Goal: Information Seeking & Learning: Learn about a topic

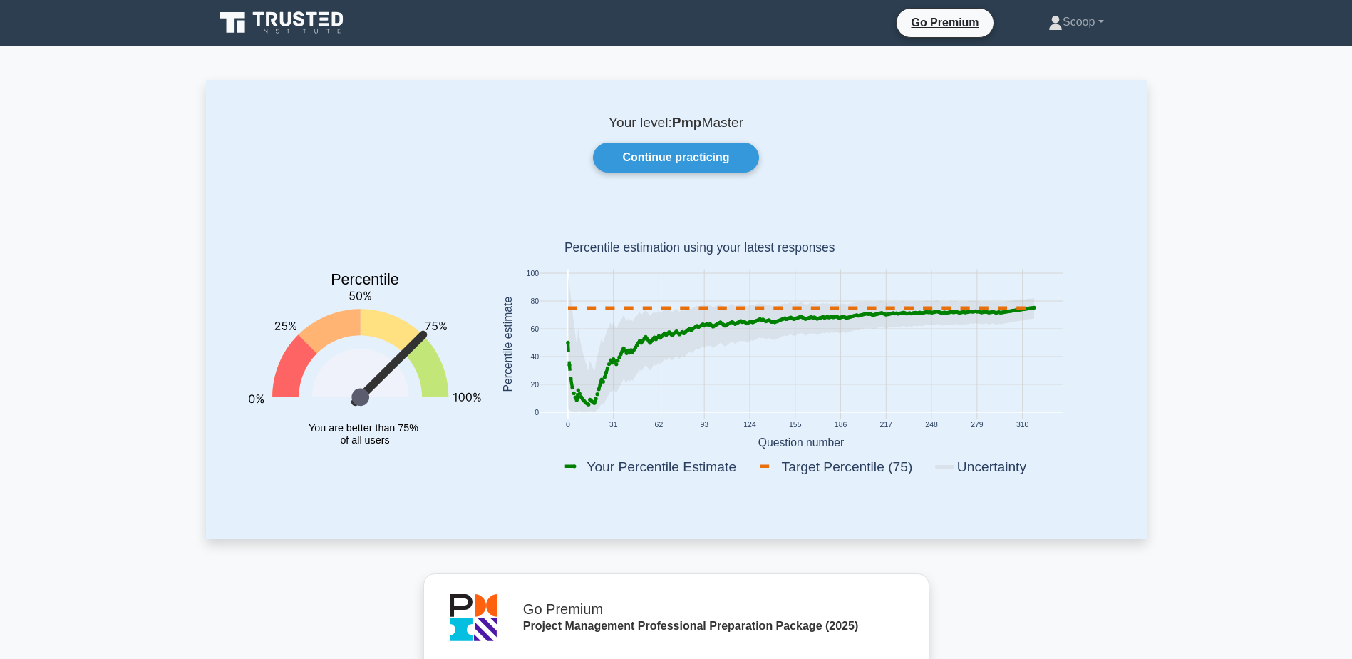
click at [304, 14] on icon at bounding box center [299, 18] width 11 height 15
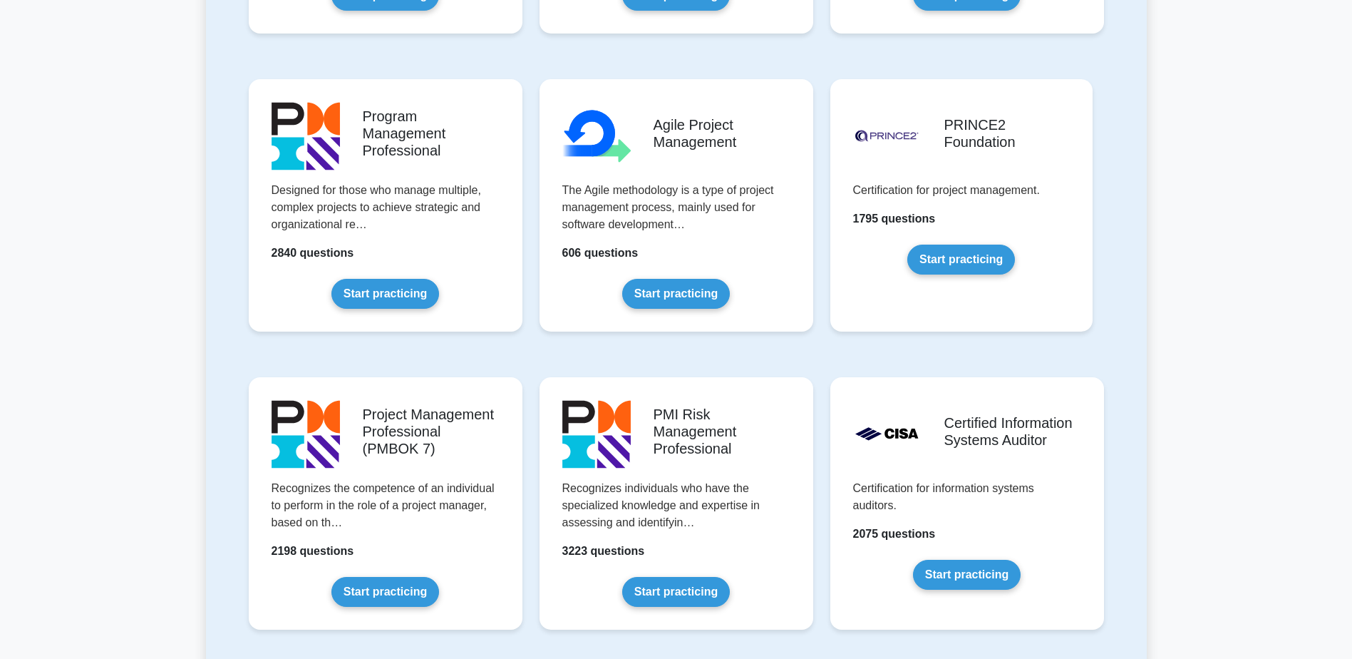
scroll to position [594, 0]
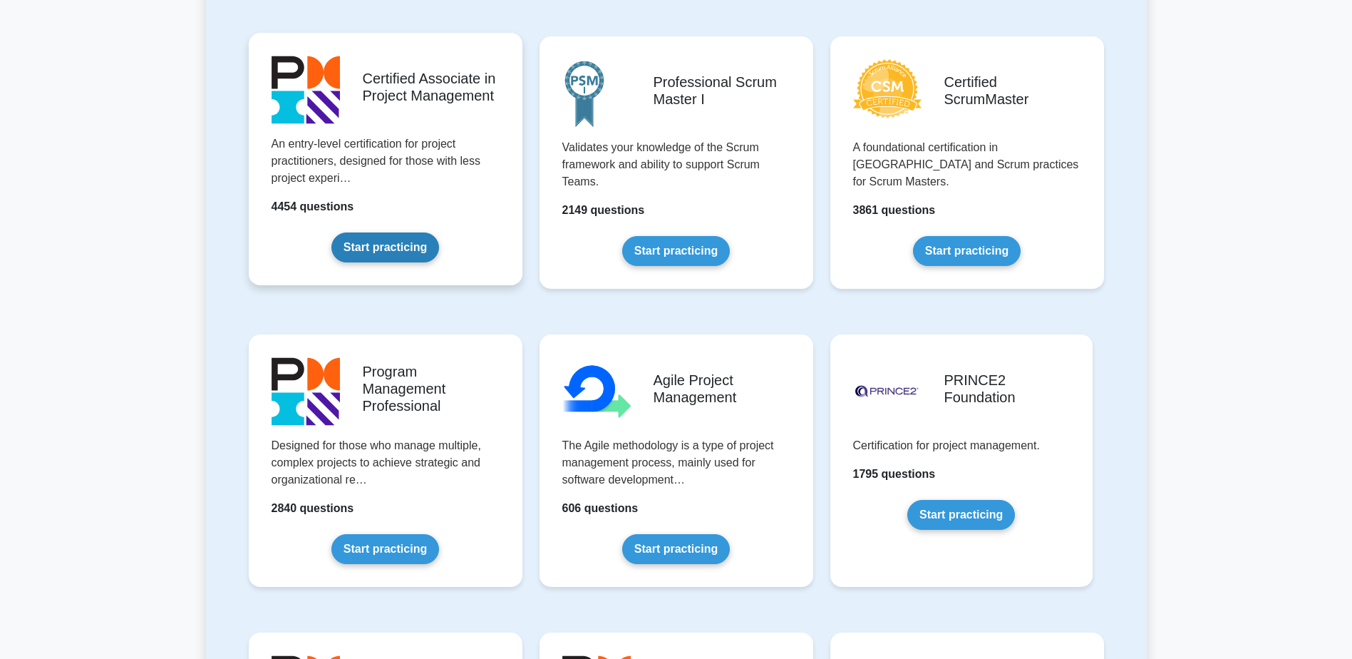
click at [409, 242] on link "Start practicing" at bounding box center [385, 247] width 108 height 30
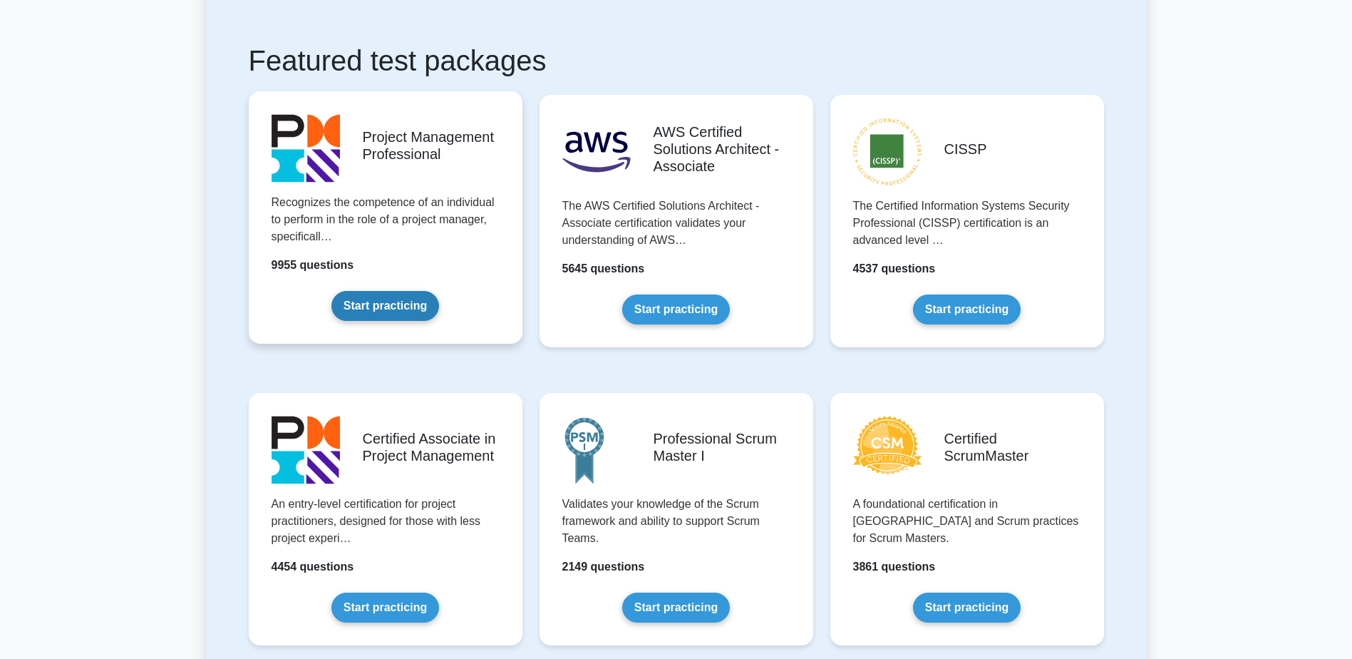
click at [439, 291] on link "Start practicing" at bounding box center [385, 306] width 108 height 30
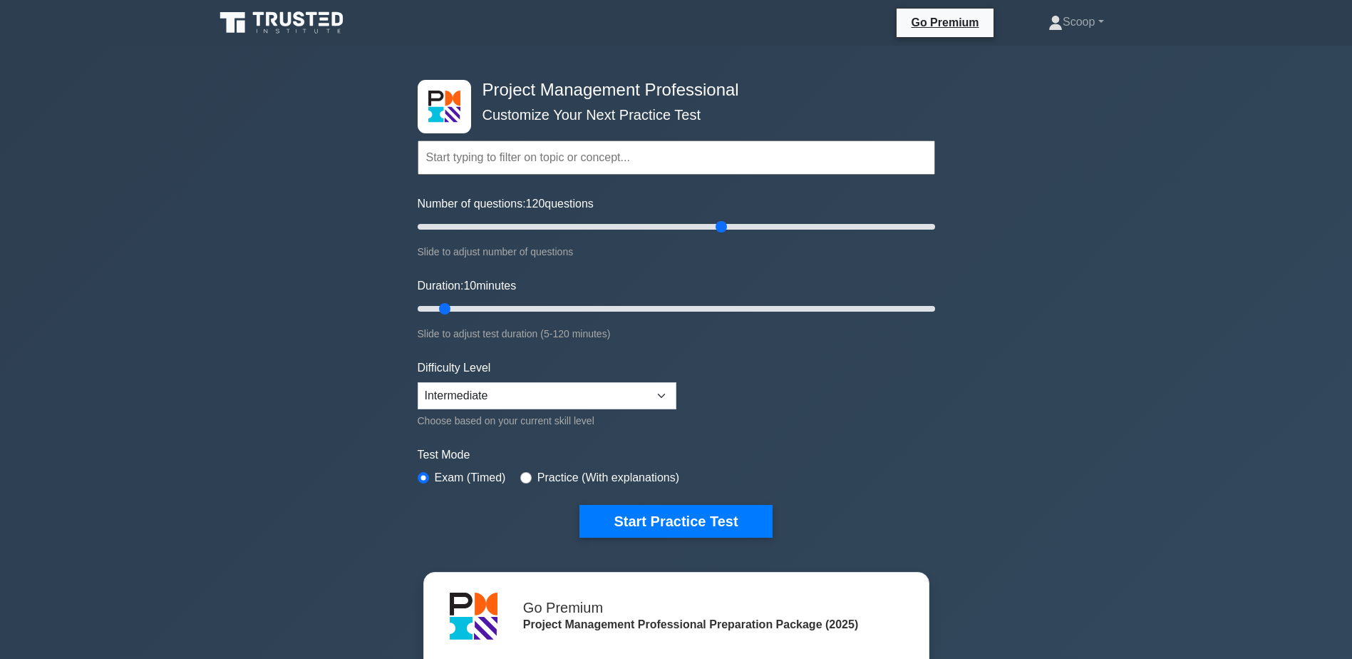
drag, startPoint x: 447, startPoint y: 224, endPoint x: 719, endPoint y: 219, distance: 272.3
type input "120"
click at [719, 219] on input "Number of questions: 120 questions" at bounding box center [676, 226] width 517 height 17
drag, startPoint x: 446, startPoint y: 311, endPoint x: 950, endPoint y: 328, distance: 504.2
click at [935, 317] on input "Duration: 120 minutes" at bounding box center [676, 308] width 517 height 17
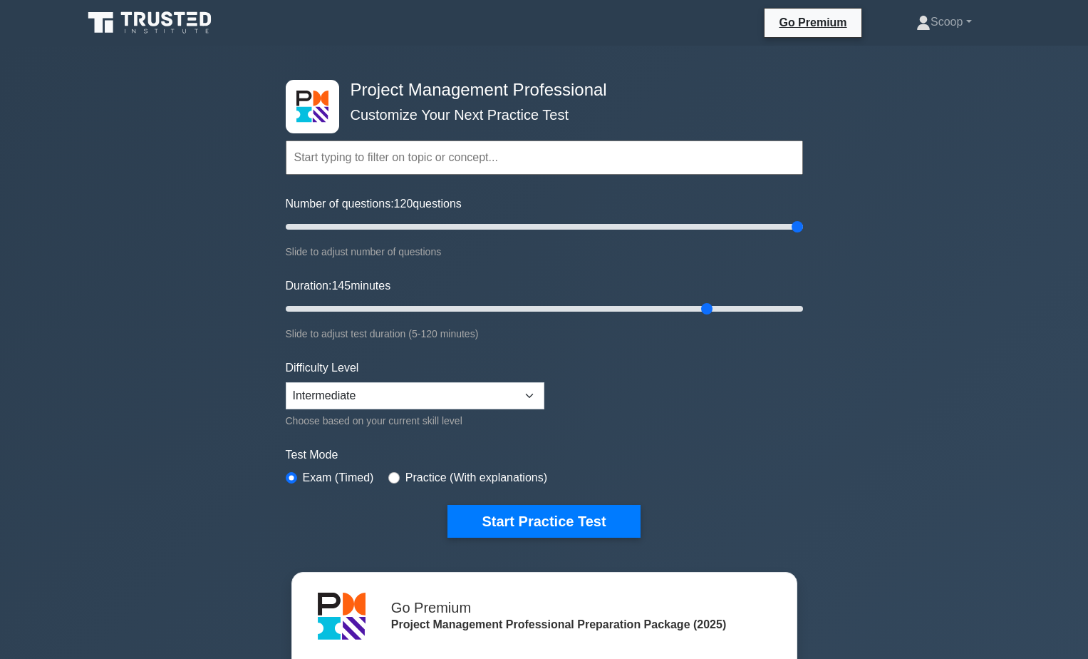
type input "145"
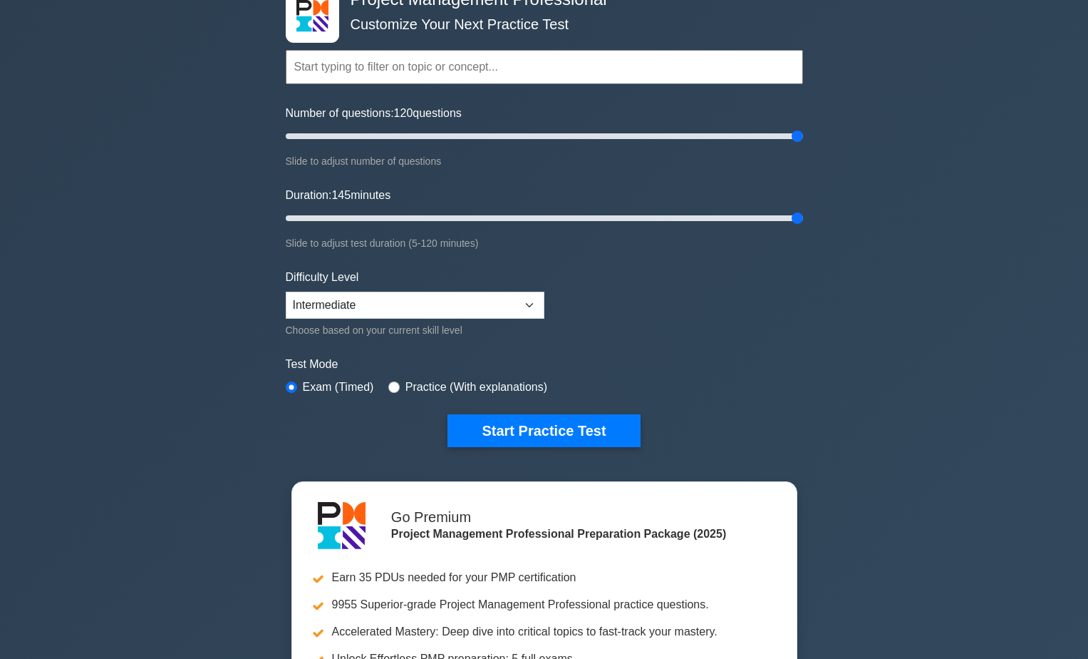
scroll to position [119, 0]
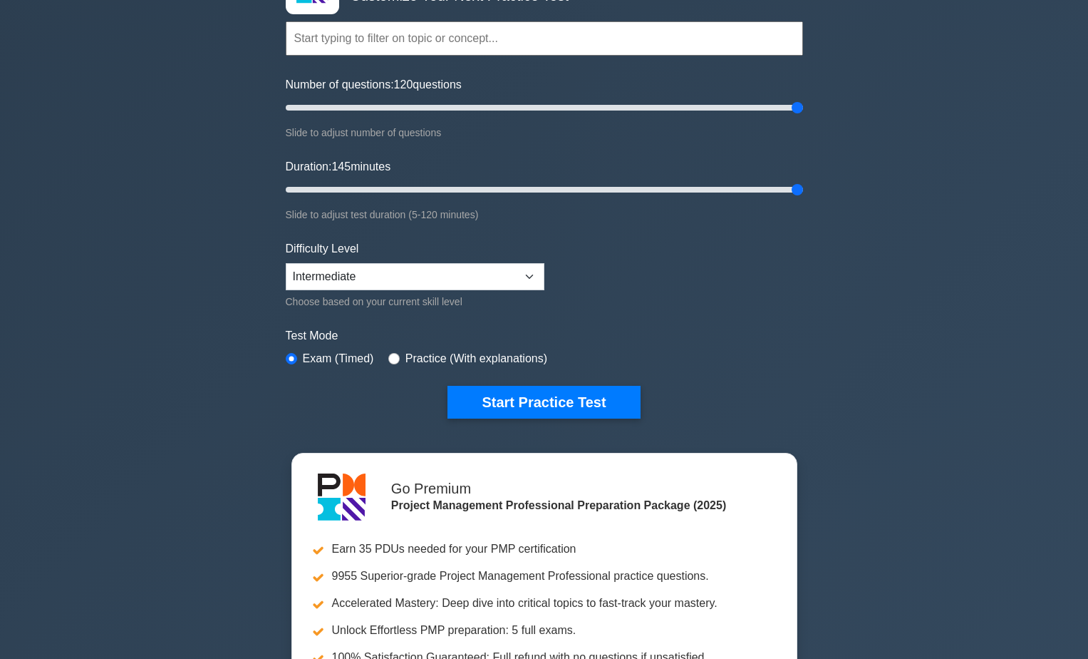
click at [443, 297] on div "Choose based on your current skill level" at bounding box center [415, 301] width 259 height 17
click at [453, 279] on select "Beginner Intermediate Expert" at bounding box center [415, 276] width 259 height 27
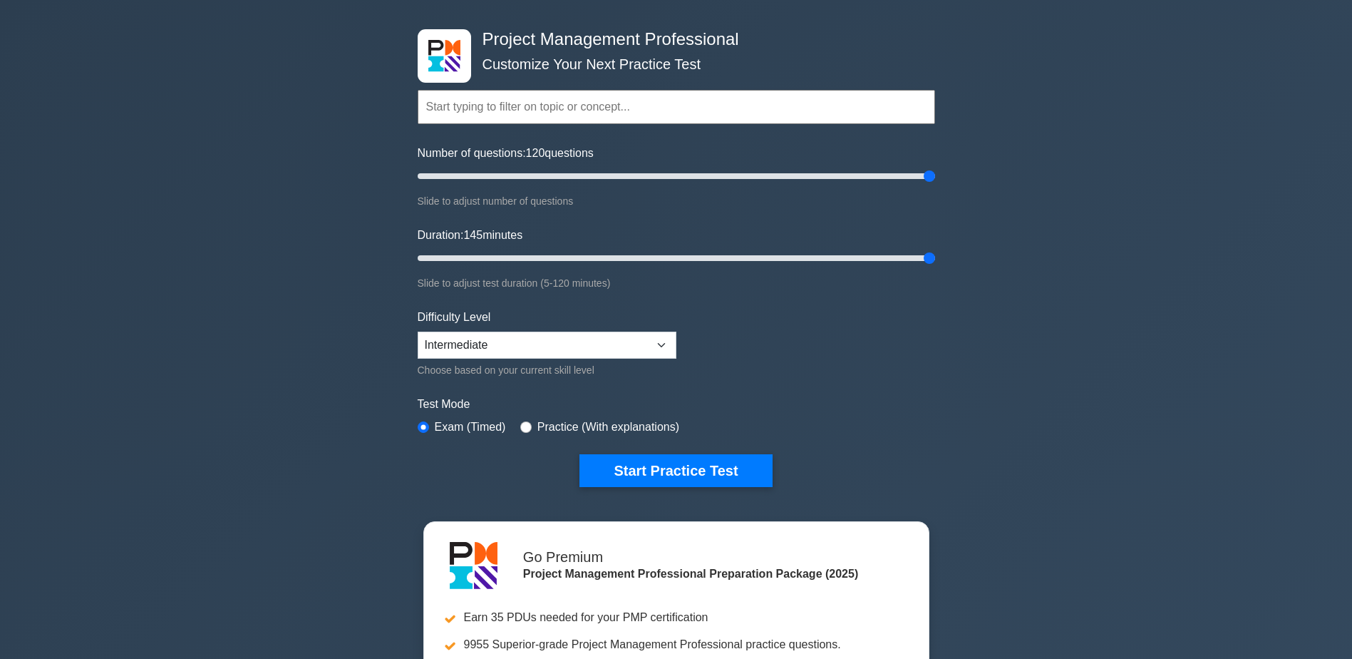
scroll to position [0, 0]
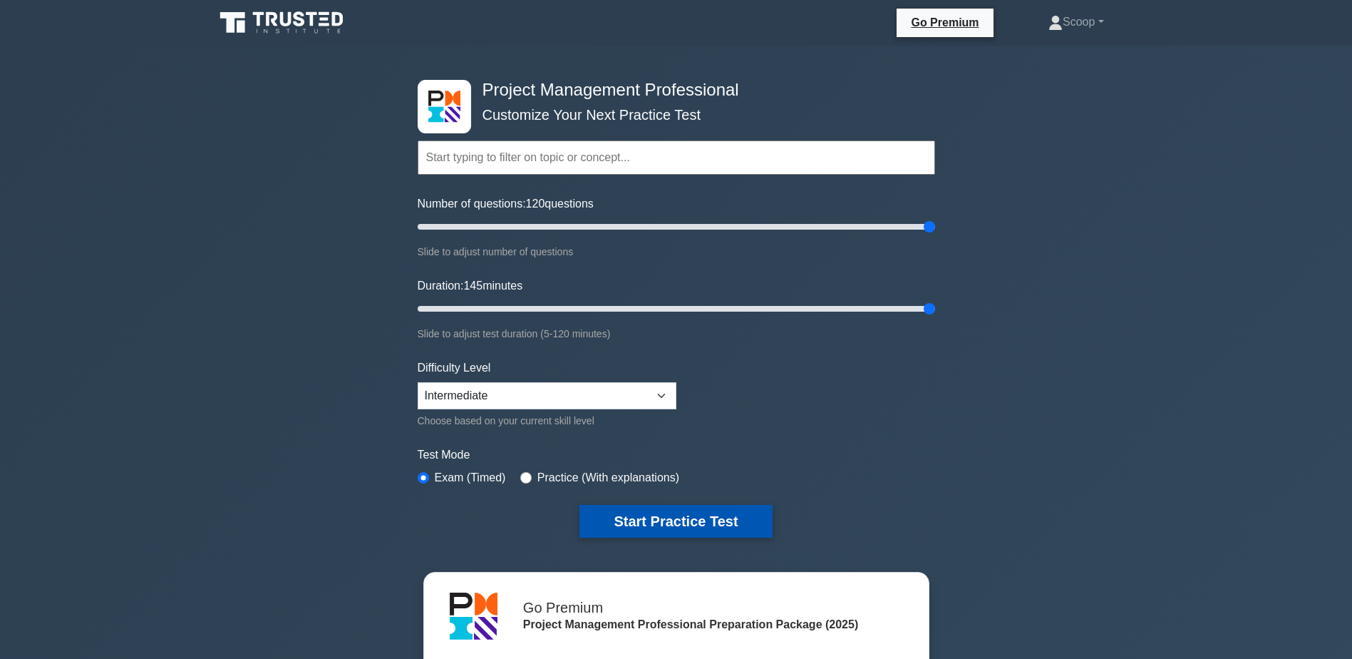
click at [685, 510] on button "Start Practice Test" at bounding box center [675, 521] width 192 height 33
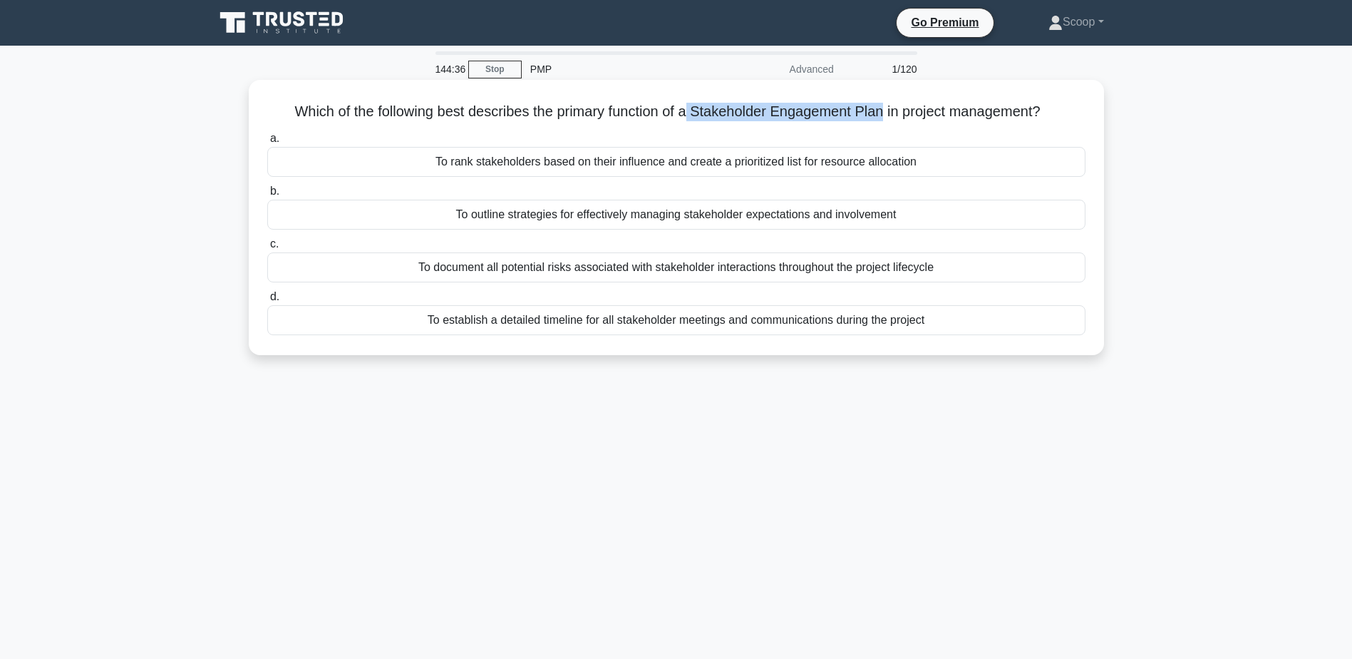
drag, startPoint x: 690, startPoint y: 110, endPoint x: 884, endPoint y: 104, distance: 194.7
click at [884, 104] on h5 "Which of the following best describes the primary function of a Stakeholder Eng…" at bounding box center [676, 112] width 821 height 19
click at [528, 220] on div "To outline strategies for effectively managing stakeholder expectations and inv…" at bounding box center [676, 215] width 818 height 30
click at [267, 196] on input "b. To outline strategies for effectively managing stakeholder expectations and …" at bounding box center [267, 191] width 0 height 9
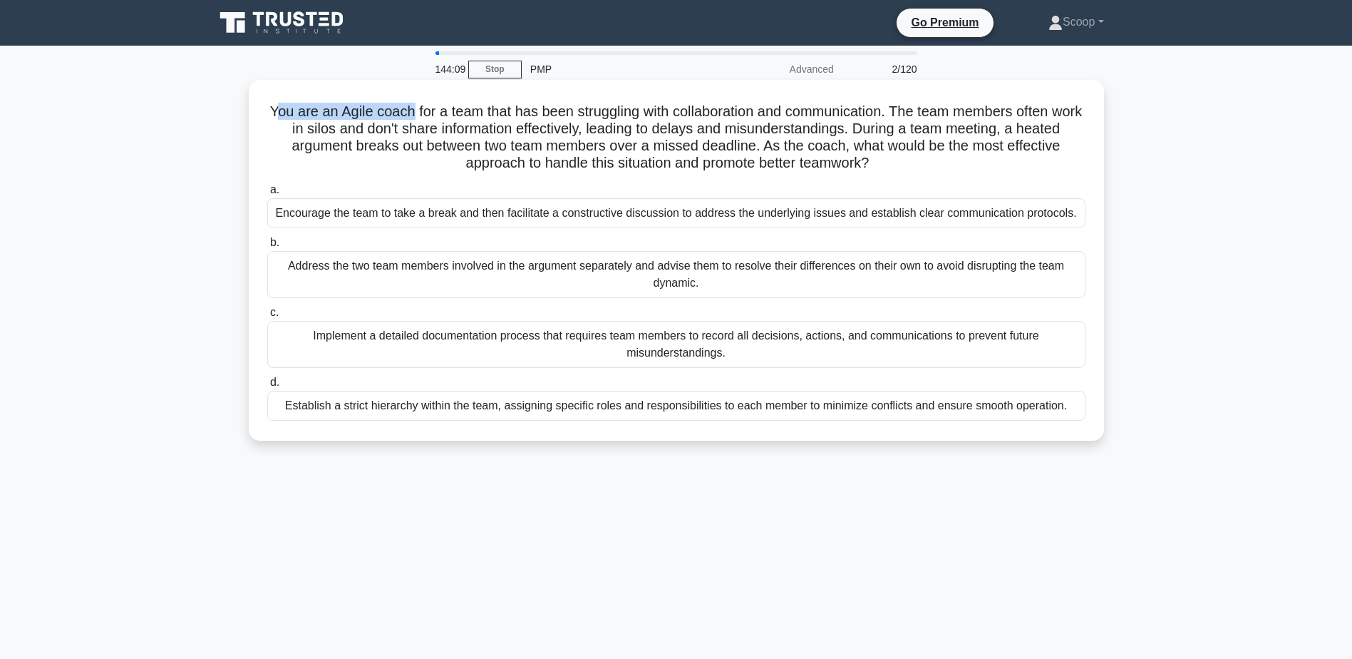
drag, startPoint x: 279, startPoint y: 107, endPoint x: 417, endPoint y: 100, distance: 138.4
click at [417, 100] on div "You are an Agile coach for a team that has been struggling with collaboration a…" at bounding box center [676, 260] width 844 height 349
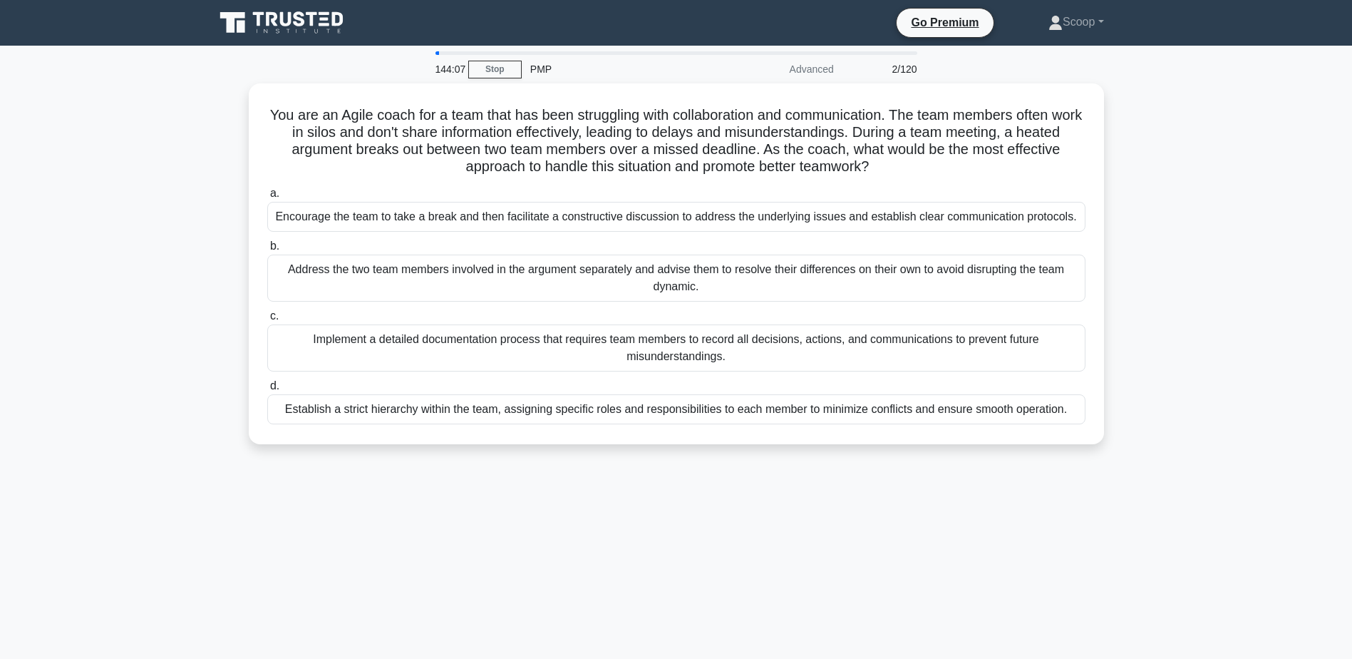
click at [163, 141] on main "144:07 Stop PMP Advanced 2/120 You are an Agile coach for a team that has been …" at bounding box center [676, 408] width 1352 height 724
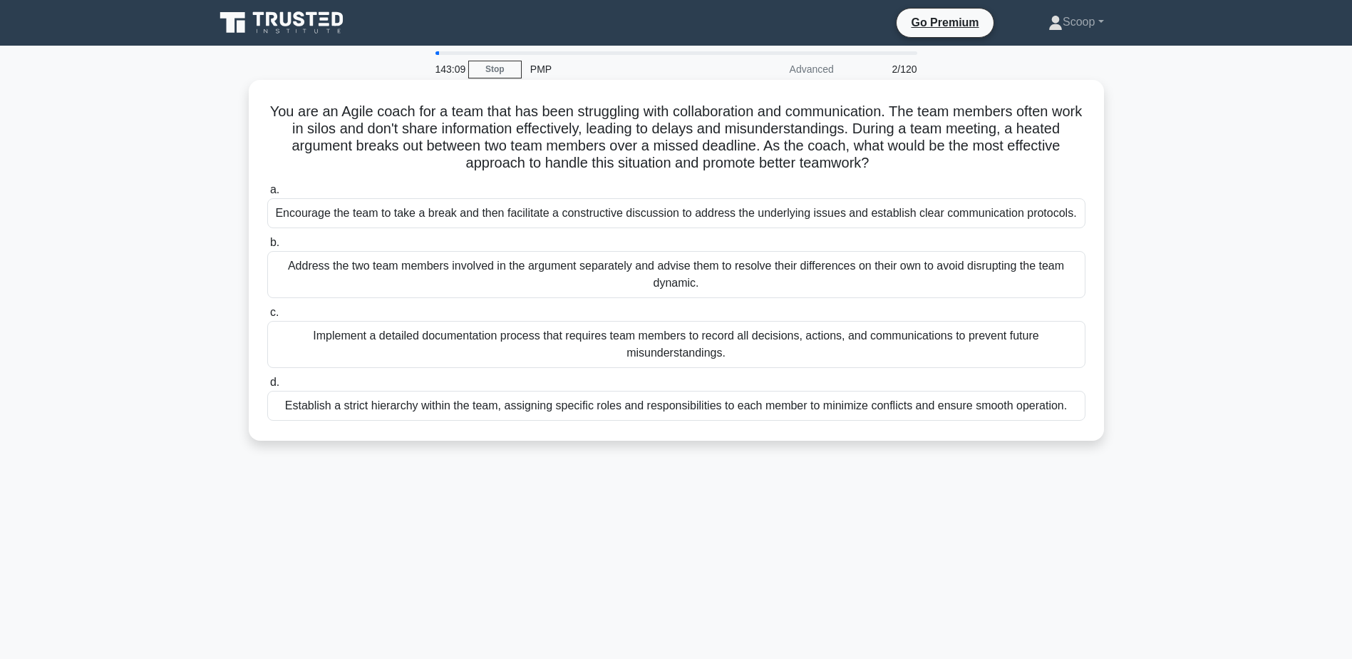
click at [464, 218] on div "Encourage the team to take a break and then facilitate a constructive discussio…" at bounding box center [676, 213] width 818 height 30
click at [267, 195] on input "a. Encourage the team to take a break and then facilitate a constructive discus…" at bounding box center [267, 189] width 0 height 9
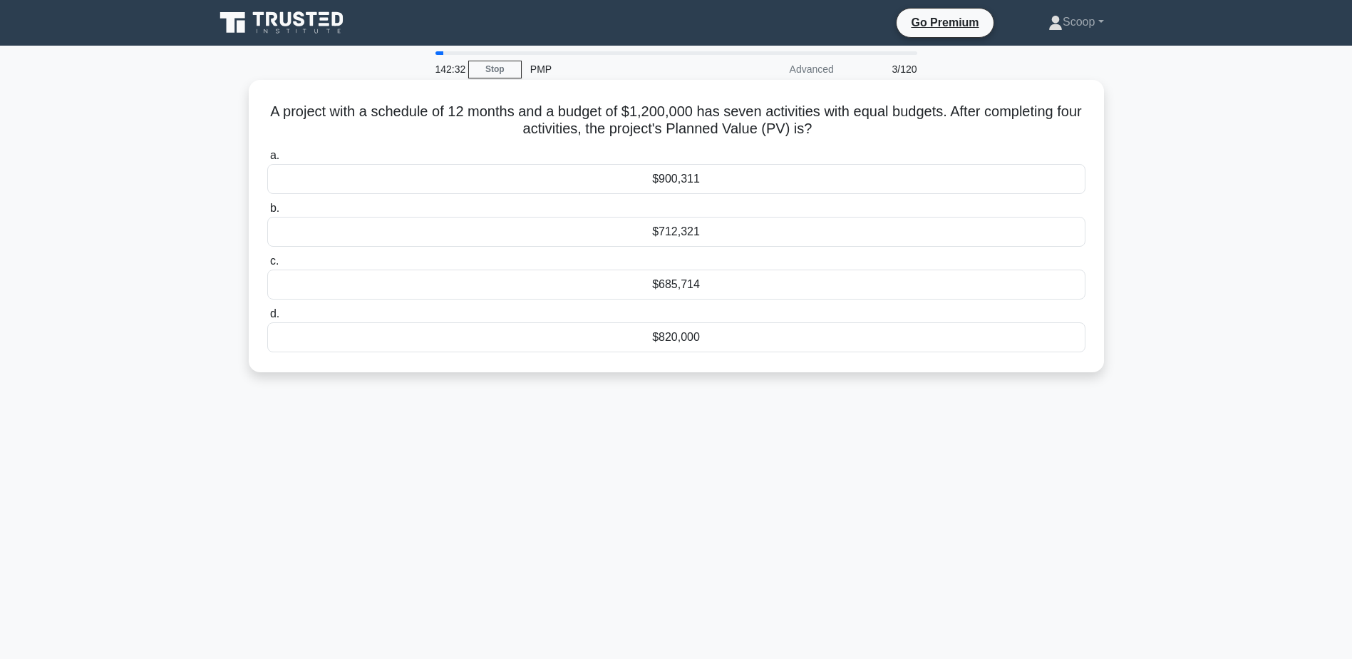
click at [679, 294] on div "$685,714" at bounding box center [676, 284] width 818 height 30
click at [267, 266] on input "c. $685,714" at bounding box center [267, 261] width 0 height 9
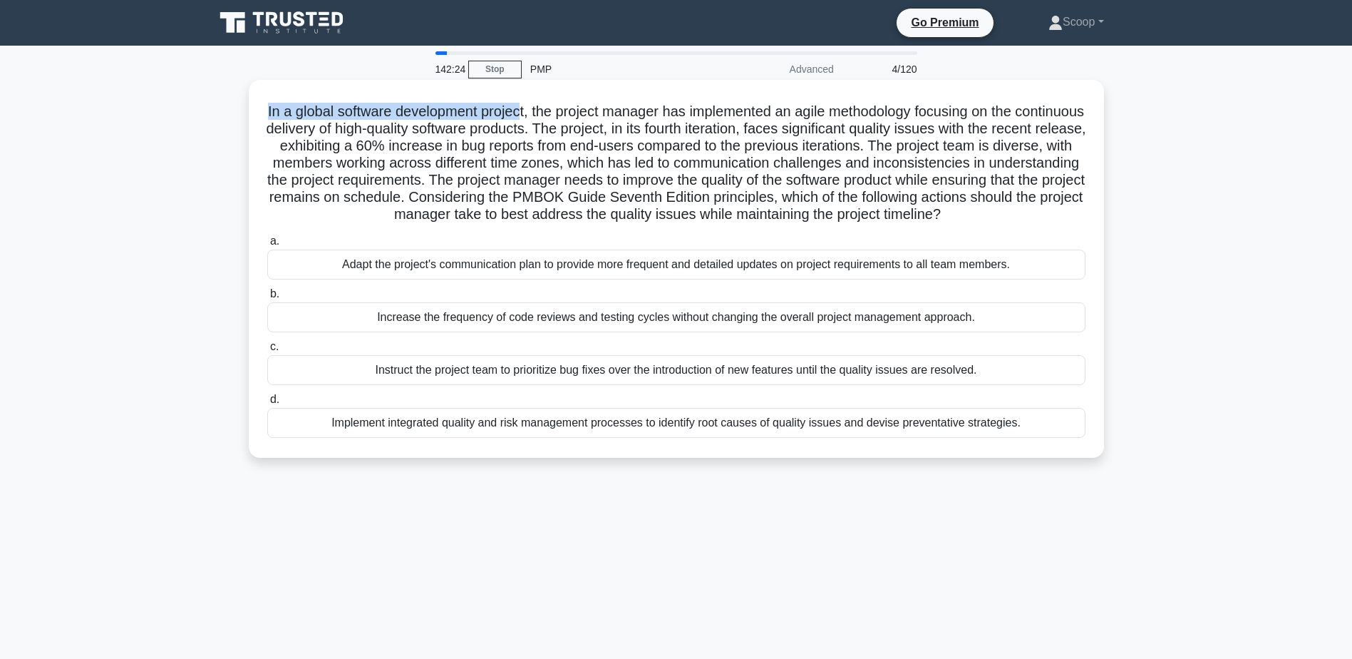
drag, startPoint x: 284, startPoint y: 108, endPoint x: 550, endPoint y: 110, distance: 265.9
click at [550, 110] on h5 "In a global software development project, the project manager has implemented a…" at bounding box center [676, 163] width 821 height 121
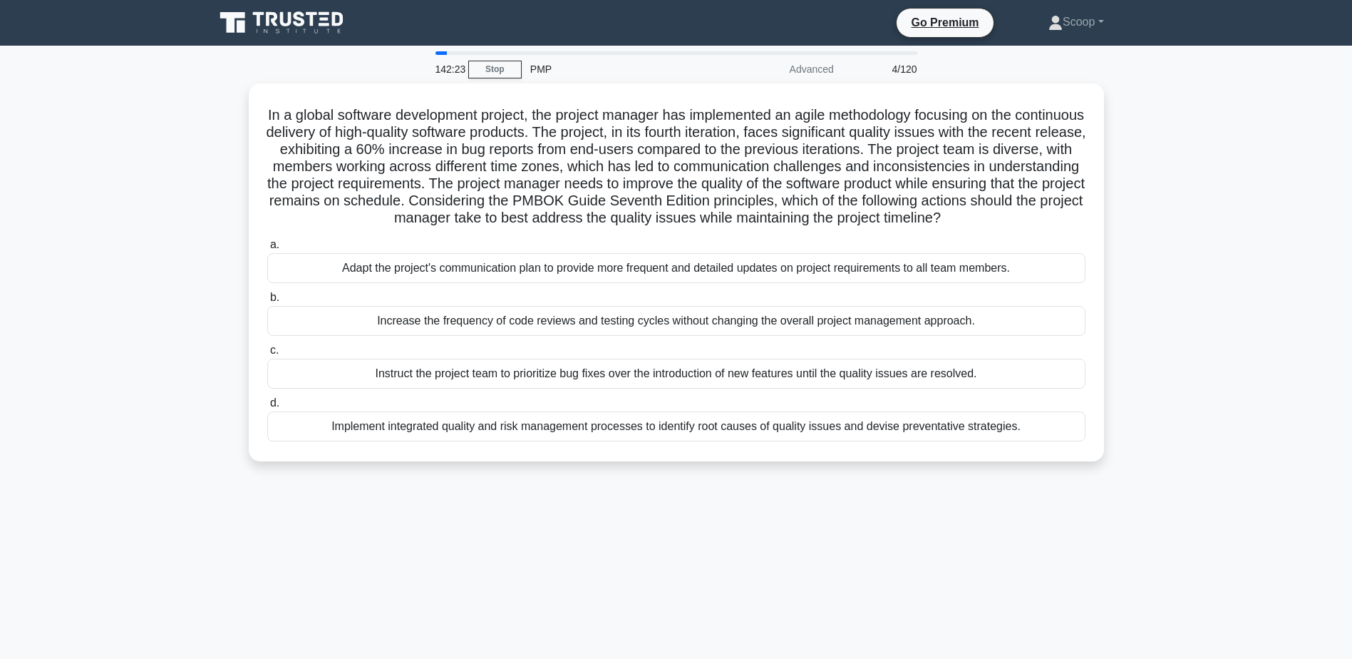
click at [142, 133] on main "142:23 Stop PMP Advanced 4/120 .spinner_0XTQ{transform-origin:center;animation:…" at bounding box center [676, 408] width 1352 height 724
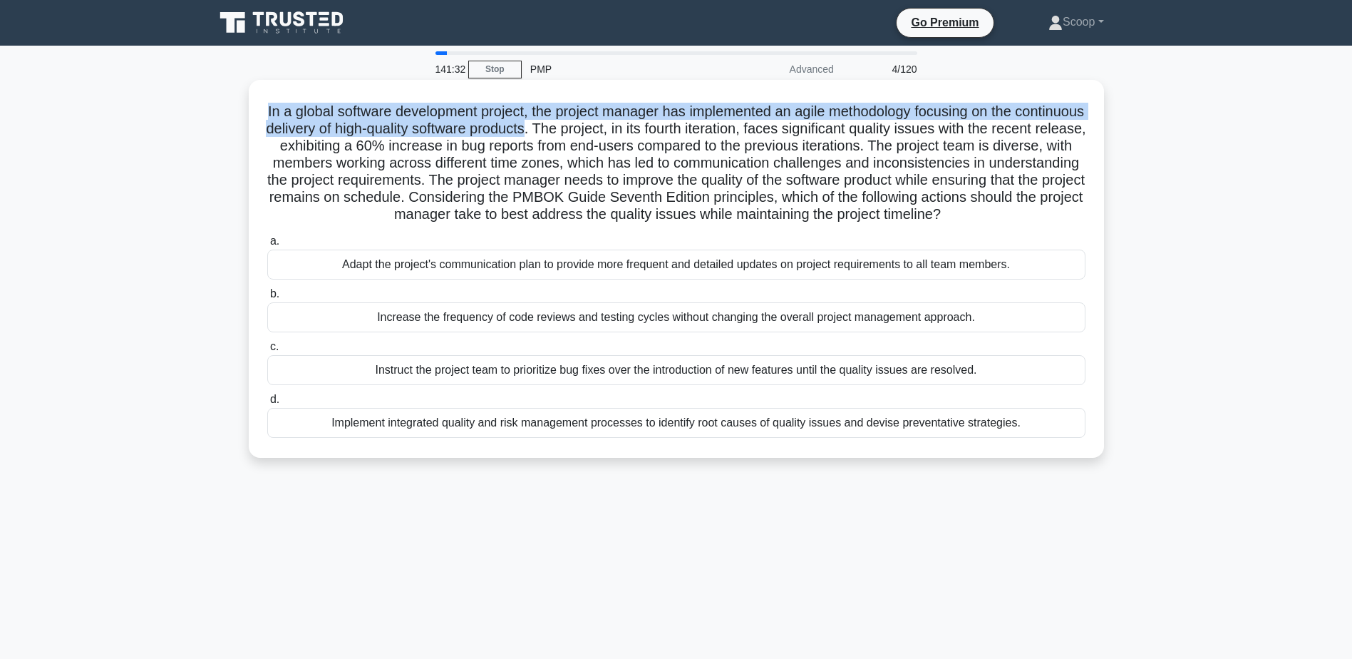
drag, startPoint x: 290, startPoint y: 111, endPoint x: 621, endPoint y: 130, distance: 332.0
click at [621, 130] on h5 "In a global software development project, the project manager has implemented a…" at bounding box center [676, 163] width 821 height 121
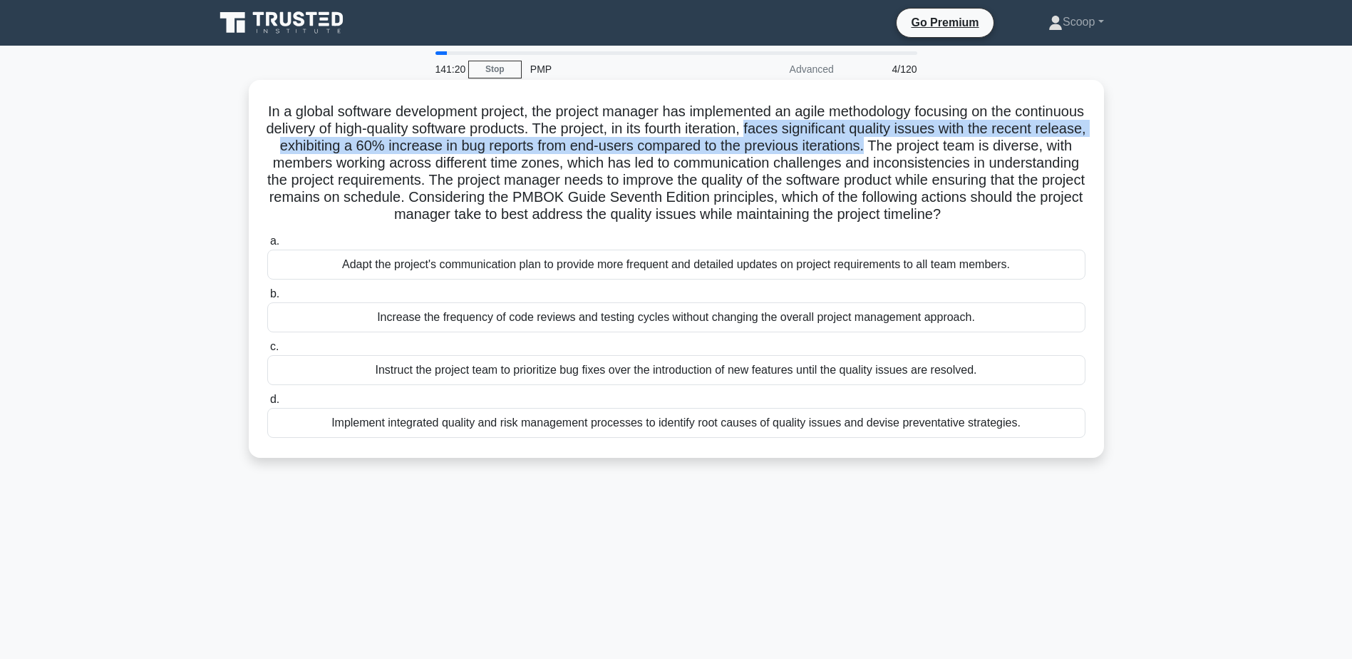
drag, startPoint x: 851, startPoint y: 130, endPoint x: 1000, endPoint y: 150, distance: 150.4
click at [1000, 150] on h5 "In a global software development project, the project manager has implemented a…" at bounding box center [676, 163] width 821 height 121
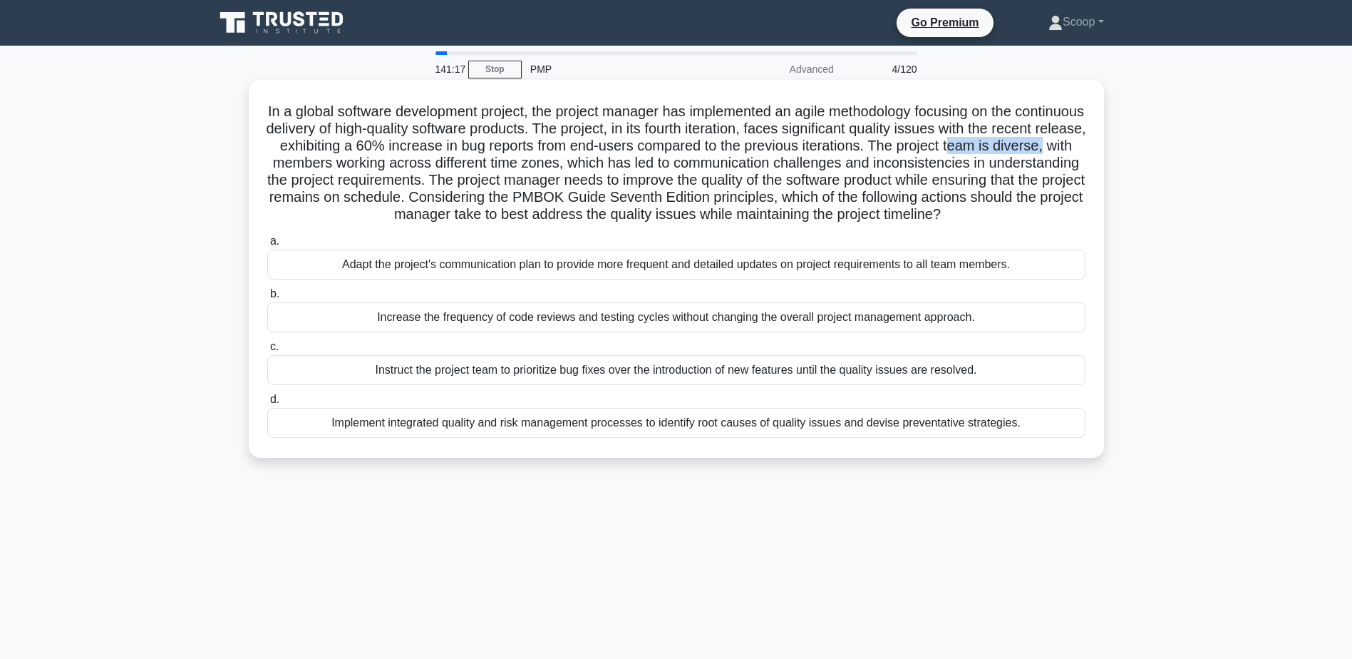
drag, startPoint x: 306, startPoint y: 165, endPoint x: 401, endPoint y: 165, distance: 94.8
click at [401, 165] on h5 "In a global software development project, the project manager has implemented a…" at bounding box center [676, 163] width 821 height 121
drag, startPoint x: 401, startPoint y: 165, endPoint x: 410, endPoint y: 165, distance: 8.6
click at [410, 165] on h5 "In a global software development project, the project manager has implemented a…" at bounding box center [676, 163] width 821 height 121
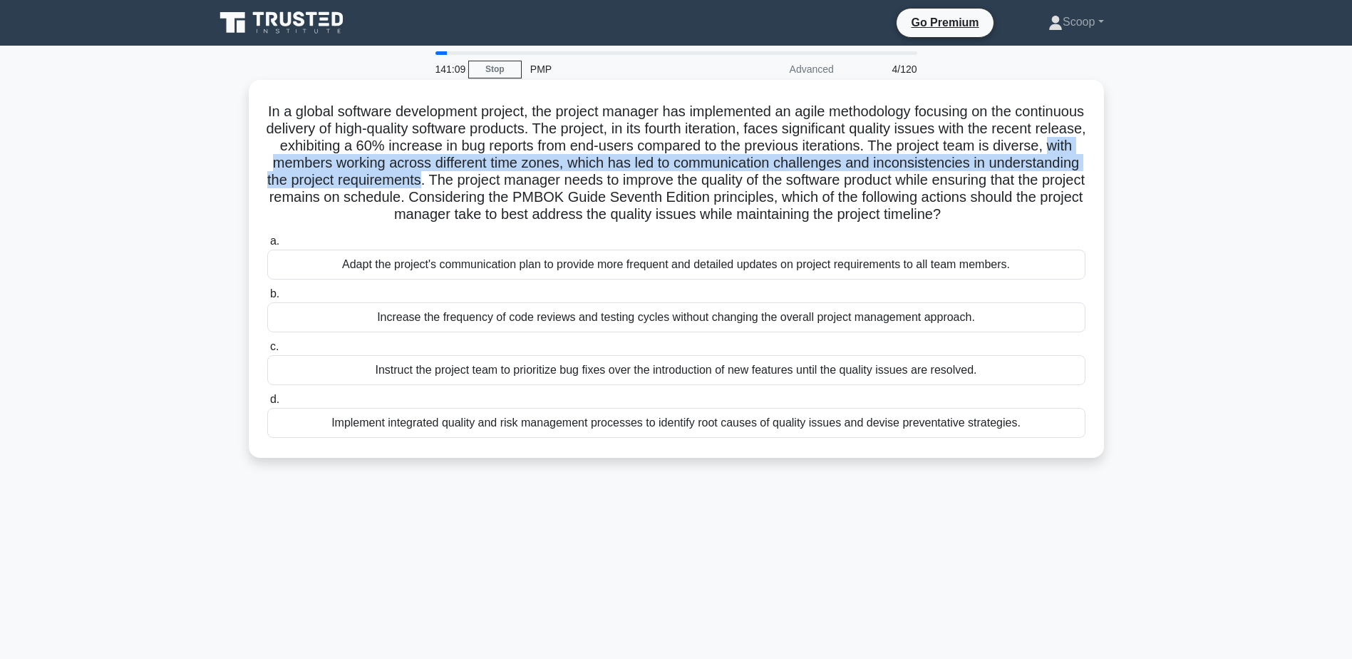
drag, startPoint x: 410, startPoint y: 165, endPoint x: 604, endPoint y: 183, distance: 194.7
click at [604, 183] on h5 "In a global software development project, the project manager has implemented a…" at bounding box center [676, 163] width 821 height 121
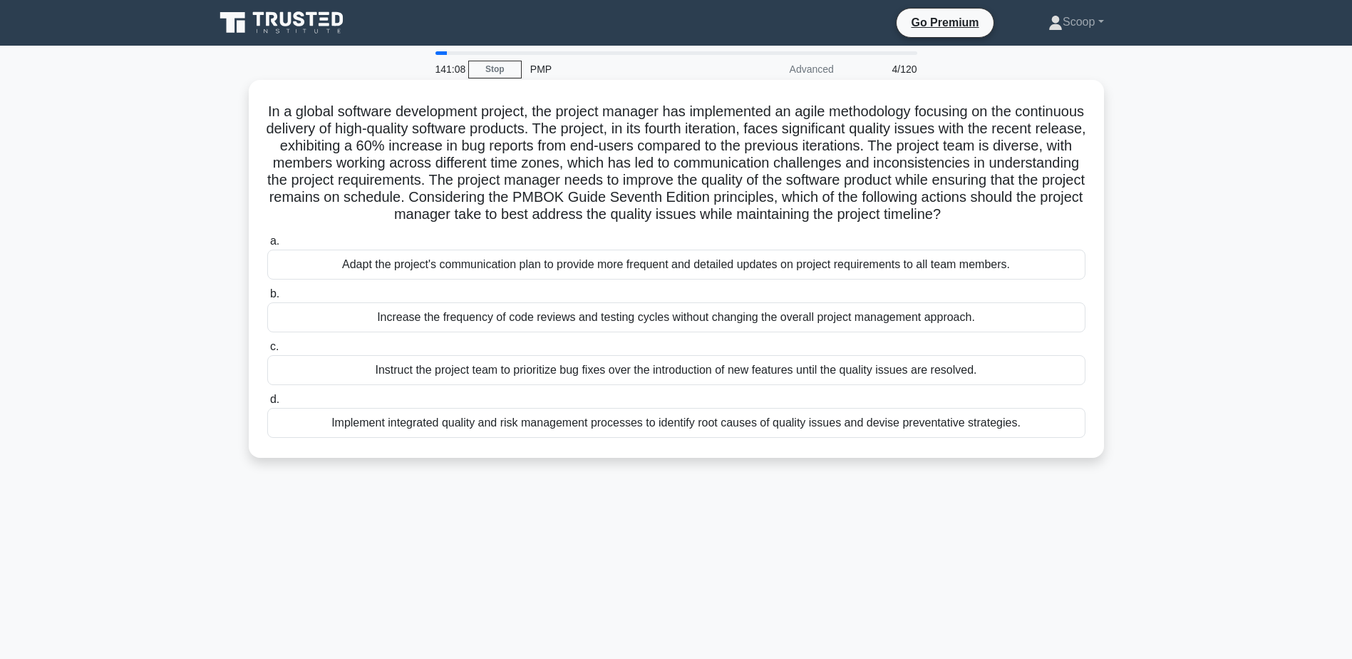
drag, startPoint x: 604, startPoint y: 183, endPoint x: 660, endPoint y: 179, distance: 56.5
click at [660, 179] on h5 "In a global software development project, the project manager has implemented a…" at bounding box center [676, 163] width 821 height 121
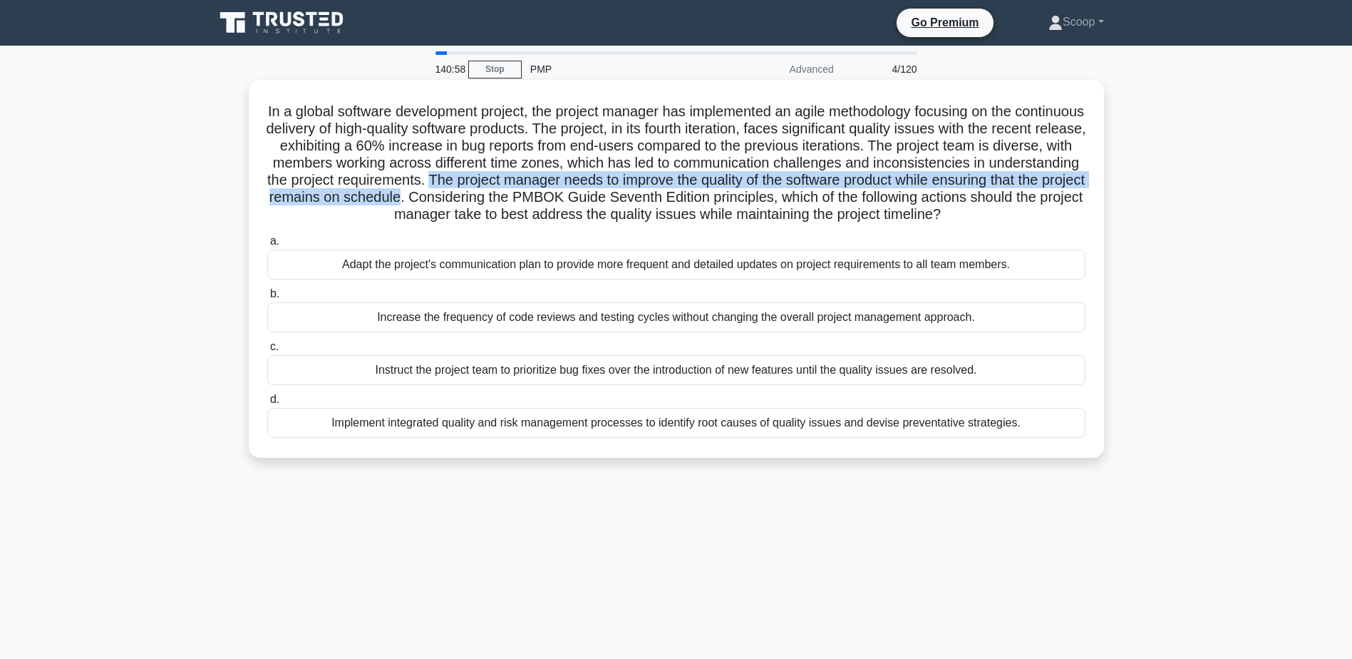
drag, startPoint x: 654, startPoint y: 175, endPoint x: 661, endPoint y: 196, distance: 22.5
click at [661, 196] on h5 "In a global software development project, the project manager has implemented a…" at bounding box center [676, 163] width 821 height 121
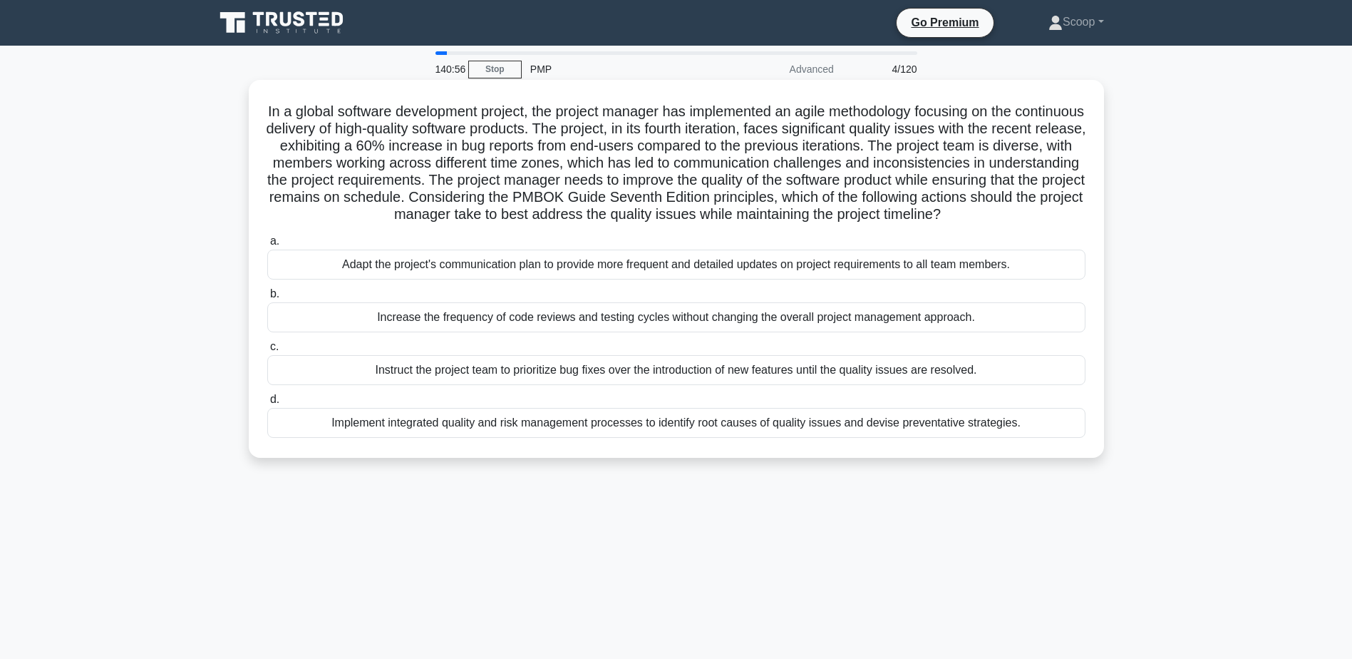
drag, startPoint x: 661, startPoint y: 196, endPoint x: 671, endPoint y: 198, distance: 10.2
click at [671, 198] on h5 "In a global software development project, the project manager has implemented a…" at bounding box center [676, 163] width 821 height 121
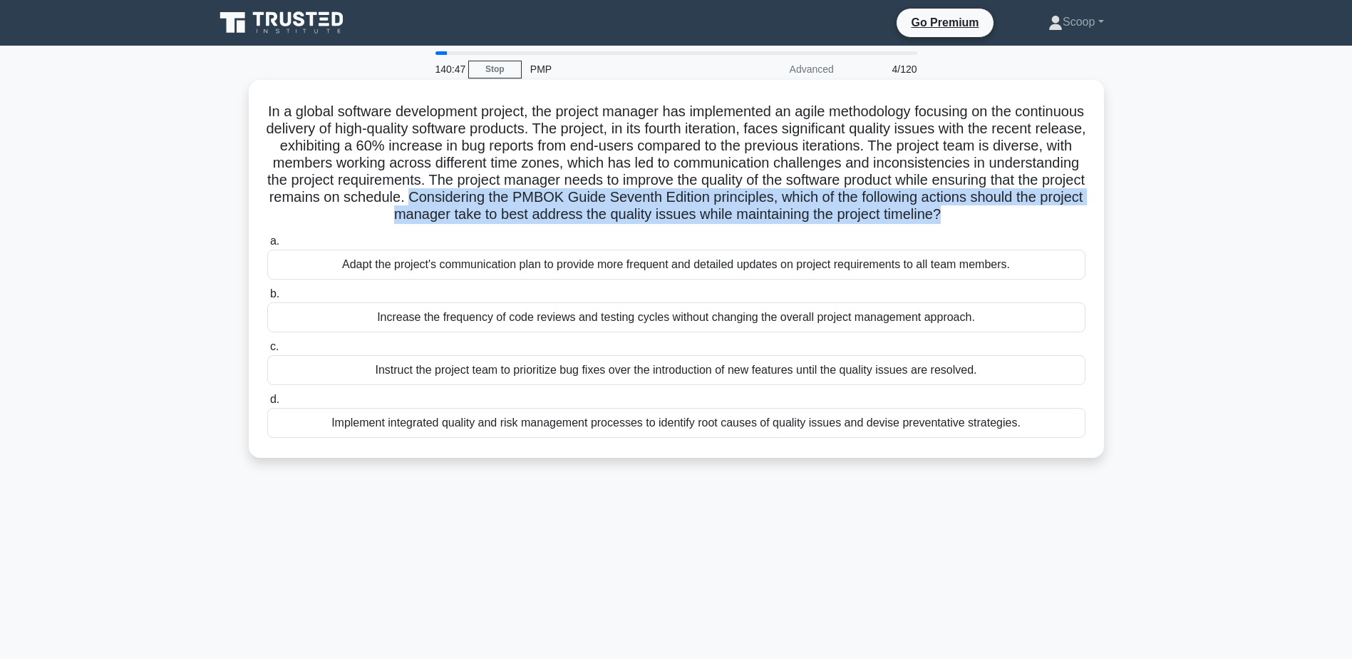
drag, startPoint x: 671, startPoint y: 198, endPoint x: 774, endPoint y: 228, distance: 107.6
click at [774, 224] on h5 "In a global software development project, the project manager has implemented a…" at bounding box center [676, 163] width 821 height 121
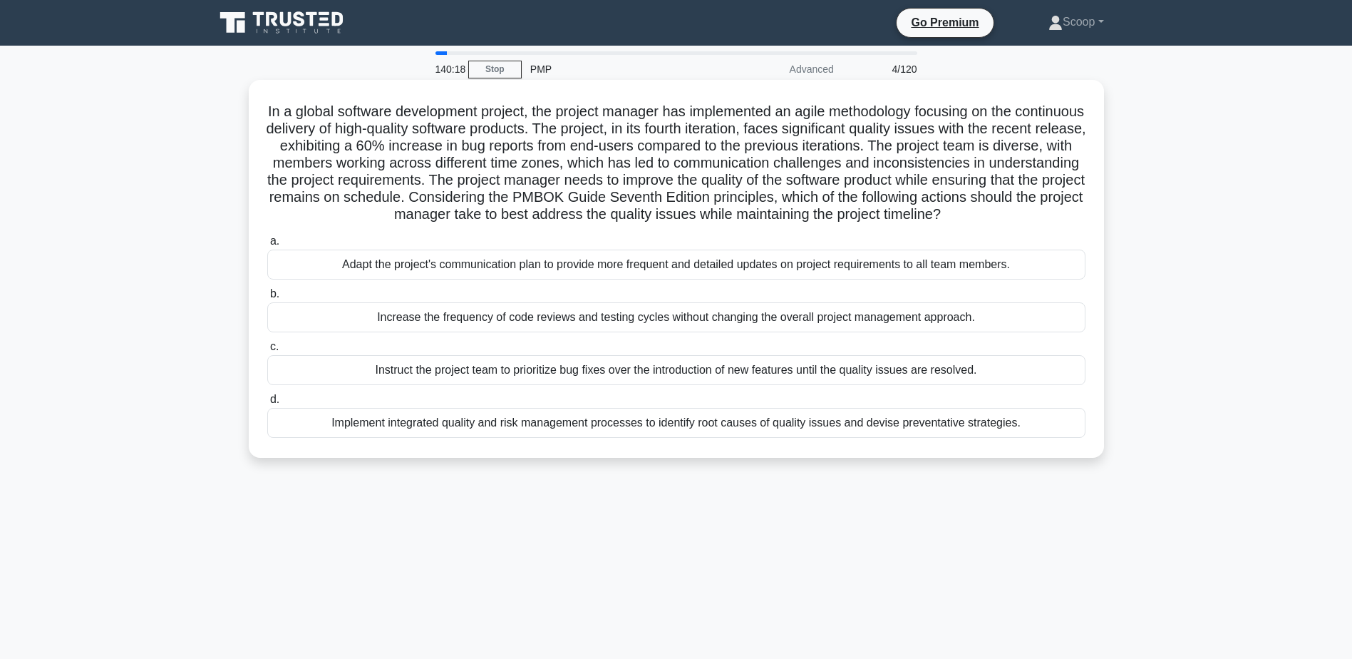
click at [1027, 436] on div "Implement integrated quality and risk management processes to identify root cau…" at bounding box center [676, 423] width 818 height 30
click at [267, 404] on input "d. Implement integrated quality and risk management processes to identify root …" at bounding box center [267, 399] width 0 height 9
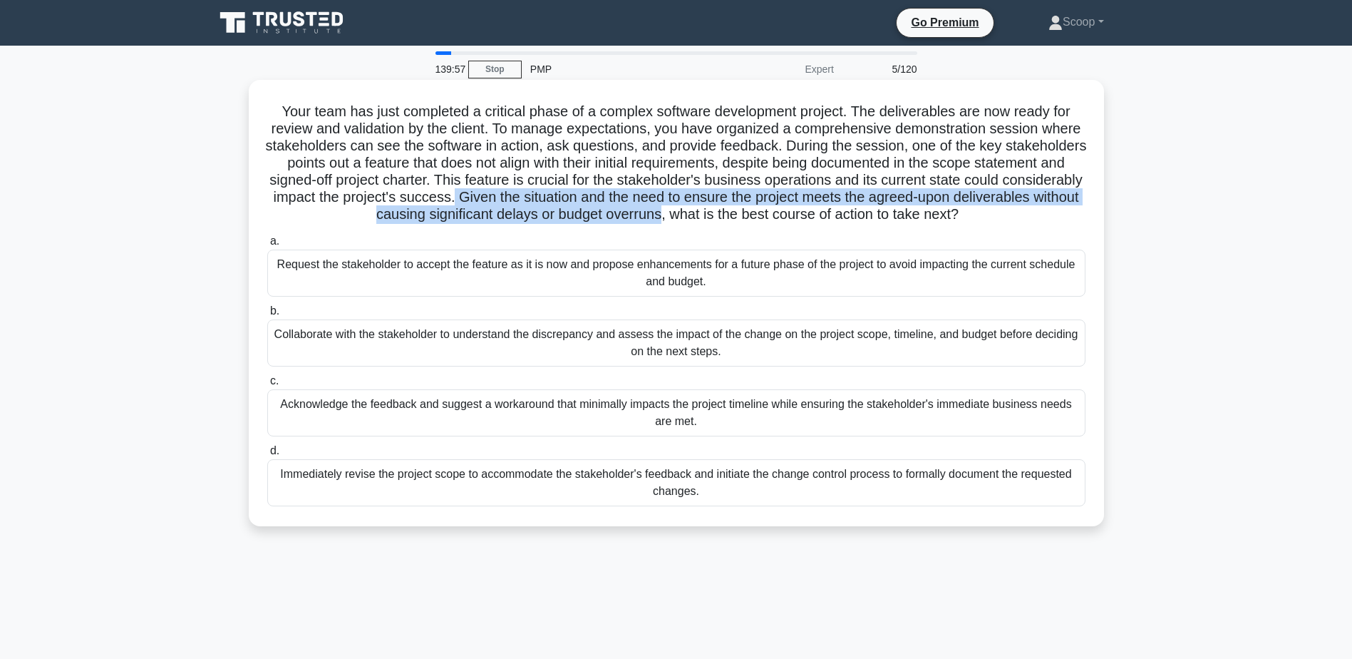
drag, startPoint x: 575, startPoint y: 194, endPoint x: 726, endPoint y: 216, distance: 152.7
click at [726, 216] on h5 "Your team has just completed a critical phase of a complex software development…" at bounding box center [676, 163] width 821 height 121
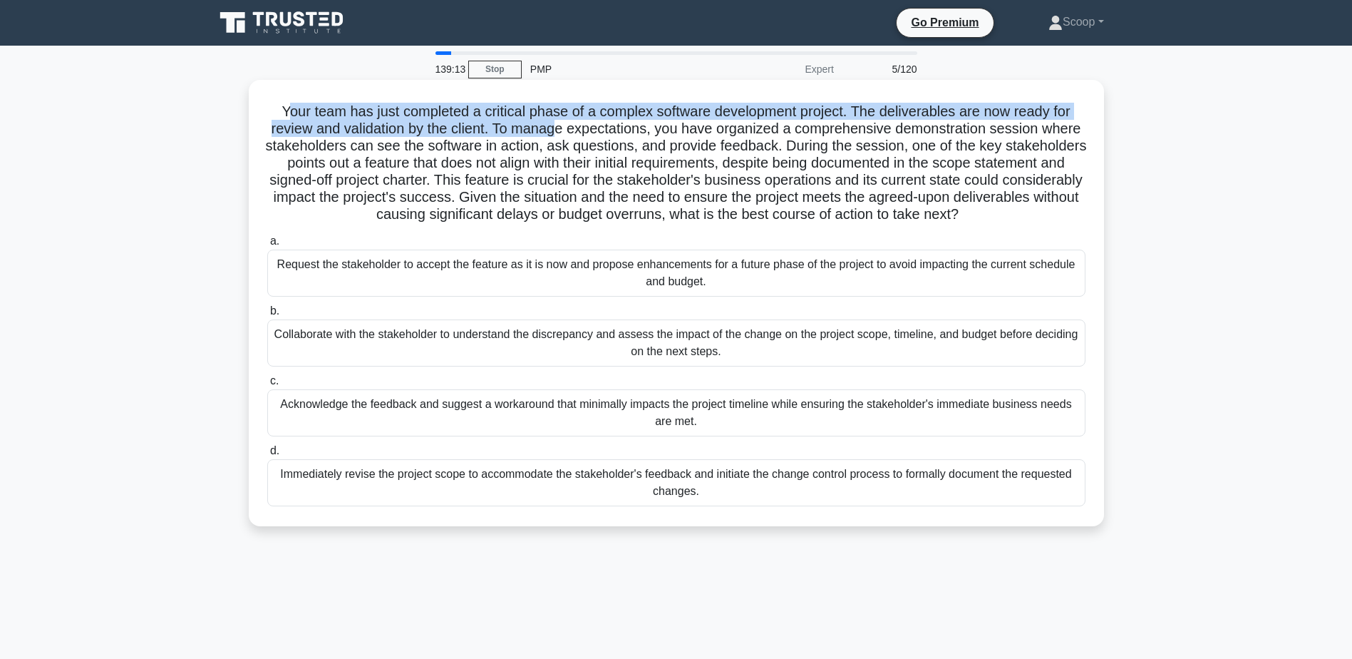
drag, startPoint x: 277, startPoint y: 112, endPoint x: 574, endPoint y: 124, distance: 296.7
click at [574, 124] on h5 "Your team has just completed a critical phase of a complex software development…" at bounding box center [676, 163] width 821 height 121
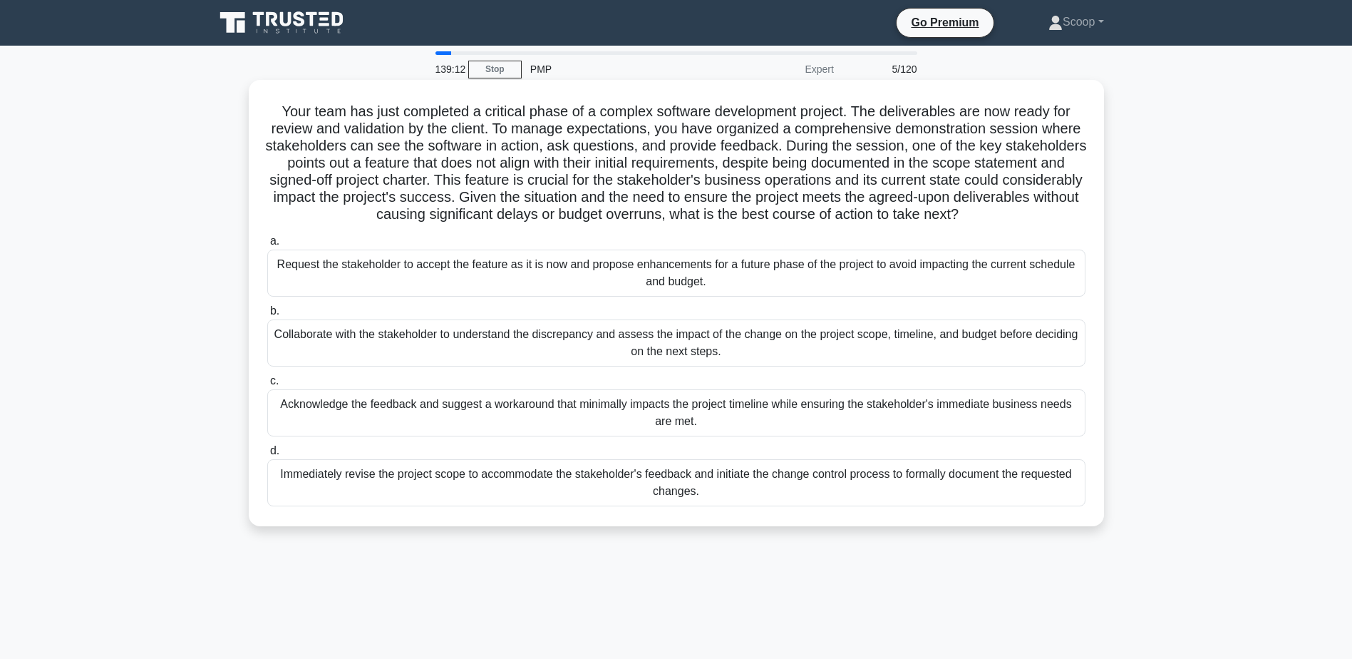
drag, startPoint x: 574, startPoint y: 124, endPoint x: 274, endPoint y: 114, distance: 299.5
click at [274, 114] on h5 "Your team has just completed a critical phase of a complex software development…" at bounding box center [676, 163] width 821 height 121
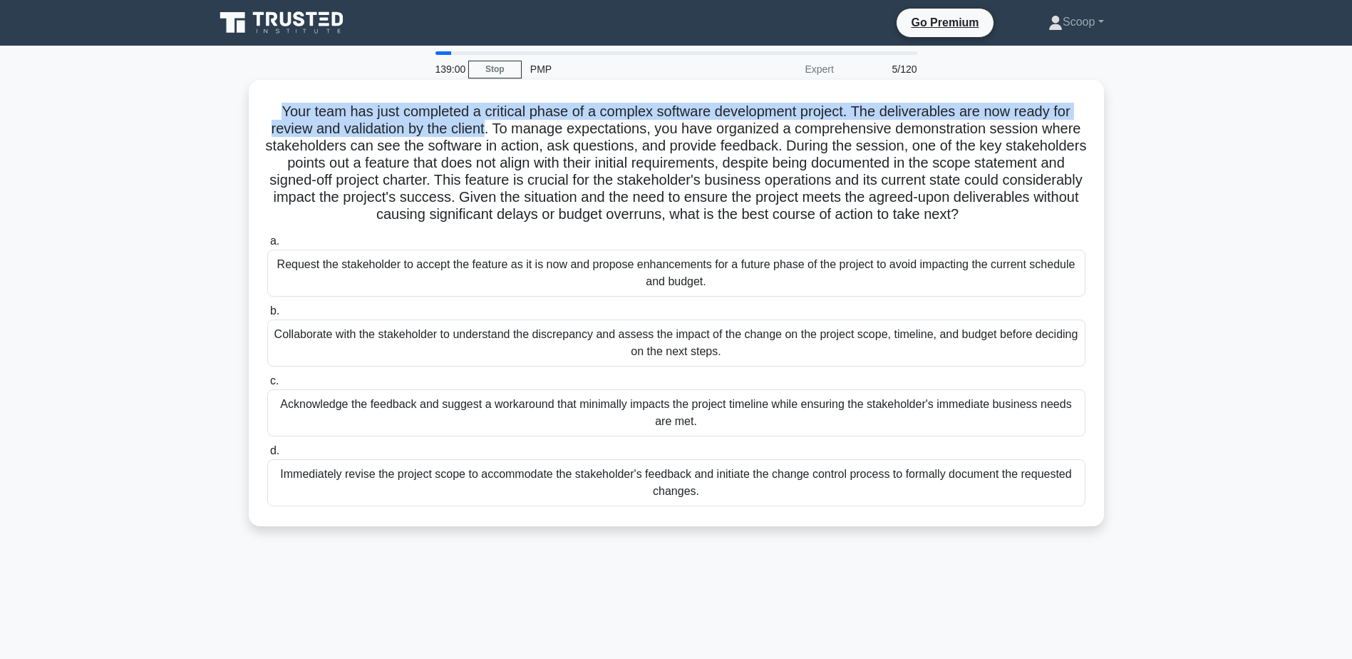
drag, startPoint x: 272, startPoint y: 113, endPoint x: 505, endPoint y: 127, distance: 233.5
click at [505, 127] on h5 "Your team has just completed a critical phase of a complex software development…" at bounding box center [676, 163] width 821 height 121
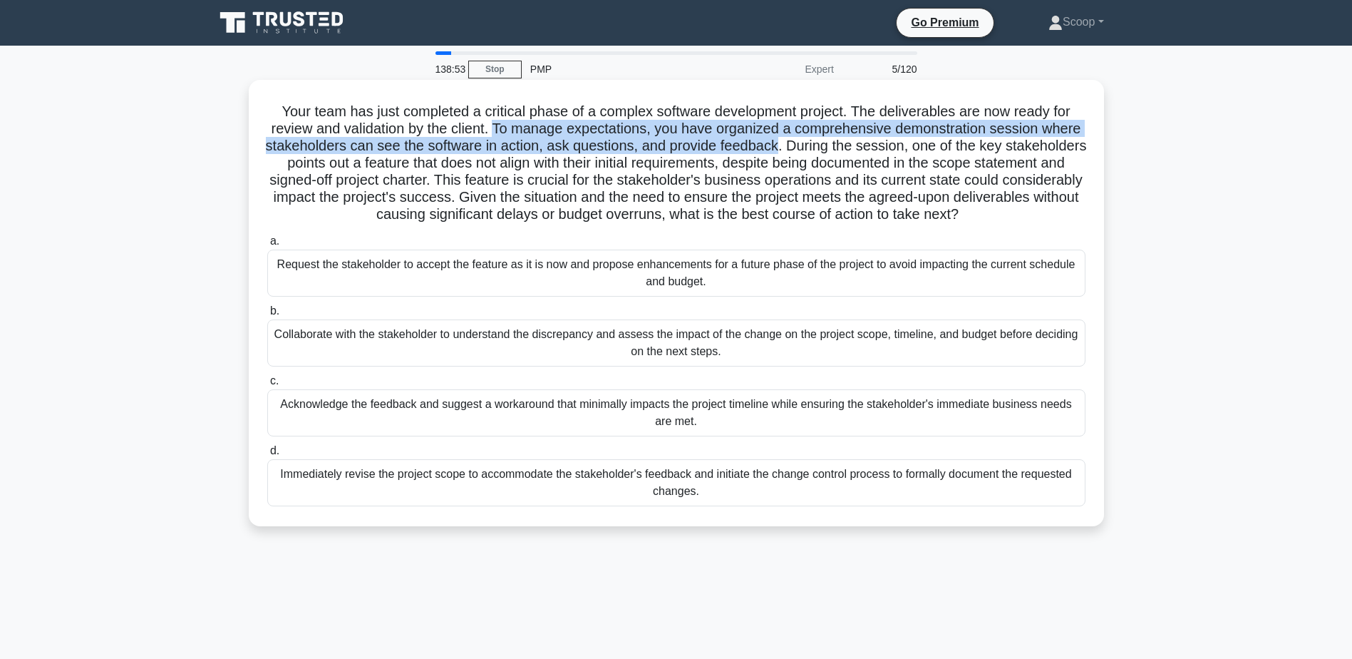
drag, startPoint x: 505, startPoint y: 127, endPoint x: 844, endPoint y: 145, distance: 339.0
click at [844, 145] on h5 "Your team has just completed a critical phase of a complex software development…" at bounding box center [676, 163] width 821 height 121
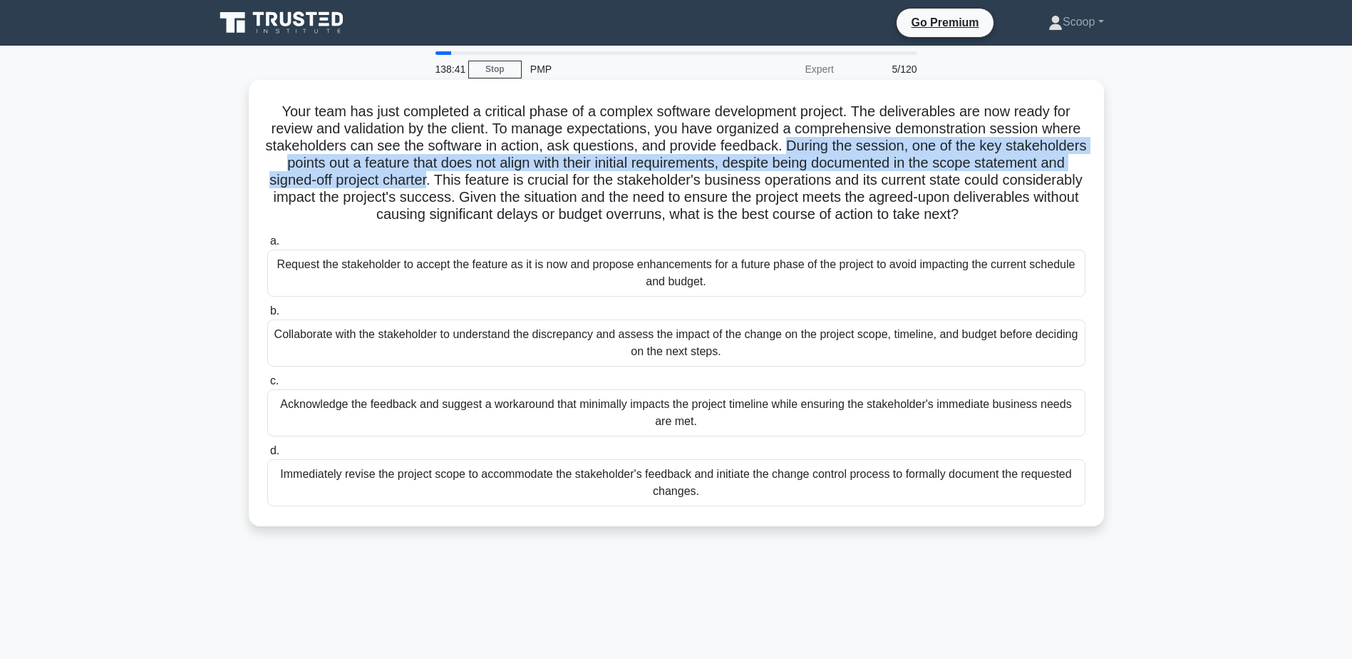
drag, startPoint x: 844, startPoint y: 145, endPoint x: 536, endPoint y: 182, distance: 310.0
click at [536, 182] on h5 "Your team has just completed a critical phase of a complex software development…" at bounding box center [676, 163] width 821 height 121
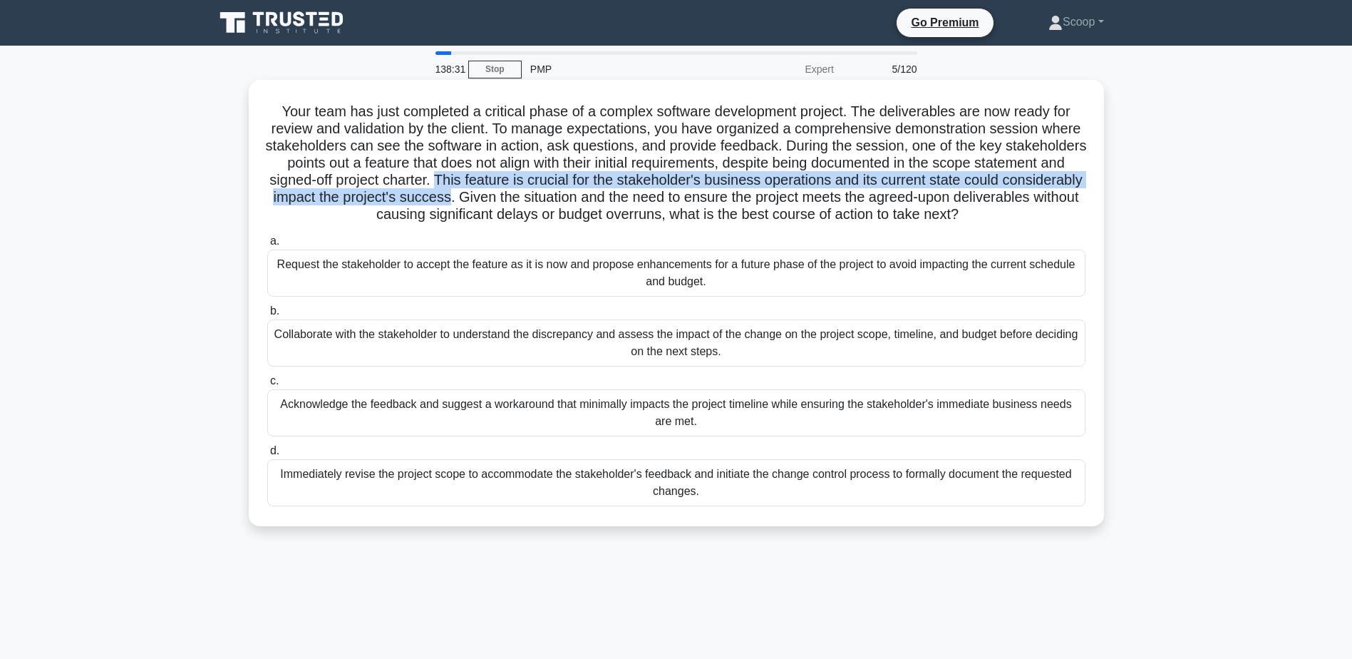
drag, startPoint x: 536, startPoint y: 182, endPoint x: 572, endPoint y: 203, distance: 41.6
click at [572, 203] on h5 "Your team has just completed a critical phase of a complex software development…" at bounding box center [676, 163] width 821 height 121
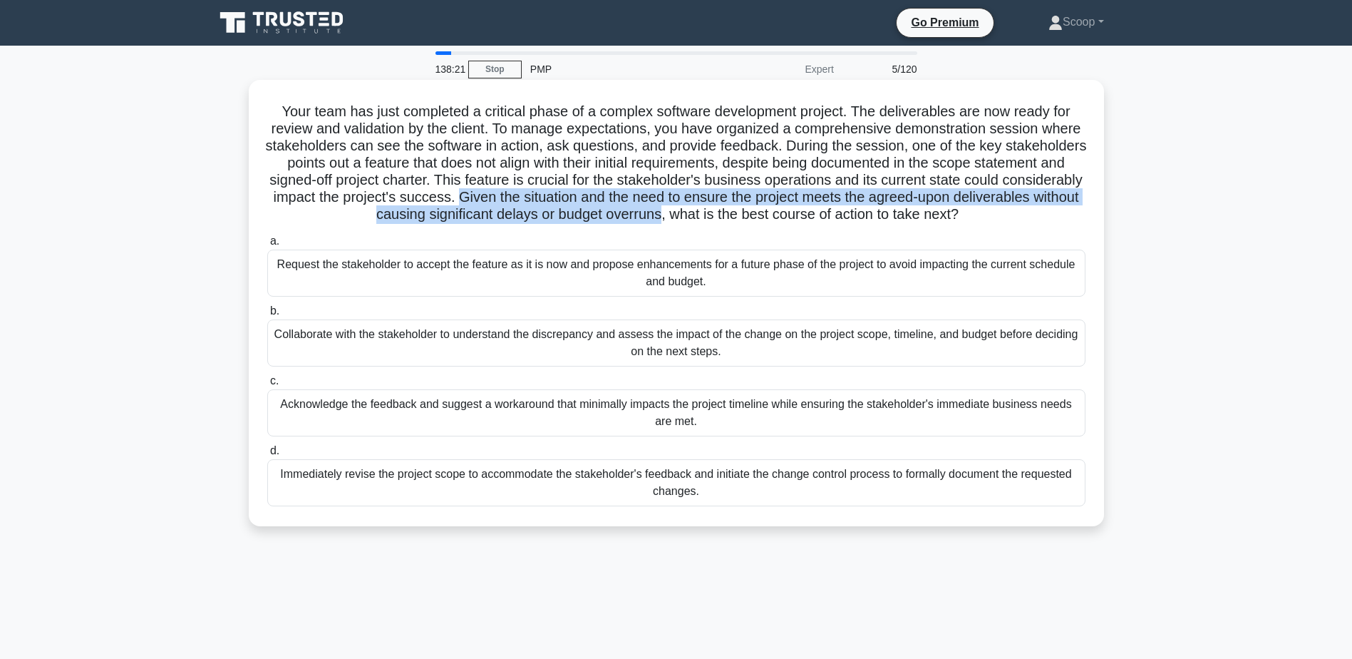
drag, startPoint x: 572, startPoint y: 203, endPoint x: 726, endPoint y: 217, distance: 154.6
click at [726, 217] on h5 "Your team has just completed a critical phase of a complex software development…" at bounding box center [676, 163] width 821 height 121
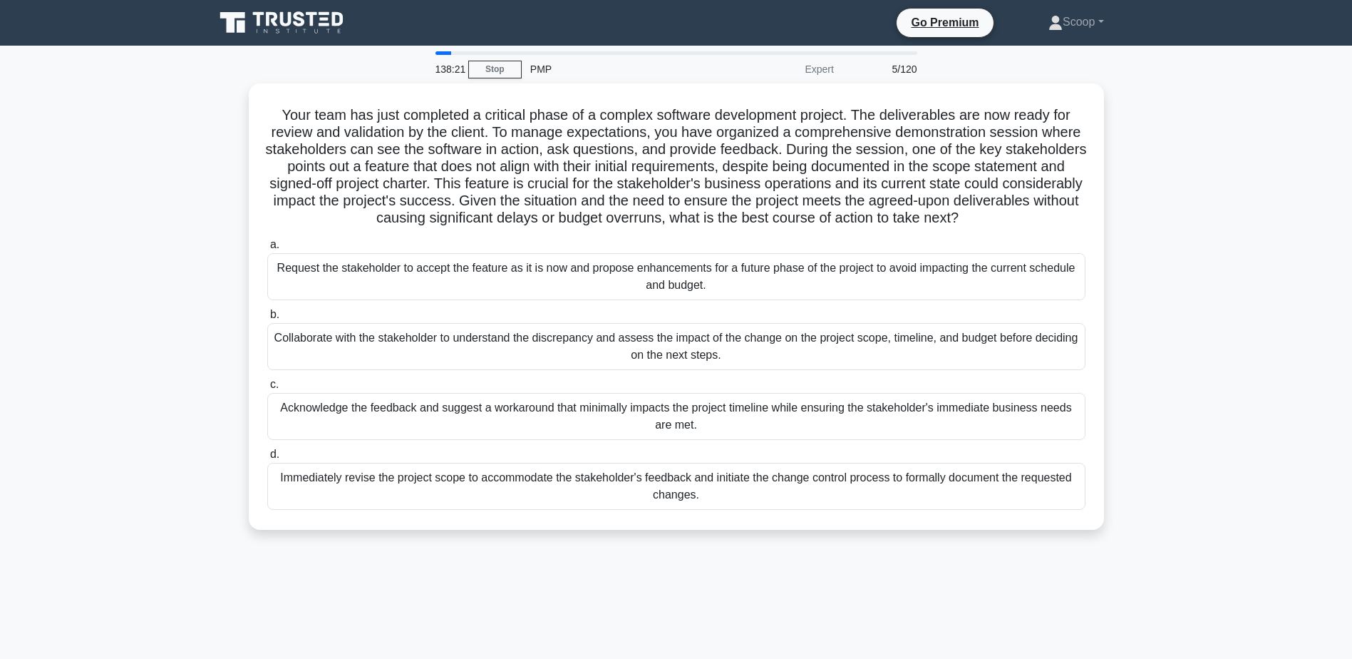
click at [73, 324] on main "138:21 Stop PMP Expert 5/120 .spinner_0XTQ{transform-origin:center;animation:sp…" at bounding box center [676, 408] width 1352 height 724
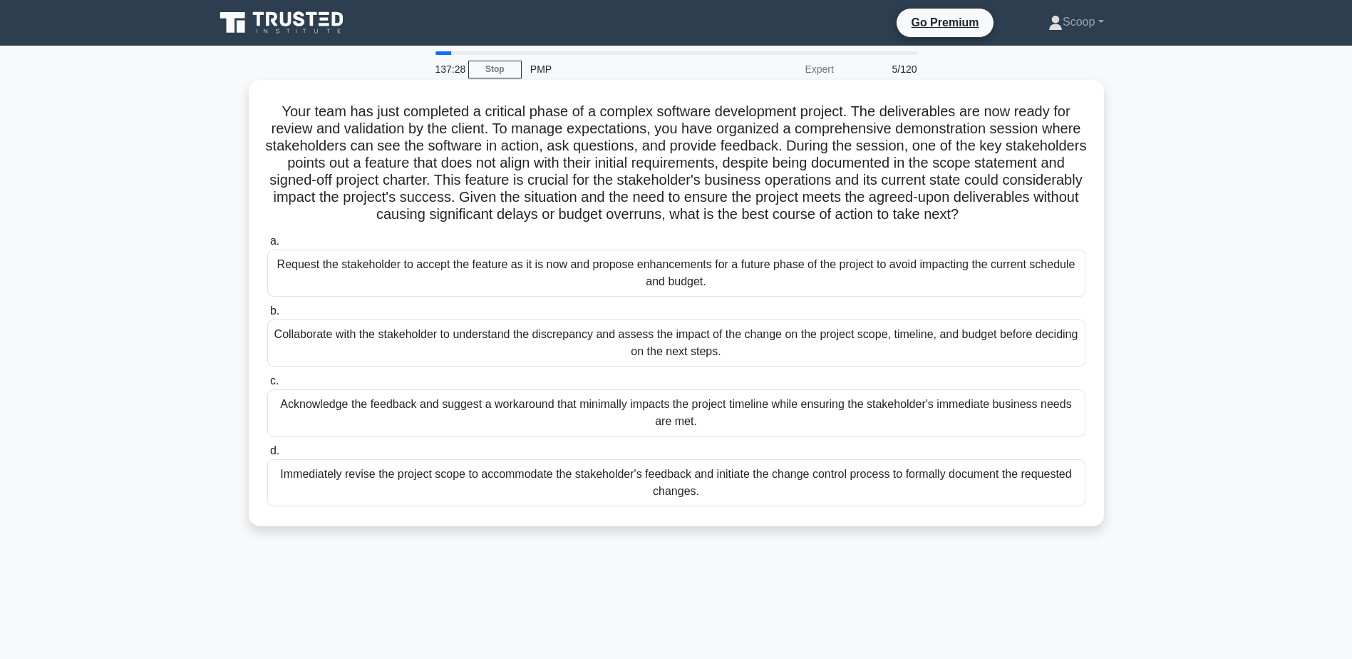
click at [695, 496] on div "Immediately revise the project scope to accommodate the stakeholder's feedback …" at bounding box center [676, 482] width 818 height 47
click at [267, 455] on input "d. Immediately revise the project scope to accommodate the stakeholder's feedba…" at bounding box center [267, 450] width 0 height 9
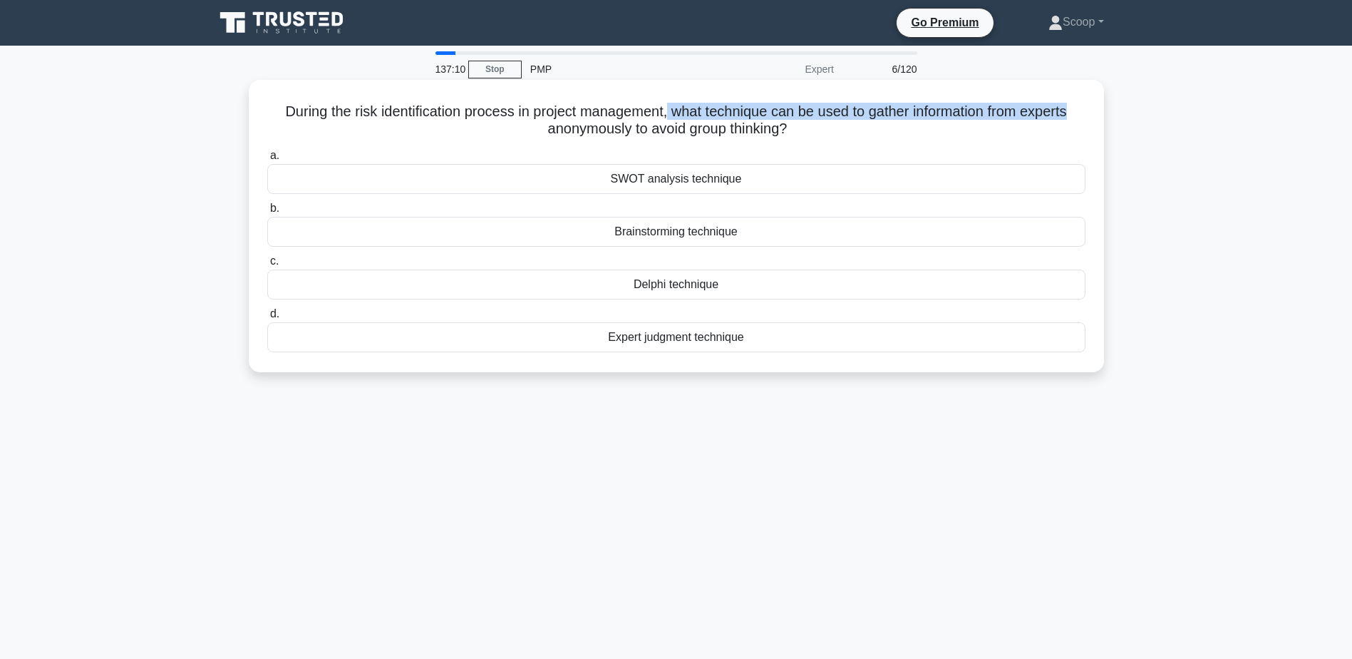
drag, startPoint x: 666, startPoint y: 116, endPoint x: 1083, endPoint y: 110, distance: 417.0
click at [1083, 110] on h5 "During the risk identification process in project management, what technique ca…" at bounding box center [676, 121] width 821 height 36
click at [727, 339] on div "Expert judgment technique" at bounding box center [676, 337] width 818 height 30
click at [267, 319] on input "d. Expert judgment technique" at bounding box center [267, 313] width 0 height 9
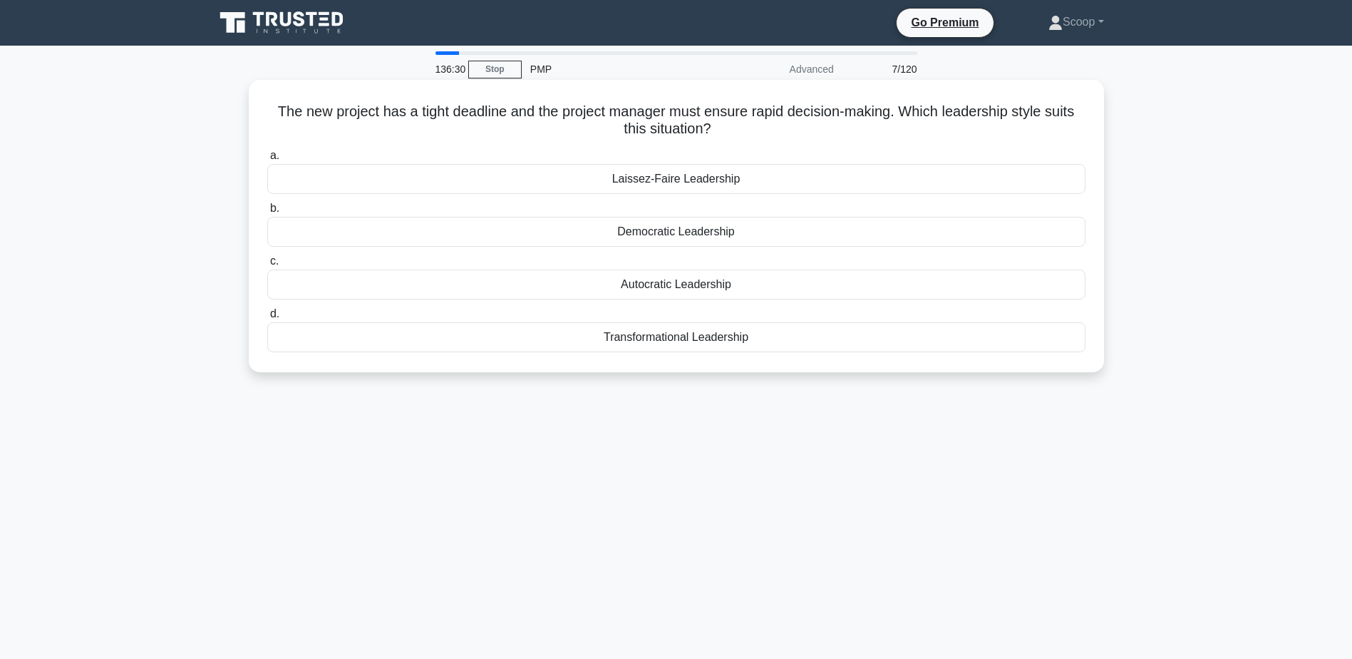
click at [755, 282] on div "Autocratic Leadership" at bounding box center [676, 284] width 818 height 30
click at [267, 266] on input "c. Autocratic Leadership" at bounding box center [267, 261] width 0 height 9
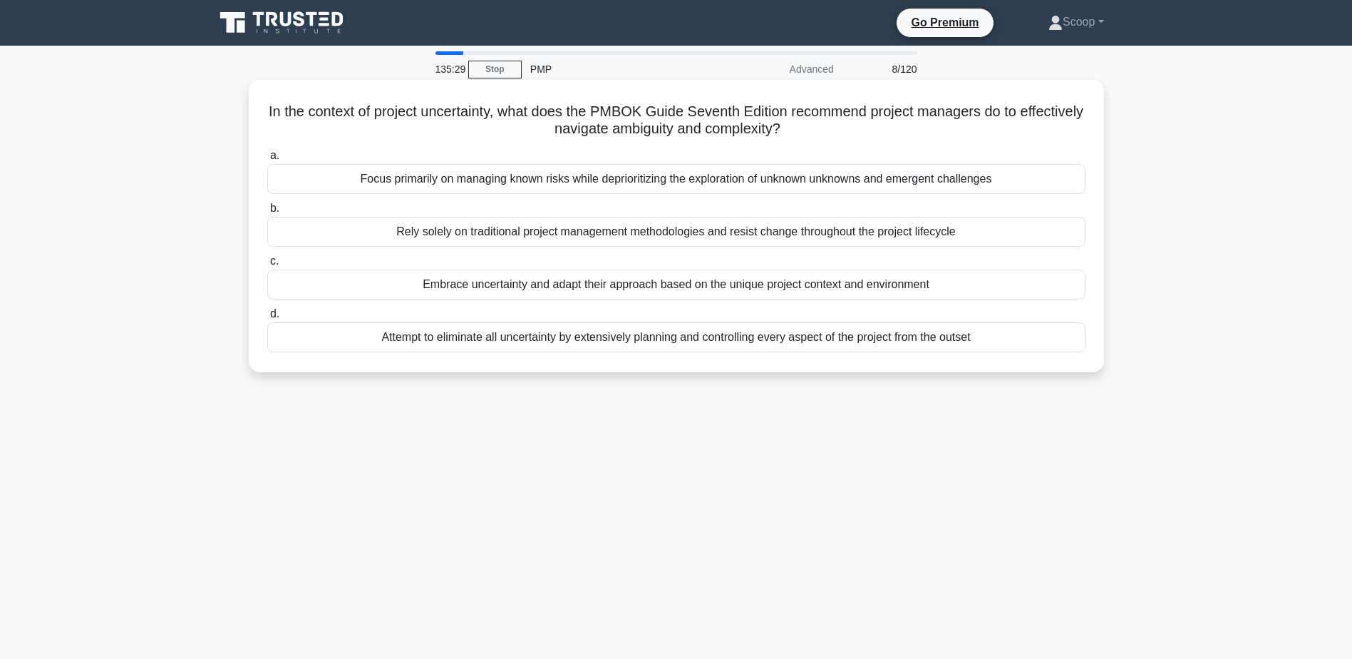
click at [994, 339] on div "Attempt to eliminate all uncertainty by extensively planning and controlling ev…" at bounding box center [676, 337] width 818 height 30
click at [267, 319] on input "d. Attempt to eliminate all uncertainty by extensively planning and controlling…" at bounding box center [267, 313] width 0 height 9
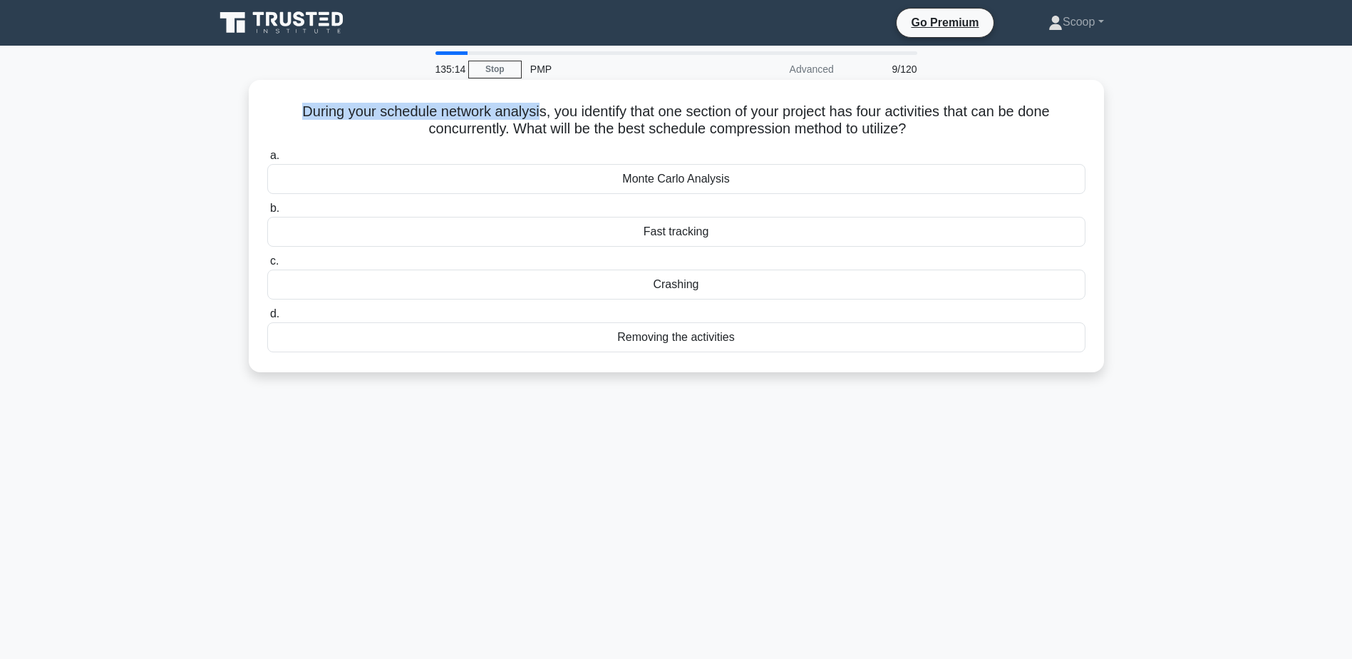
drag, startPoint x: 269, startPoint y: 111, endPoint x: 536, endPoint y: 113, distance: 266.6
click at [536, 113] on h5 "During your schedule network analysis, you identify that one section of your pr…" at bounding box center [676, 121] width 821 height 36
click at [703, 230] on div "Fast tracking" at bounding box center [676, 232] width 818 height 30
click at [267, 213] on input "b. Fast tracking" at bounding box center [267, 208] width 0 height 9
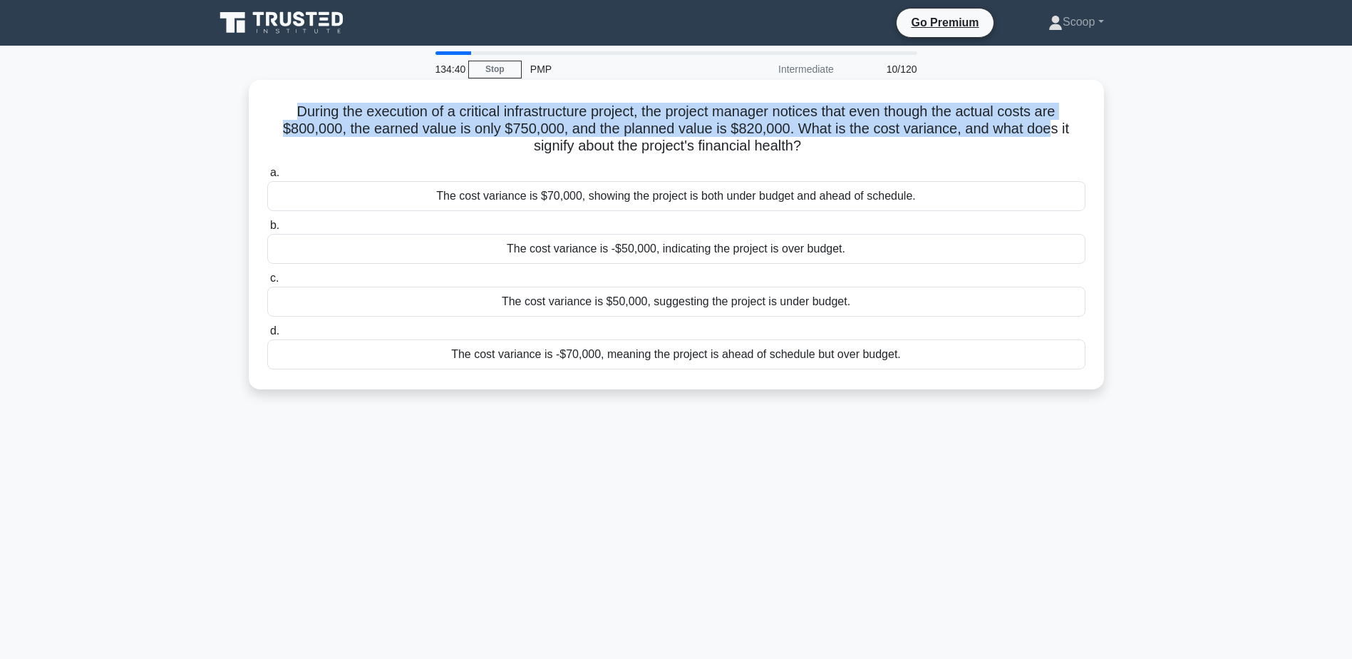
drag, startPoint x: 282, startPoint y: 109, endPoint x: 1051, endPoint y: 122, distance: 768.4
click at [1051, 122] on h5 "During the execution of a critical infrastructure project, the project manager …" at bounding box center [676, 129] width 821 height 53
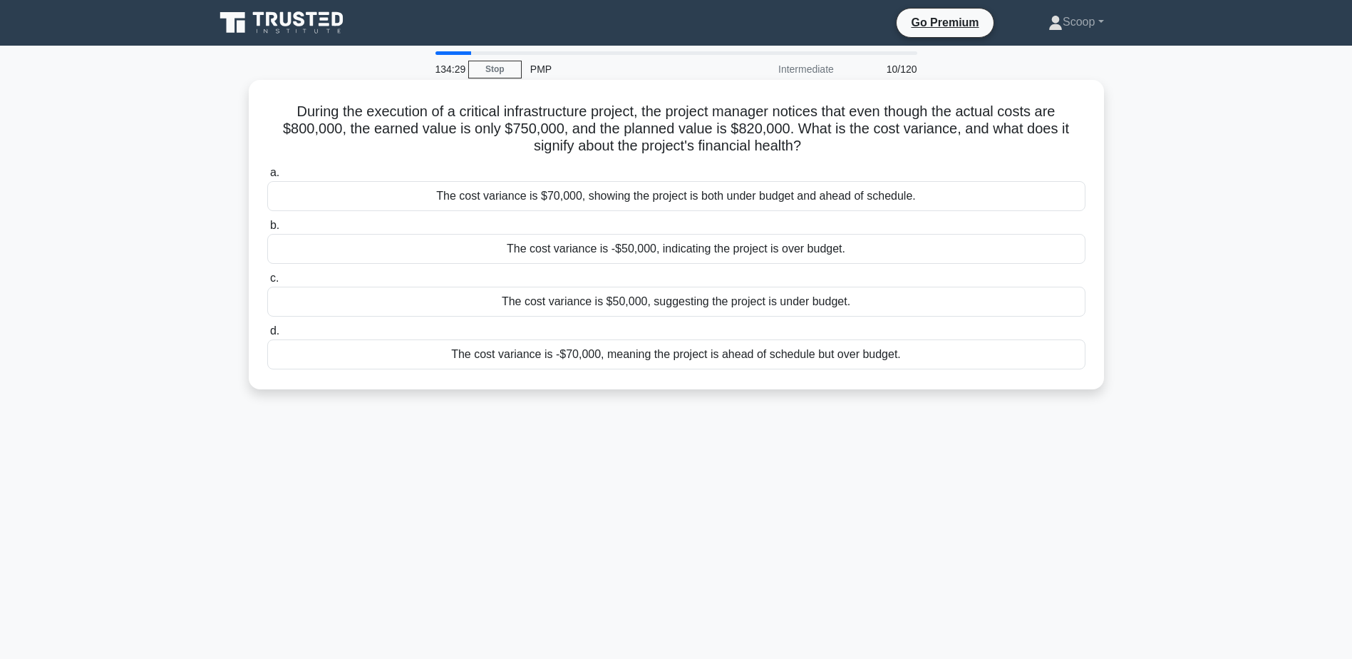
click at [780, 252] on div "The cost variance is -$50,000, indicating the project is over budget." at bounding box center [676, 249] width 818 height 30
click at [267, 230] on input "b. The cost variance is -$50,000, indicating the project is over budget." at bounding box center [267, 225] width 0 height 9
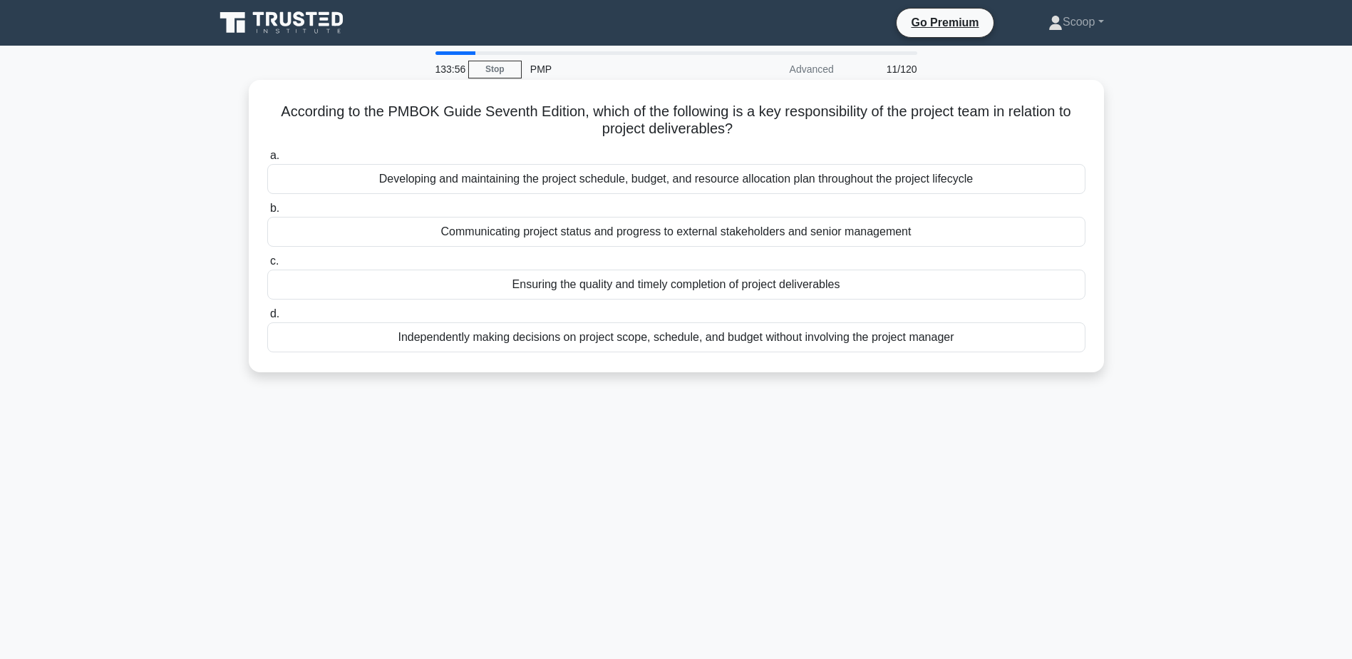
click at [706, 287] on div "Ensuring the quality and timely completion of project deliverables" at bounding box center [676, 284] width 818 height 30
click at [267, 266] on input "c. Ensuring the quality and timely completion of project deliverables" at bounding box center [267, 261] width 0 height 9
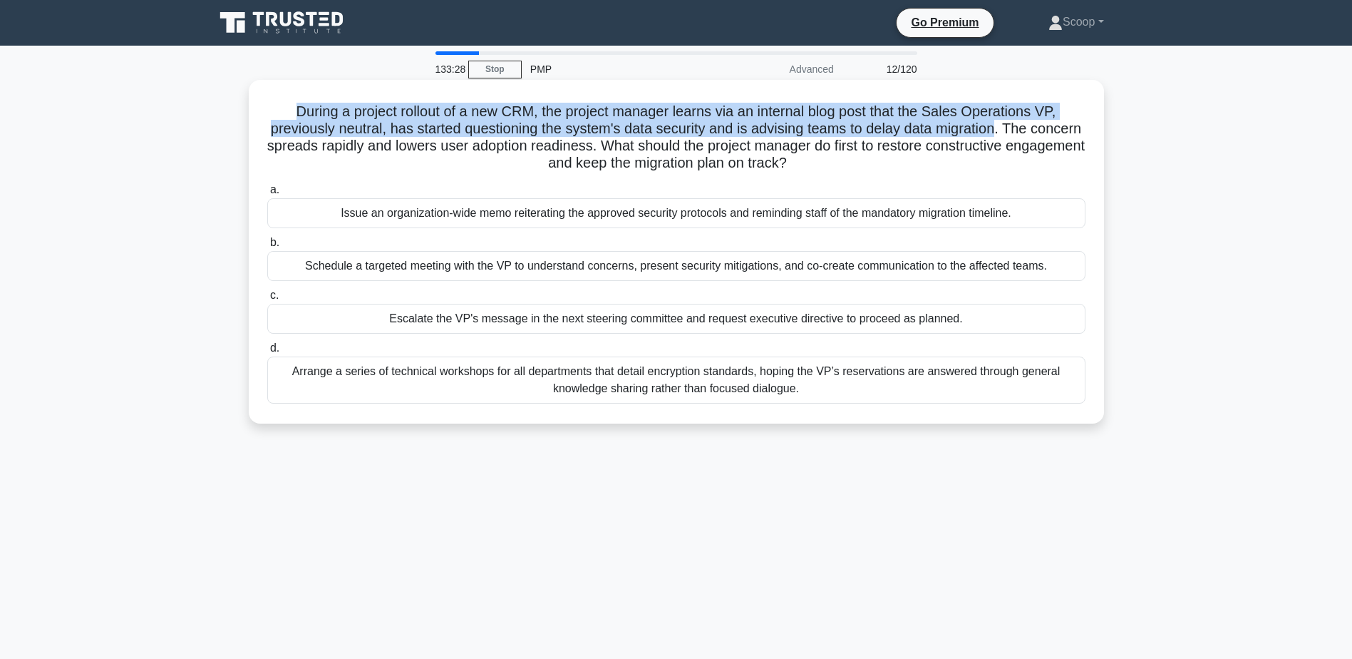
drag, startPoint x: 278, startPoint y: 111, endPoint x: 1030, endPoint y: 125, distance: 752.0
click at [1030, 125] on h5 "During a project rollout of a new CRM, the project manager learns via an intern…" at bounding box center [676, 138] width 821 height 70
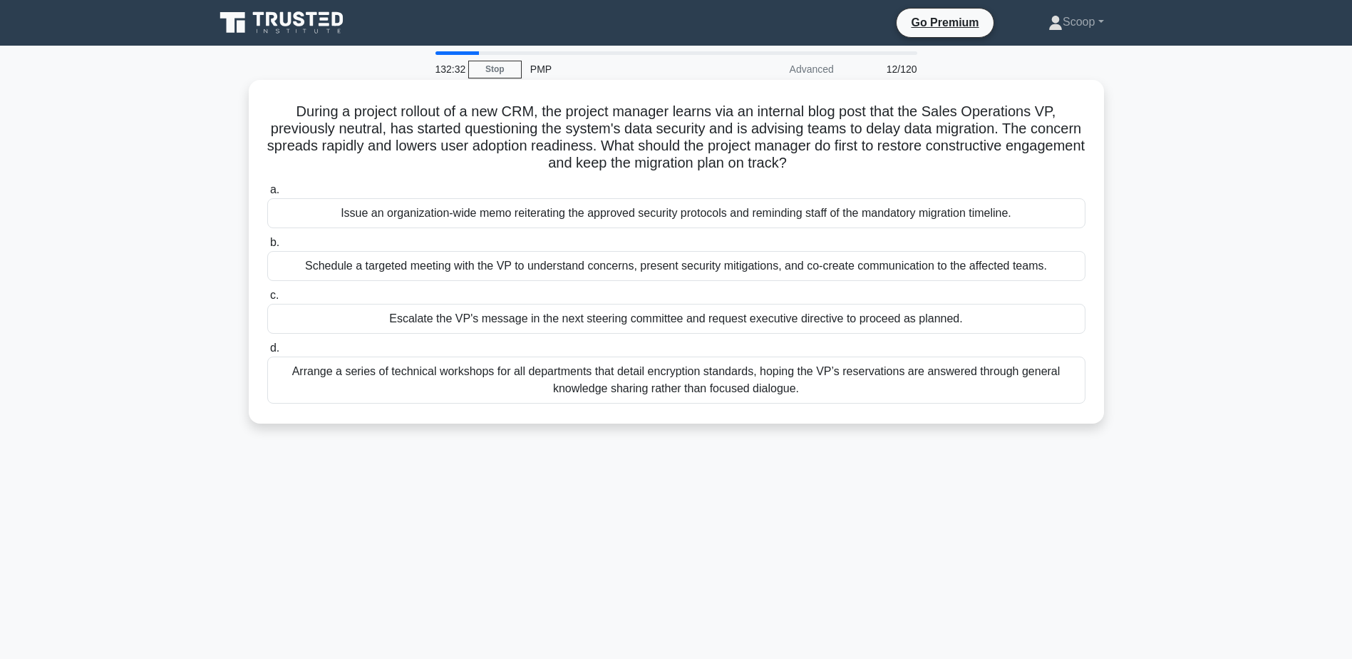
click at [694, 269] on div "Schedule a targeted meeting with the VP to understand concerns, present securit…" at bounding box center [676, 266] width 818 height 30
click at [267, 247] on input "b. Schedule a targeted meeting with the VP to understand concerns, present secu…" at bounding box center [267, 242] width 0 height 9
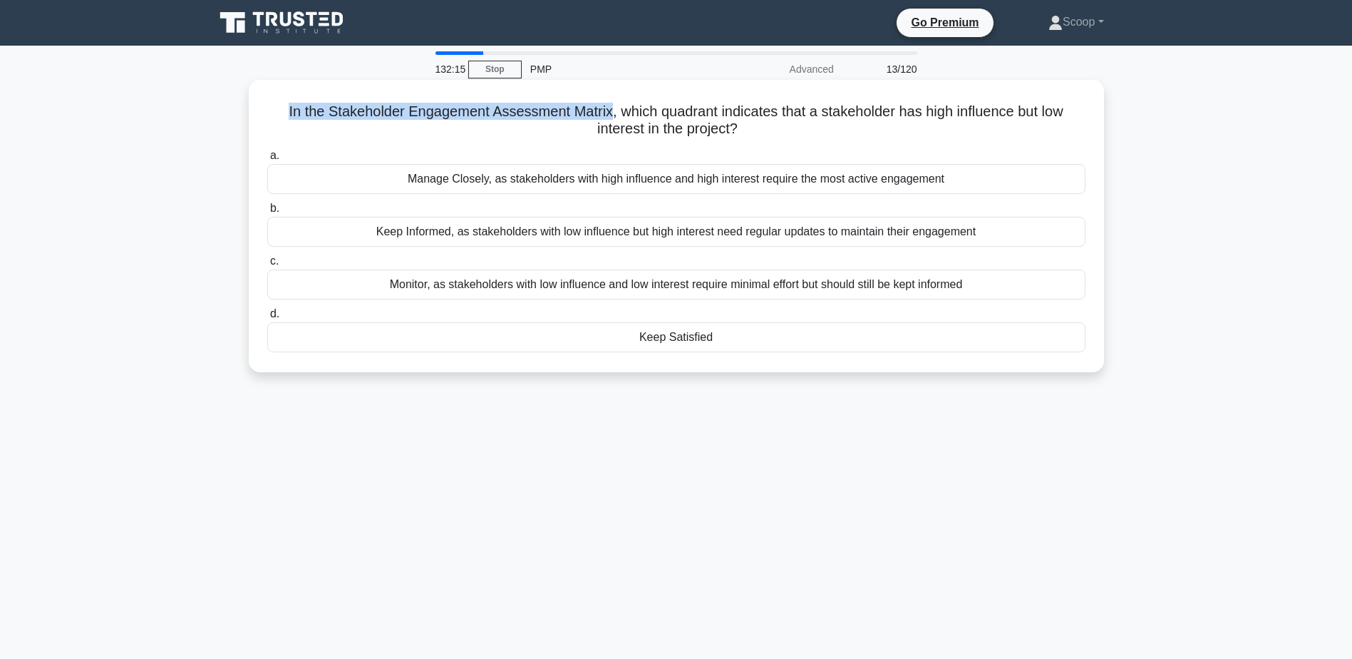
drag, startPoint x: 264, startPoint y: 113, endPoint x: 609, endPoint y: 108, distance: 345.0
click at [609, 108] on div "In the Stakeholder Engagement Assessment Matrix, which quadrant indicates that …" at bounding box center [676, 226] width 844 height 281
click at [681, 349] on div "Keep Satisfied" at bounding box center [676, 337] width 818 height 30
click at [267, 319] on input "d. Keep Satisfied" at bounding box center [267, 313] width 0 height 9
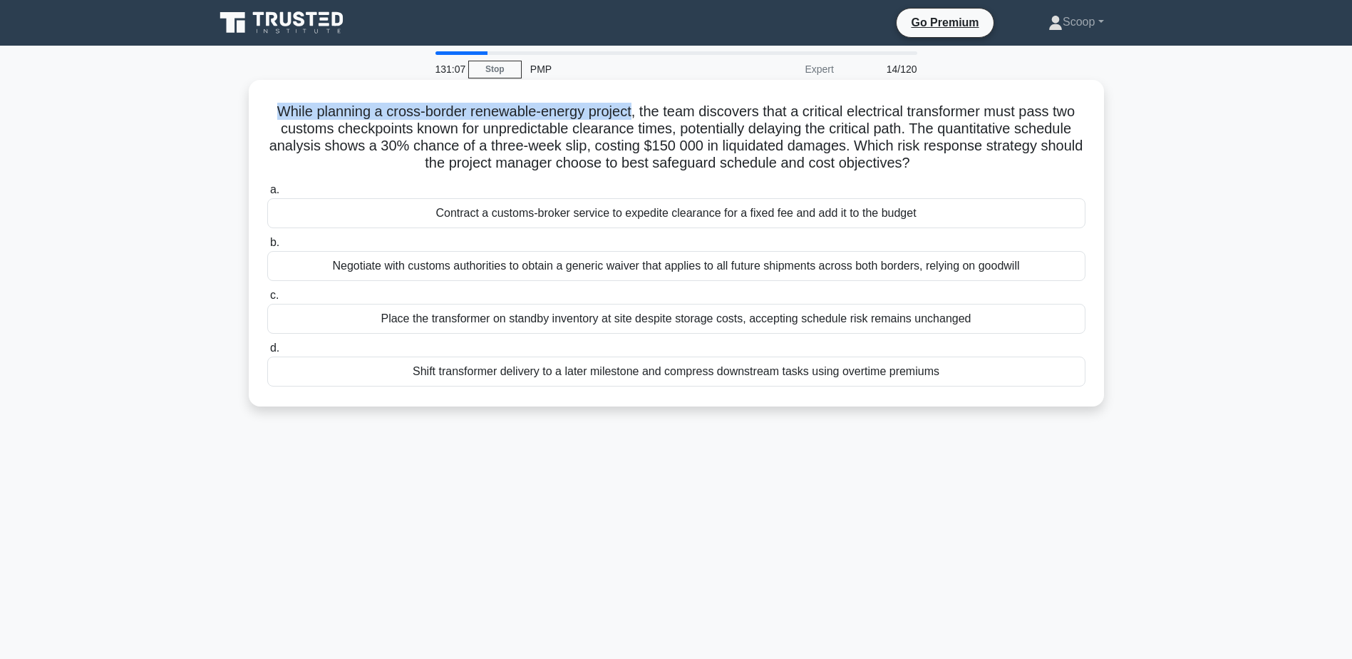
drag, startPoint x: 265, startPoint y: 111, endPoint x: 629, endPoint y: 112, distance: 364.2
click at [629, 112] on h5 "While planning a cross-border renewable-energy project, the team discovers that…" at bounding box center [676, 138] width 821 height 70
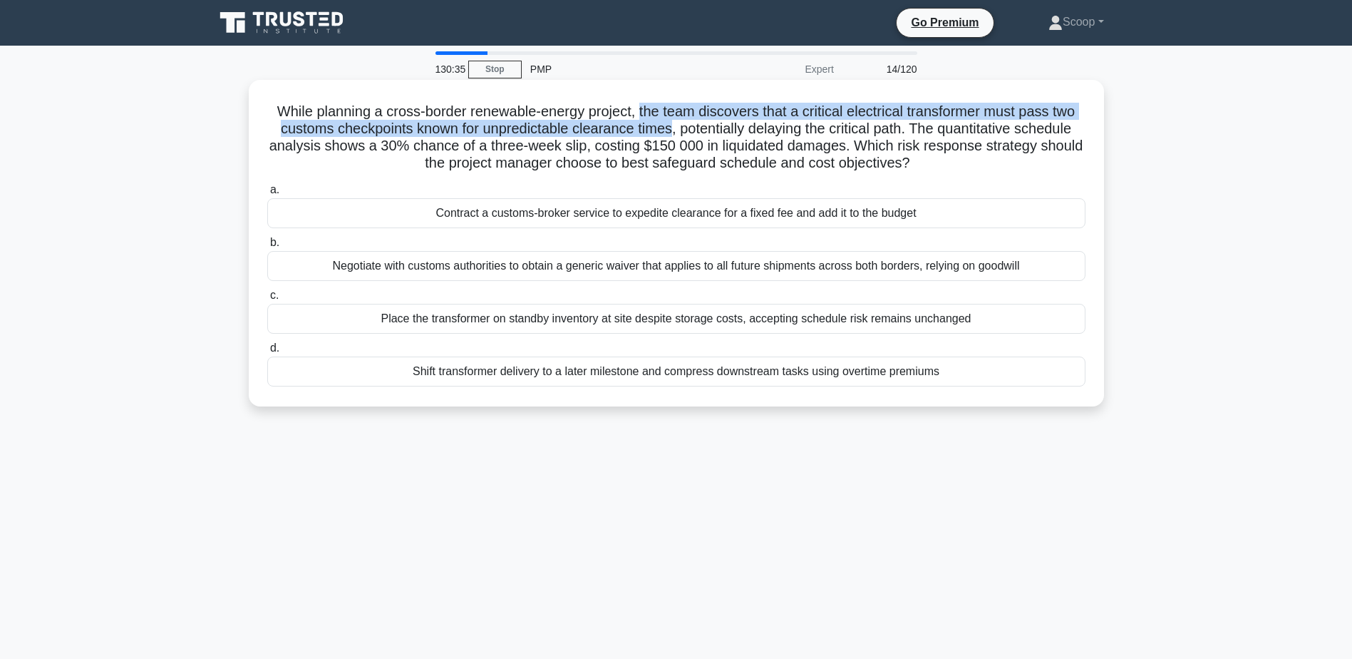
drag, startPoint x: 639, startPoint y: 109, endPoint x: 669, endPoint y: 122, distance: 31.9
click at [669, 122] on h5 "While planning a cross-border renewable-energy project, the team discovers that…" at bounding box center [676, 138] width 821 height 70
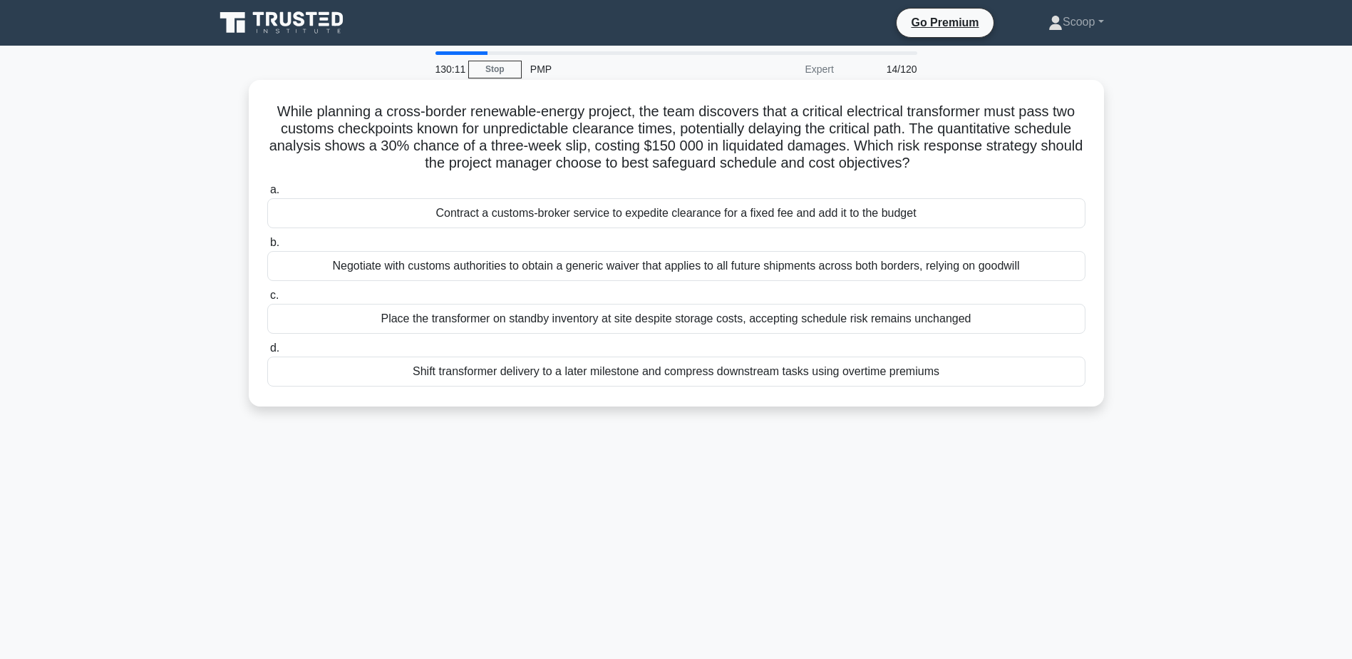
click at [642, 215] on div "Contract a customs-broker service to expedite clearance for a fixed fee and add…" at bounding box center [676, 213] width 818 height 30
click at [267, 195] on input "a. Contract a customs-broker service to expedite clearance for a fixed fee and …" at bounding box center [267, 189] width 0 height 9
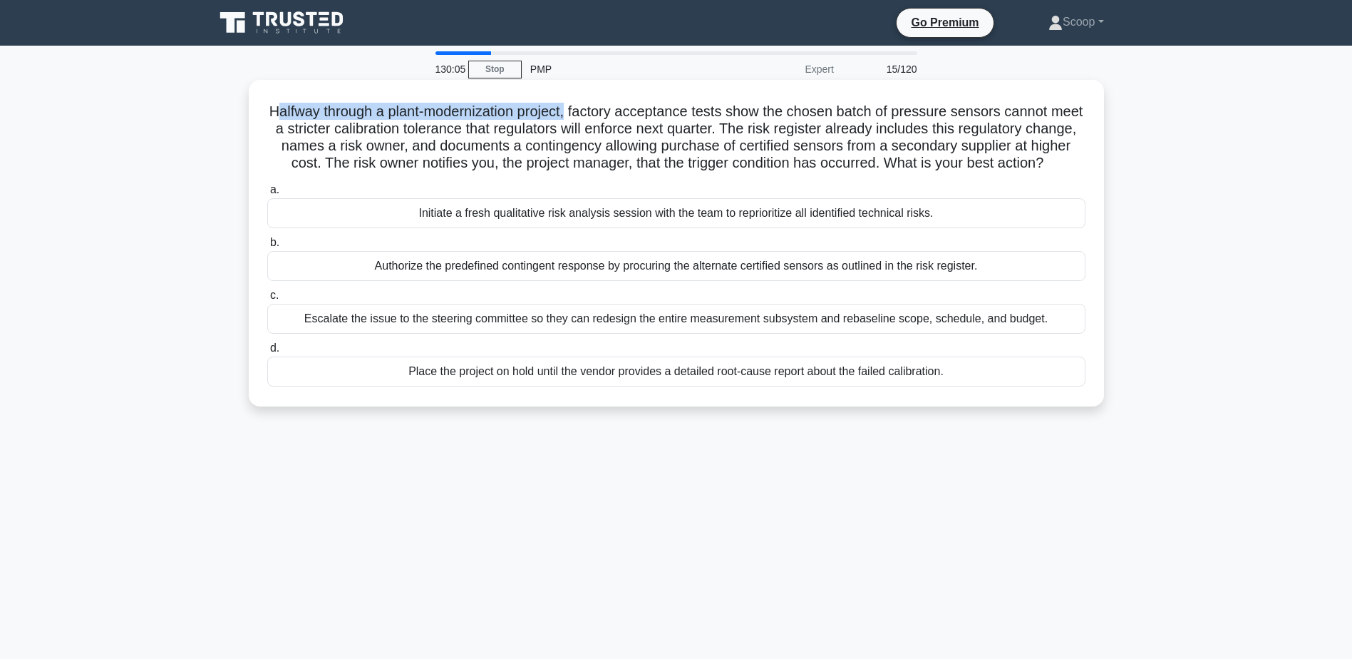
drag, startPoint x: 284, startPoint y: 108, endPoint x: 587, endPoint y: 110, distance: 303.6
click at [587, 110] on h5 "Halfway through a plant-modernization project, factory acceptance tests show th…" at bounding box center [676, 138] width 821 height 70
drag, startPoint x: 587, startPoint y: 110, endPoint x: 691, endPoint y: 144, distance: 109.3
click at [700, 145] on h5 "Halfway through a plant-modernization project, factory acceptance tests show th…" at bounding box center [676, 138] width 821 height 70
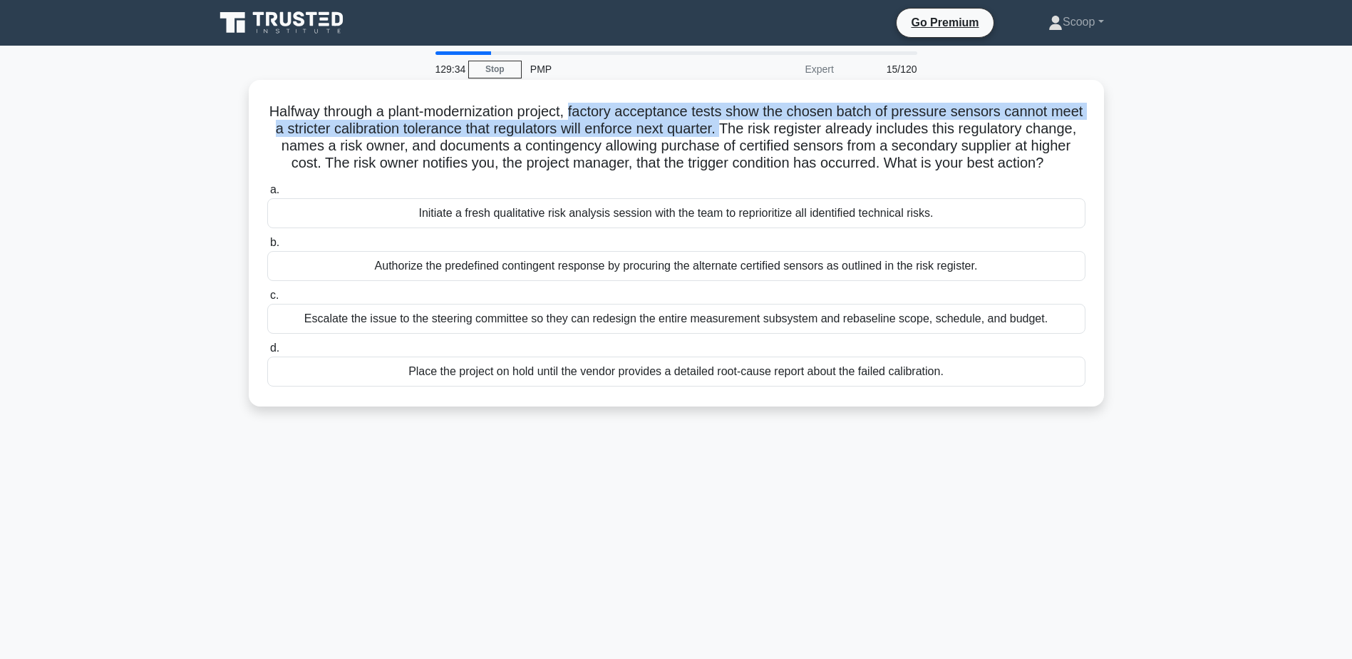
drag, startPoint x: 632, startPoint y: 109, endPoint x: 768, endPoint y: 121, distance: 136.7
click at [768, 121] on h5 "Halfway through a plant-modernization project, factory acceptance tests show th…" at bounding box center [676, 138] width 821 height 70
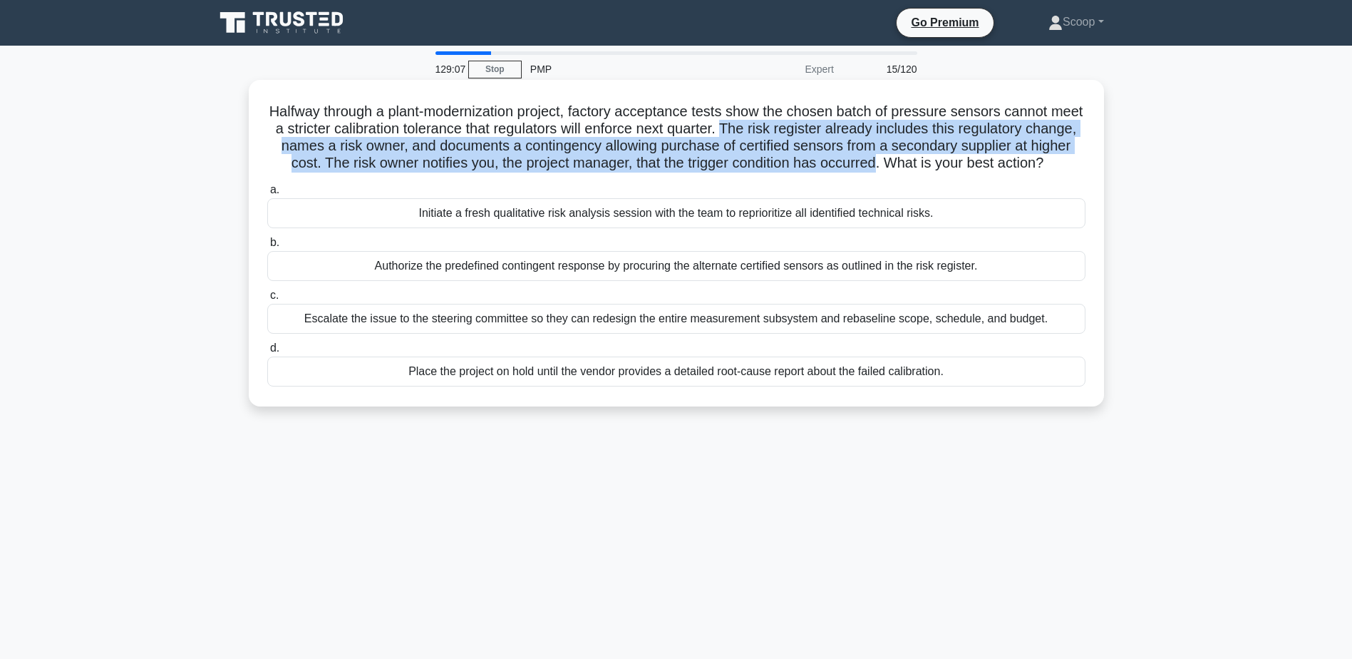
drag, startPoint x: 770, startPoint y: 124, endPoint x: 915, endPoint y: 164, distance: 150.8
click at [915, 164] on h5 "Halfway through a plant-modernization project, factory acceptance tests show th…" at bounding box center [676, 138] width 821 height 70
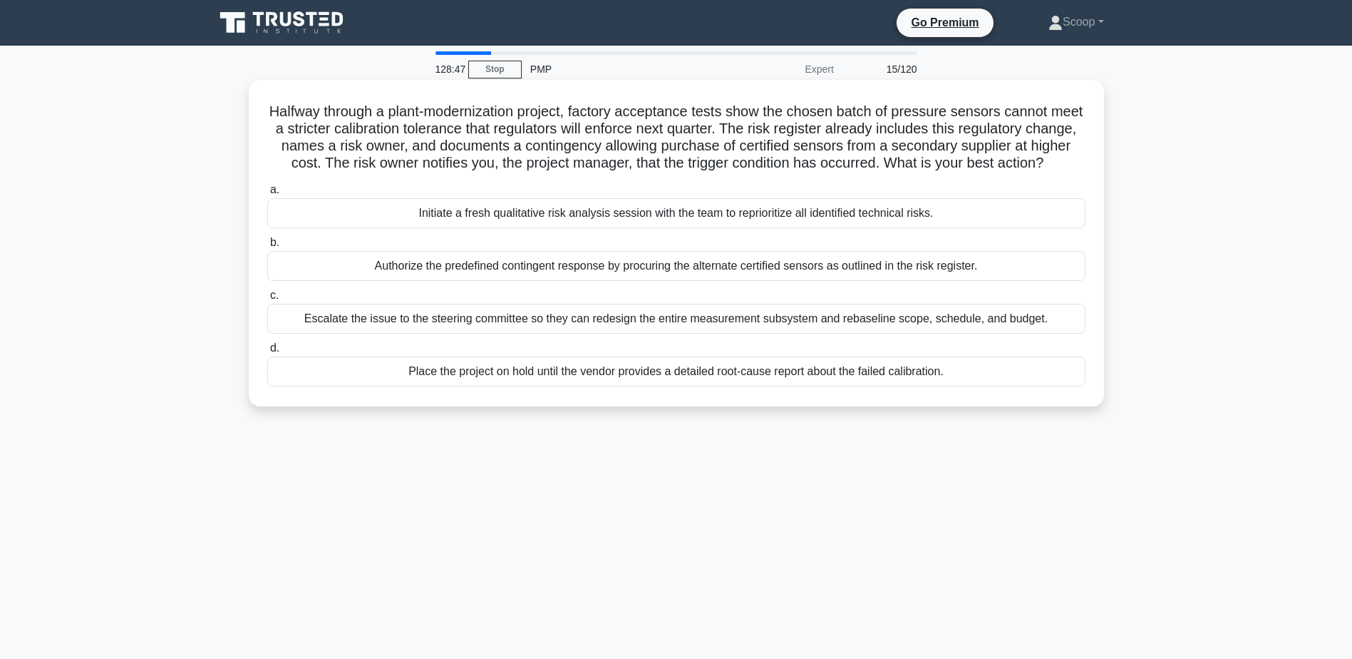
click at [506, 281] on div "Authorize the predefined contingent response by procuring the alternate certifi…" at bounding box center [676, 266] width 818 height 30
click at [267, 247] on input "b. Authorize the predefined contingent response by procuring the alternate cert…" at bounding box center [267, 242] width 0 height 9
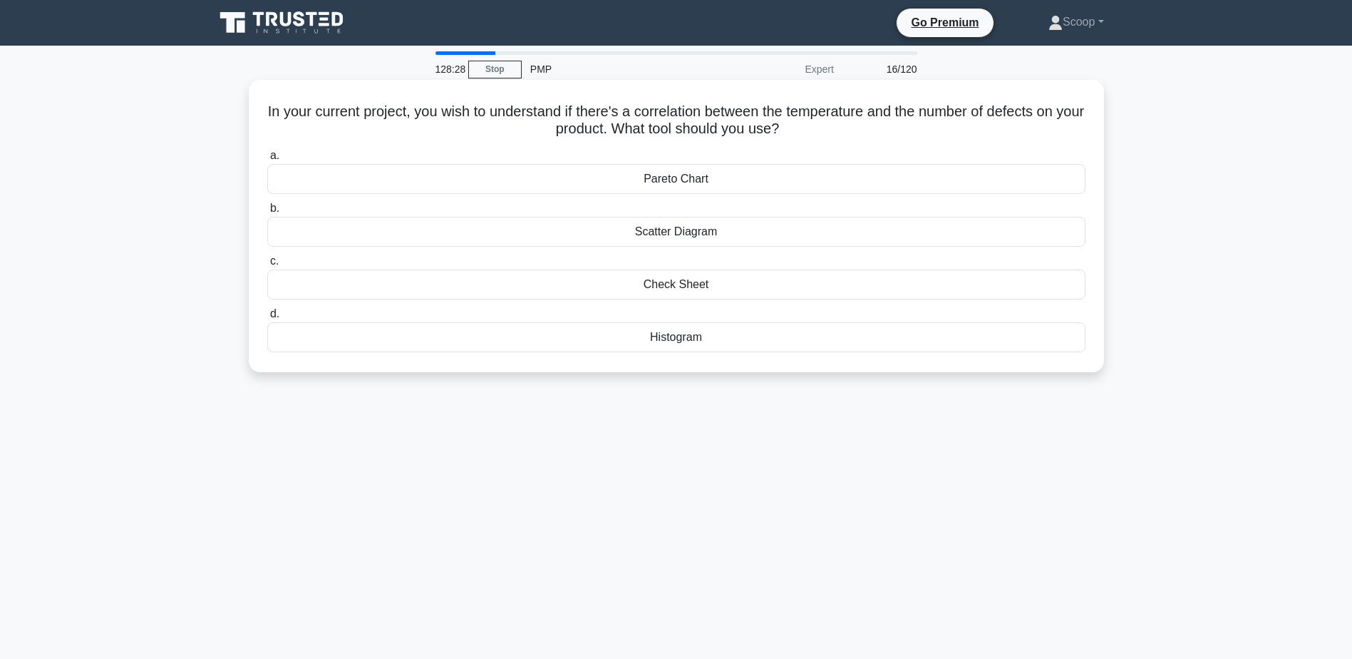
click at [721, 234] on div "Scatter Diagram" at bounding box center [676, 232] width 818 height 30
click at [267, 213] on input "b. Scatter Diagram" at bounding box center [267, 208] width 0 height 9
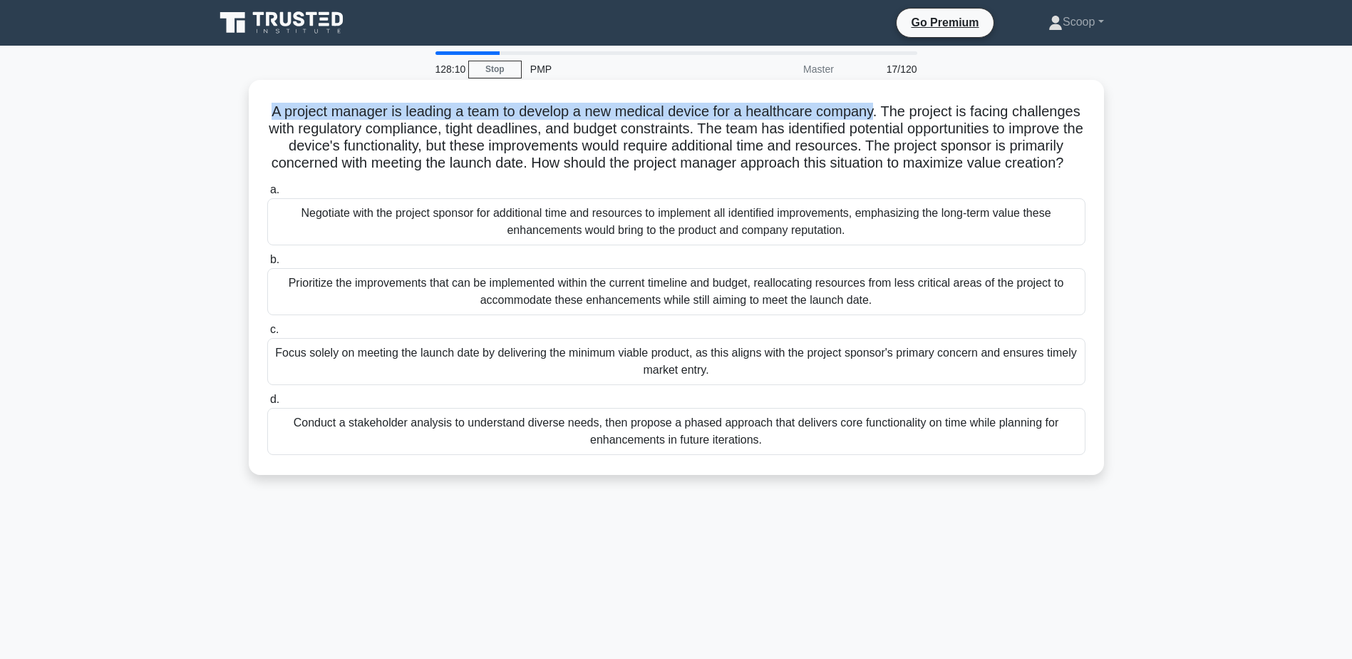
drag, startPoint x: 298, startPoint y: 108, endPoint x: 915, endPoint y: 105, distance: 617.2
click at [915, 105] on h5 "A project manager is leading a team to develop a new medical device for a healt…" at bounding box center [676, 138] width 821 height 70
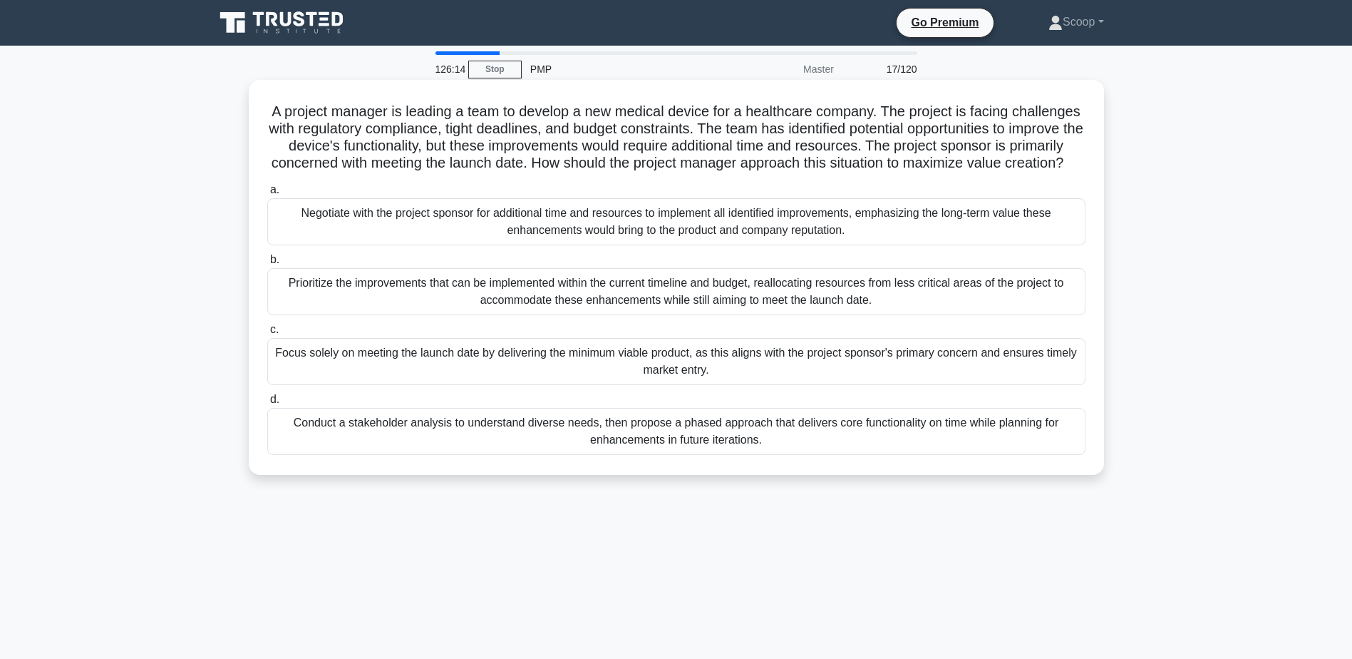
click at [852, 450] on div "Conduct a stakeholder analysis to understand diverse needs, then propose a phas…" at bounding box center [676, 431] width 818 height 47
click at [267, 404] on input "d. Conduct a stakeholder analysis to understand diverse needs, then propose a p…" at bounding box center [267, 399] width 0 height 9
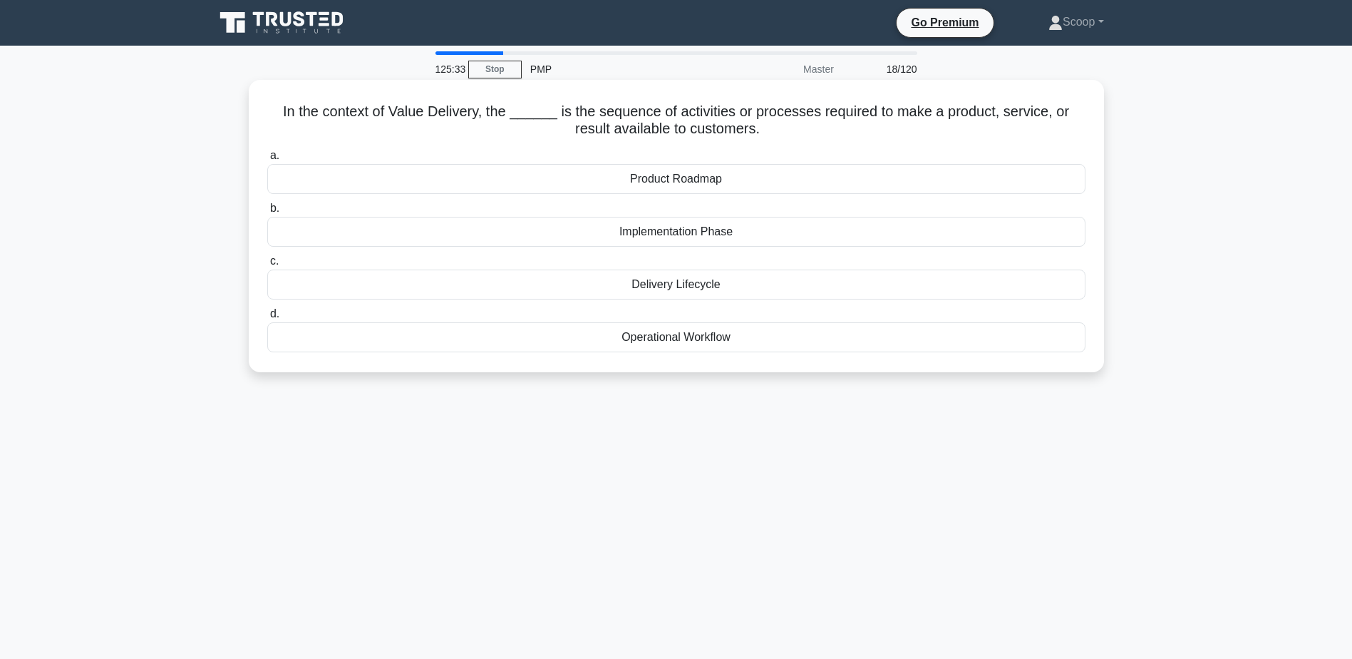
click at [723, 288] on div "Delivery Lifecycle" at bounding box center [676, 284] width 818 height 30
click at [267, 266] on input "c. Delivery Lifecycle" at bounding box center [267, 261] width 0 height 9
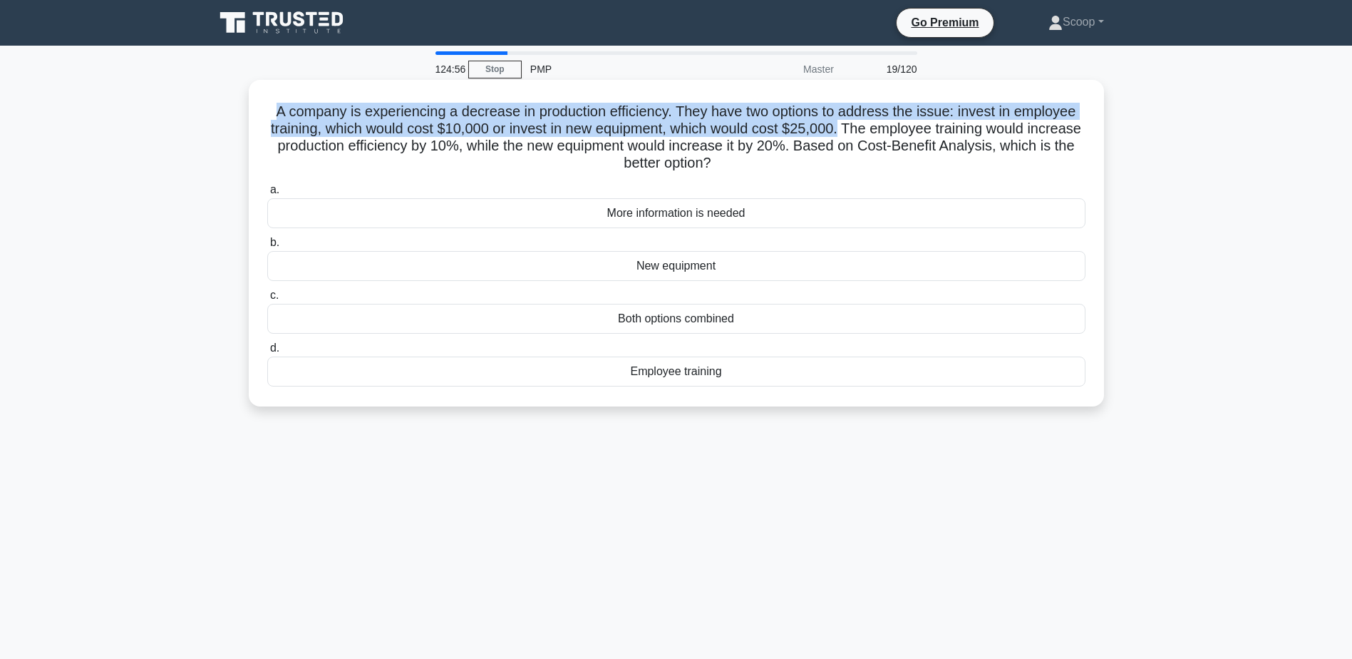
drag, startPoint x: 267, startPoint y: 112, endPoint x: 870, endPoint y: 128, distance: 602.5
click at [870, 128] on h5 "A company is experiencing a decrease in production efficiency. They have two op…" at bounding box center [676, 138] width 821 height 70
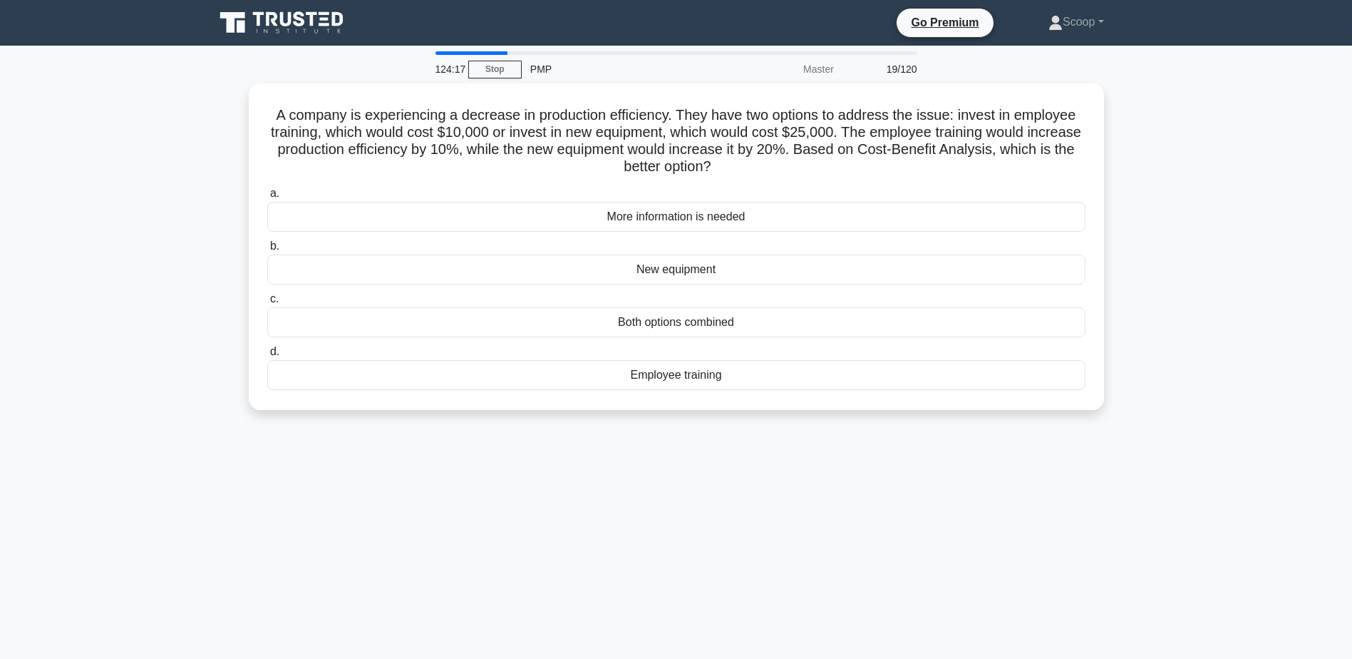
click at [820, 473] on div "124:17 Stop PMP Master 19/120 A company is experiencing a decrease in productio…" at bounding box center [676, 407] width 941 height 713
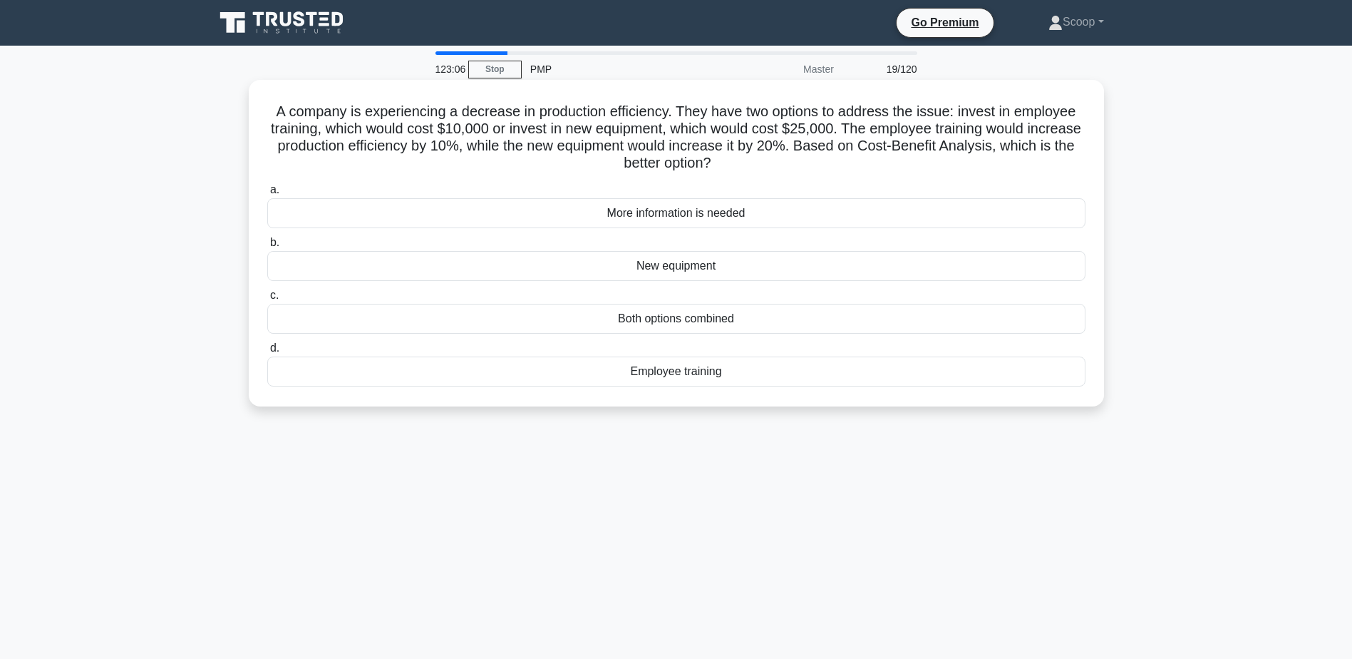
click at [708, 267] on div "New equipment" at bounding box center [676, 266] width 818 height 30
click at [267, 247] on input "b. New equipment" at bounding box center [267, 242] width 0 height 9
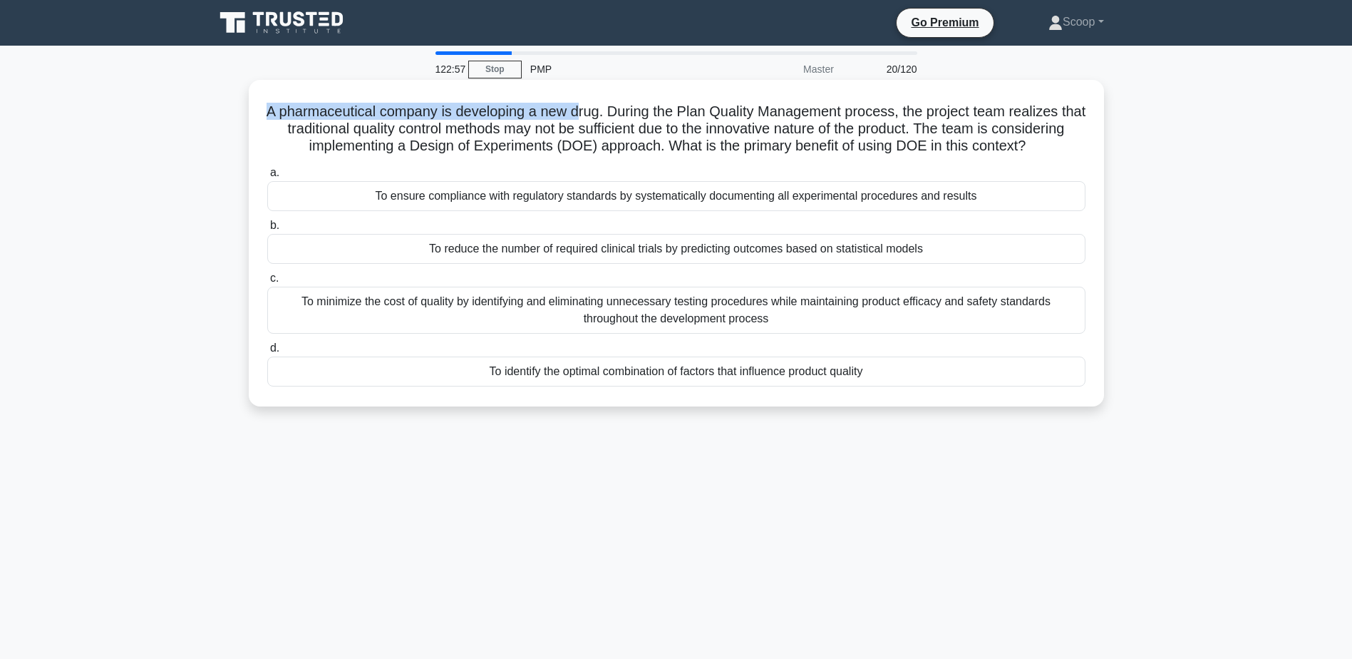
drag, startPoint x: 267, startPoint y: 113, endPoint x: 588, endPoint y: 105, distance: 321.5
click at [588, 105] on h5 "A pharmaceutical company is developing a new drug. During the Plan Quality Mana…" at bounding box center [676, 129] width 821 height 53
click at [288, 120] on h5 "A pharmaceutical company is developing a new drug. During the Plan Quality Mana…" at bounding box center [676, 129] width 821 height 53
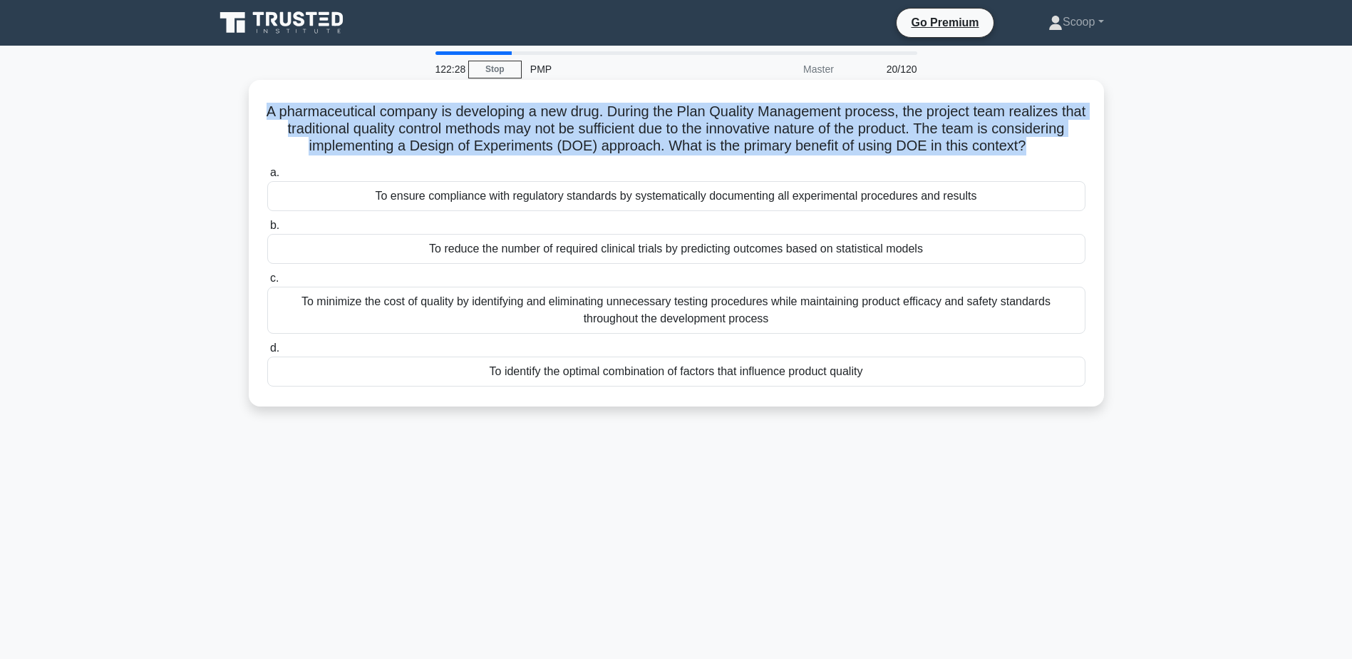
drag, startPoint x: 272, startPoint y: 114, endPoint x: 1081, endPoint y: 149, distance: 810.4
click at [1081, 149] on h5 "A pharmaceutical company is developing a new drug. During the Plan Quality Mana…" at bounding box center [676, 129] width 821 height 53
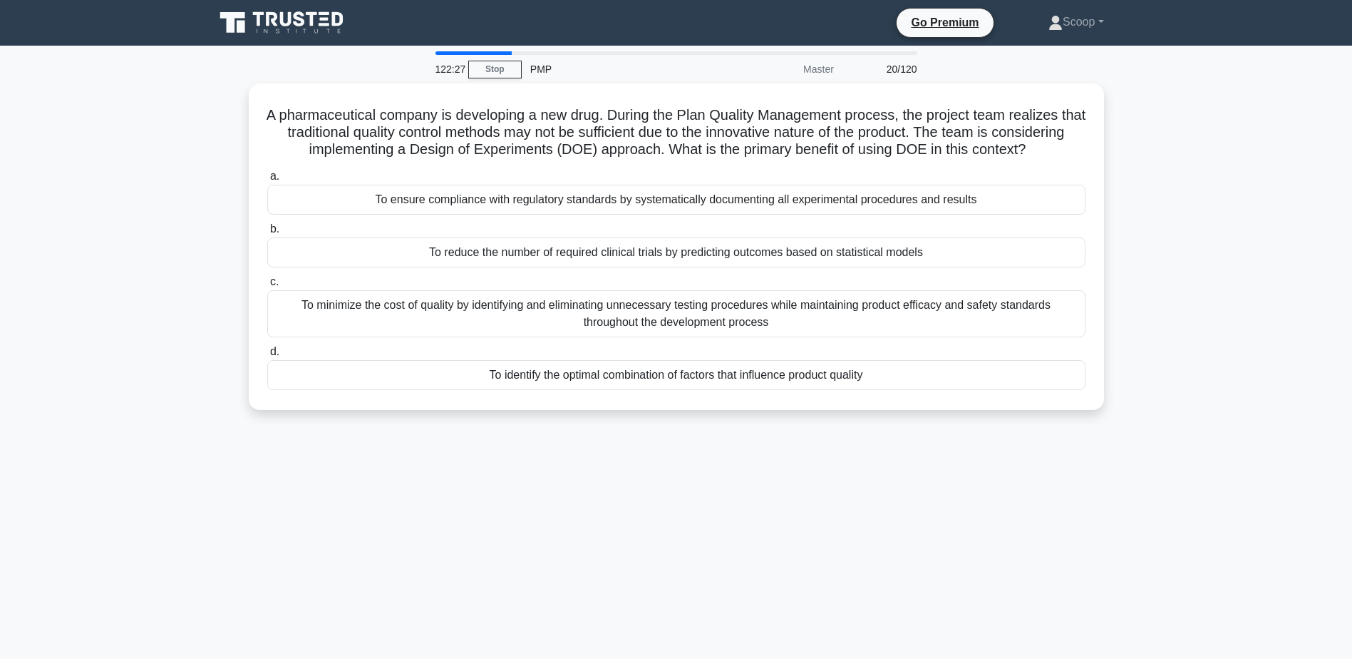
click at [722, 507] on div "122:27 Stop PMP Master 20/120 A pharmaceutical company is developing a new drug…" at bounding box center [676, 407] width 941 height 713
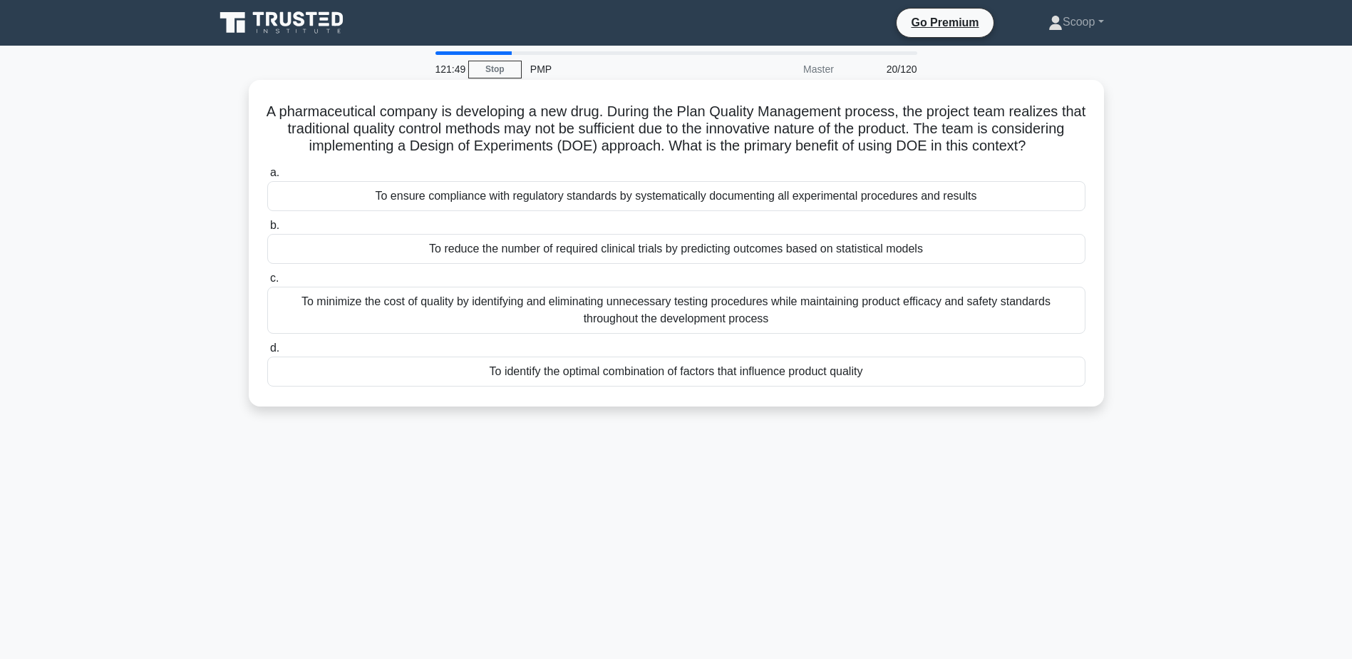
click at [785, 386] on div "To identify the optimal combination of factors that influence product quality" at bounding box center [676, 371] width 818 height 30
click at [267, 353] on input "d. To identify the optimal combination of factors that influence product quality" at bounding box center [267, 348] width 0 height 9
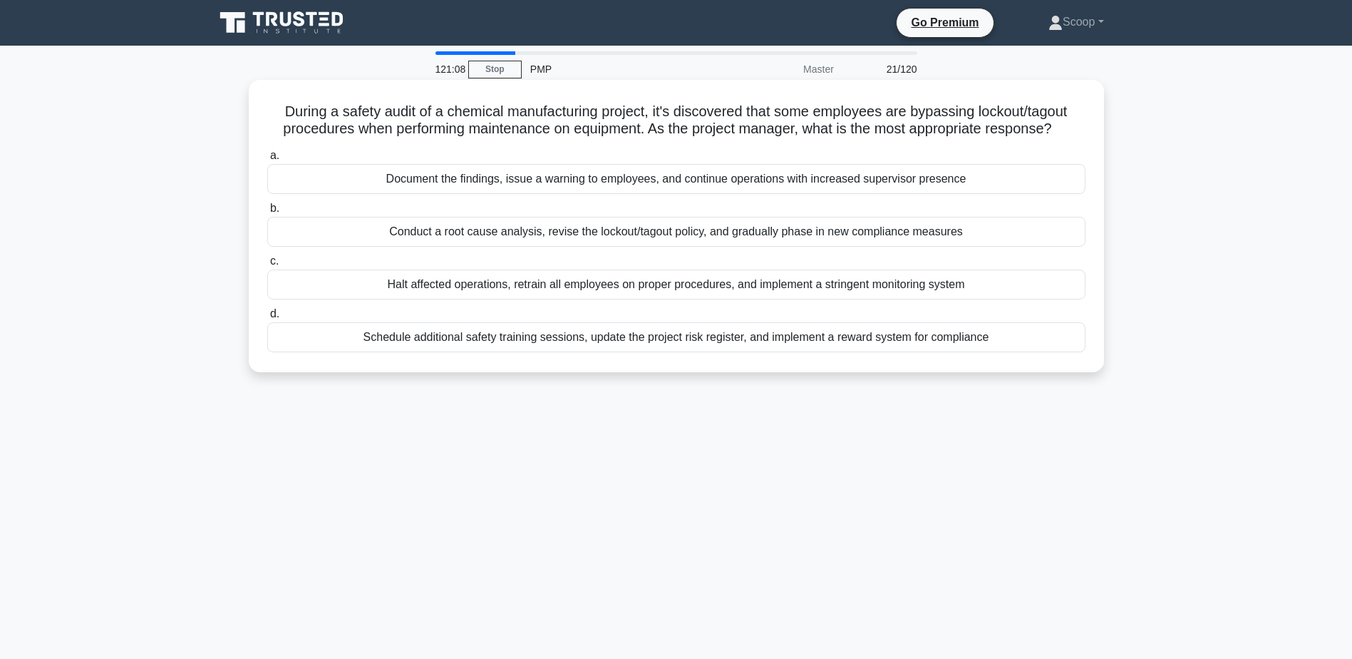
drag, startPoint x: 273, startPoint y: 108, endPoint x: 1072, endPoint y: 131, distance: 799.3
click at [1072, 131] on h5 "During a safety audit of a chemical manufacturing project, it's discovered that…" at bounding box center [676, 121] width 821 height 36
click at [316, 110] on h5 "During a safety audit of a chemical manufacturing project, it's discovered that…" at bounding box center [676, 121] width 821 height 36
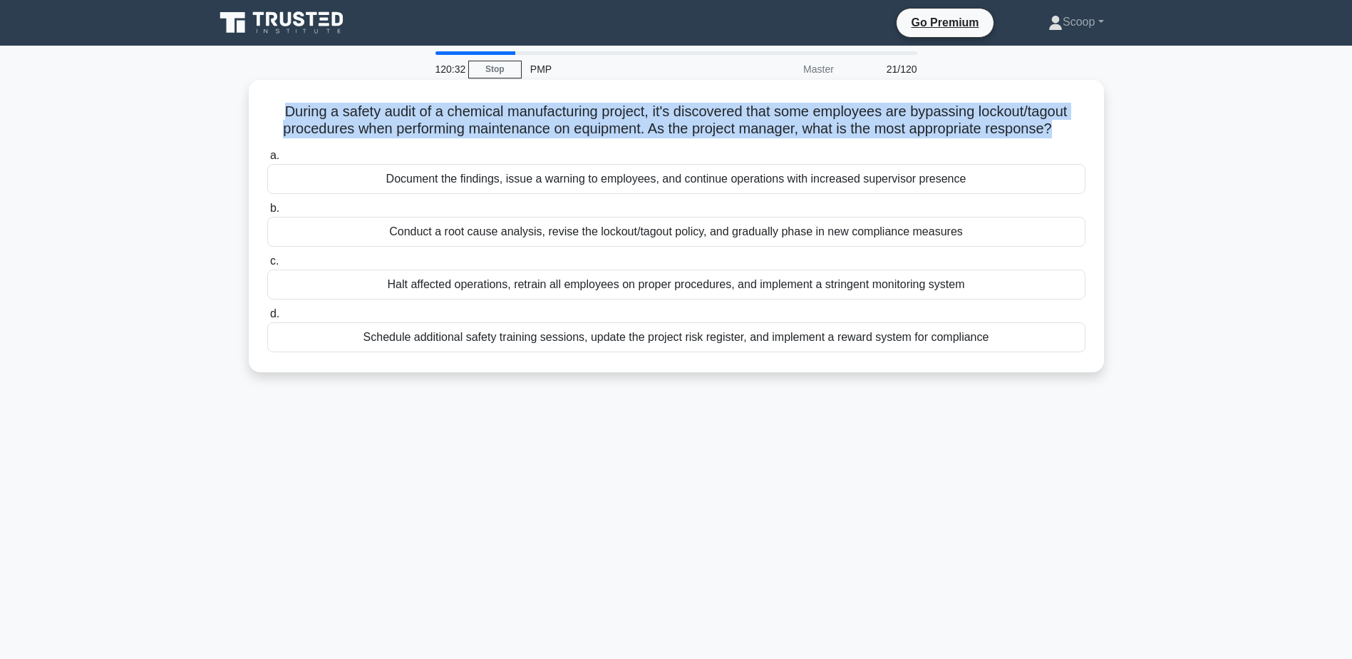
click at [316, 110] on h5 "During a safety audit of a chemical manufacturing project, it's discovered that…" at bounding box center [676, 121] width 821 height 36
copy div "During a safety audit of a chemical manufacturing project, it's discovered that…"
click at [515, 182] on div "Document the findings, issue a warning to employees, and continue operations wi…" at bounding box center [676, 179] width 818 height 30
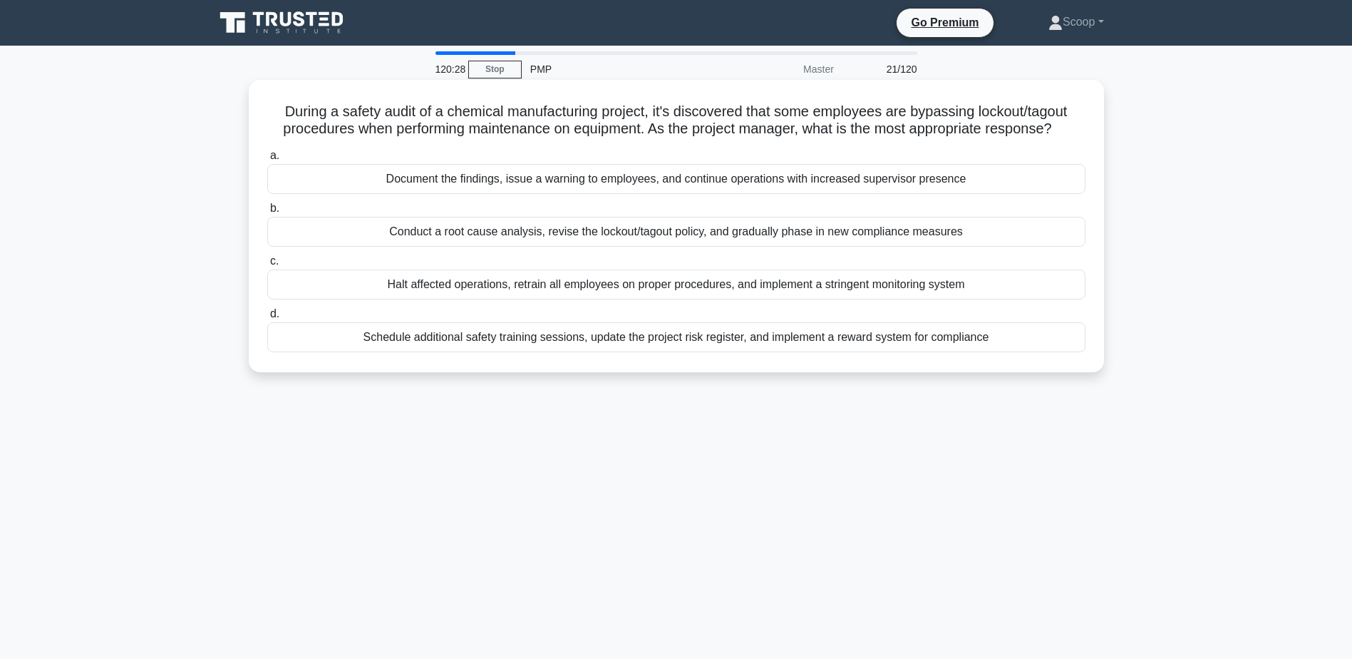
click at [388, 200] on label "b. Conduct a root cause analysis, revise the lockout/tagout policy, and gradual…" at bounding box center [676, 223] width 818 height 47
click at [267, 204] on input "b. Conduct a root cause analysis, revise the lockout/tagout policy, and gradual…" at bounding box center [267, 208] width 0 height 9
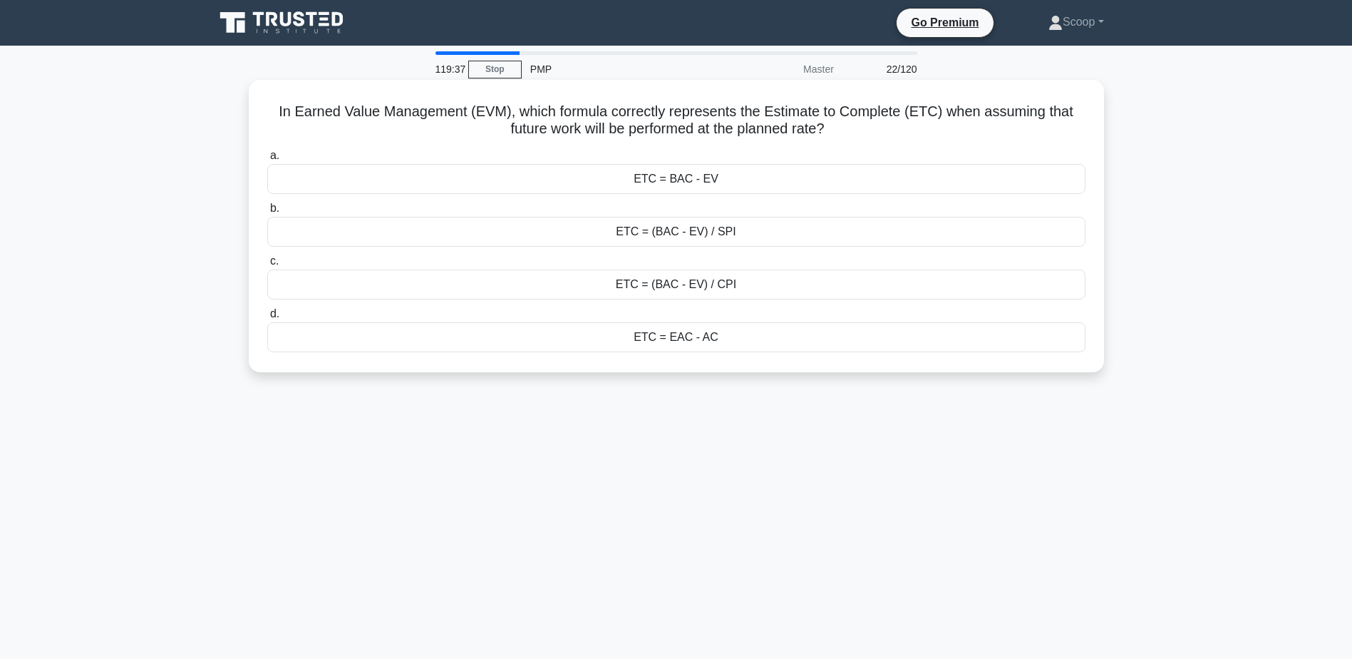
click at [716, 106] on h5 "In Earned Value Management (EVM), which formula correctly represents the Estima…" at bounding box center [676, 121] width 821 height 36
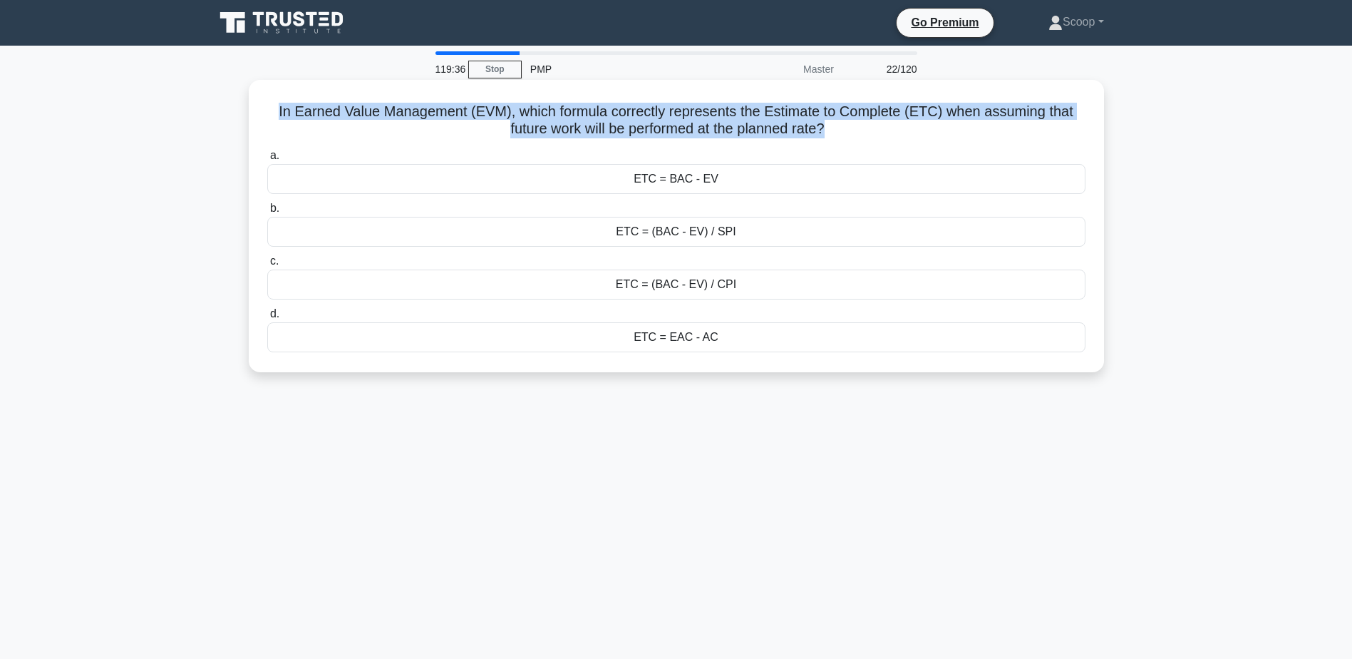
click at [716, 106] on h5 "In Earned Value Management (EVM), which formula correctly represents the Estima…" at bounding box center [676, 121] width 821 height 36
copy div "In Earned Value Management (EVM), which formula correctly represents the Estima…"
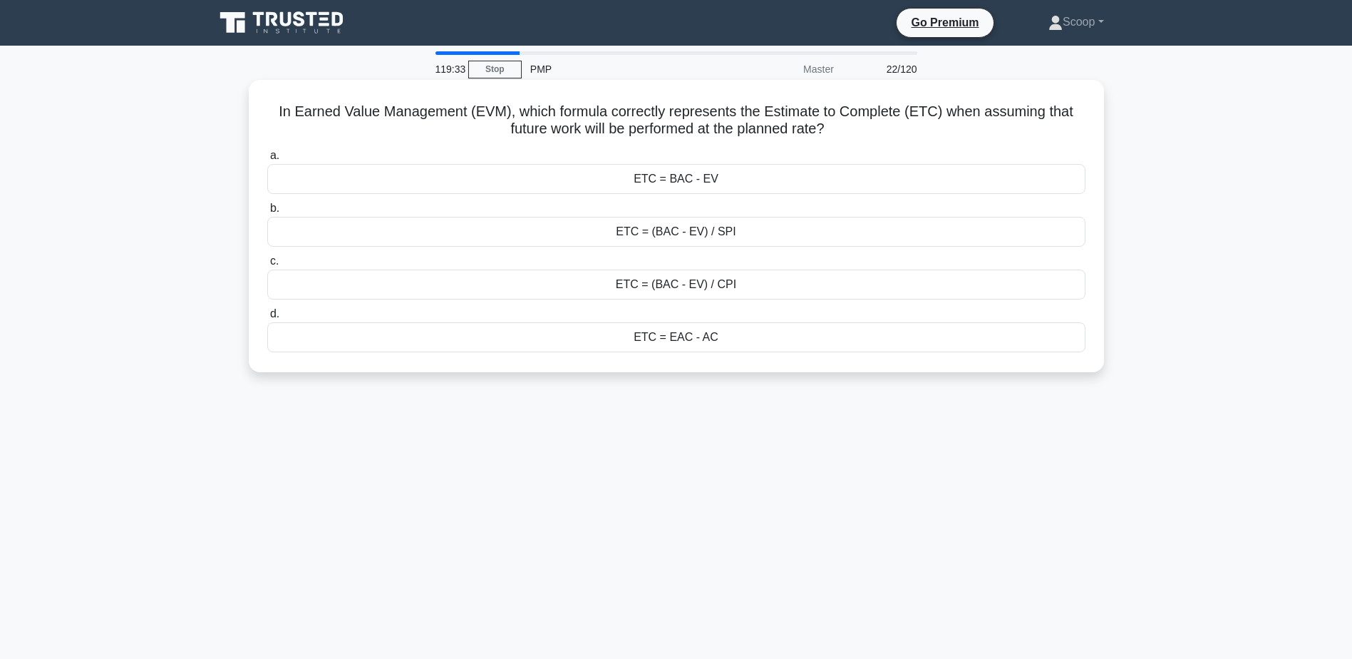
click at [667, 342] on div "ETC = EAC - AC" at bounding box center [676, 337] width 818 height 30
click at [267, 319] on input "d. ETC = EAC - AC" at bounding box center [267, 313] width 0 height 9
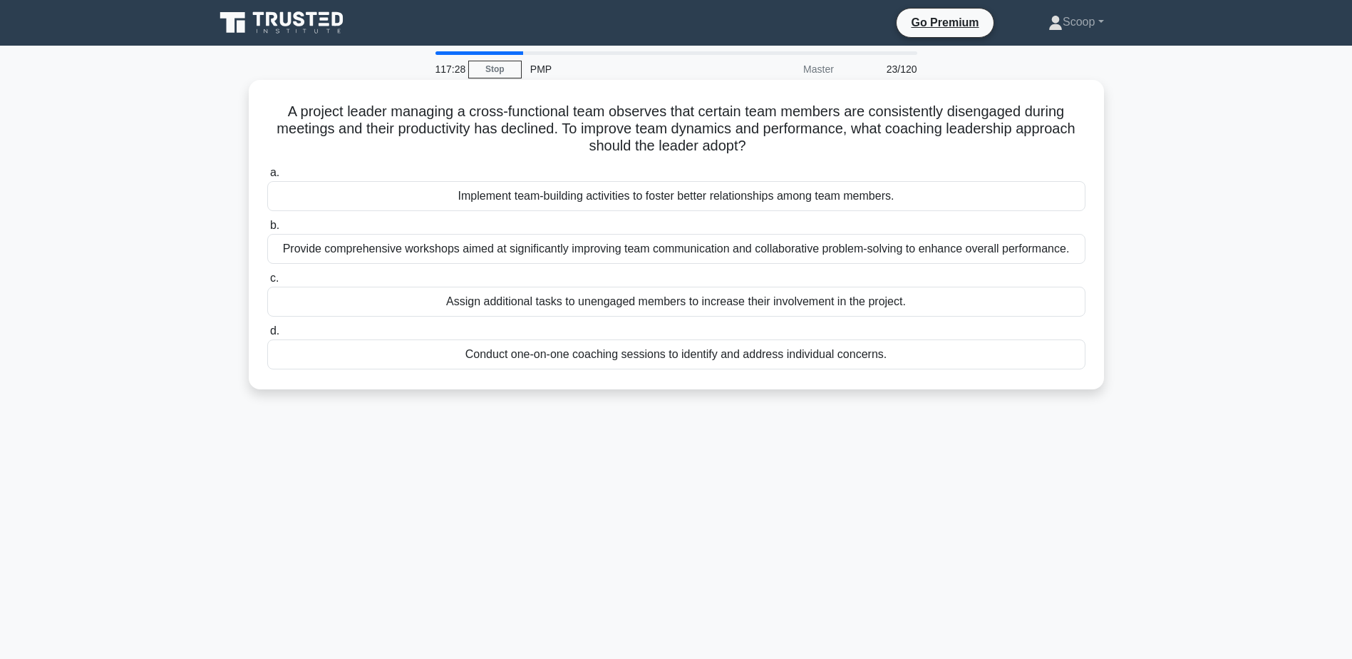
click at [730, 98] on div "A project leader managing a cross-functional team observes that certain team me…" at bounding box center [676, 235] width 844 height 298
drag, startPoint x: 730, startPoint y: 98, endPoint x: 719, endPoint y: 119, distance: 23.3
click at [719, 119] on h5 "A project leader managing a cross-functional team observes that certain team me…" at bounding box center [676, 129] width 821 height 53
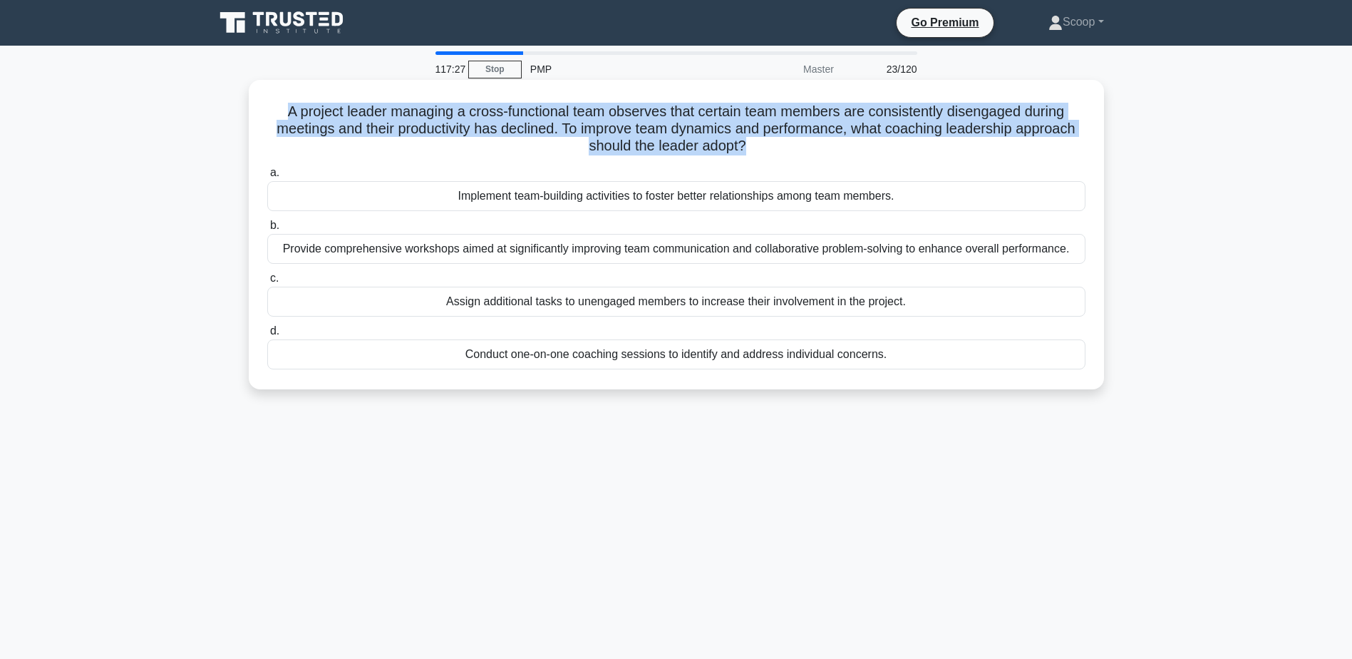
click at [719, 119] on h5 "A project leader managing a cross-functional team observes that certain team me…" at bounding box center [676, 129] width 821 height 53
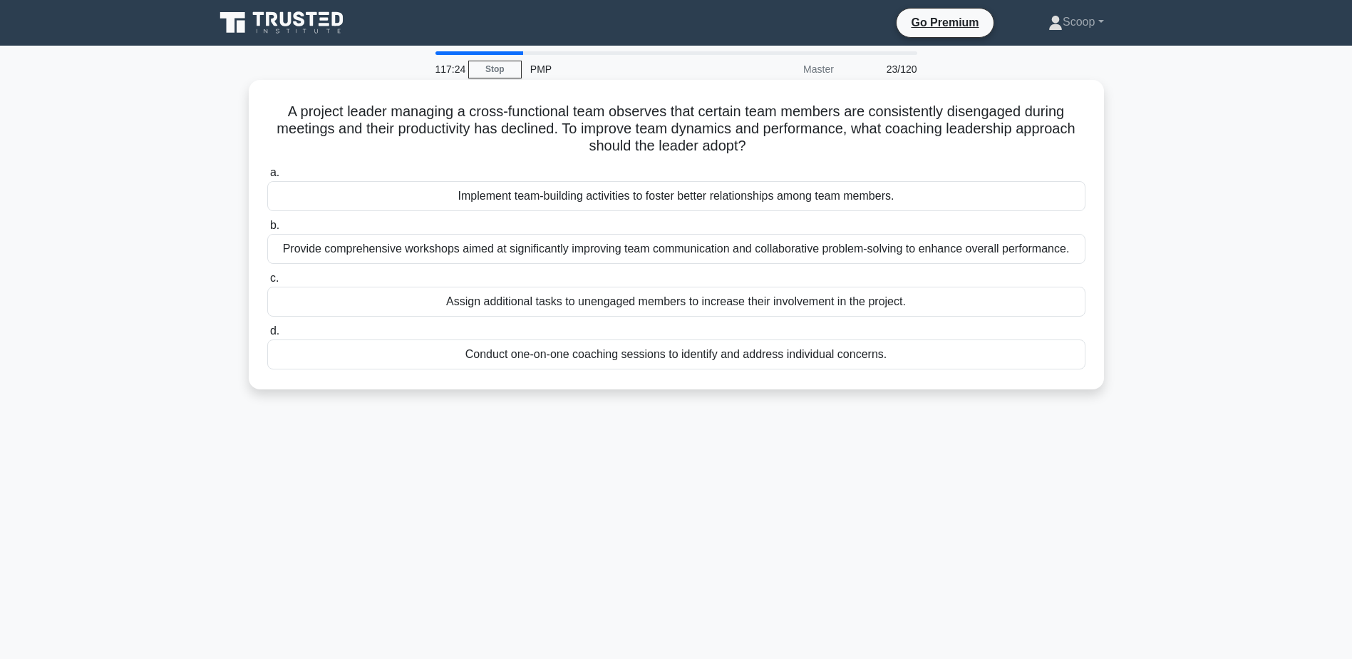
click at [546, 257] on div "Provide comprehensive workshops aimed at significantly improving team communica…" at bounding box center [676, 249] width 818 height 30
click at [267, 230] on input "b. Provide comprehensive workshops aimed at significantly improving team commun…" at bounding box center [267, 225] width 0 height 9
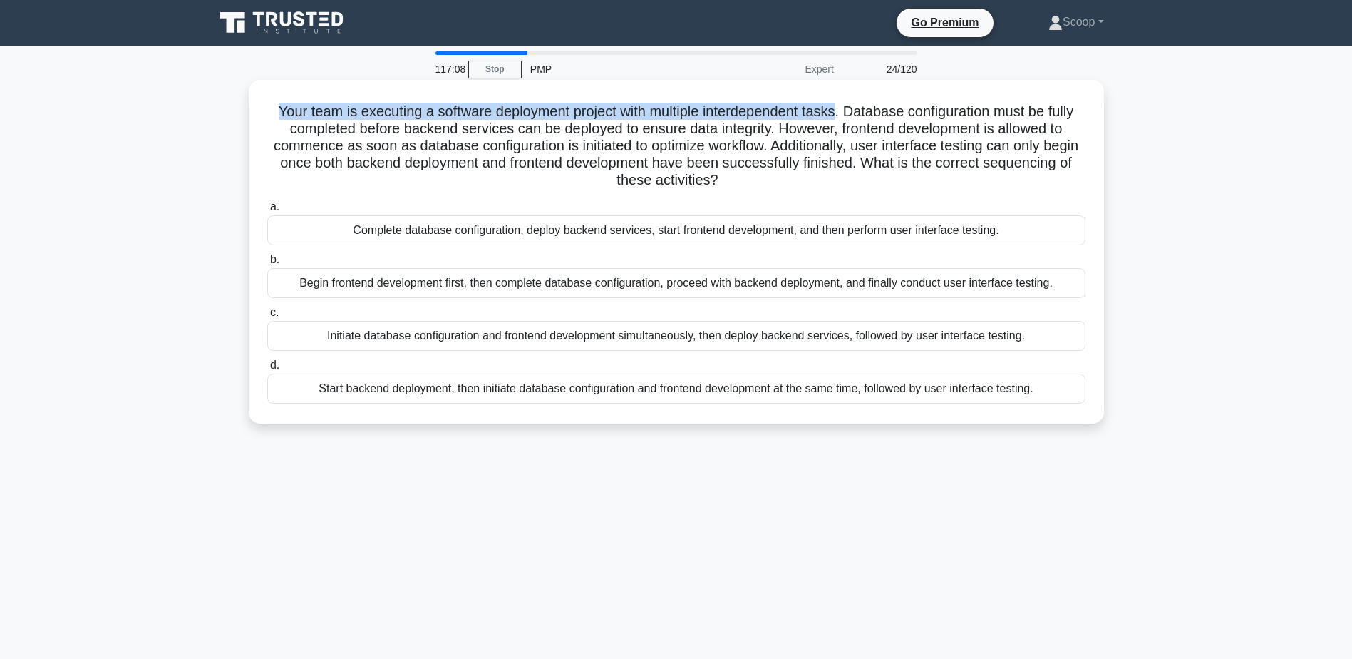
drag, startPoint x: 281, startPoint y: 110, endPoint x: 859, endPoint y: 112, distance: 578.0
click at [859, 112] on h5 "Your team is executing a software deployment project with multiple interdepende…" at bounding box center [676, 146] width 821 height 87
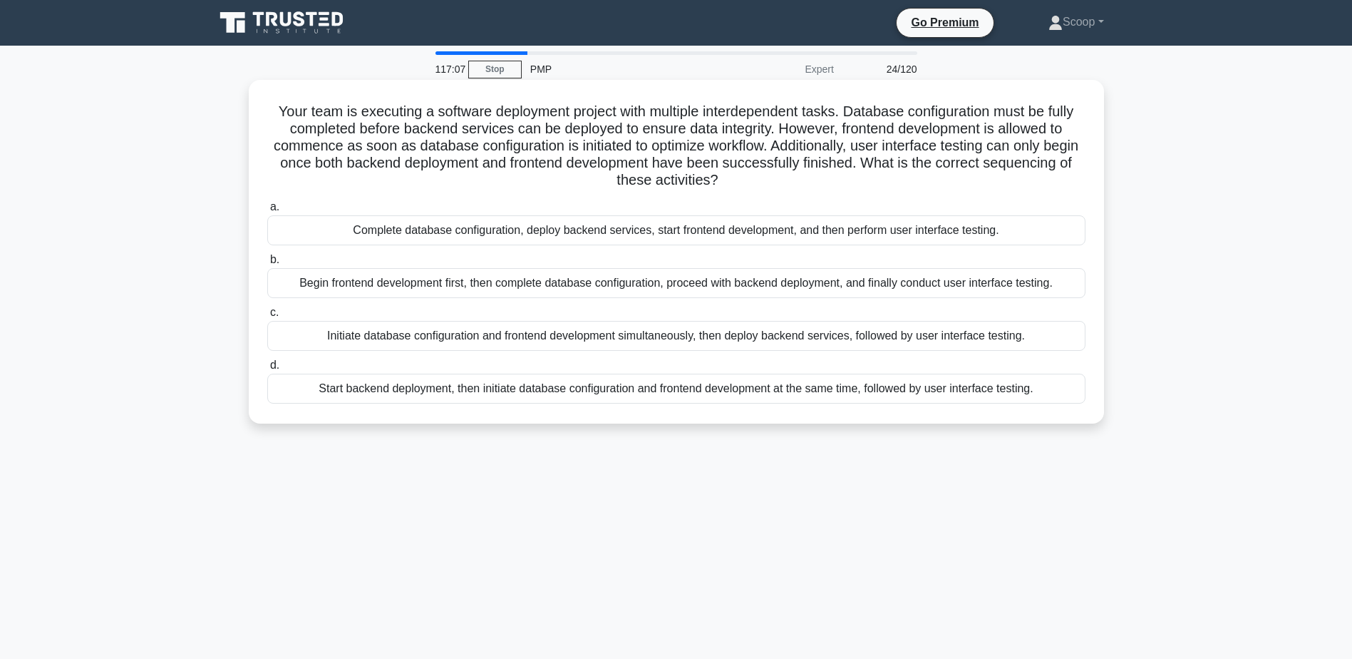
drag, startPoint x: 859, startPoint y: 112, endPoint x: 886, endPoint y: 123, distance: 29.4
click at [897, 127] on h5 "Your team is executing a software deployment project with multiple interdepende…" at bounding box center [676, 146] width 821 height 87
drag, startPoint x: 865, startPoint y: 111, endPoint x: 808, endPoint y: 183, distance: 91.8
click at [808, 183] on h5 "Your team is executing a software deployment project with multiple interdepende…" at bounding box center [676, 146] width 821 height 87
click at [1080, 86] on div "Your team is executing a software deployment project with multiple interdepende…" at bounding box center [676, 252] width 844 height 332
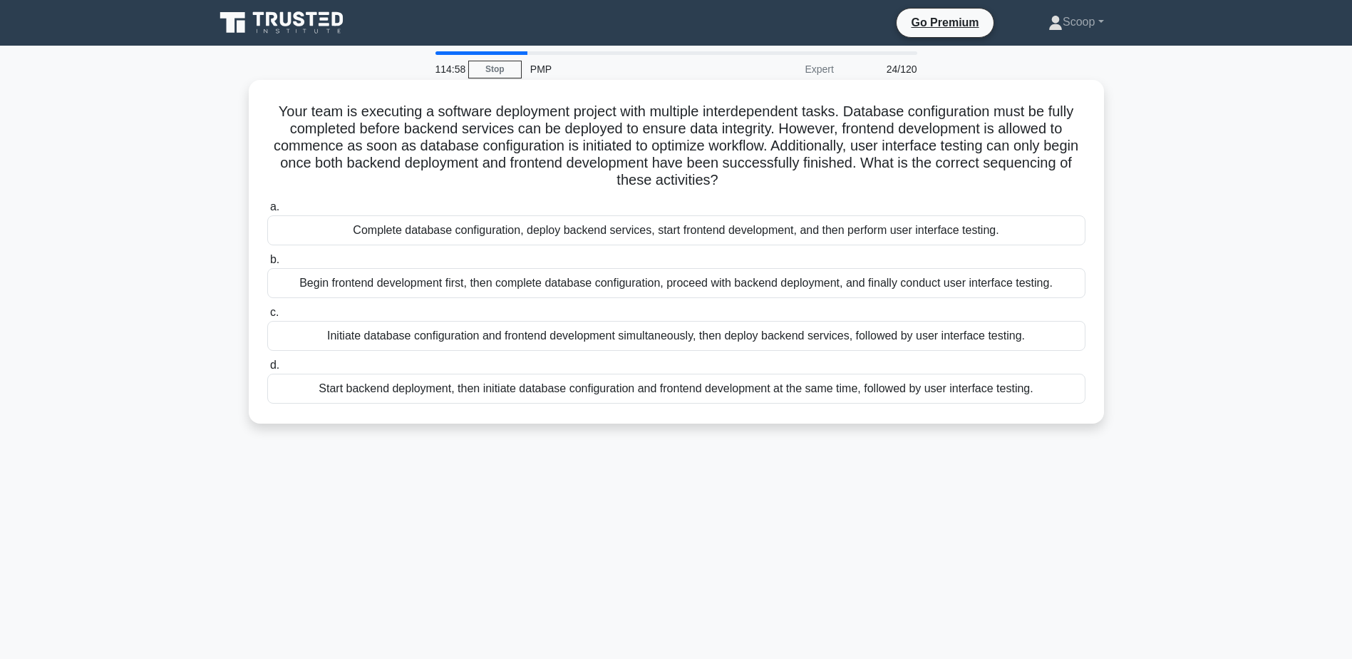
click at [1019, 340] on div "Initiate database configuration and frontend development simultaneously, then d…" at bounding box center [676, 336] width 818 height 30
click at [267, 317] on input "c. Initiate database configuration and frontend development simultaneously, the…" at bounding box center [267, 312] width 0 height 9
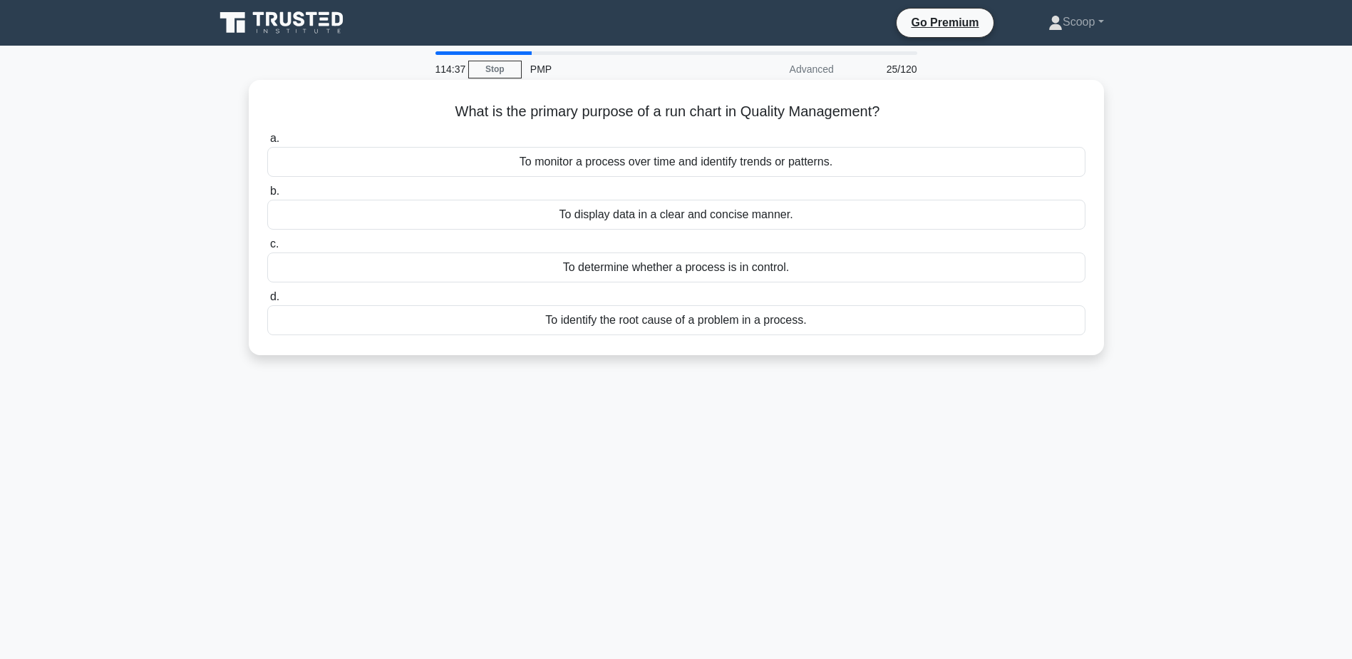
click at [688, 109] on h5 "What is the primary purpose of a run chart in Quality Management? .spinner_0XTQ…" at bounding box center [676, 112] width 821 height 19
copy div "What is the primary purpose of a run chart in Quality Management? .spinner_0XTQ…"
click at [853, 167] on div "To monitor a process over time and identify trends or patterns." at bounding box center [676, 162] width 818 height 30
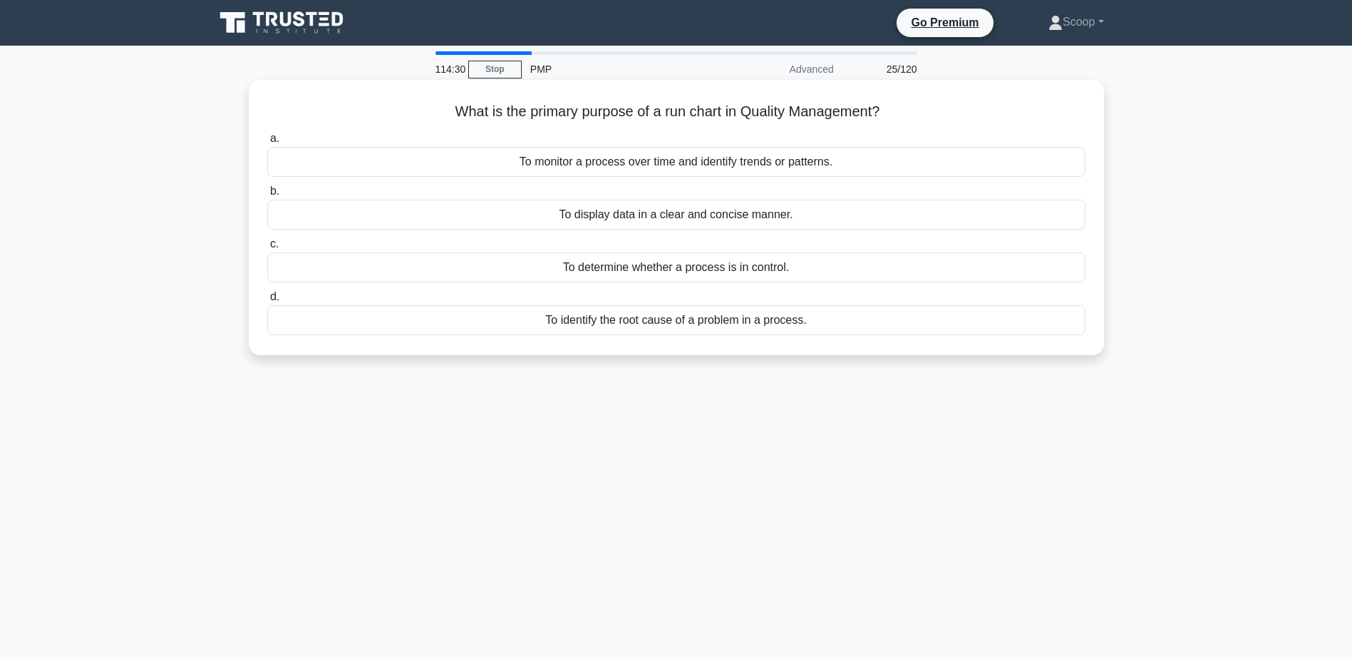
click at [267, 143] on input "a. To monitor a process over time and identify trends or patterns." at bounding box center [267, 138] width 0 height 9
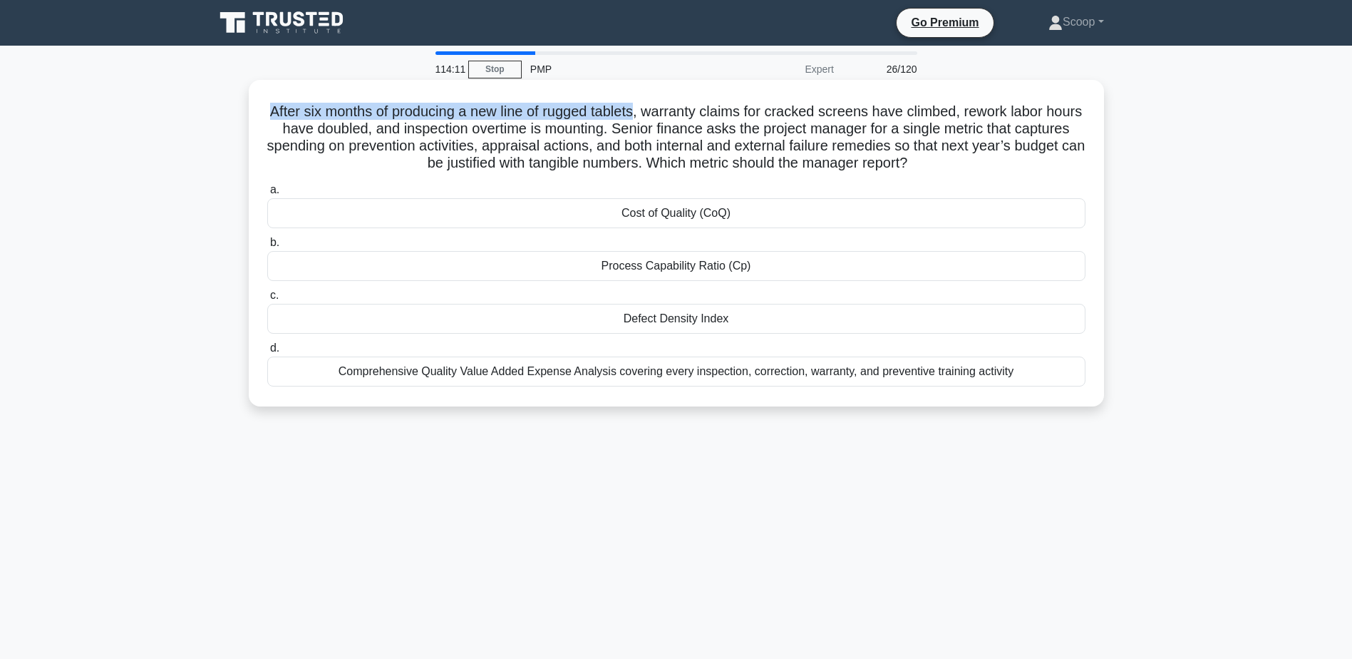
drag, startPoint x: 281, startPoint y: 105, endPoint x: 656, endPoint y: 99, distance: 374.9
click at [656, 99] on div "After six months of producing a new line of rugged tablets, warranty claims for…" at bounding box center [676, 243] width 844 height 315
click at [733, 133] on h5 "After six months of producing a new line of rugged tablets, warranty claims for…" at bounding box center [676, 138] width 821 height 70
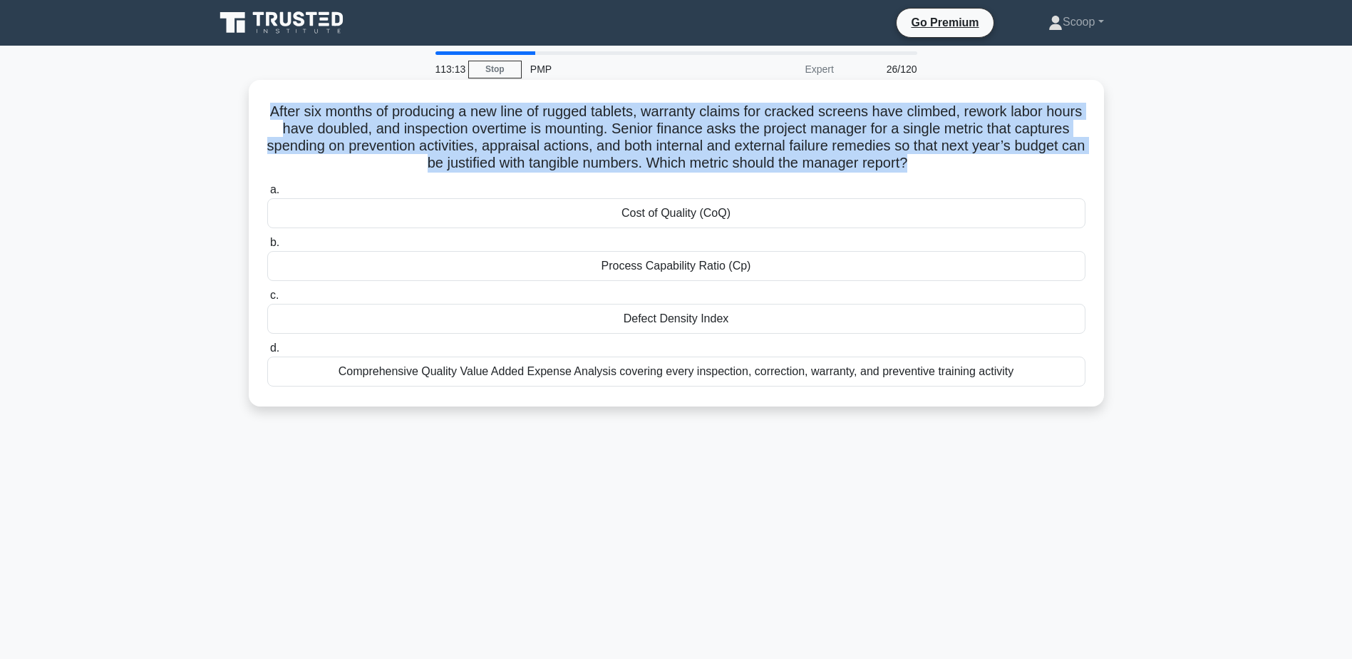
click at [733, 133] on h5 "After six months of producing a new line of rugged tablets, warranty claims for…" at bounding box center [676, 138] width 821 height 70
copy div "After six months of producing a new line of rugged tablets, warranty claims for…"
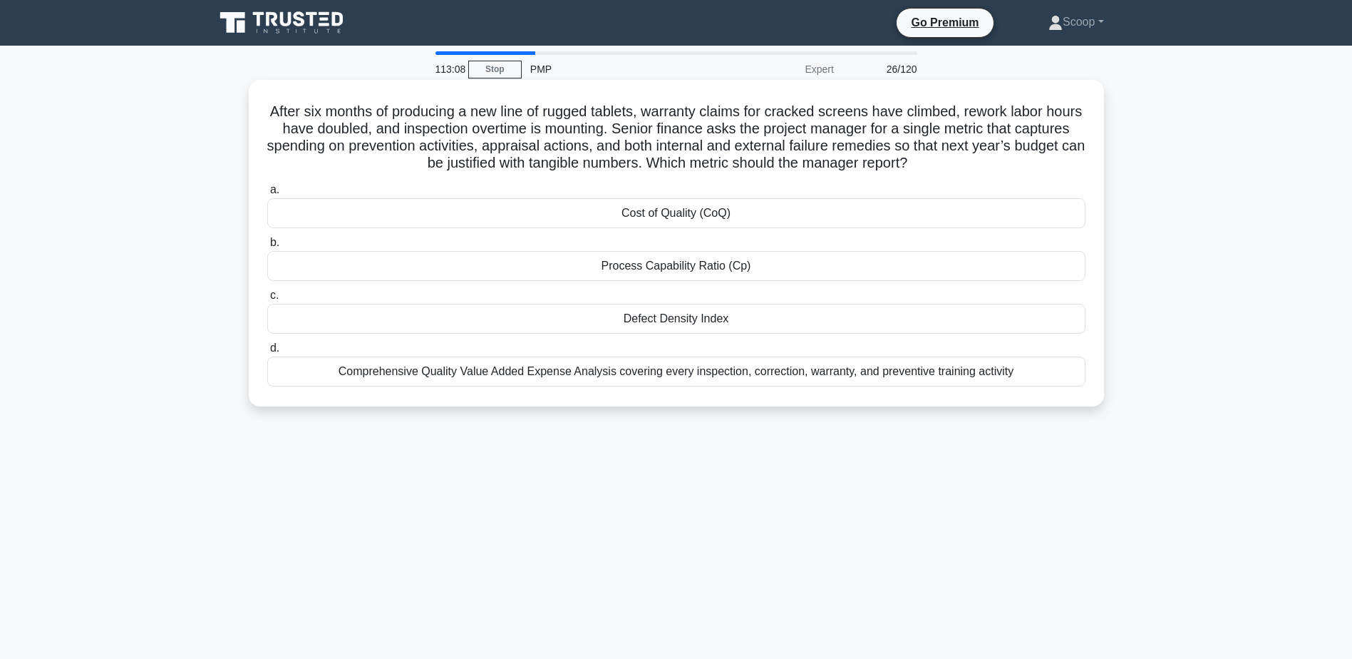
click at [719, 216] on div "Cost of Quality (CoQ)" at bounding box center [676, 213] width 818 height 30
click at [267, 195] on input "a. Cost of Quality (CoQ)" at bounding box center [267, 189] width 0 height 9
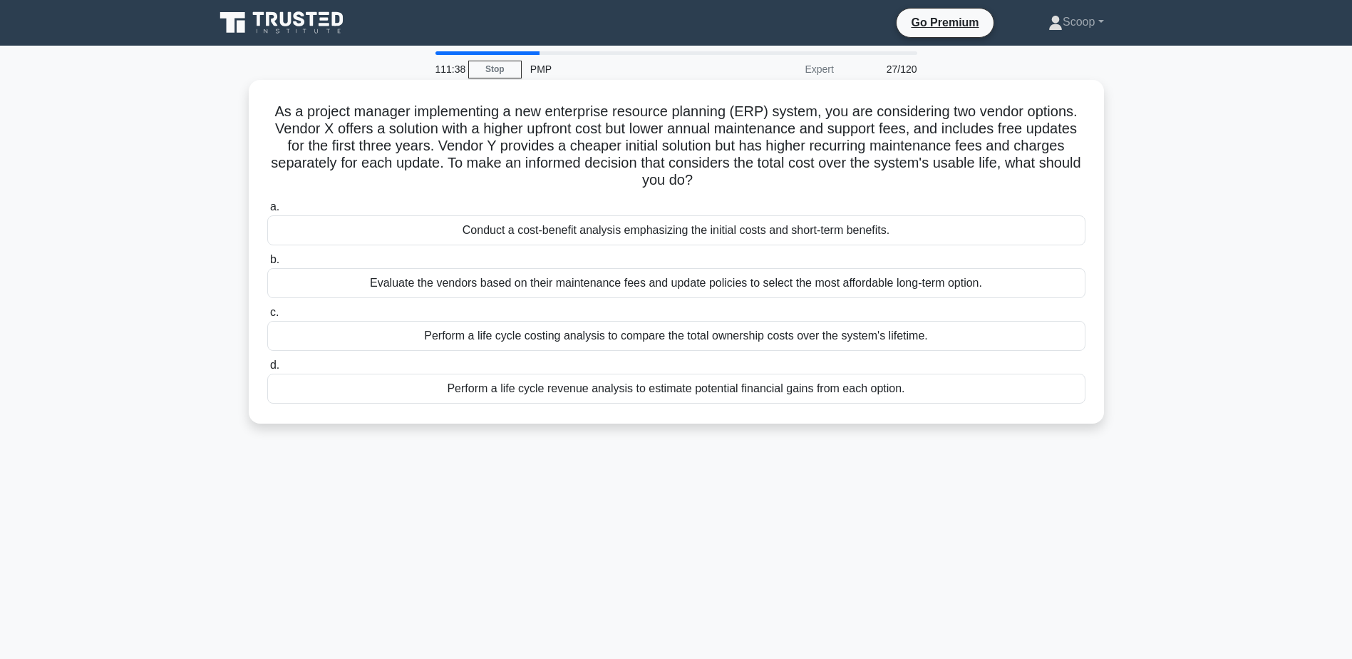
click at [527, 114] on h5 "As a project manager implementing a new enterprise resource planning (ERP) syst…" at bounding box center [676, 146] width 821 height 87
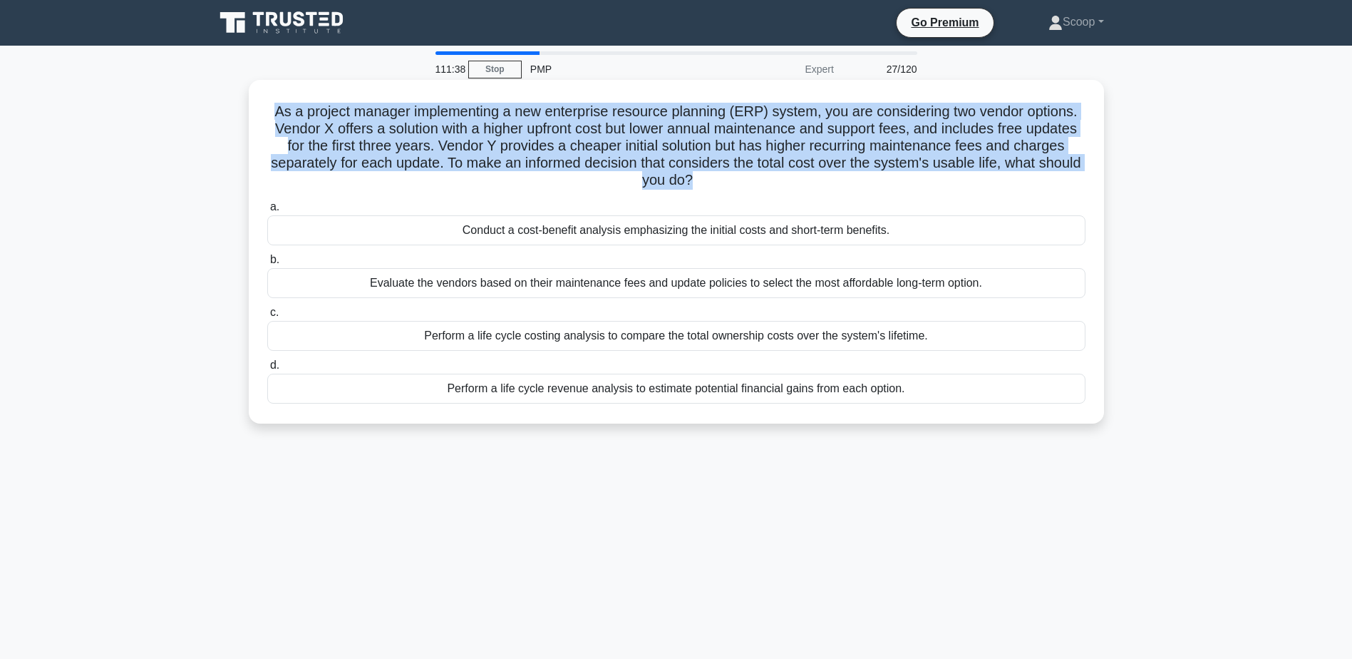
click at [527, 114] on h5 "As a project manager implementing a new enterprise resource planning (ERP) syst…" at bounding box center [676, 146] width 821 height 87
copy div "As a project manager implementing a new enterprise resource planning (ERP) syst…"
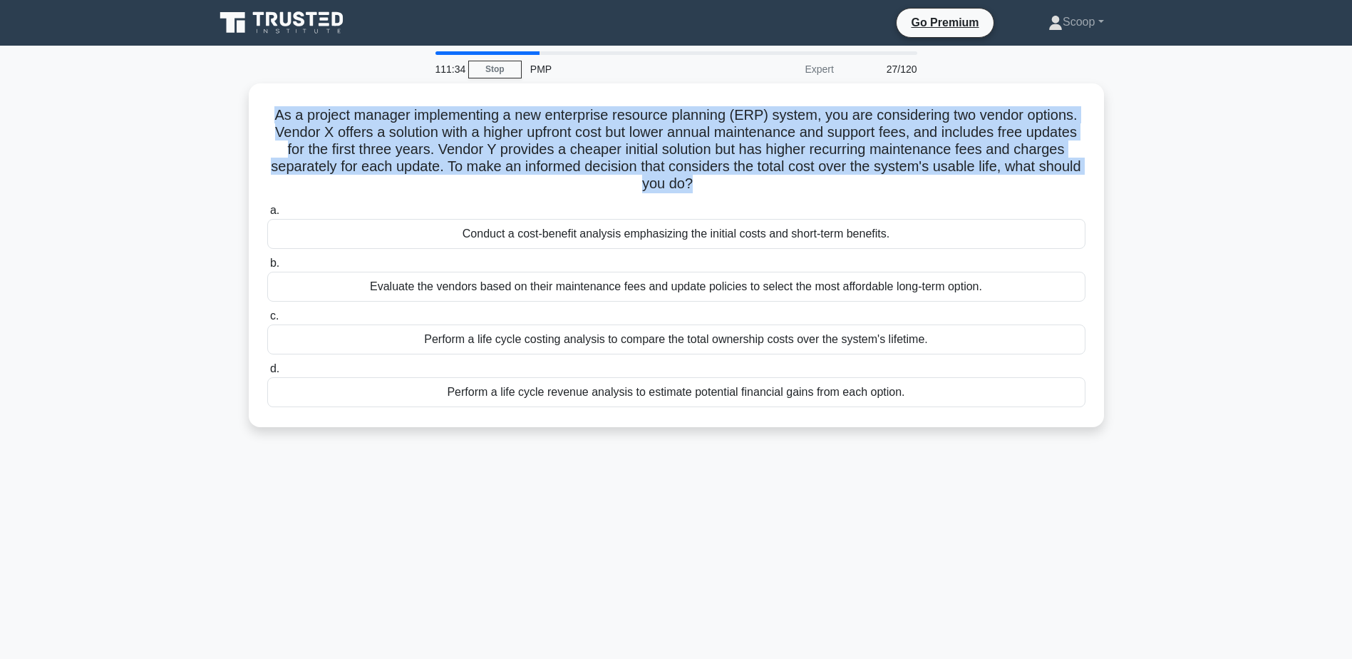
click at [195, 137] on main "111:34 Stop PMP Expert 27/120 As a project manager implementing a new enterpris…" at bounding box center [676, 408] width 1352 height 724
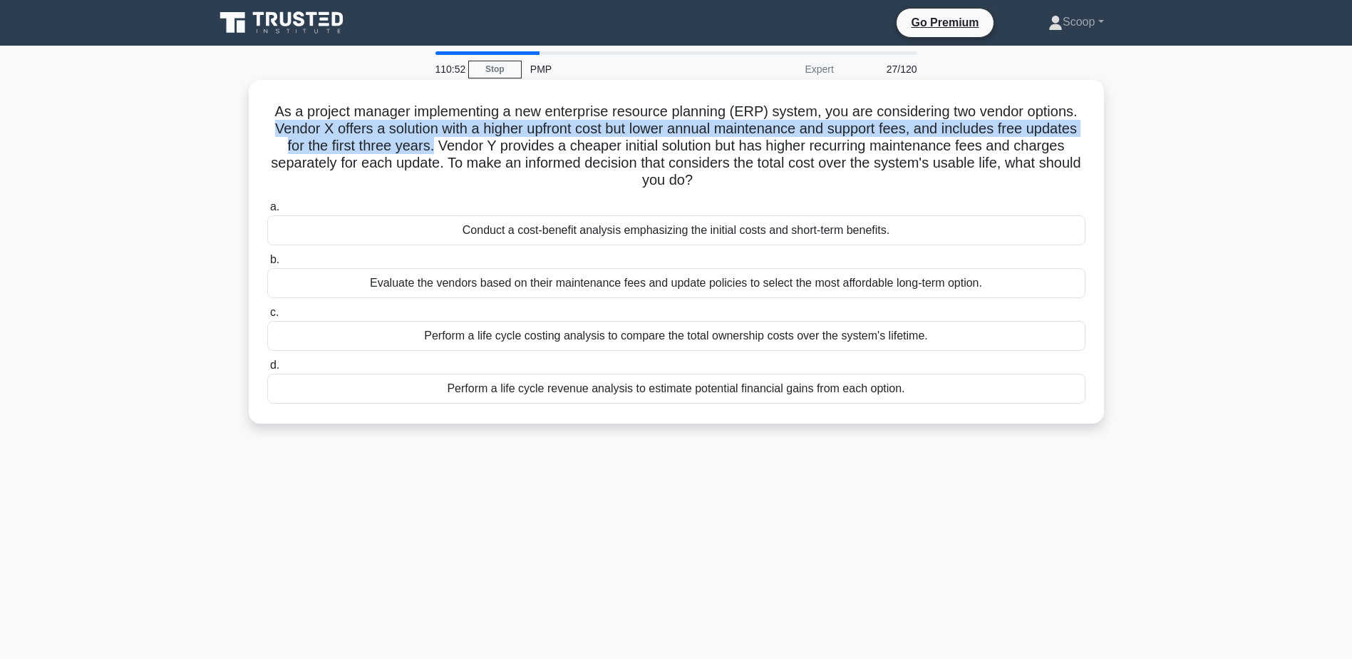
drag, startPoint x: 289, startPoint y: 132, endPoint x: 483, endPoint y: 149, distance: 195.3
click at [483, 149] on h5 "As a project manager implementing a new enterprise resource planning (ERP) syst…" at bounding box center [676, 146] width 821 height 87
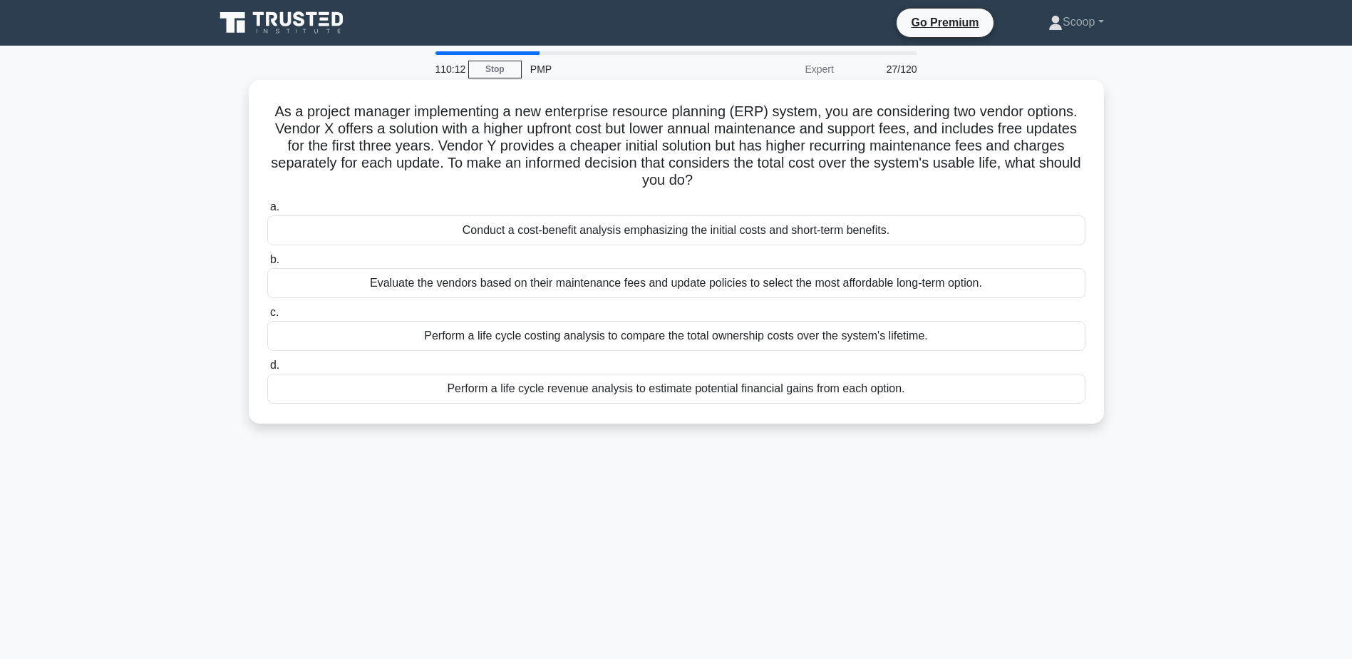
click at [989, 340] on div "Perform a life cycle costing analysis to compare the total ownership costs over…" at bounding box center [676, 336] width 818 height 30
click at [267, 317] on input "c. Perform a life cycle costing analysis to compare the total ownership costs o…" at bounding box center [267, 312] width 0 height 9
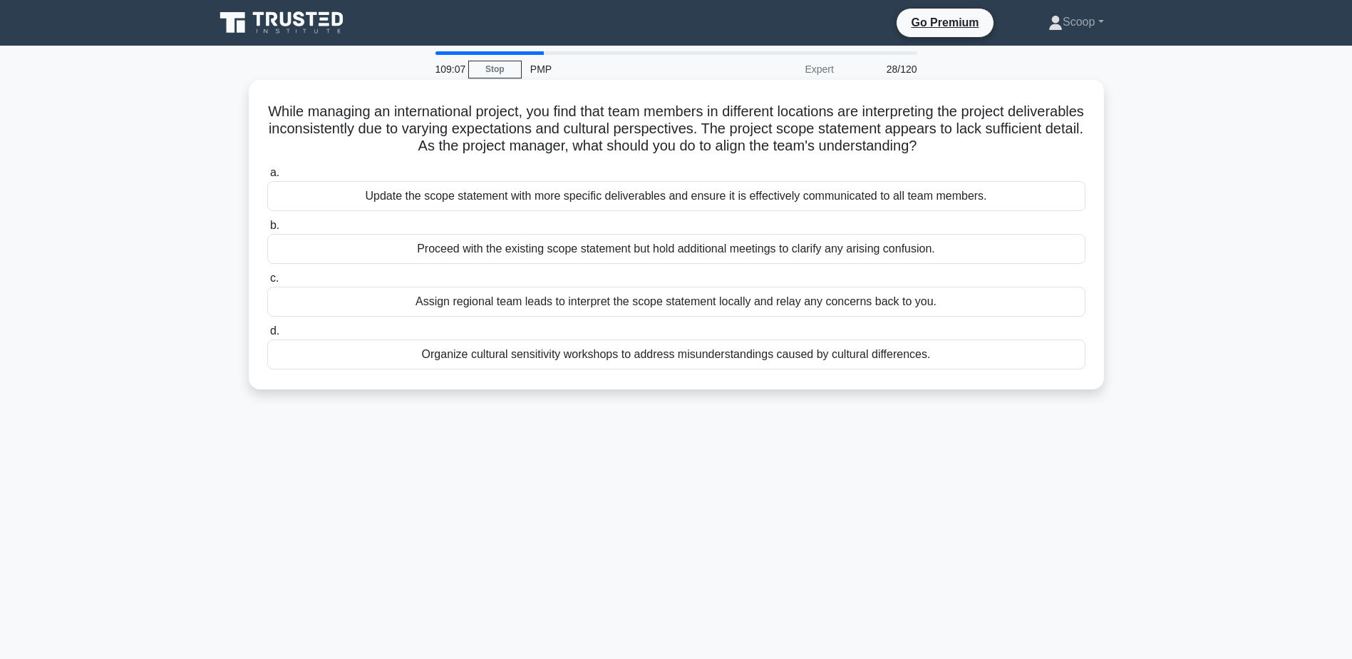
click at [991, 200] on div "Update the scope statement with more specific deliverables and ensure it is eff…" at bounding box center [676, 196] width 818 height 30
click at [267, 177] on input "a. Update the scope statement with more specific deliverables and ensure it is …" at bounding box center [267, 172] width 0 height 9
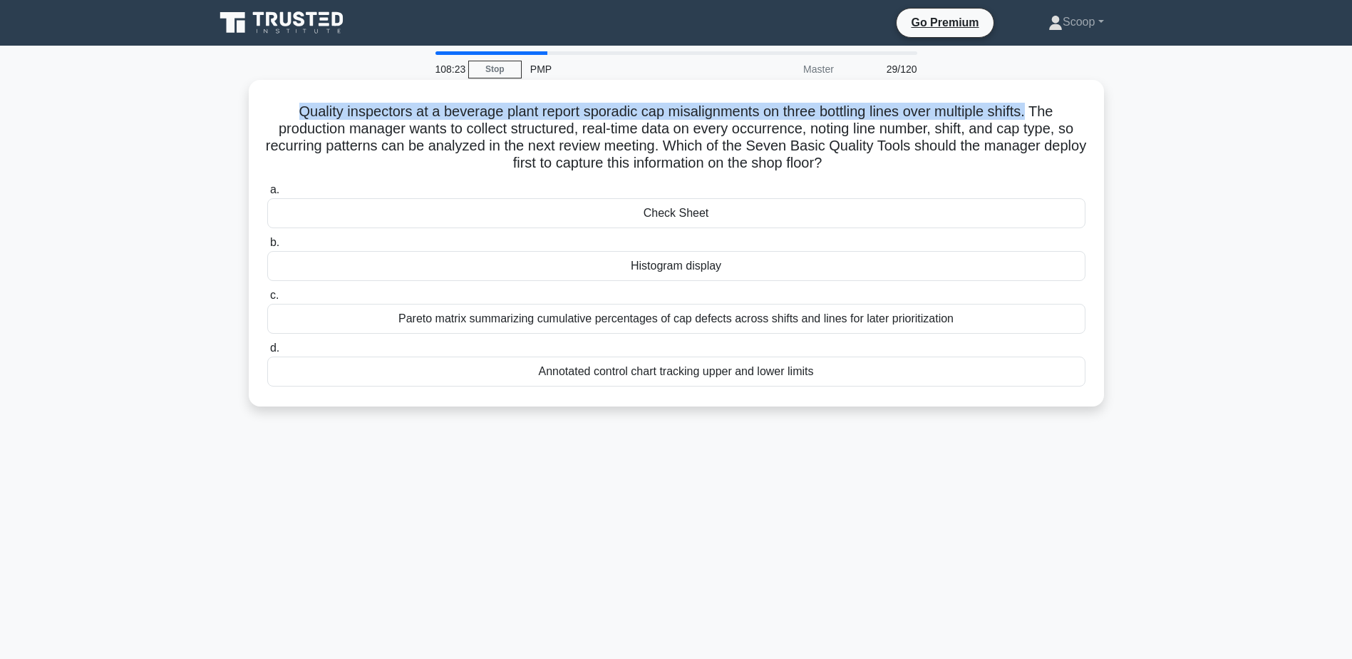
drag, startPoint x: 287, startPoint y: 114, endPoint x: 1038, endPoint y: 112, distance: 750.5
click at [1038, 112] on h5 "Quality inspectors at a beverage plant report sporadic cap misalignments on thr…" at bounding box center [676, 138] width 821 height 70
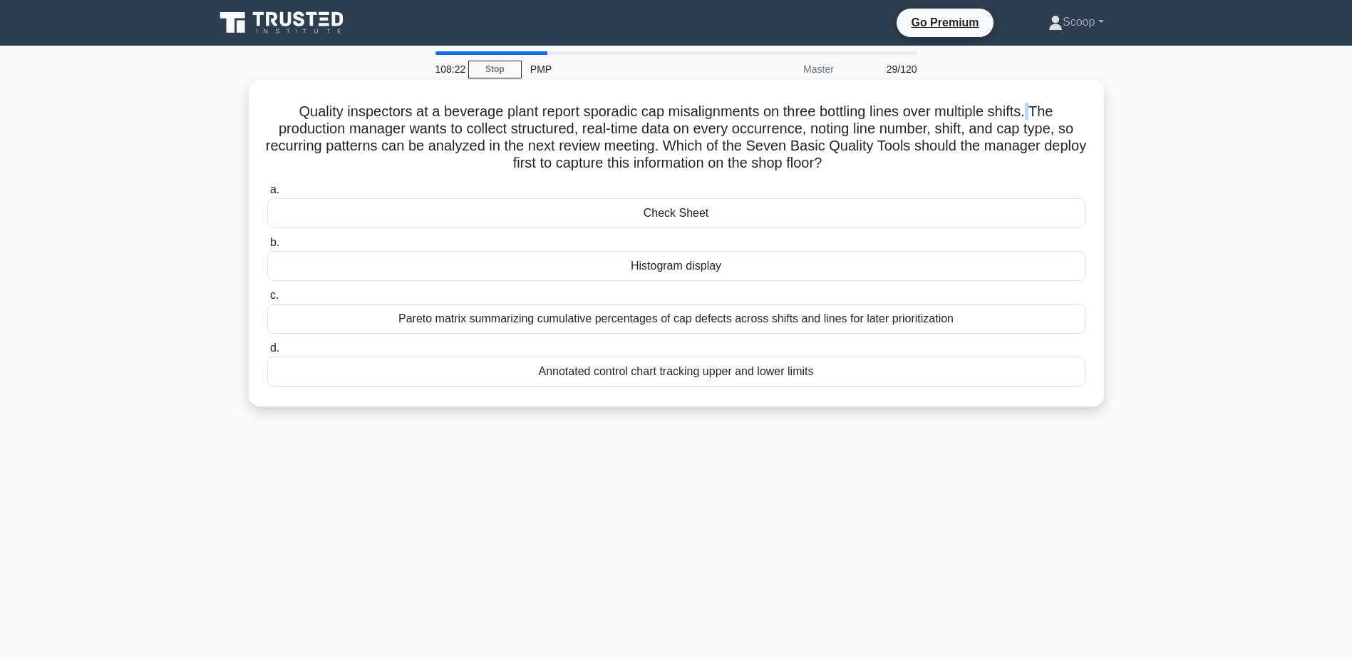
click at [1038, 112] on h5 "Quality inspectors at a beverage plant report sporadic cap misalignments on thr…" at bounding box center [676, 138] width 821 height 70
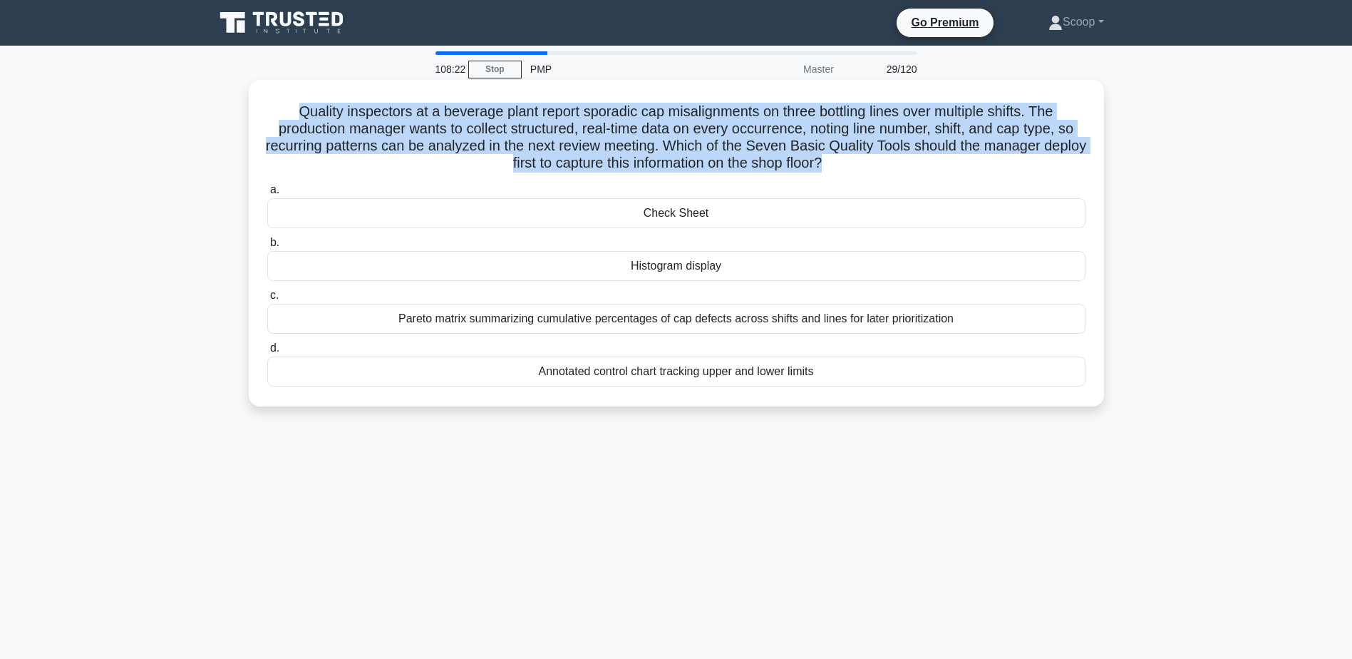
click at [1038, 112] on h5 "Quality inspectors at a beverage plant report sporadic cap misalignments on thr…" at bounding box center [676, 138] width 821 height 70
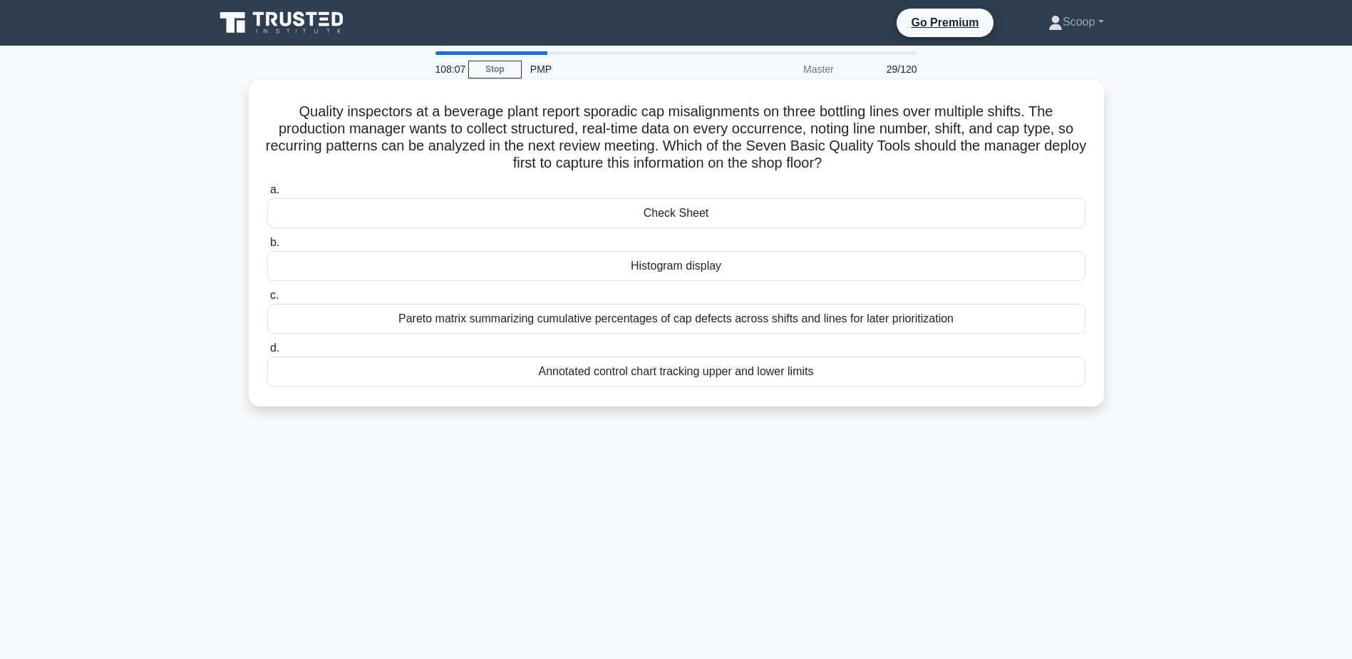
click at [739, 373] on div "Annotated control chart tracking upper and lower limits" at bounding box center [676, 371] width 818 height 30
click at [267, 353] on input "d. Annotated control chart tracking upper and lower limits" at bounding box center [267, 348] width 0 height 9
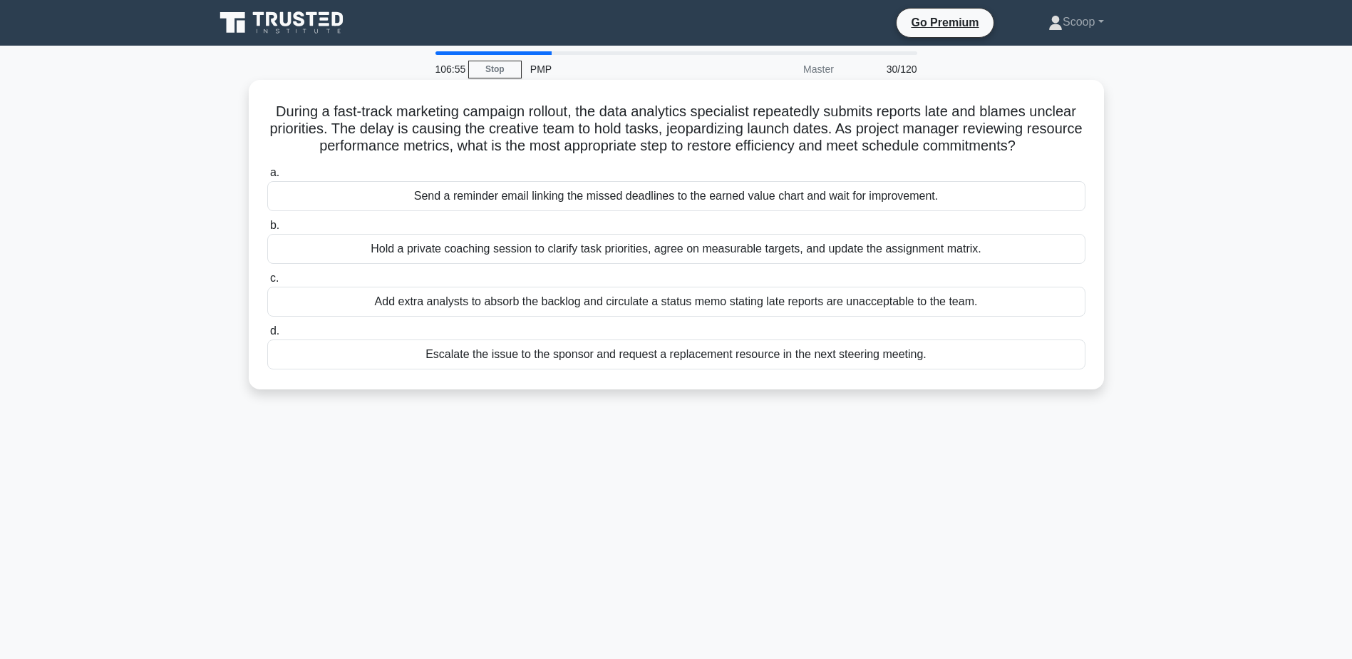
click at [521, 264] on div "Hold a private coaching session to clarify task priorities, agree on measurable…" at bounding box center [676, 249] width 818 height 30
click at [267, 230] on input "b. Hold a private coaching session to clarify task priorities, agree on measura…" at bounding box center [267, 225] width 0 height 9
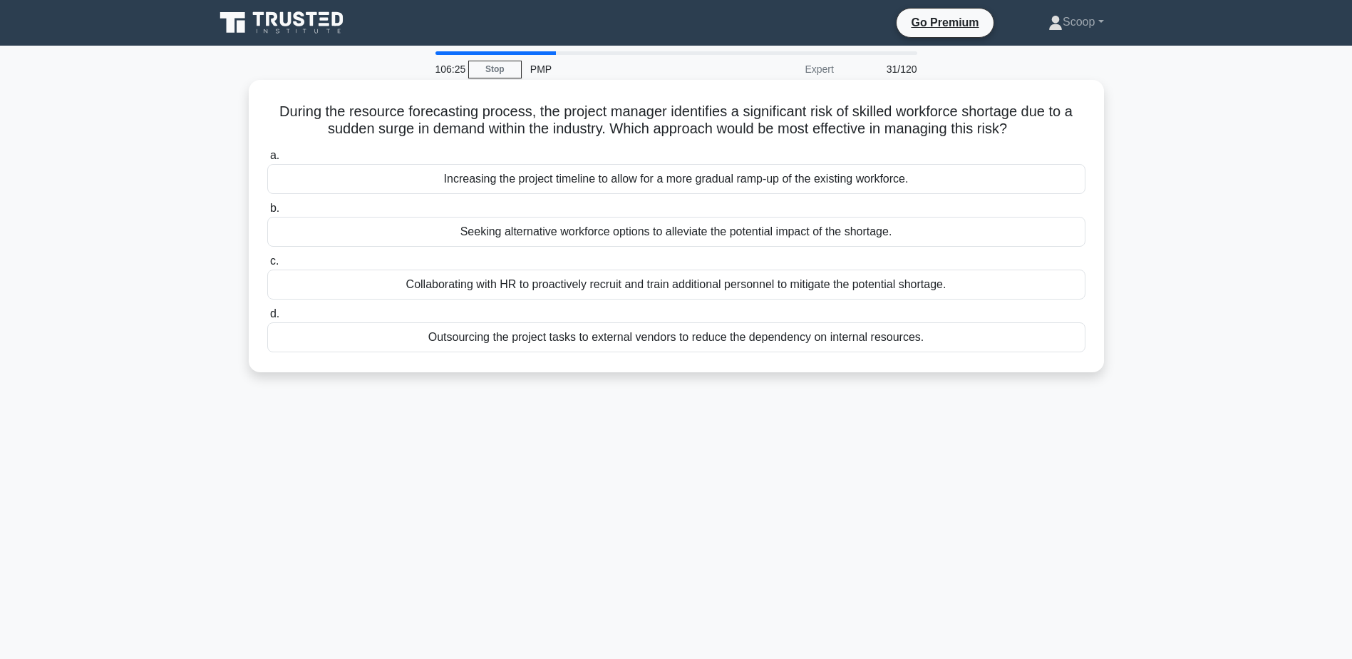
drag, startPoint x: 267, startPoint y: 106, endPoint x: 1028, endPoint y: 138, distance: 761.8
click at [1028, 138] on h5 "During the resource forecasting process, the project manager identifies a signi…" at bounding box center [676, 121] width 821 height 36
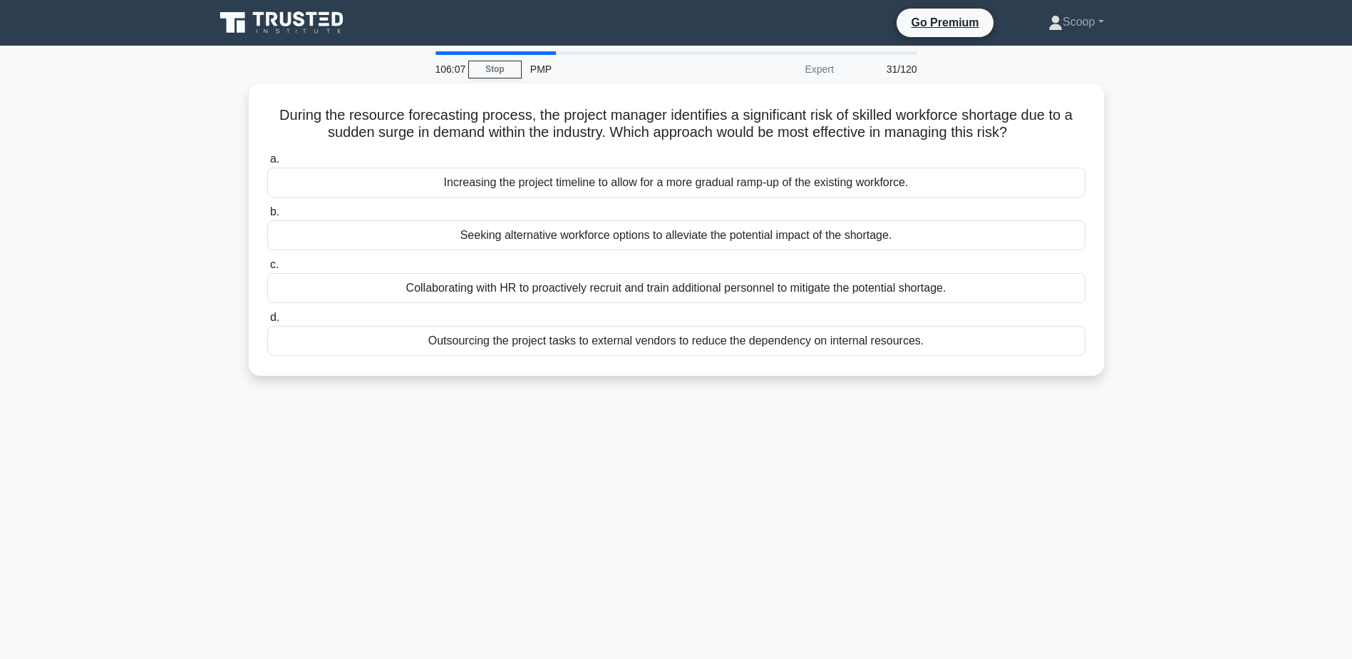
click at [1237, 428] on main "106:07 Stop PMP Expert 31/120 During the resource forecasting process, the proj…" at bounding box center [676, 408] width 1352 height 724
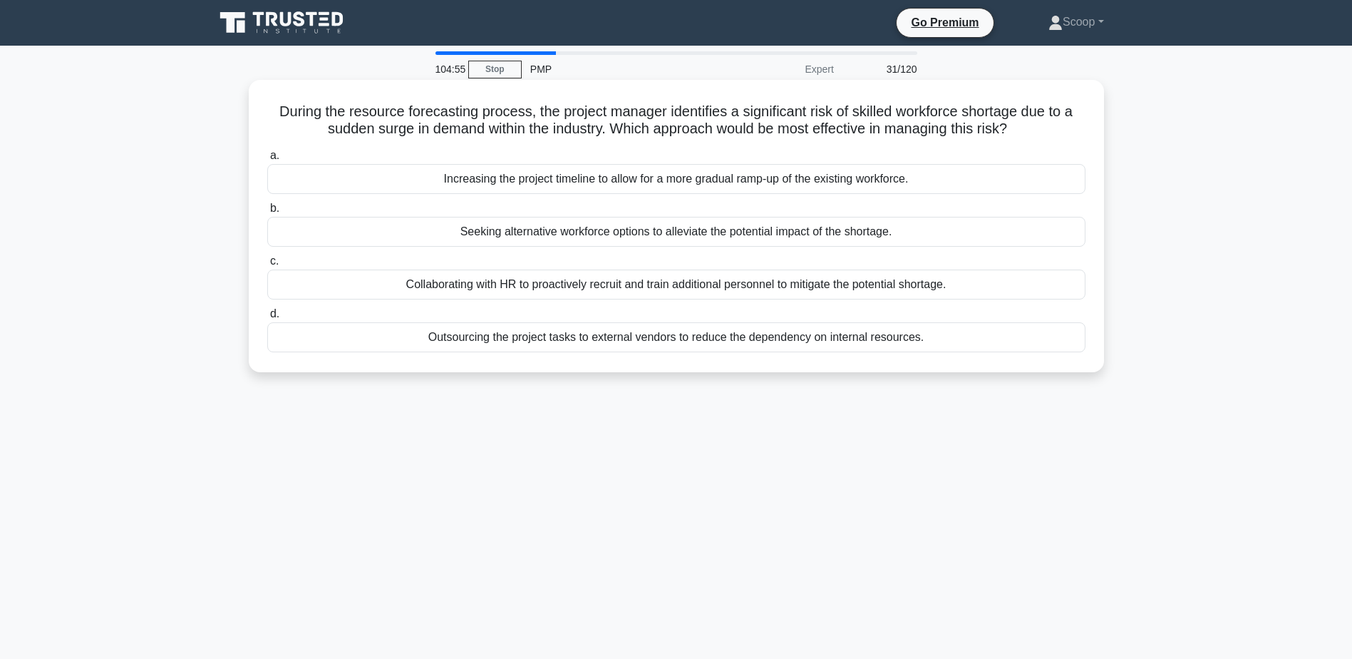
click at [804, 115] on h5 "During the resource forecasting process, the project manager identifies a signi…" at bounding box center [676, 121] width 821 height 36
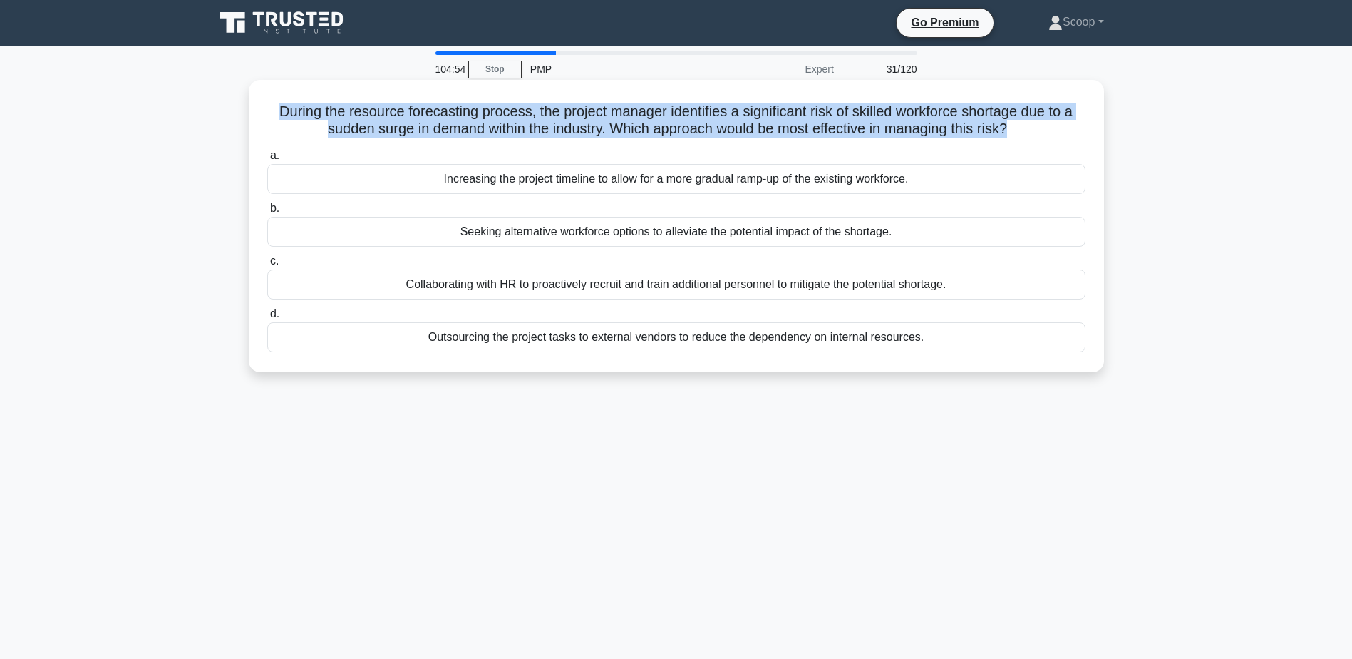
click at [804, 115] on h5 "During the resource forecasting process, the project manager identifies a signi…" at bounding box center [676, 121] width 821 height 36
copy div "During the resource forecasting process, the project manager identifies a signi…"
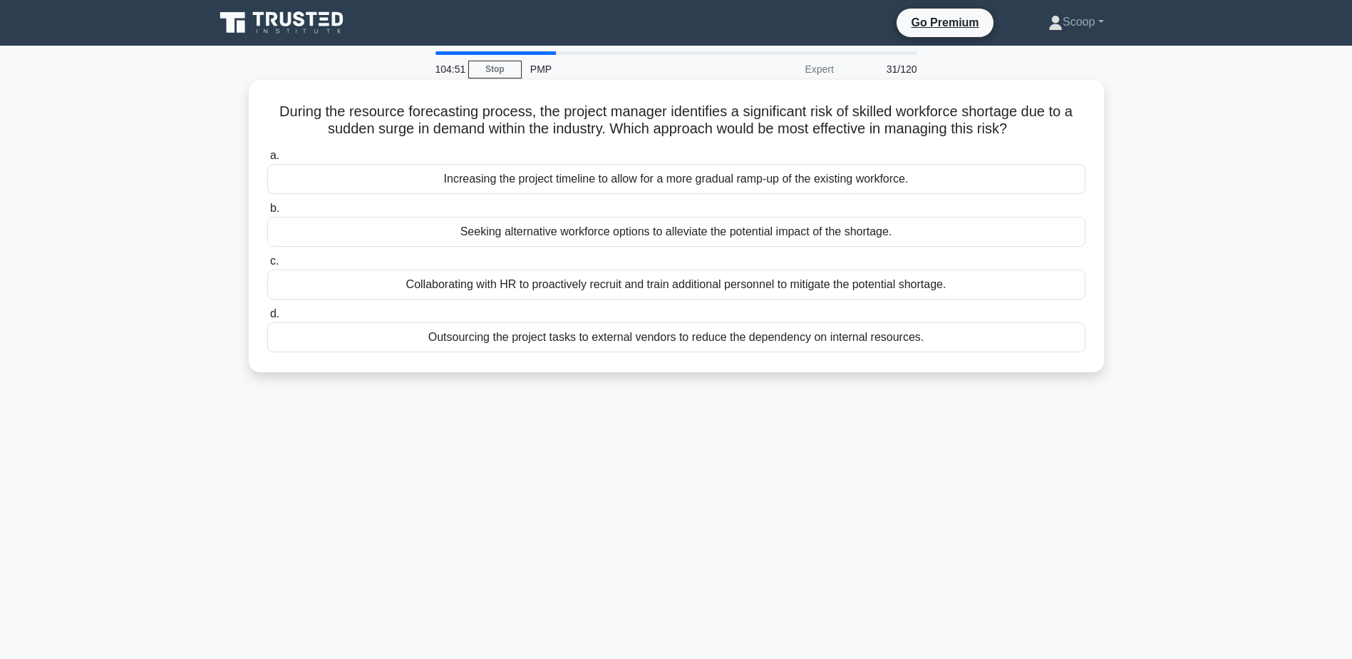
click at [704, 291] on div "Collaborating with HR to proactively recruit and train additional personnel to …" at bounding box center [676, 284] width 818 height 30
click at [267, 266] on input "c. Collaborating with HR to proactively recruit and train additional personnel …" at bounding box center [267, 261] width 0 height 9
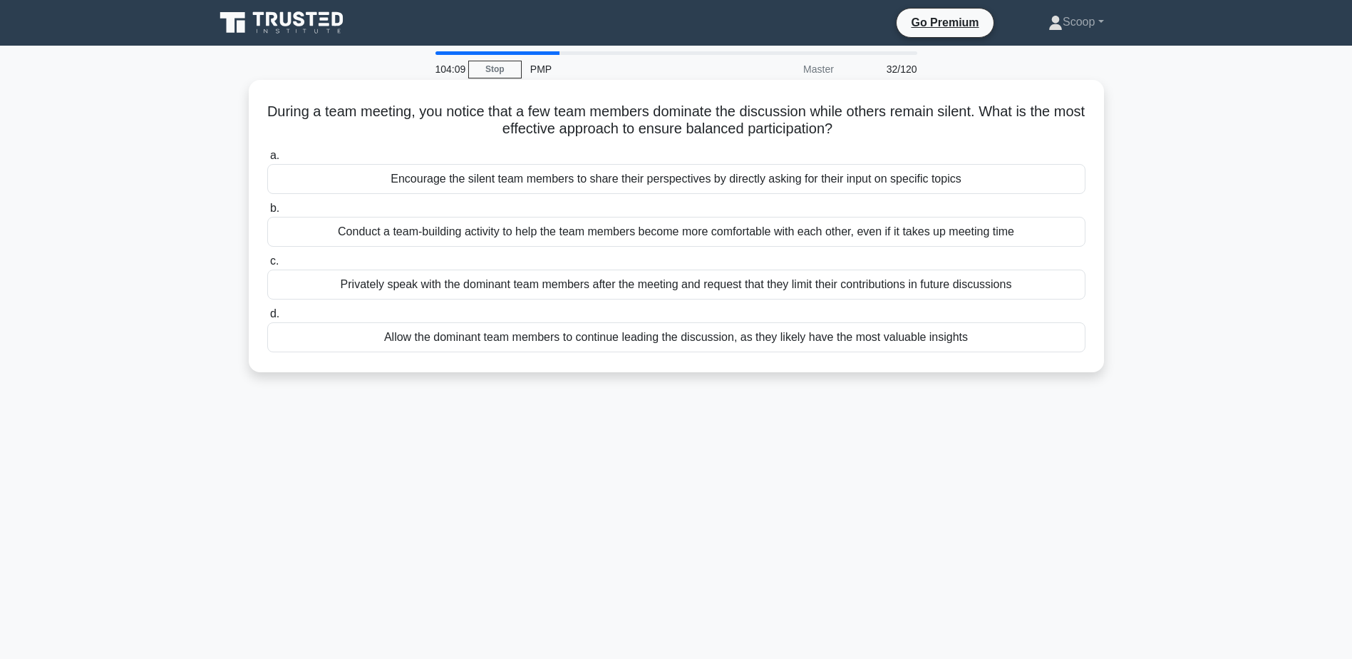
click at [805, 228] on div "Conduct a team-building activity to help the team members become more comfortab…" at bounding box center [676, 232] width 818 height 30
click at [267, 213] on input "b. Conduct a team-building activity to help the team members become more comfor…" at bounding box center [267, 208] width 0 height 9
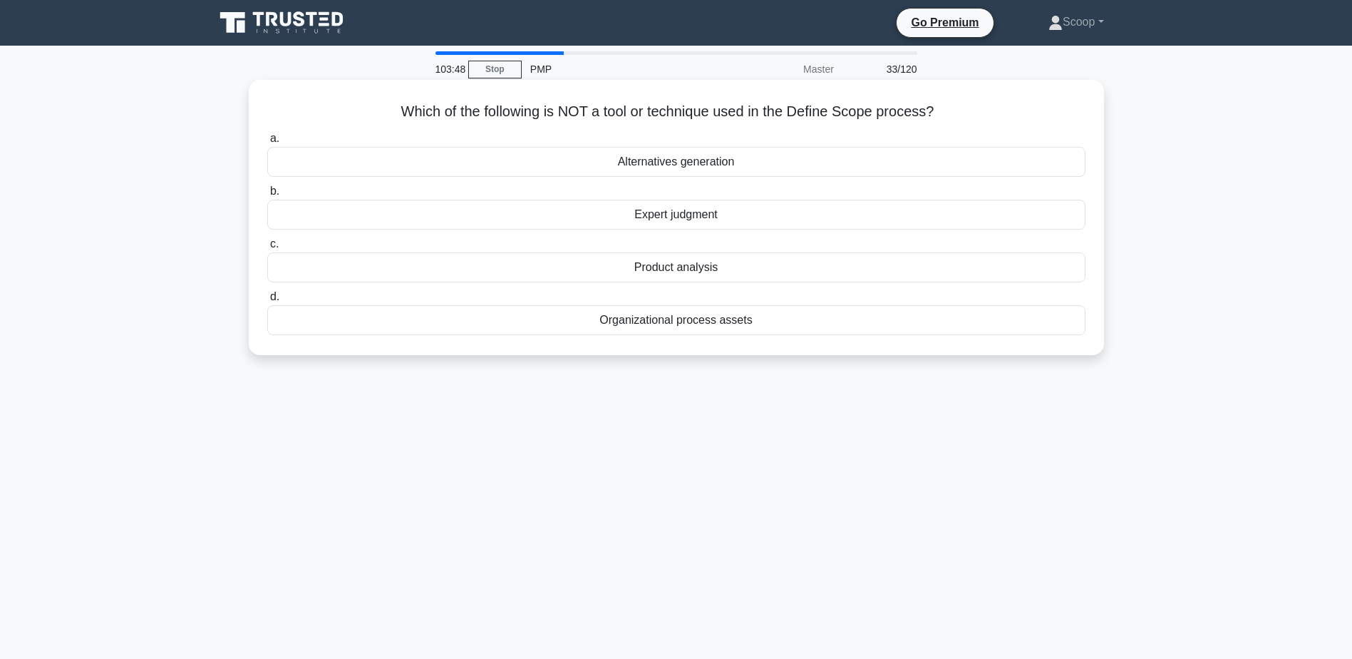
click at [753, 321] on div "Organizational process assets" at bounding box center [676, 320] width 818 height 30
click at [267, 301] on input "d. Organizational process assets" at bounding box center [267, 296] width 0 height 9
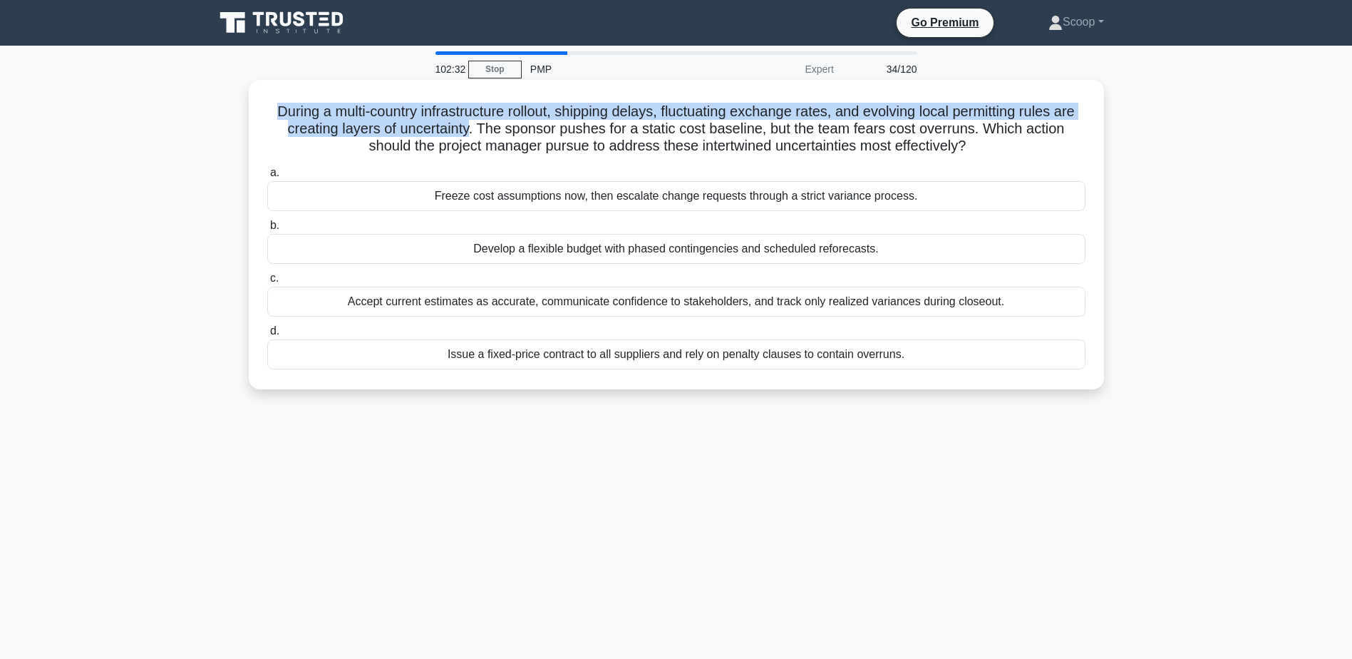
drag, startPoint x: 274, startPoint y: 105, endPoint x: 478, endPoint y: 135, distance: 206.6
click at [478, 135] on h5 "During a multi-country infrastructure rollout, shipping delays, fluctuating exc…" at bounding box center [676, 129] width 821 height 53
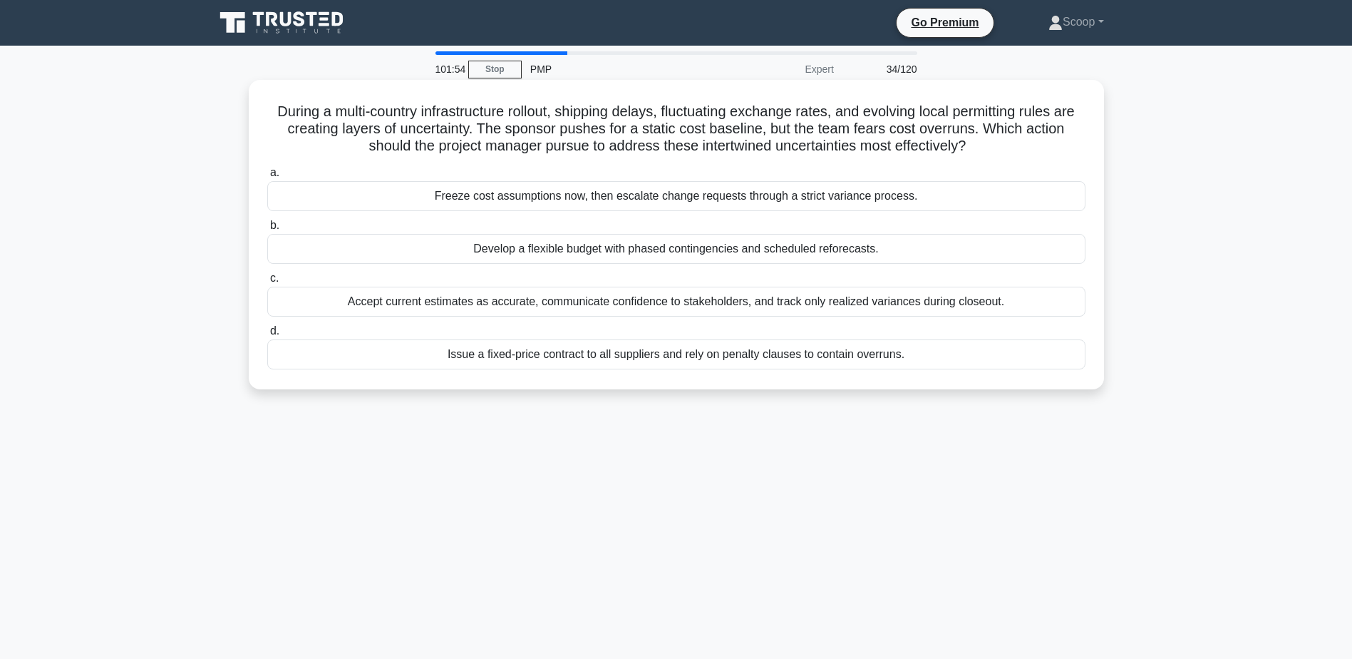
click at [540, 252] on div "Develop a flexible budget with phased contingencies and scheduled reforecasts." at bounding box center [676, 249] width 818 height 30
click at [267, 230] on input "b. Develop a flexible budget with phased contingencies and scheduled reforecast…" at bounding box center [267, 225] width 0 height 9
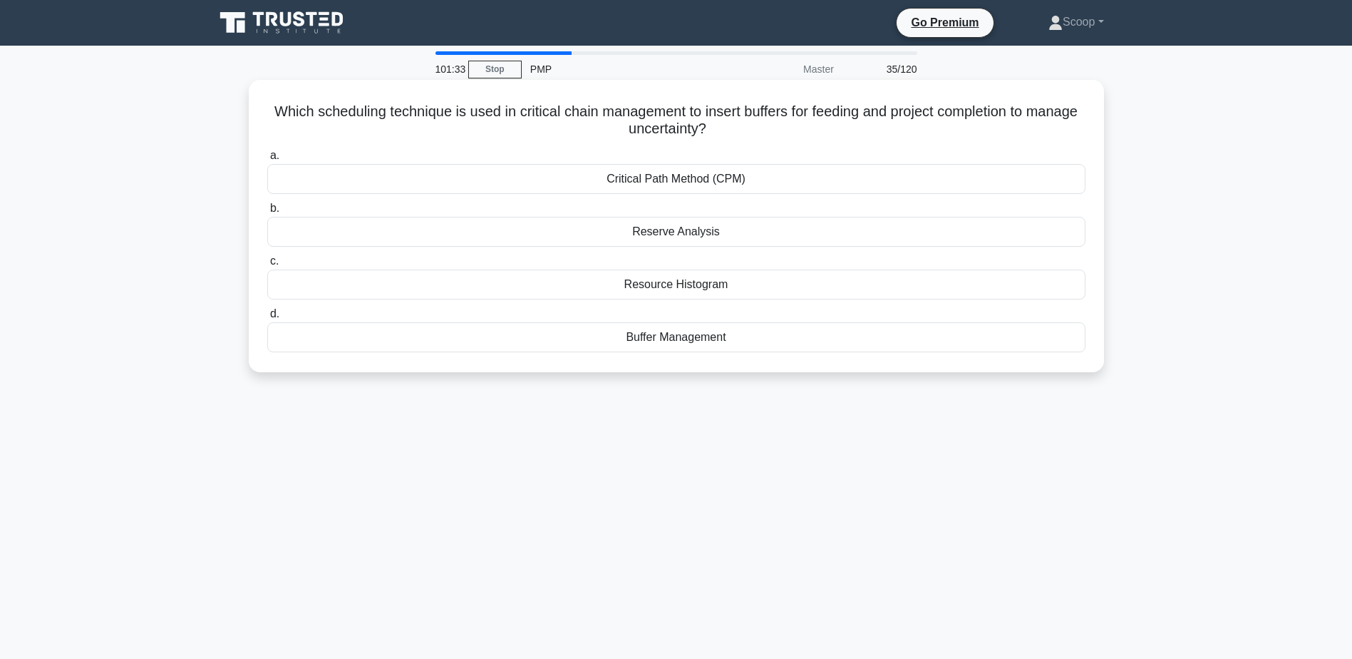
drag, startPoint x: 542, startPoint y: 113, endPoint x: 765, endPoint y: 128, distance: 224.3
click at [765, 128] on h5 "Which scheduling technique is used in critical chain management to insert buffe…" at bounding box center [676, 121] width 821 height 36
click at [691, 121] on h5 "Which scheduling technique is used in critical chain management to insert buffe…" at bounding box center [676, 121] width 821 height 36
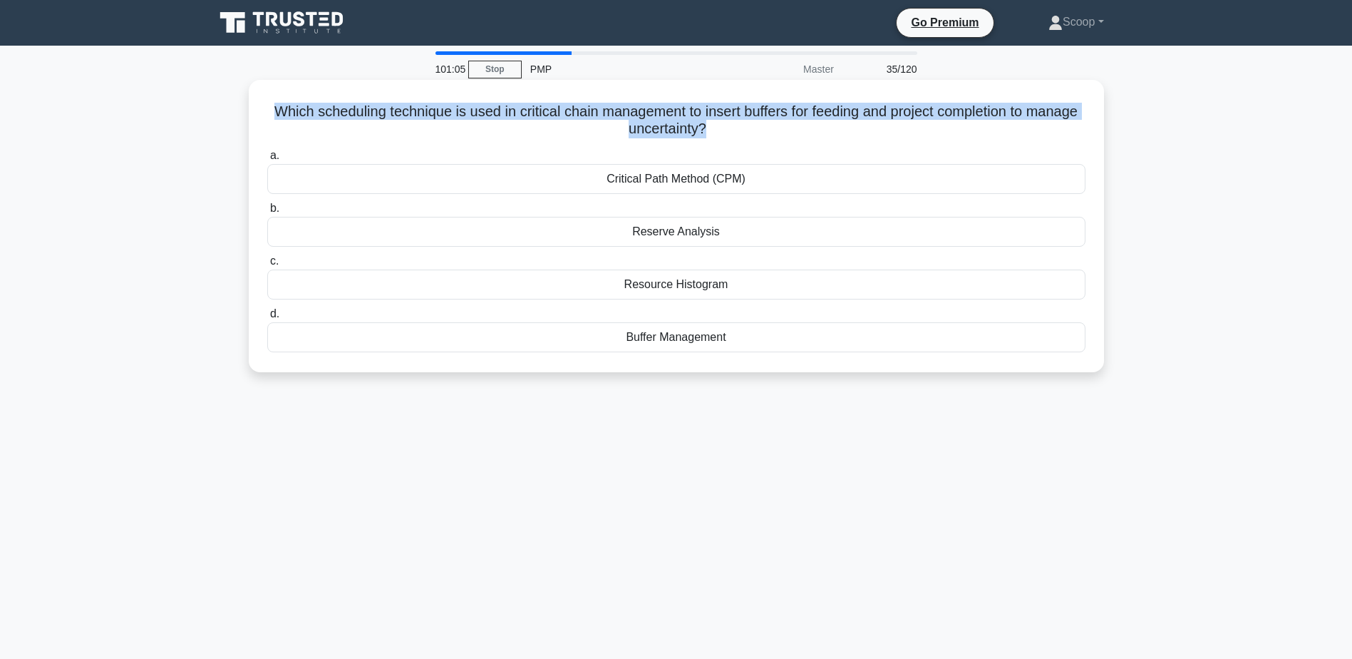
click at [691, 121] on h5 "Which scheduling technique is used in critical chain management to insert buffe…" at bounding box center [676, 121] width 821 height 36
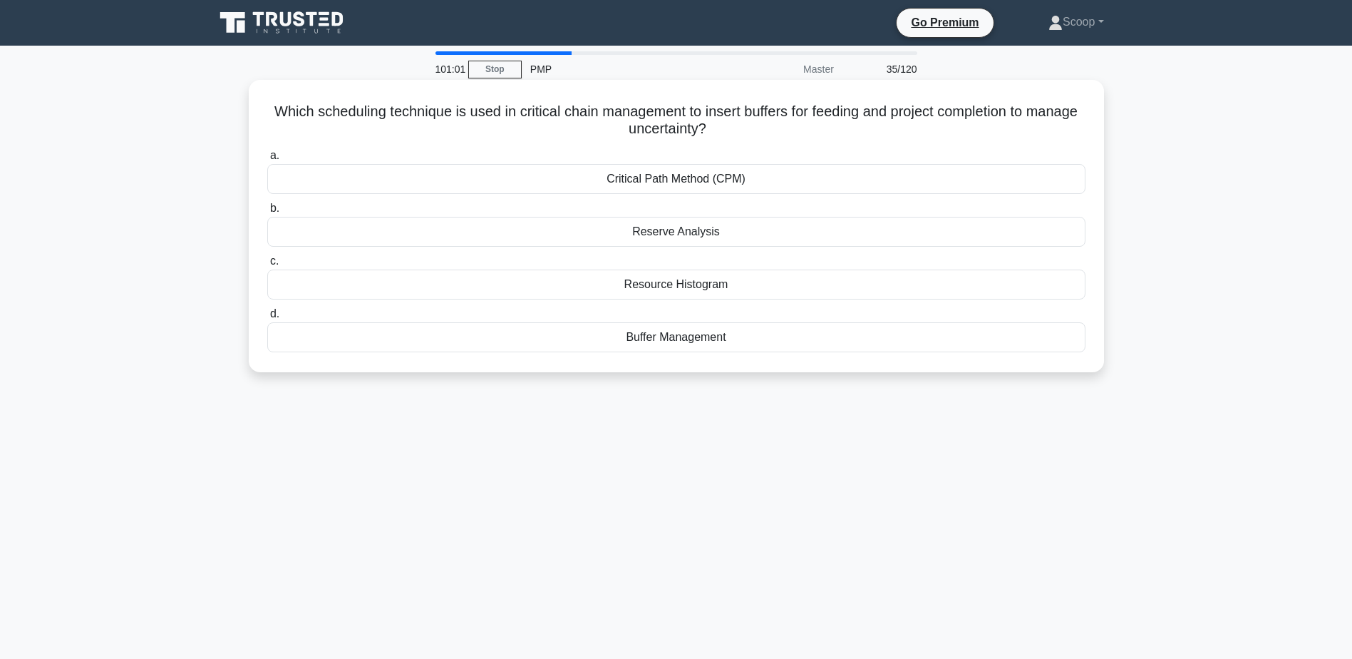
click at [723, 346] on div "Buffer Management" at bounding box center [676, 337] width 818 height 30
click at [267, 319] on input "d. Buffer Management" at bounding box center [267, 313] width 0 height 9
click at [816, 343] on div "Conducting regular team meetings" at bounding box center [676, 337] width 818 height 30
click at [267, 319] on input "d. Conducting regular team meetings" at bounding box center [267, 313] width 0 height 9
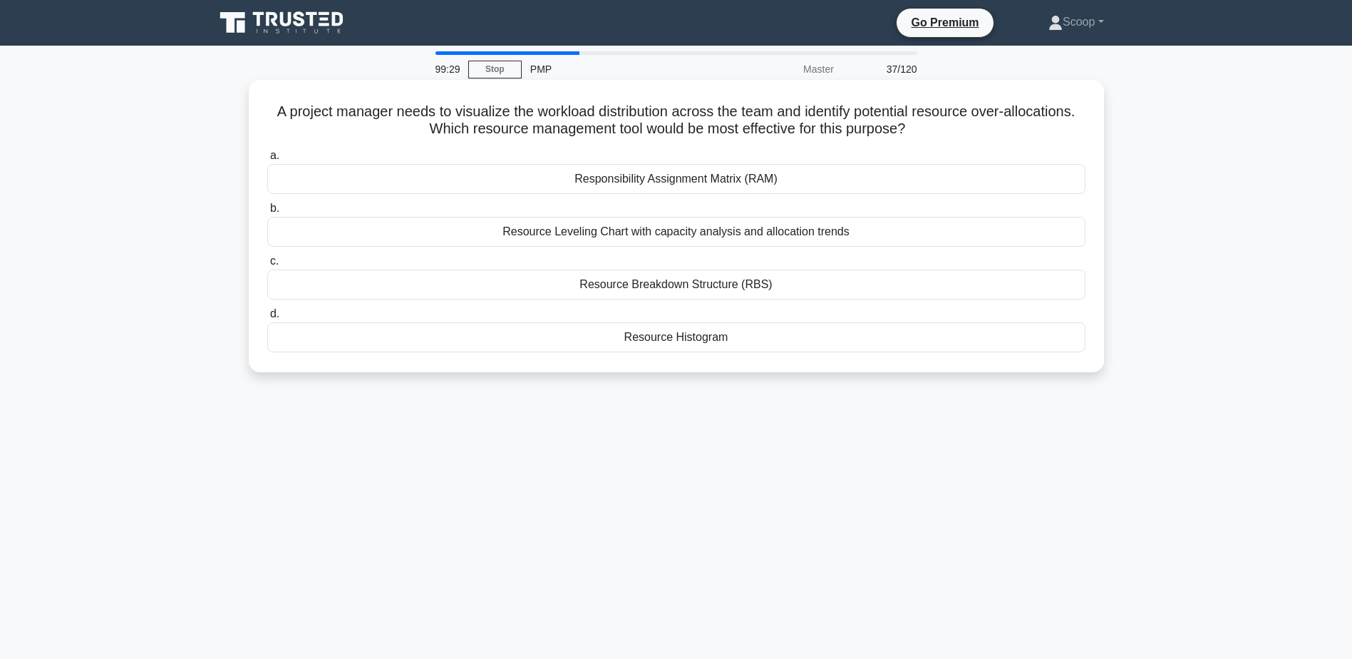
click at [823, 113] on h5 "A project manager needs to visualize the workload distribution across the team …" at bounding box center [676, 121] width 821 height 36
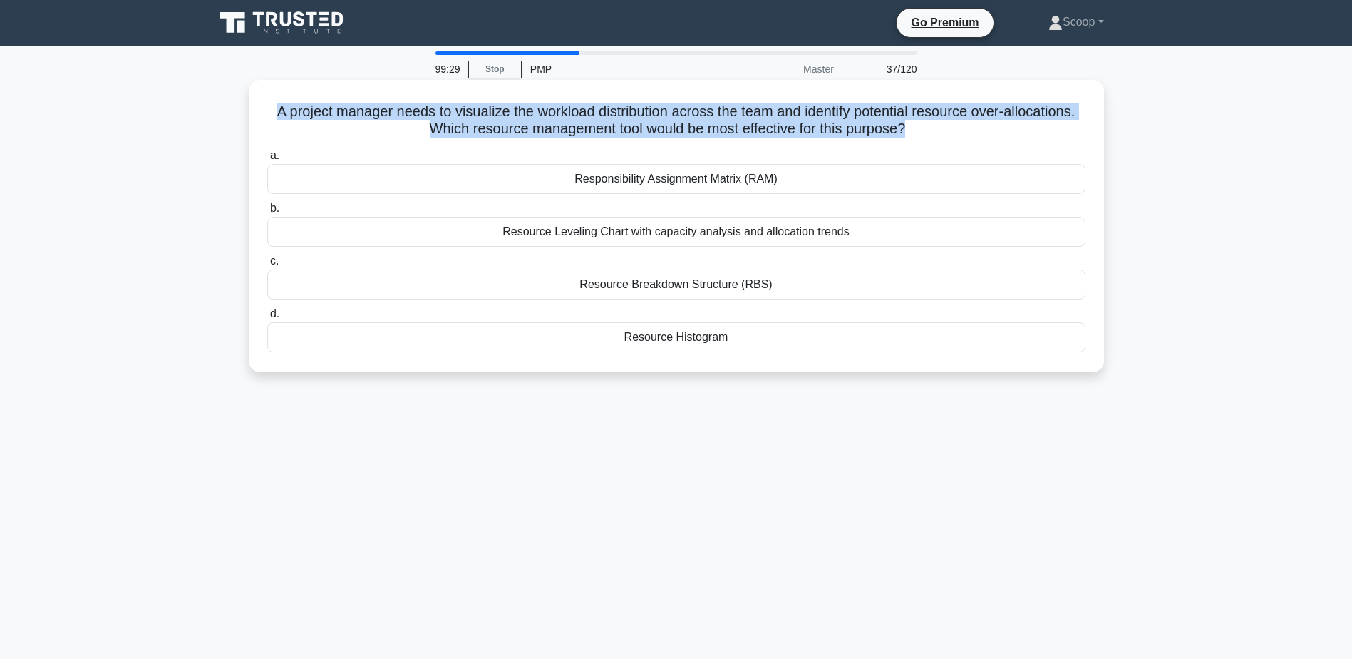
click at [823, 113] on h5 "A project manager needs to visualize the workload distribution across the team …" at bounding box center [676, 121] width 821 height 36
copy div "A project manager needs to visualize the workload distribution across the team …"
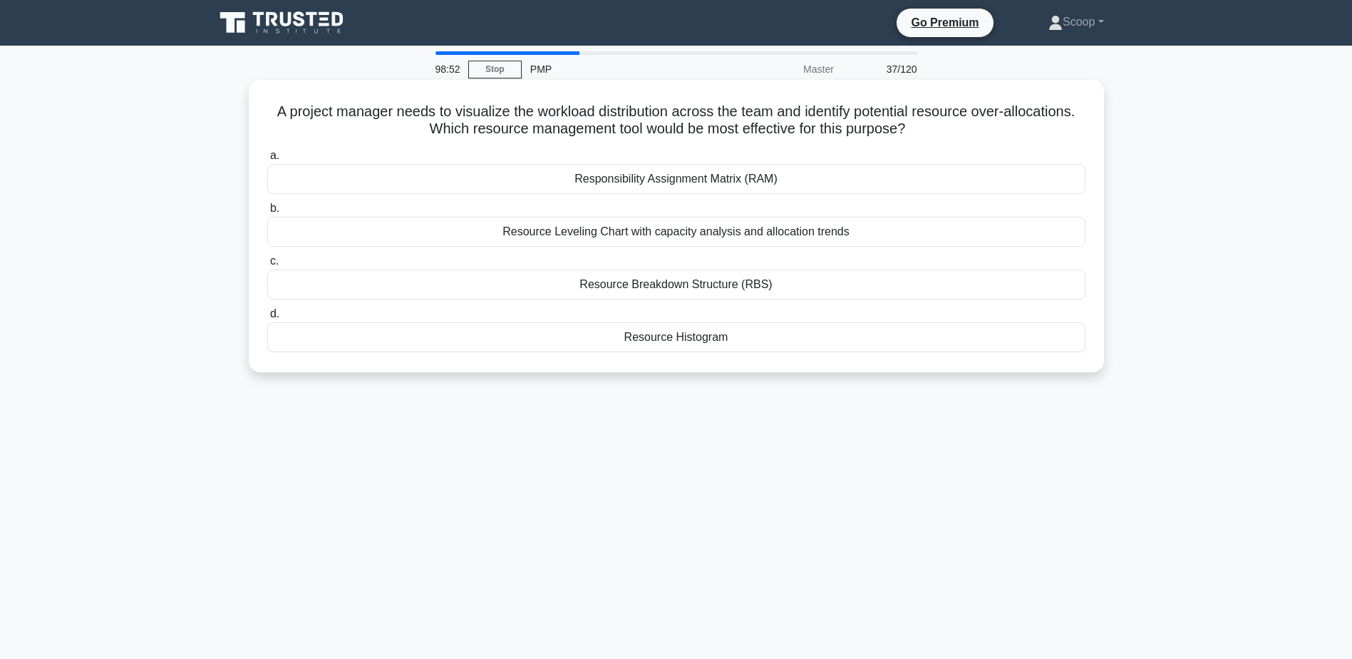
click at [750, 236] on div "Resource Leveling Chart with capacity analysis and allocation trends" at bounding box center [676, 232] width 818 height 30
click at [267, 213] on input "b. Resource Leveling Chart with capacity analysis and allocation trends" at bounding box center [267, 208] width 0 height 9
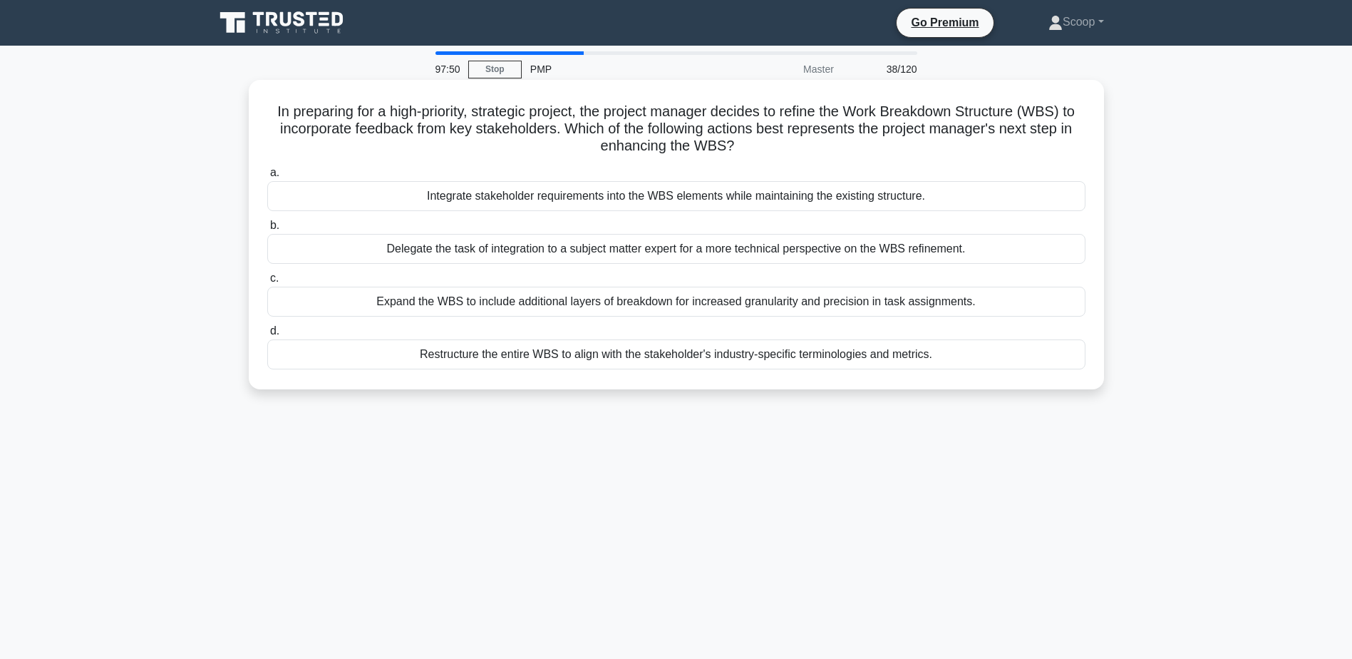
click at [790, 115] on h5 "In preparing for a high-priority, strategic project, the project manager decide…" at bounding box center [676, 129] width 821 height 53
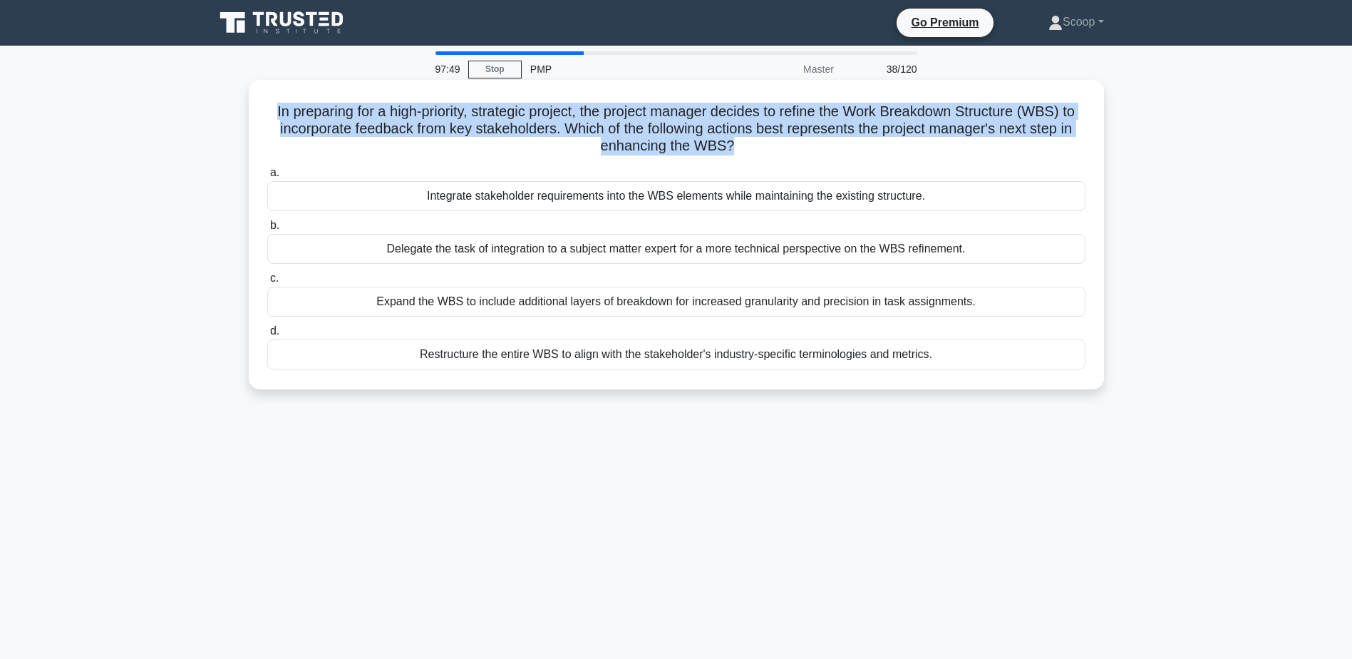
click at [790, 115] on h5 "In preparing for a high-priority, strategic project, the project manager decide…" at bounding box center [676, 129] width 821 height 53
copy div "In preparing for a high-priority, strategic project, the project manager decide…"
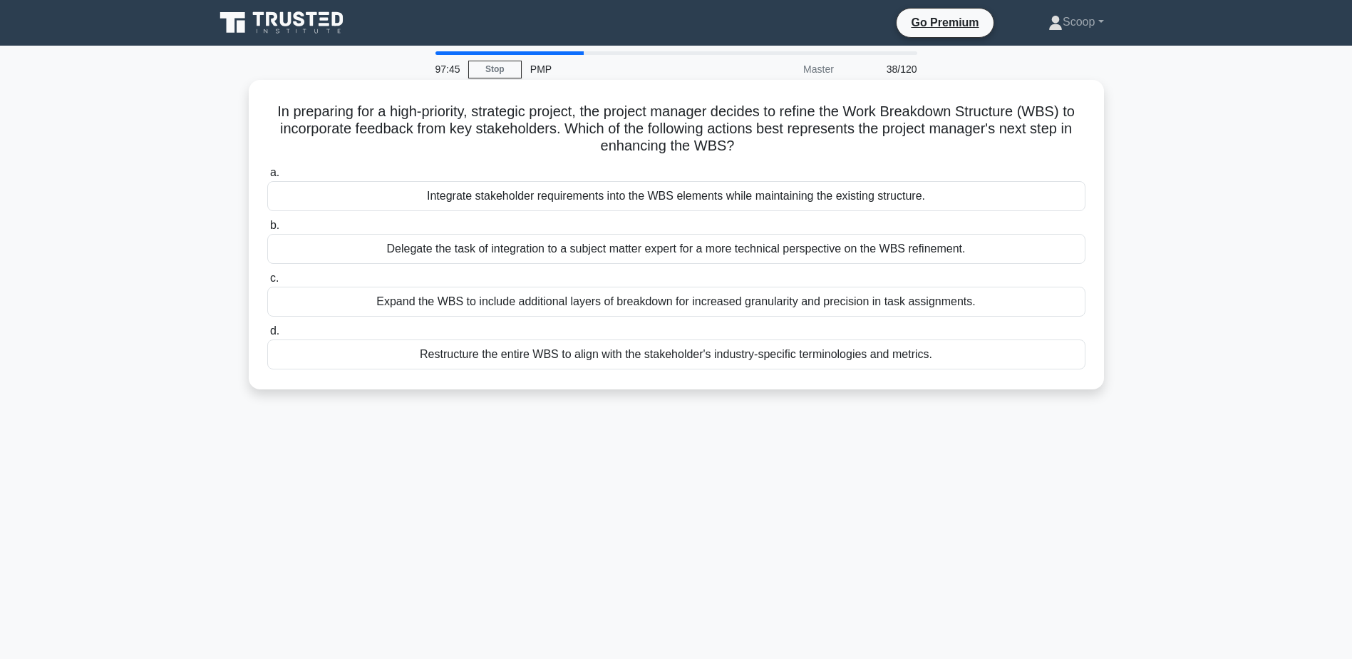
click at [657, 311] on div "Expand the WBS to include additional layers of breakdown for increased granular…" at bounding box center [676, 302] width 818 height 30
click at [267, 283] on input "c. Expand the WBS to include additional layers of breakdown for increased granu…" at bounding box center [267, 278] width 0 height 9
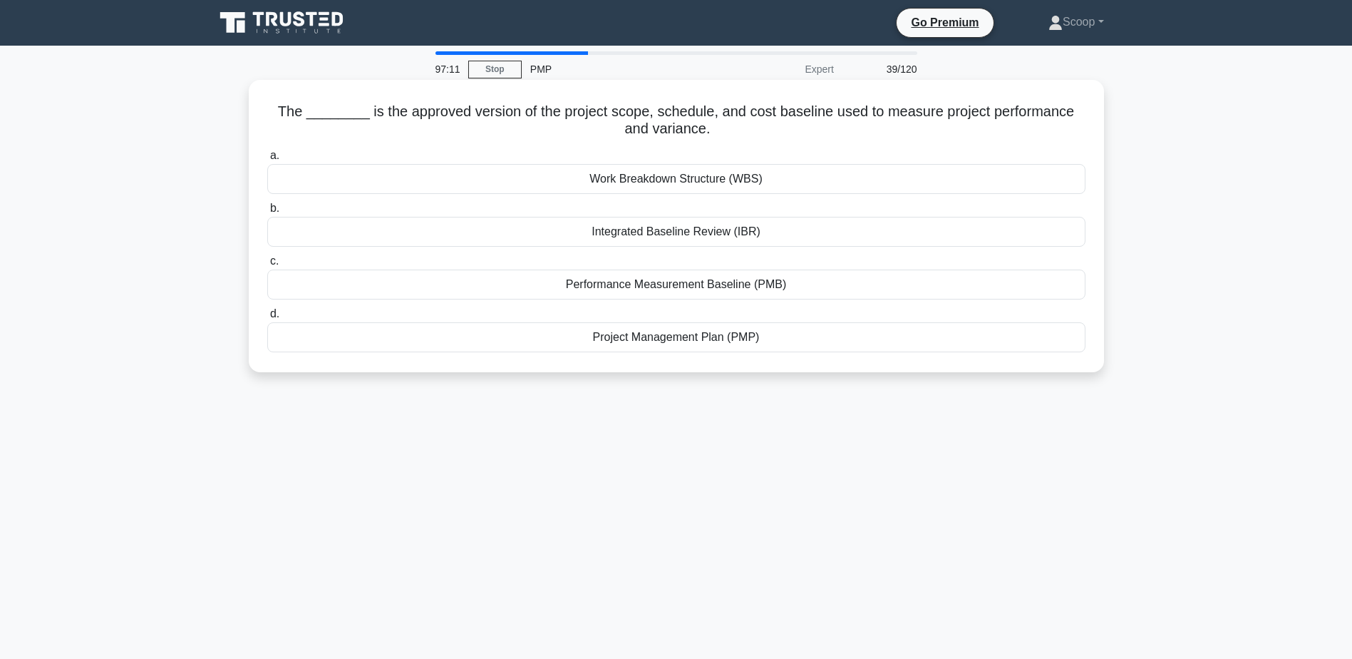
click at [639, 119] on h5 "The ________ is the approved version of the project scope, schedule, and cost b…" at bounding box center [676, 121] width 821 height 36
click at [674, 334] on div "Project Management Plan (PMP)" at bounding box center [676, 337] width 818 height 30
click at [267, 319] on input "d. Project Management Plan (PMP)" at bounding box center [267, 313] width 0 height 9
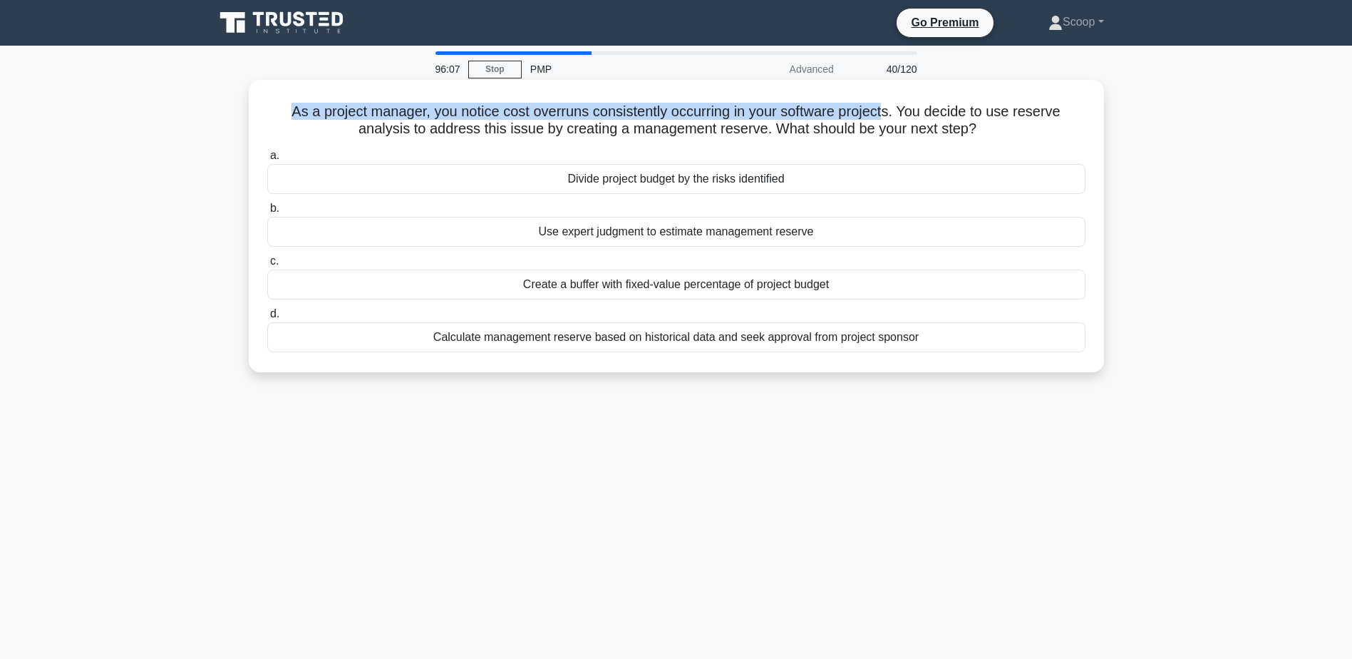
drag, startPoint x: 283, startPoint y: 115, endPoint x: 889, endPoint y: 112, distance: 605.8
click at [889, 112] on h5 "As a project manager, you notice cost overruns consistently occurring in your s…" at bounding box center [676, 121] width 821 height 36
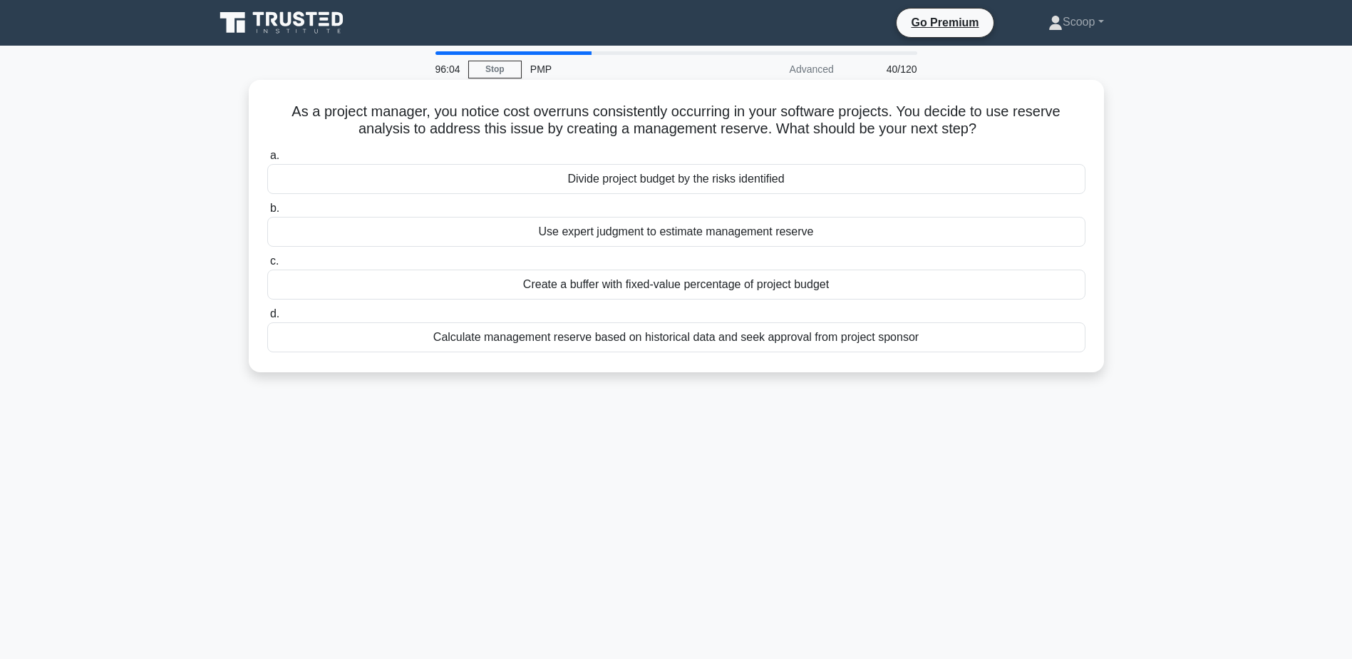
click at [673, 180] on div "Divide project budget by the risks identified" at bounding box center [676, 179] width 818 height 30
click at [267, 160] on input "a. Divide project budget by the risks identified" at bounding box center [267, 155] width 0 height 9
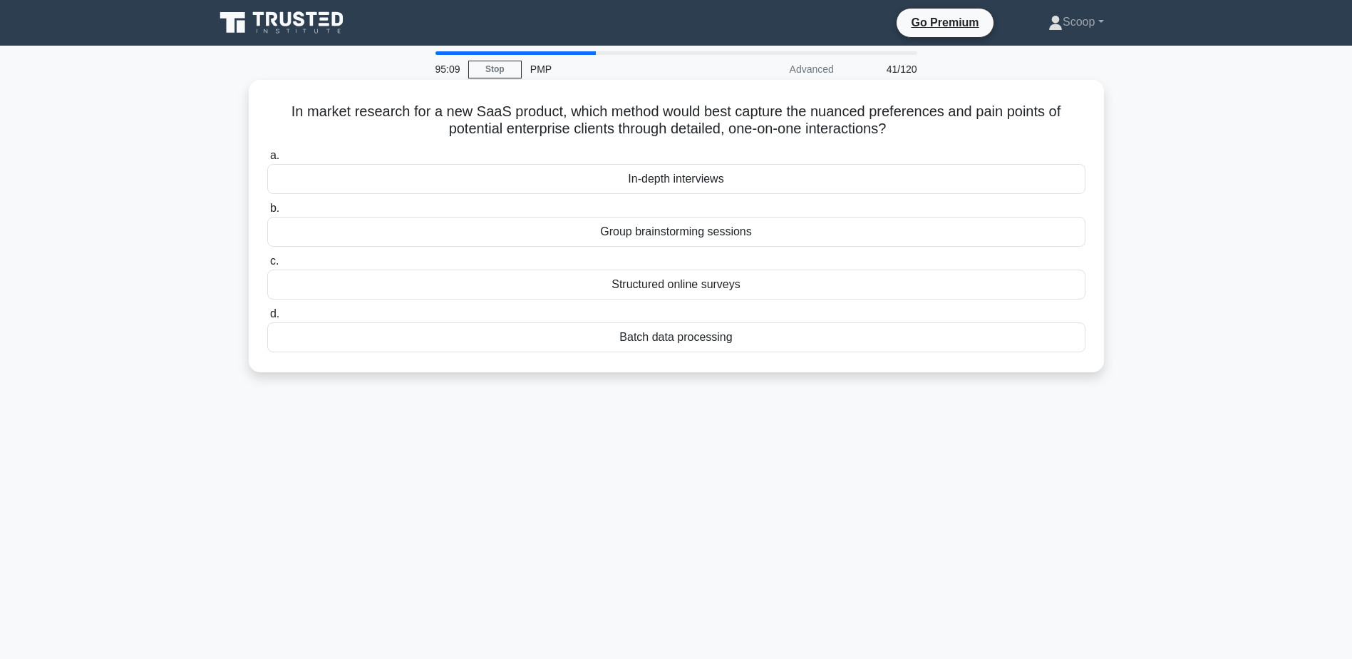
click at [729, 172] on div "In-depth interviews" at bounding box center [676, 179] width 818 height 30
click at [267, 160] on input "a. In-depth interviews" at bounding box center [267, 155] width 0 height 9
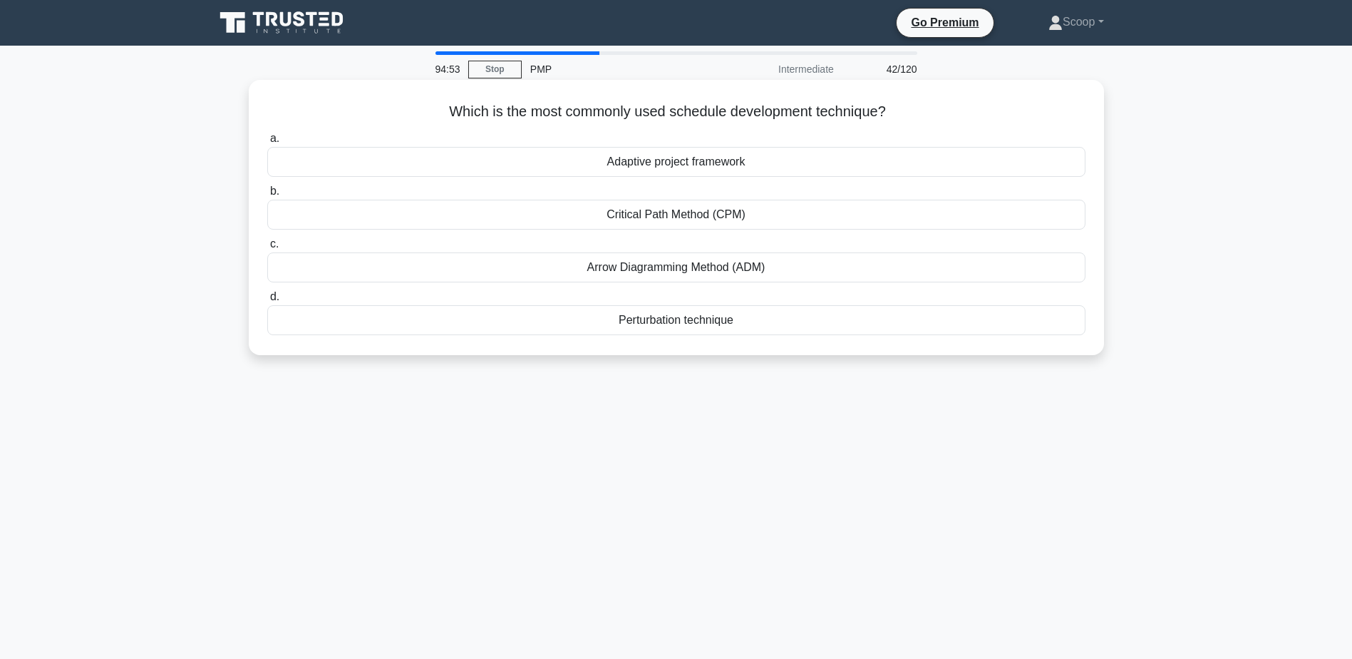
click at [780, 217] on div "Critical Path Method (CPM)" at bounding box center [676, 215] width 818 height 30
click at [267, 196] on input "b. Critical Path Method (CPM)" at bounding box center [267, 191] width 0 height 9
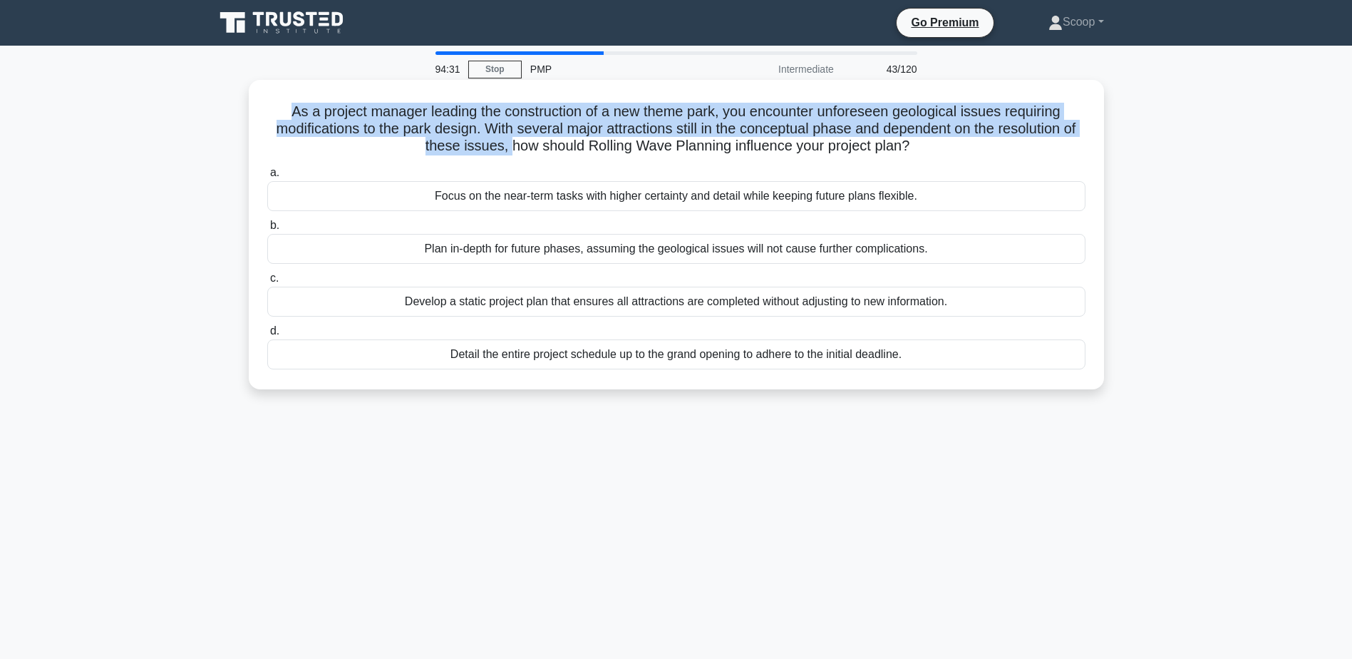
drag, startPoint x: 282, startPoint y: 110, endPoint x: 511, endPoint y: 145, distance: 232.1
click at [511, 145] on h5 "As a project manager leading the construction of a new theme park, you encounte…" at bounding box center [676, 129] width 821 height 53
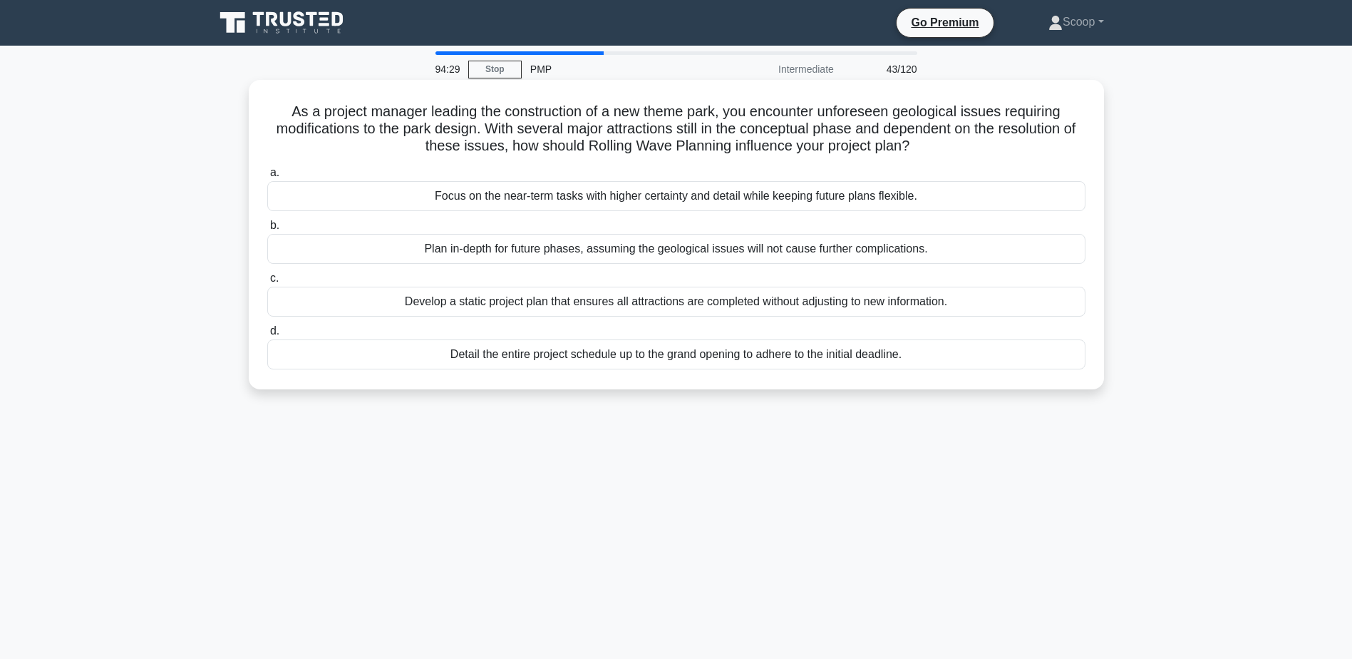
drag, startPoint x: 511, startPoint y: 145, endPoint x: 545, endPoint y: 145, distance: 33.5
click at [545, 145] on h5 "As a project manager leading the construction of a new theme park, you encounte…" at bounding box center [676, 129] width 821 height 53
click at [741, 191] on div "Focus on the near-term tasks with higher certainty and detail while keeping fut…" at bounding box center [676, 196] width 818 height 30
click at [267, 177] on input "a. Focus on the near-term tasks with higher certainty and detail while keeping …" at bounding box center [267, 172] width 0 height 9
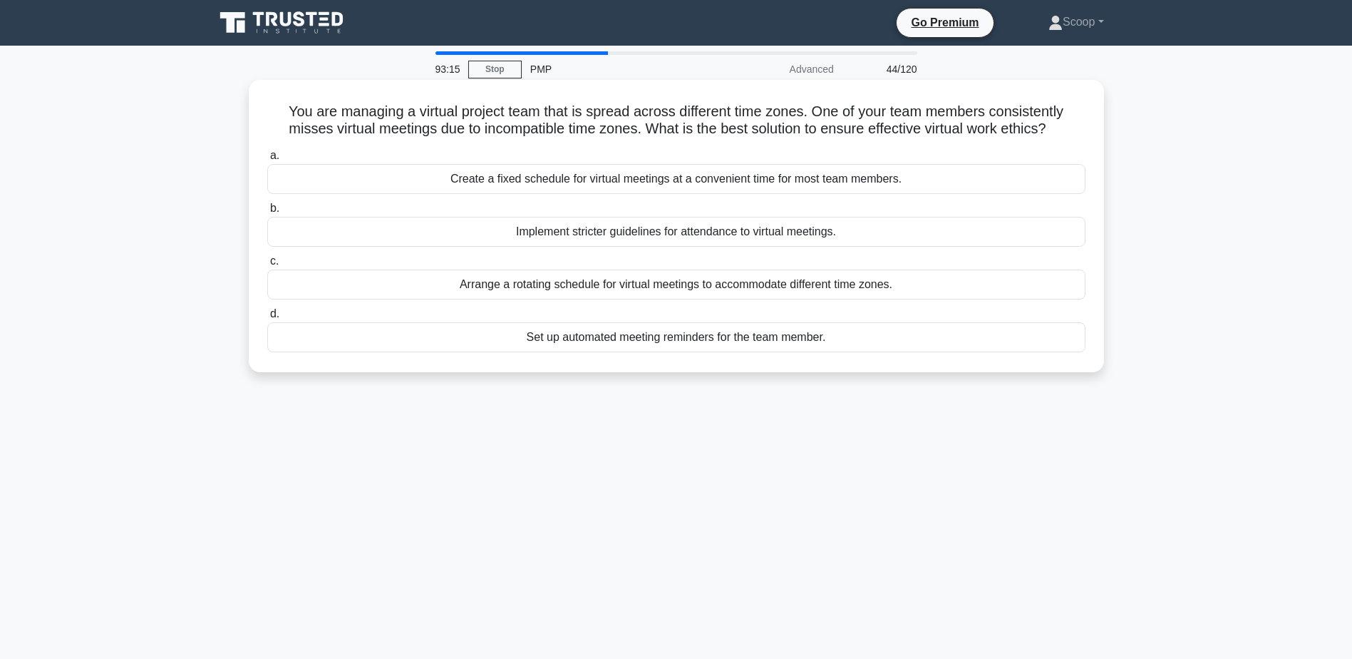
click at [929, 182] on div "Create a fixed schedule for virtual meetings at a convenient time for most team…" at bounding box center [676, 179] width 818 height 30
click at [267, 160] on input "a. Create a fixed schedule for virtual meetings at a convenient time for most t…" at bounding box center [267, 155] width 0 height 9
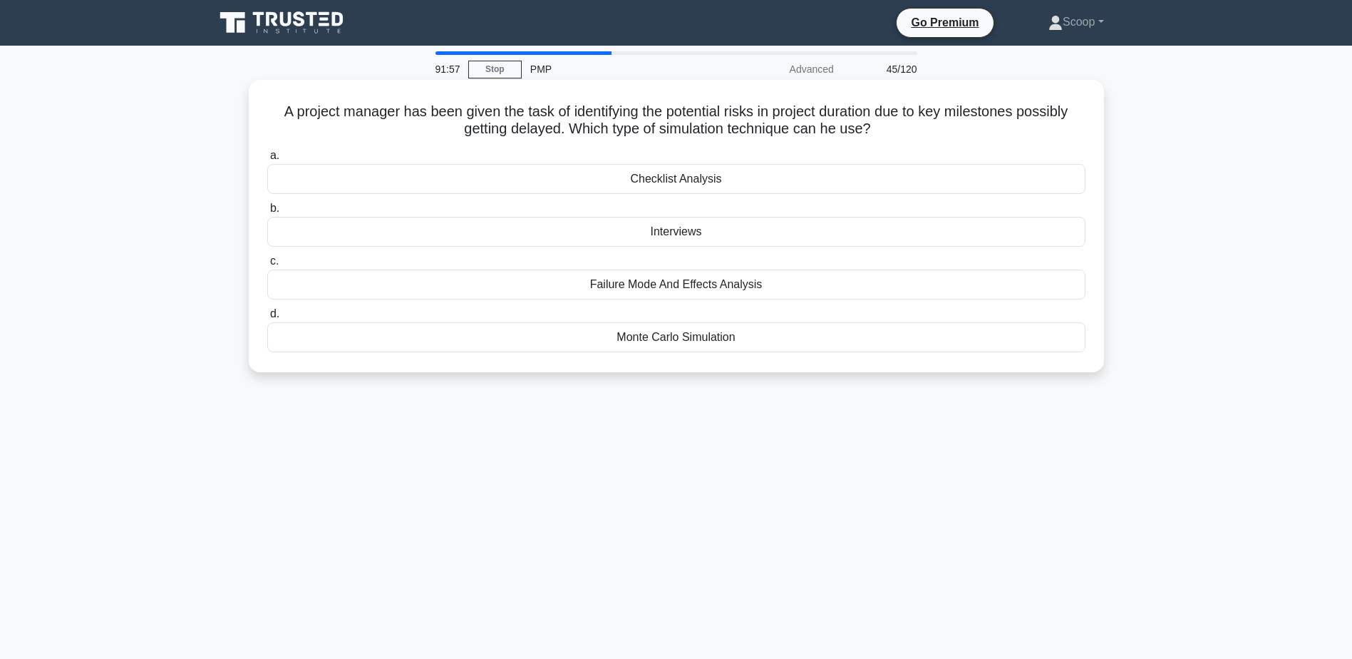
click at [776, 341] on div "Monte Carlo Simulation" at bounding box center [676, 337] width 818 height 30
click at [267, 319] on input "d. Monte Carlo Simulation" at bounding box center [267, 313] width 0 height 9
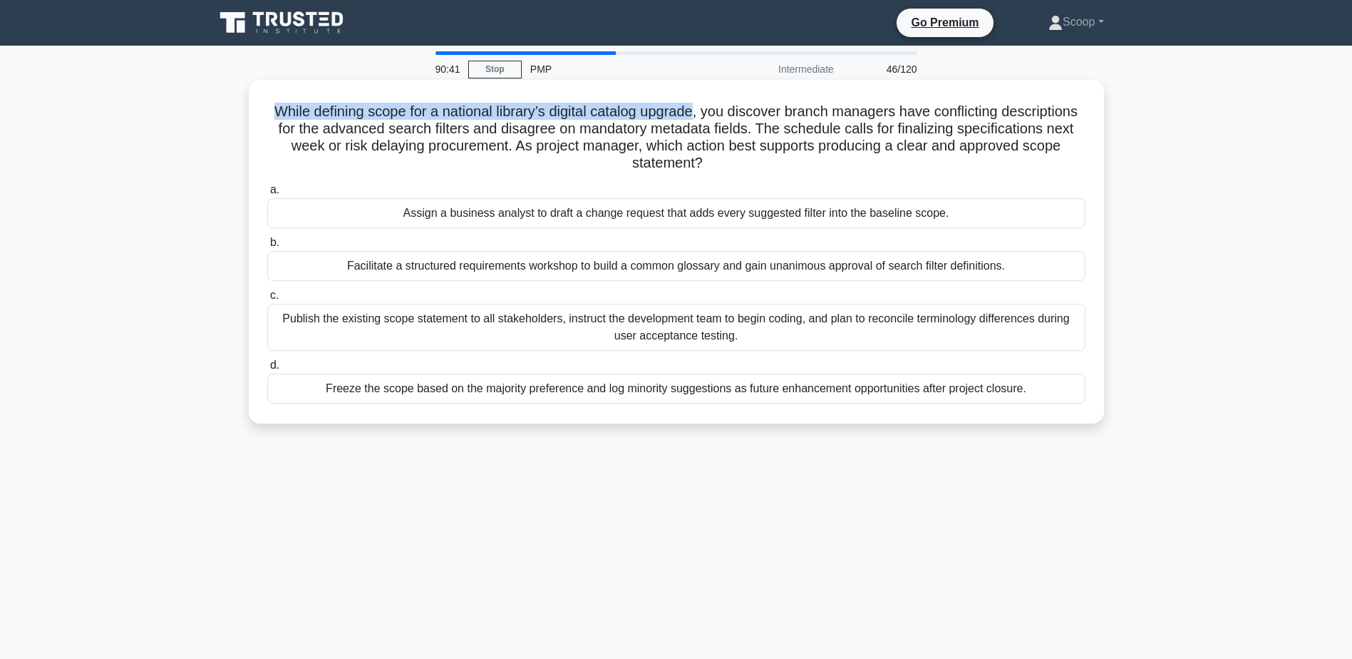
drag, startPoint x: 300, startPoint y: 106, endPoint x: 739, endPoint y: 109, distance: 439.0
click at [739, 109] on h5 "While defining scope for a national library’s digital catalog upgrade, you disc…" at bounding box center [676, 138] width 821 height 70
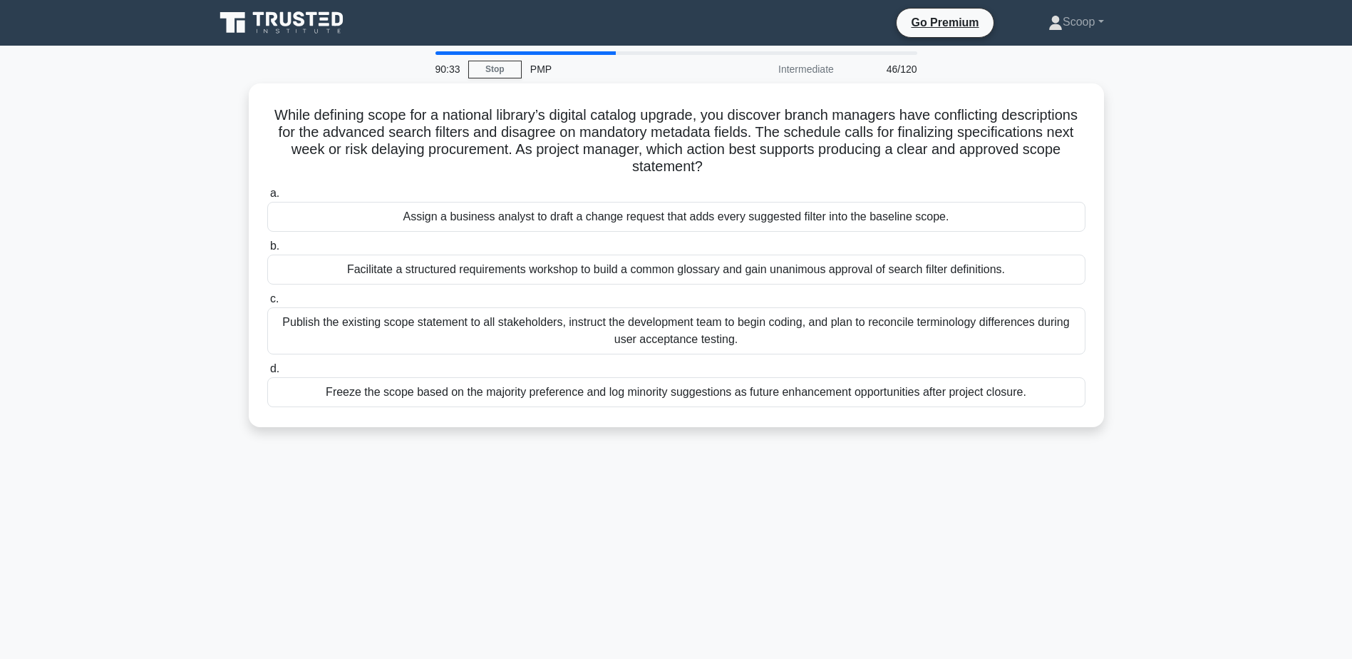
click at [1237, 187] on main "90:33 Stop PMP Intermediate 46/120 While defining scope for a national library’…" at bounding box center [676, 408] width 1352 height 724
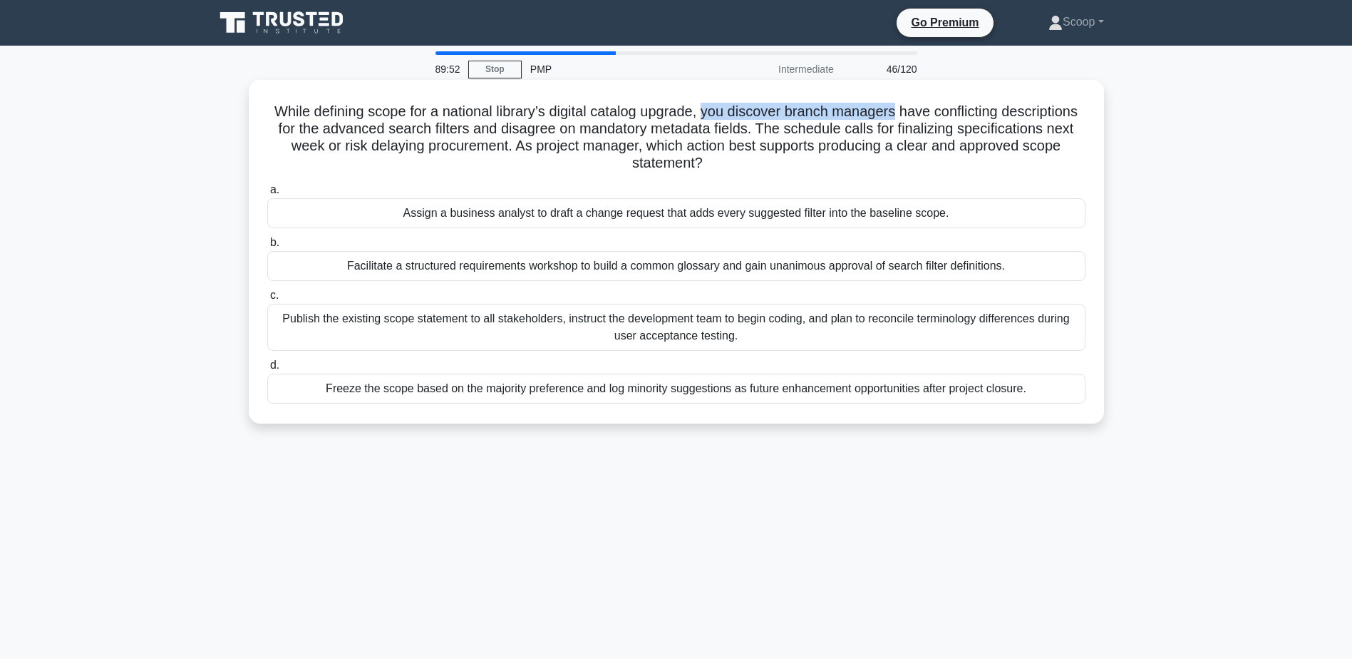
drag, startPoint x: 744, startPoint y: 110, endPoint x: 944, endPoint y: 115, distance: 199.6
click at [944, 115] on h5 "While defining scope for a national library’s digital catalog upgrade, you disc…" at bounding box center [676, 138] width 821 height 70
click at [773, 259] on div "Facilitate a structured requirements workshop to build a common glossary and ga…" at bounding box center [676, 266] width 818 height 30
click at [267, 247] on input "b. Facilitate a structured requirements workshop to build a common glossary and…" at bounding box center [267, 242] width 0 height 9
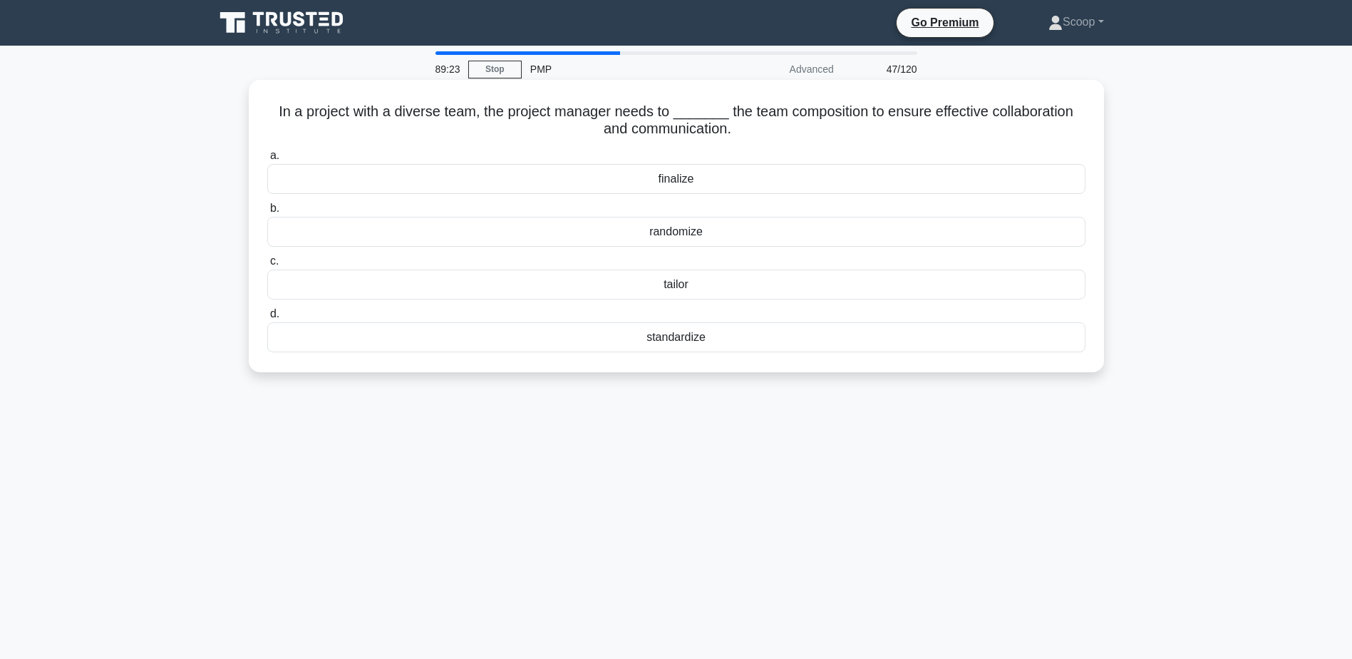
click at [701, 291] on div "tailor" at bounding box center [676, 284] width 818 height 30
click at [267, 266] on input "c. tailor" at bounding box center [267, 261] width 0 height 9
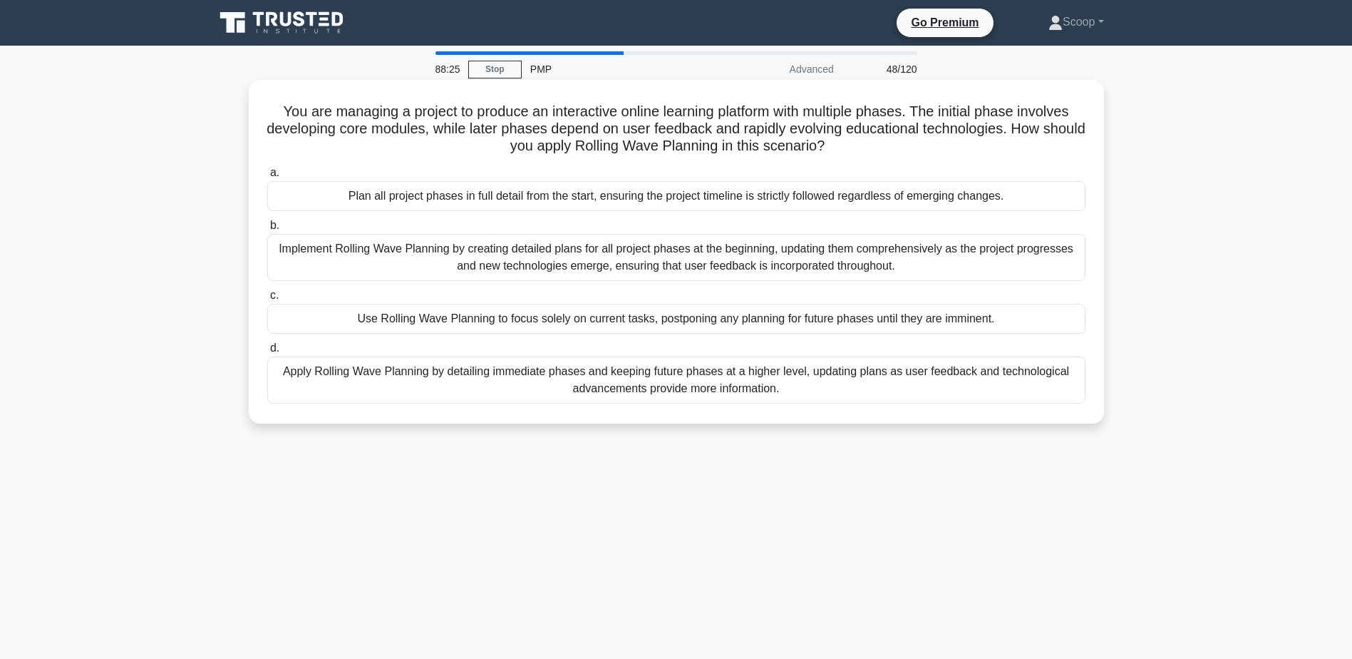
drag, startPoint x: 268, startPoint y: 118, endPoint x: 859, endPoint y: 140, distance: 591.3
click at [859, 140] on h5 "You are managing a project to produce an interactive online learning platform w…" at bounding box center [676, 129] width 821 height 53
click at [765, 388] on div "Apply Rolling Wave Planning by detailing immediate phases and keeping future ph…" at bounding box center [676, 379] width 818 height 47
click at [267, 353] on input "d. Apply Rolling Wave Planning by detailing immediate phases and keeping future…" at bounding box center [267, 348] width 0 height 9
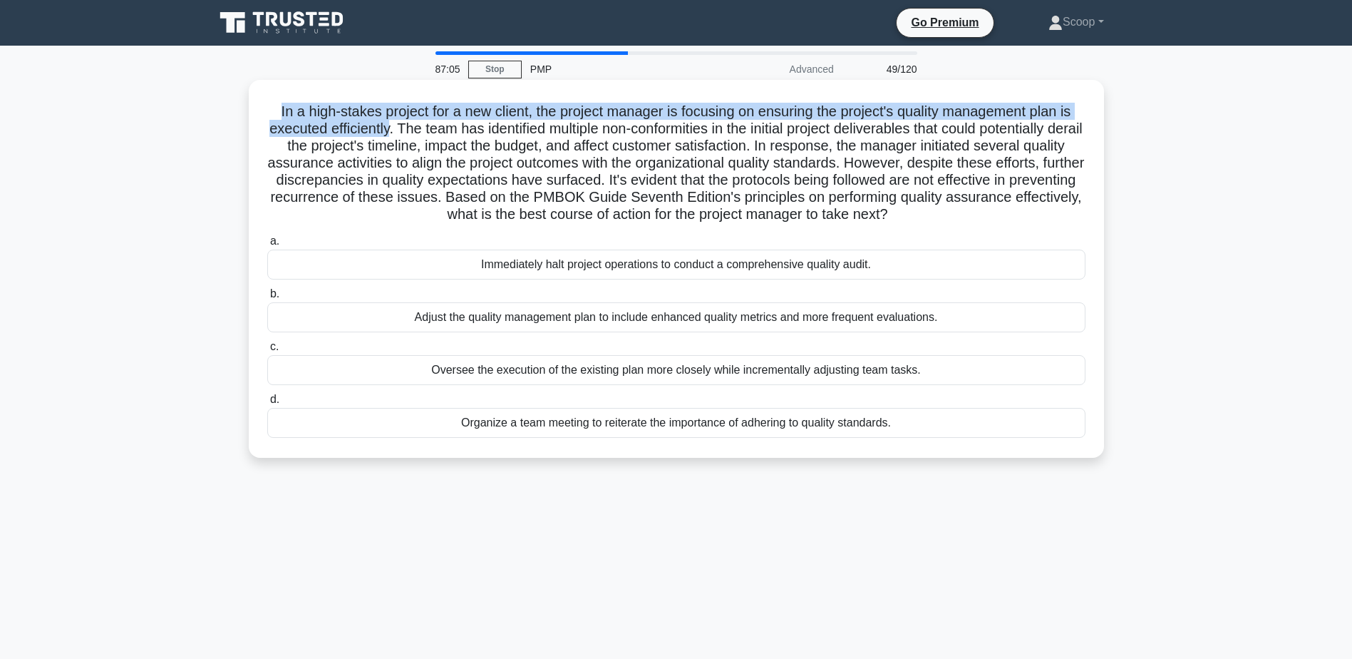
drag, startPoint x: 269, startPoint y: 106, endPoint x: 397, endPoint y: 133, distance: 130.4
click at [397, 133] on h5 "In a high-stakes project for a new client, the project manager is focusing on e…" at bounding box center [676, 163] width 821 height 121
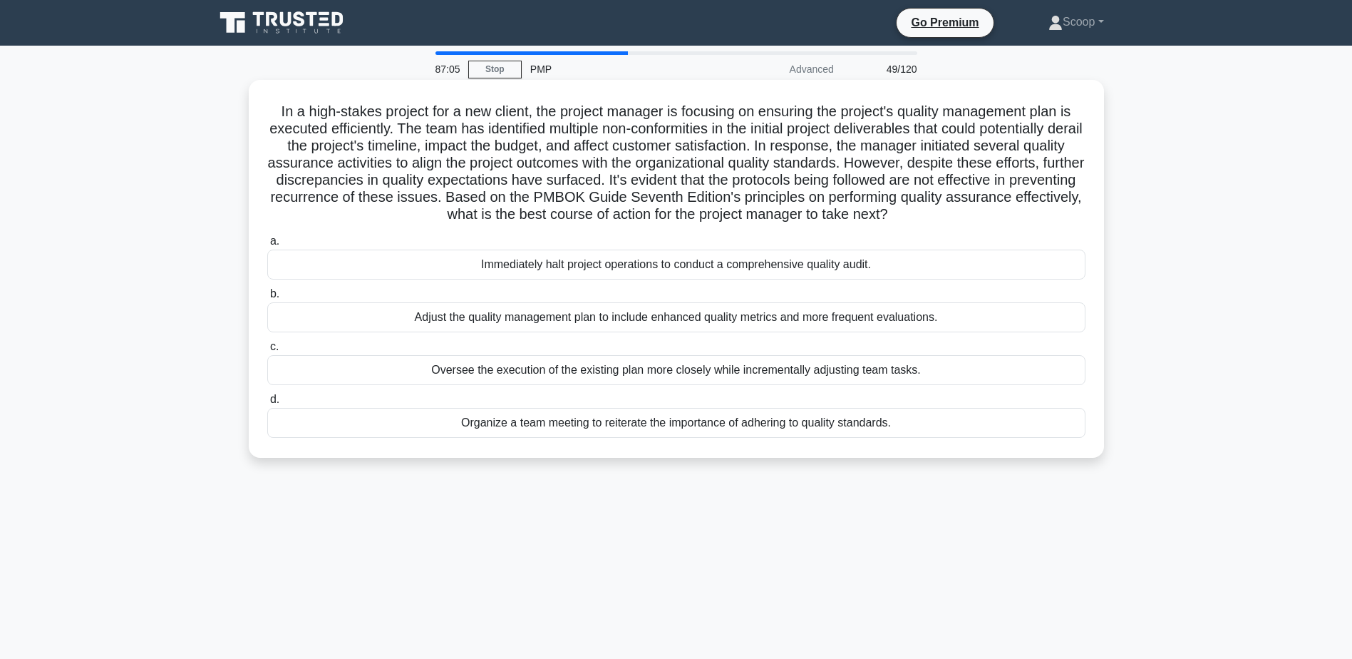
drag, startPoint x: 397, startPoint y: 133, endPoint x: 409, endPoint y: 137, distance: 12.6
click at [409, 137] on h5 "In a high-stakes project for a new client, the project manager is focusing on e…" at bounding box center [676, 163] width 821 height 121
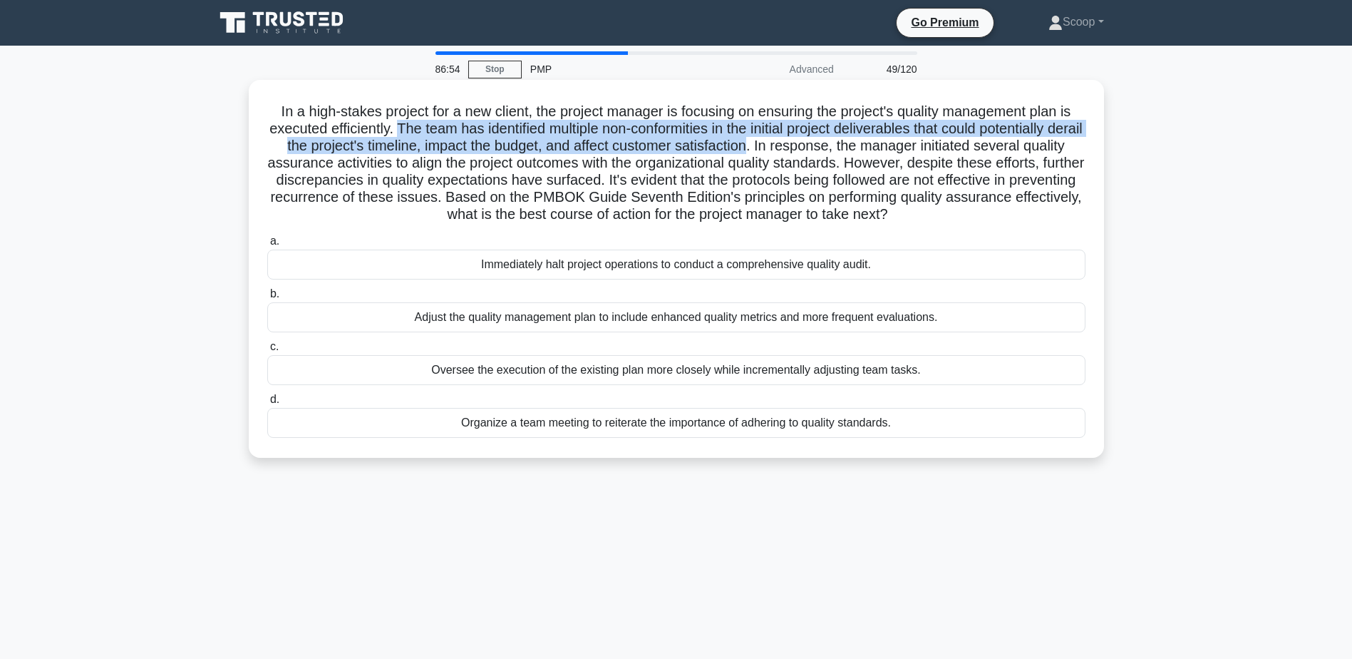
drag, startPoint x: 405, startPoint y: 126, endPoint x: 795, endPoint y: 150, distance: 390.6
click at [795, 150] on h5 "In a high-stakes project for a new client, the project manager is focusing on e…" at bounding box center [676, 163] width 821 height 121
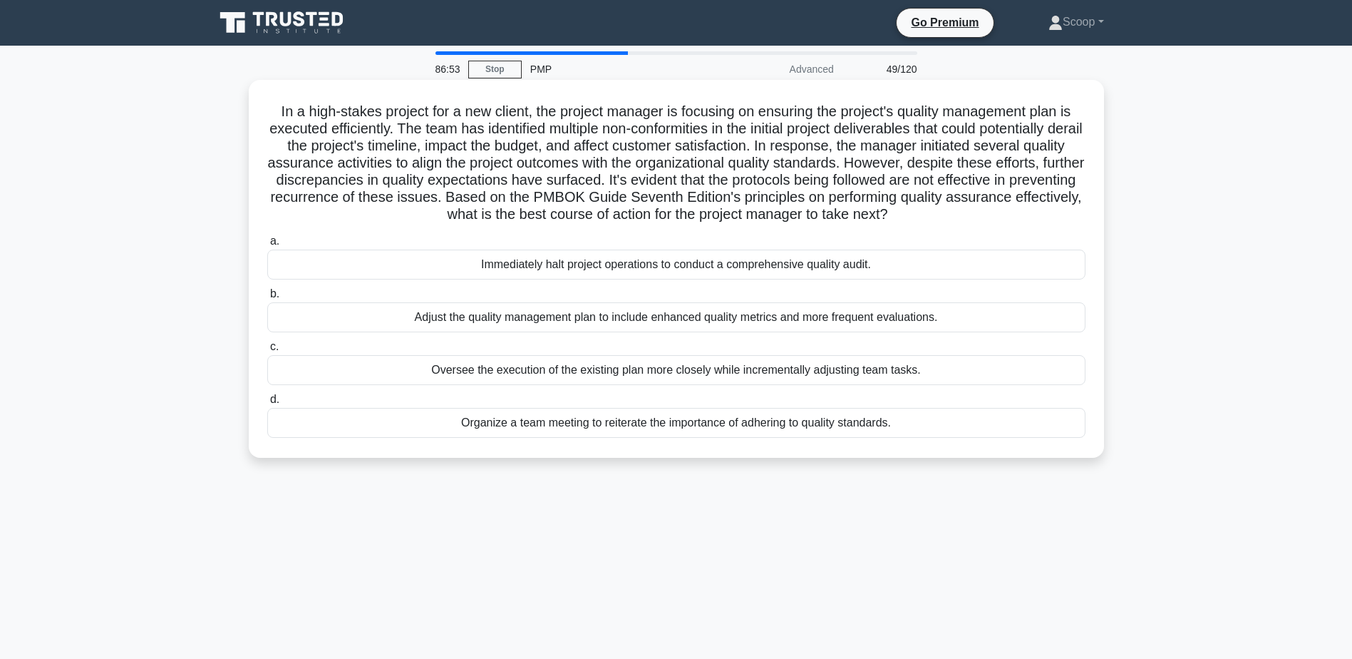
drag, startPoint x: 795, startPoint y: 150, endPoint x: 803, endPoint y: 150, distance: 8.6
click at [803, 150] on h5 "In a high-stakes project for a new client, the project manager is focusing on e…" at bounding box center [676, 163] width 821 height 121
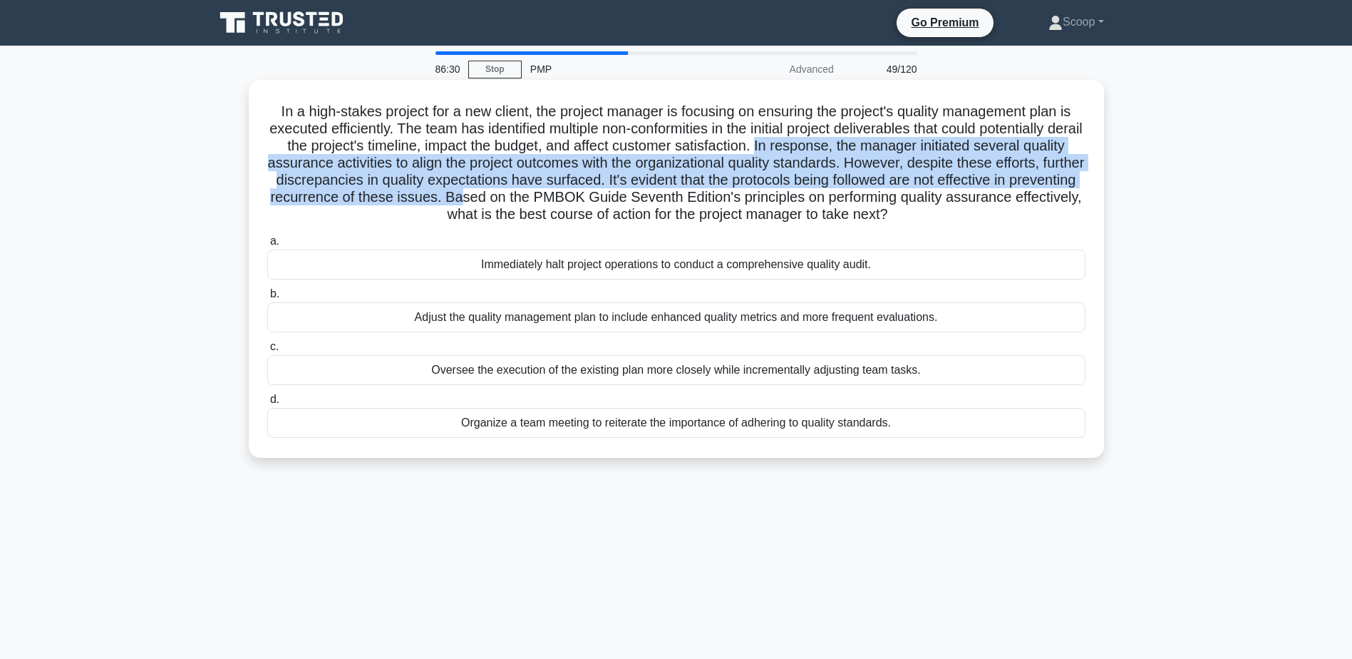
drag, startPoint x: 802, startPoint y: 146, endPoint x: 627, endPoint y: 202, distance: 183.3
click at [627, 202] on h5 "In a high-stakes project for a new client, the project manager is focusing on e…" at bounding box center [676, 163] width 821 height 121
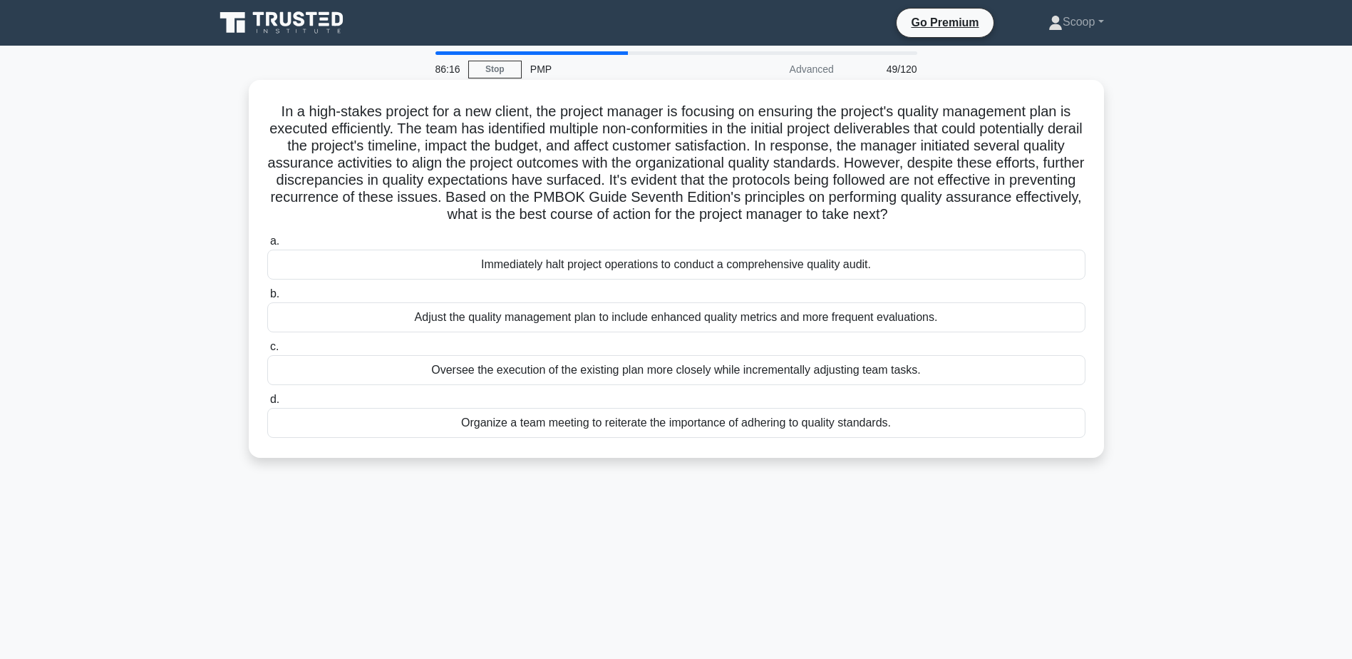
click at [912, 323] on div "Adjust the quality management plan to include enhanced quality metrics and more…" at bounding box center [676, 317] width 818 height 30
click at [267, 299] on input "b. Adjust the quality management plan to include enhanced quality metrics and m…" at bounding box center [267, 293] width 0 height 9
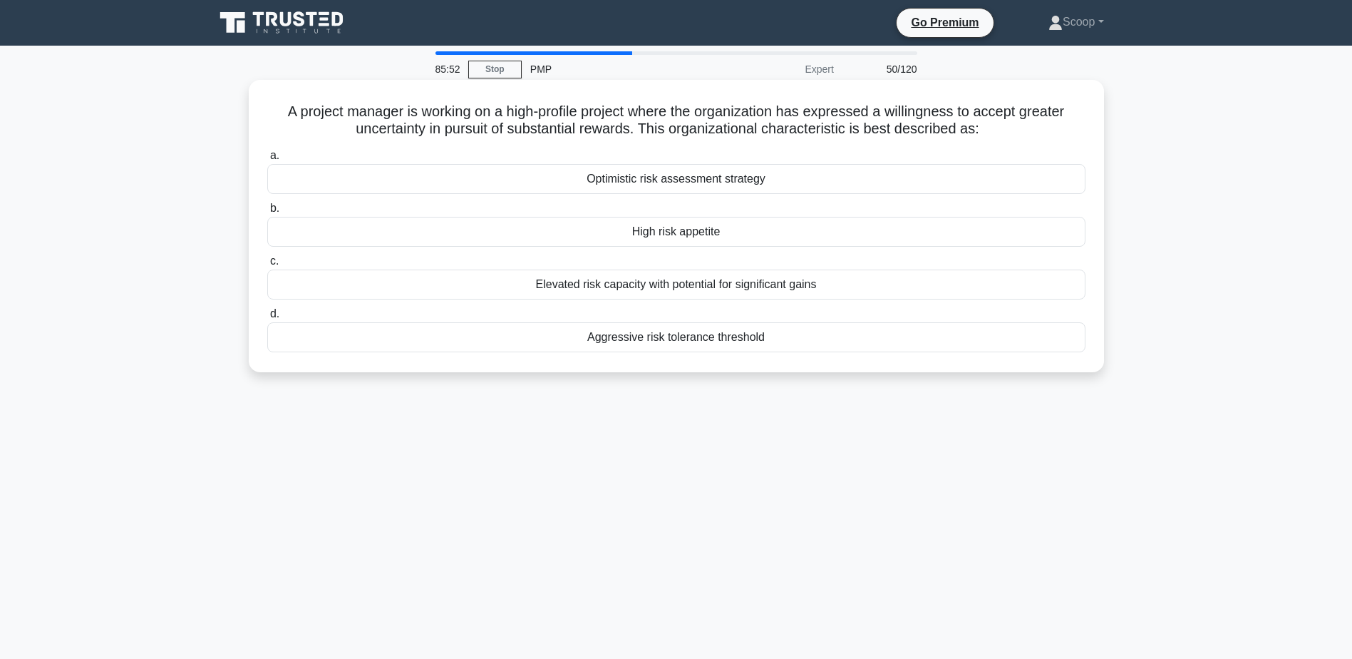
click at [718, 235] on div "High risk appetite" at bounding box center [676, 232] width 818 height 30
click at [267, 213] on input "b. High risk appetite" at bounding box center [267, 208] width 0 height 9
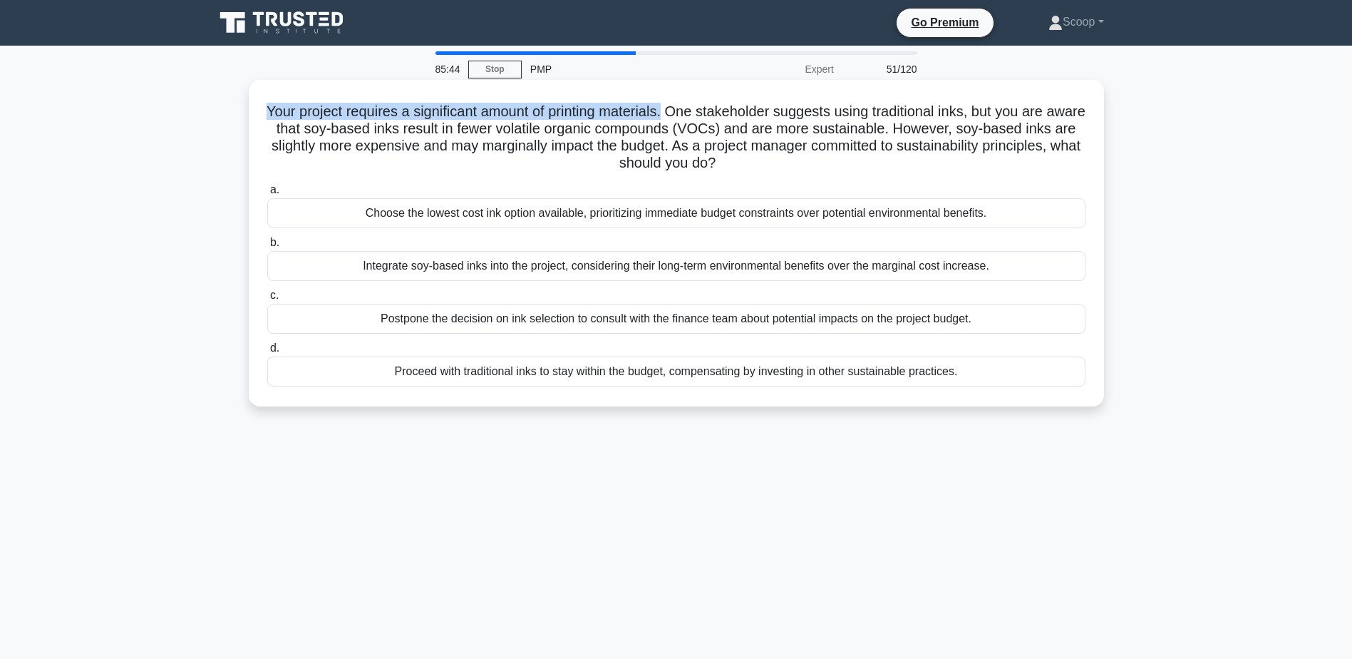
drag, startPoint x: 276, startPoint y: 105, endPoint x: 685, endPoint y: 113, distance: 409.2
click at [685, 113] on h5 "Your project requires a significant amount of printing materials. One stakehold…" at bounding box center [676, 138] width 821 height 70
drag, startPoint x: 685, startPoint y: 113, endPoint x: 693, endPoint y: 113, distance: 7.8
click at [693, 113] on h5 "Your project requires a significant amount of printing materials. One stakehold…" at bounding box center [676, 138] width 821 height 70
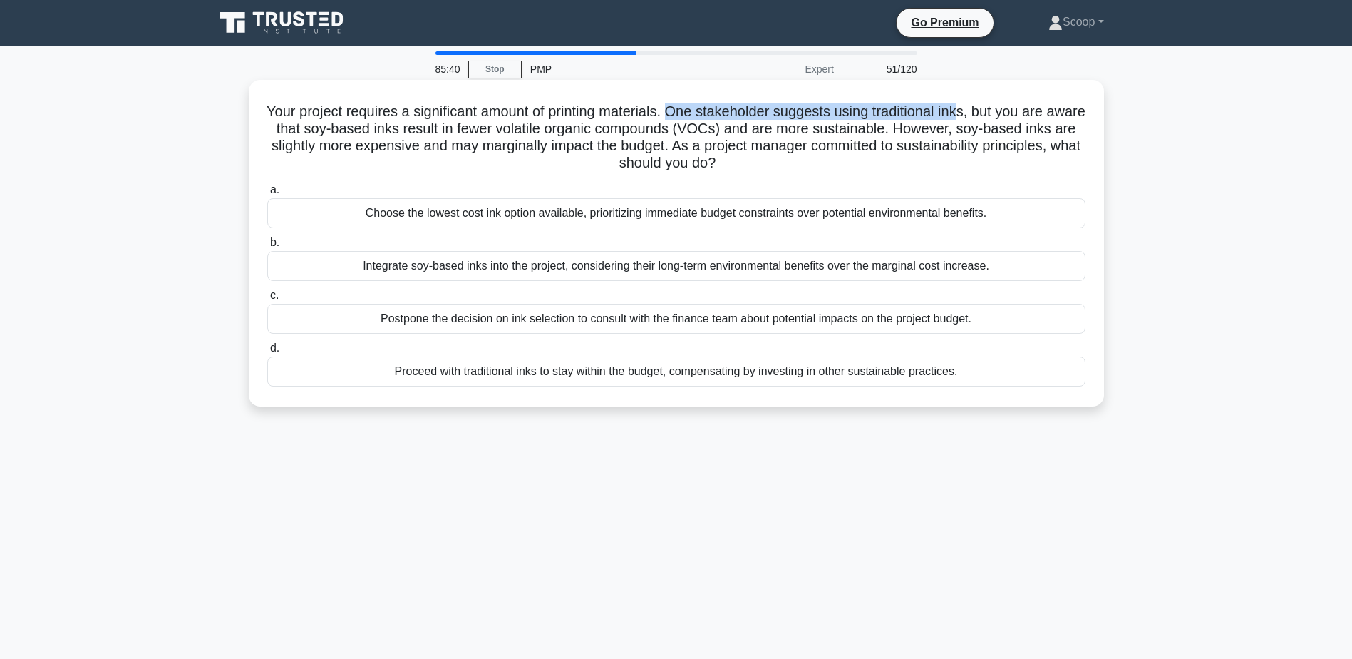
drag, startPoint x: 693, startPoint y: 110, endPoint x: 989, endPoint y: 105, distance: 295.8
click at [989, 105] on h5 "Your project requires a significant amount of printing materials. One stakehold…" at bounding box center [676, 138] width 821 height 70
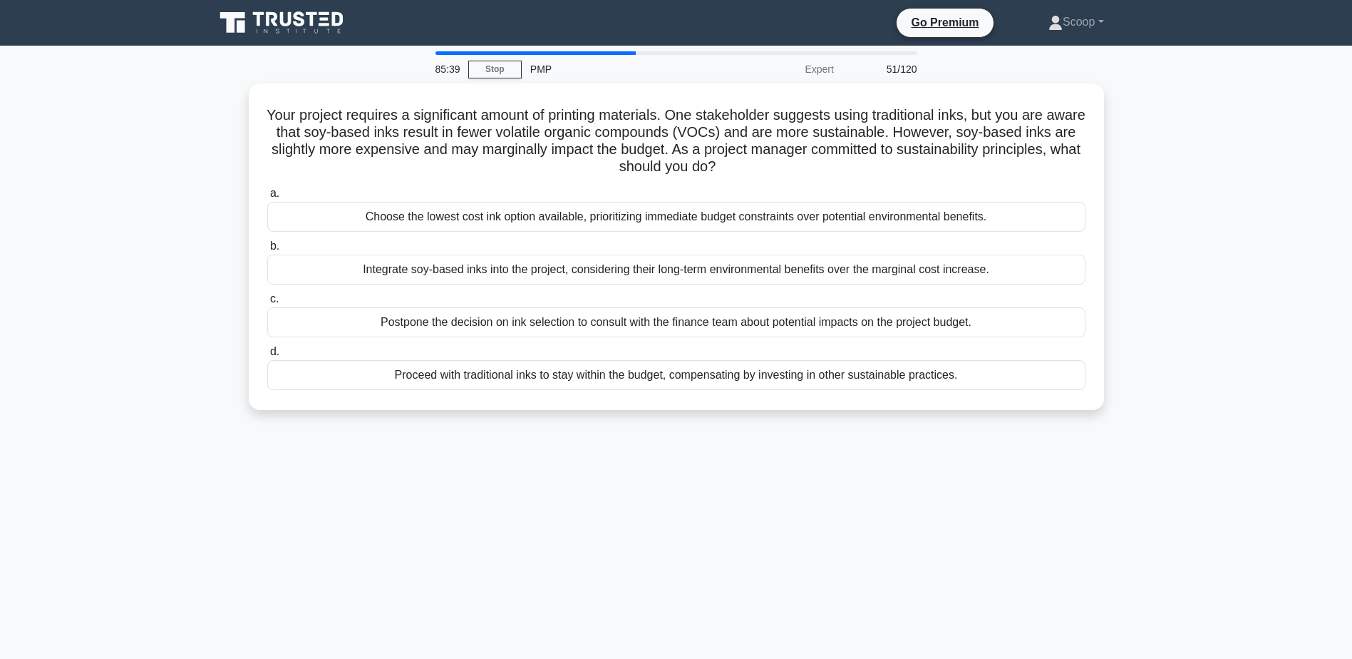
drag, startPoint x: 989, startPoint y: 105, endPoint x: 1227, endPoint y: 165, distance: 245.3
click at [1227, 165] on main "85:39 Stop PMP Expert 51/120 Your project requires a significant amount of prin…" at bounding box center [676, 408] width 1352 height 724
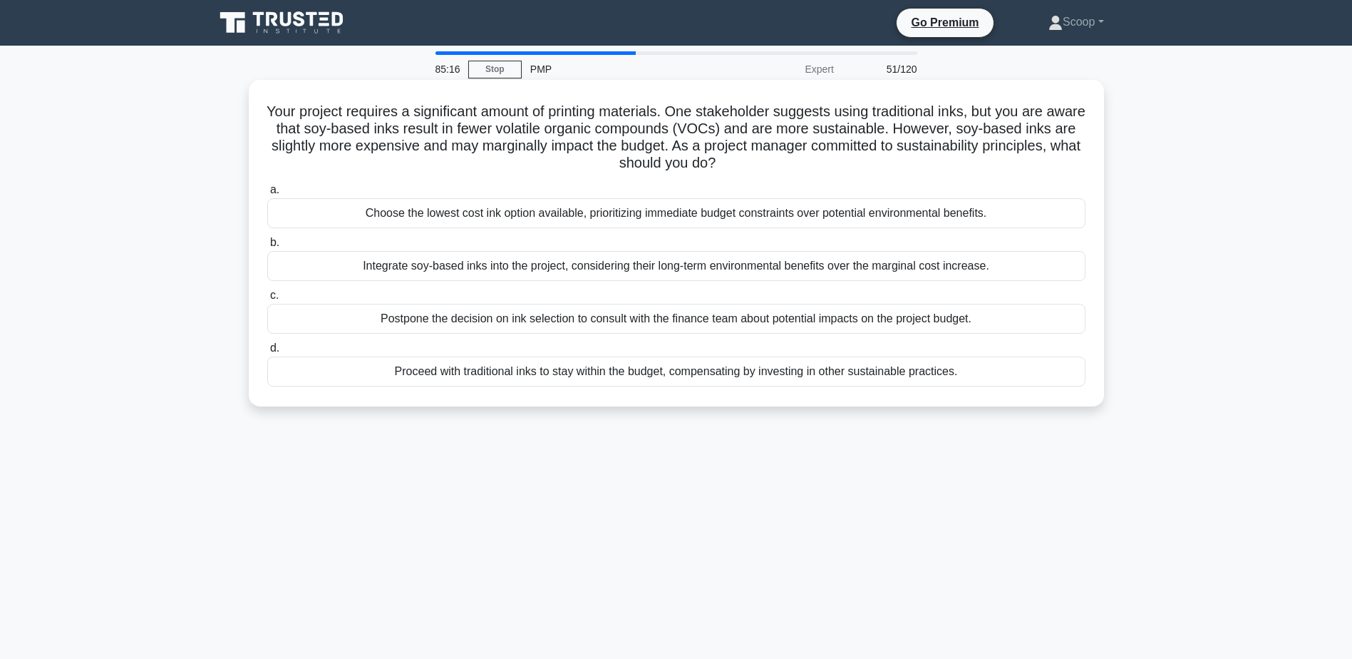
drag, startPoint x: 1003, startPoint y: 110, endPoint x: 779, endPoint y: 169, distance: 231.3
click at [779, 169] on h5 "Your project requires a significant amount of printing materials. One stakehold…" at bounding box center [676, 138] width 821 height 70
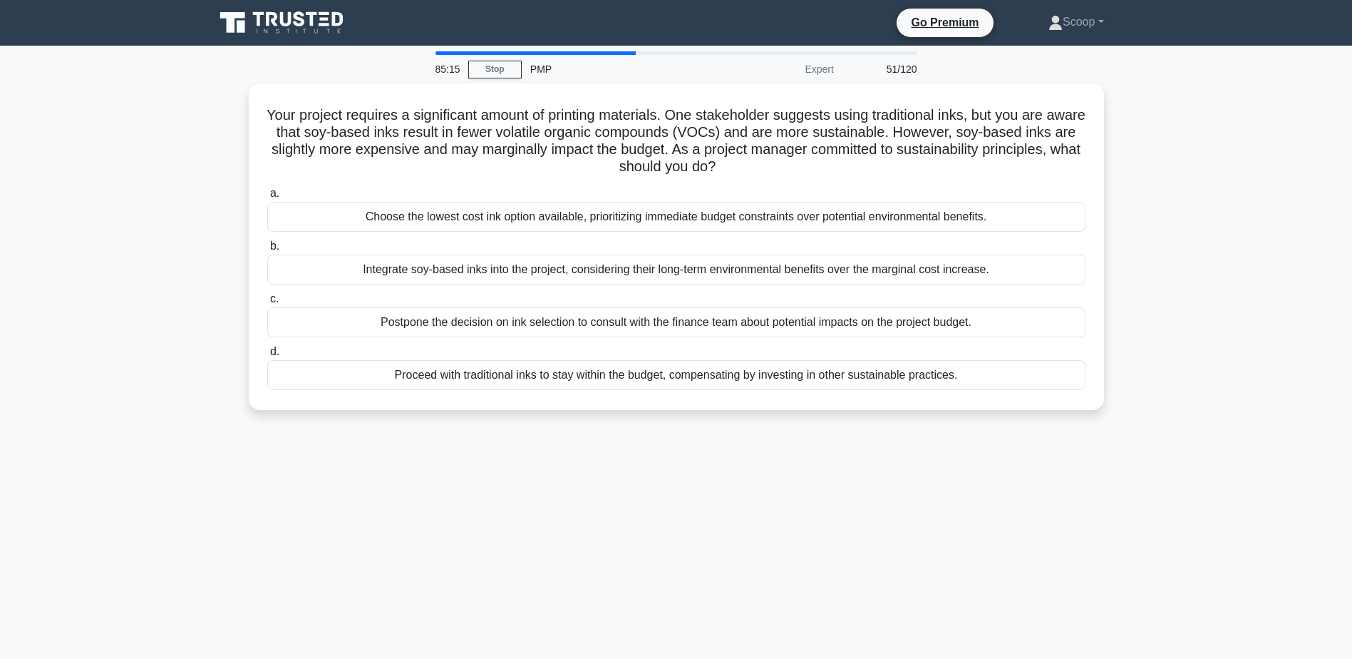
click at [564, 470] on div "85:15 Stop PMP Expert 51/120 Your project requires a significant amount of prin…" at bounding box center [676, 407] width 941 height 713
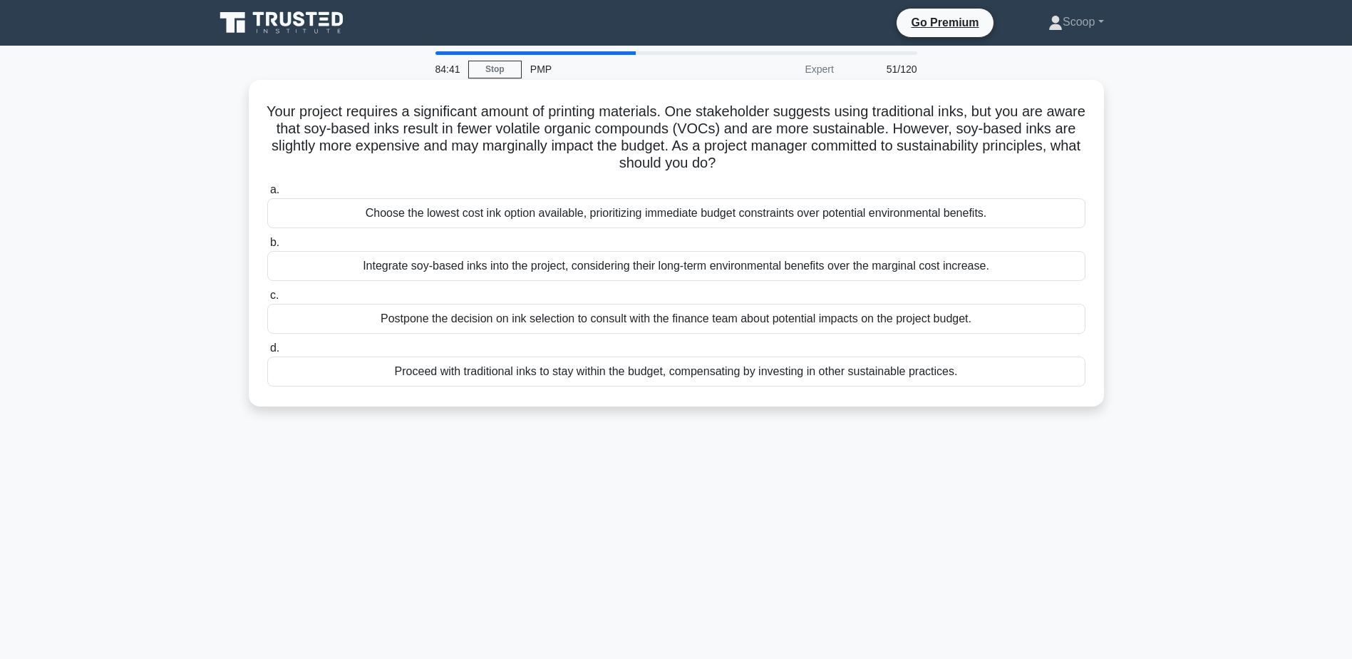
click at [780, 269] on div "Integrate soy-based inks into the project, considering their long-term environm…" at bounding box center [676, 266] width 818 height 30
click at [267, 247] on input "b. Integrate soy-based inks into the project, considering their long-term envir…" at bounding box center [267, 242] width 0 height 9
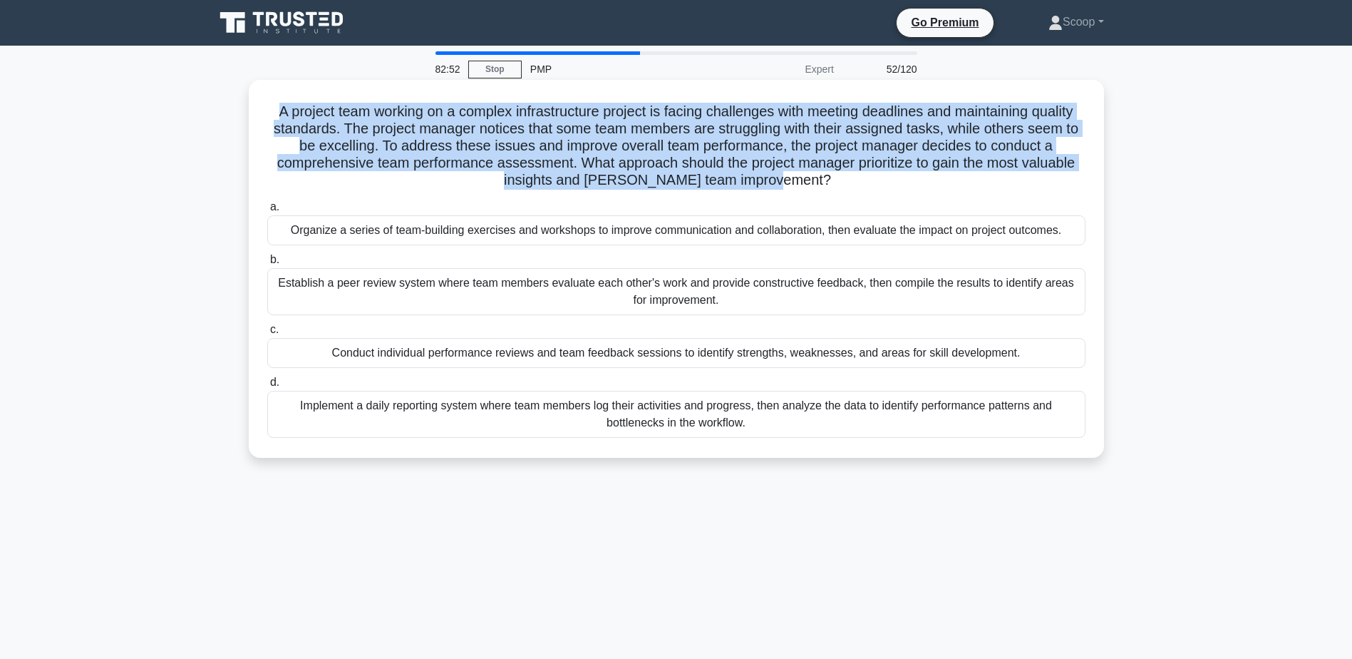
drag, startPoint x: 282, startPoint y: 105, endPoint x: 843, endPoint y: 180, distance: 566.7
click at [843, 180] on h5 "A project team working on a complex infrastructure project is facing challenges…" at bounding box center [676, 146] width 821 height 87
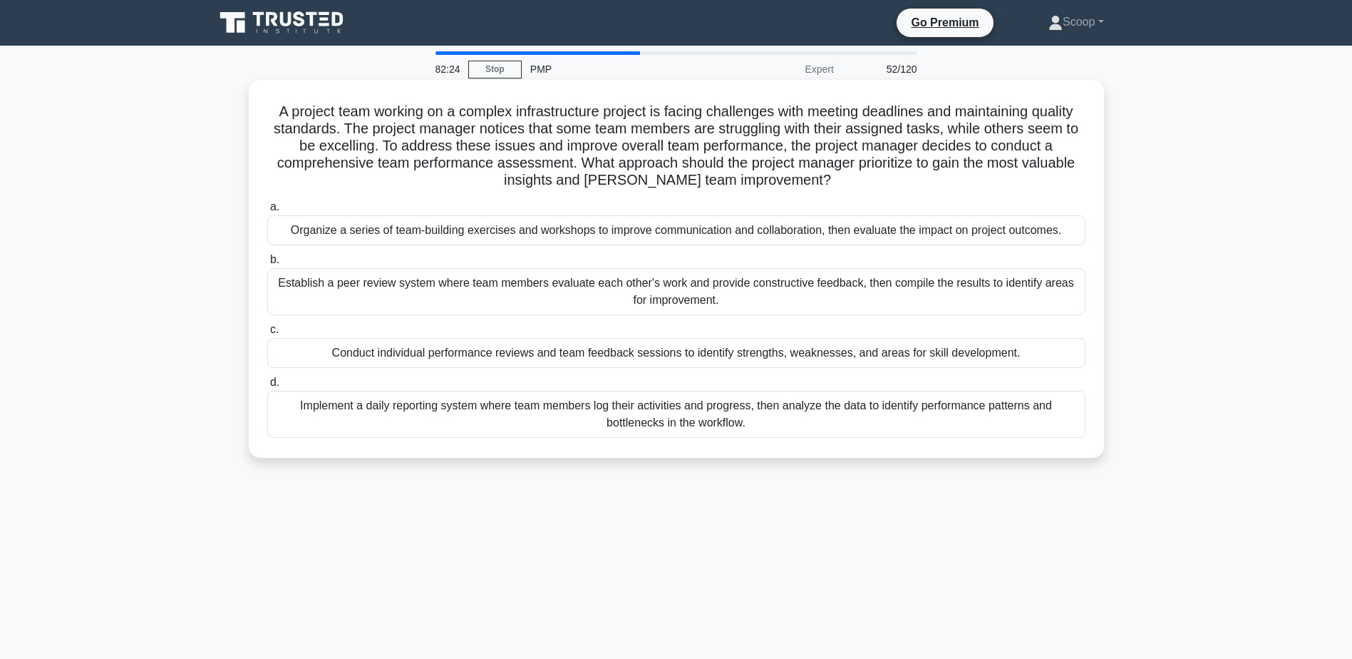
click at [759, 354] on div "Conduct individual performance reviews and team feedback sessions to identify s…" at bounding box center [676, 353] width 818 height 30
click at [267, 334] on input "c. Conduct individual performance reviews and team feedback sessions to identif…" at bounding box center [267, 329] width 0 height 9
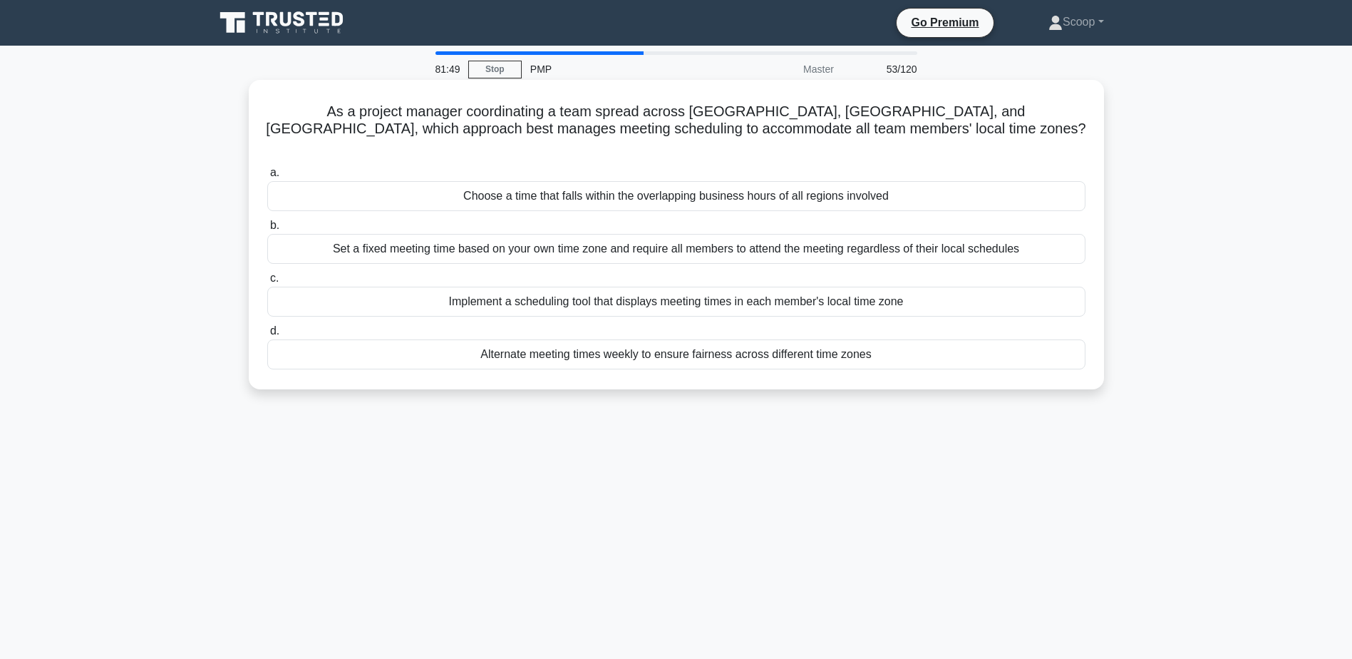
click at [880, 181] on div "Choose a time that falls within the overlapping business hours of all regions i…" at bounding box center [676, 196] width 818 height 30
click at [267, 175] on input "a. Choose a time that falls within the overlapping business hours of all region…" at bounding box center [267, 172] width 0 height 9
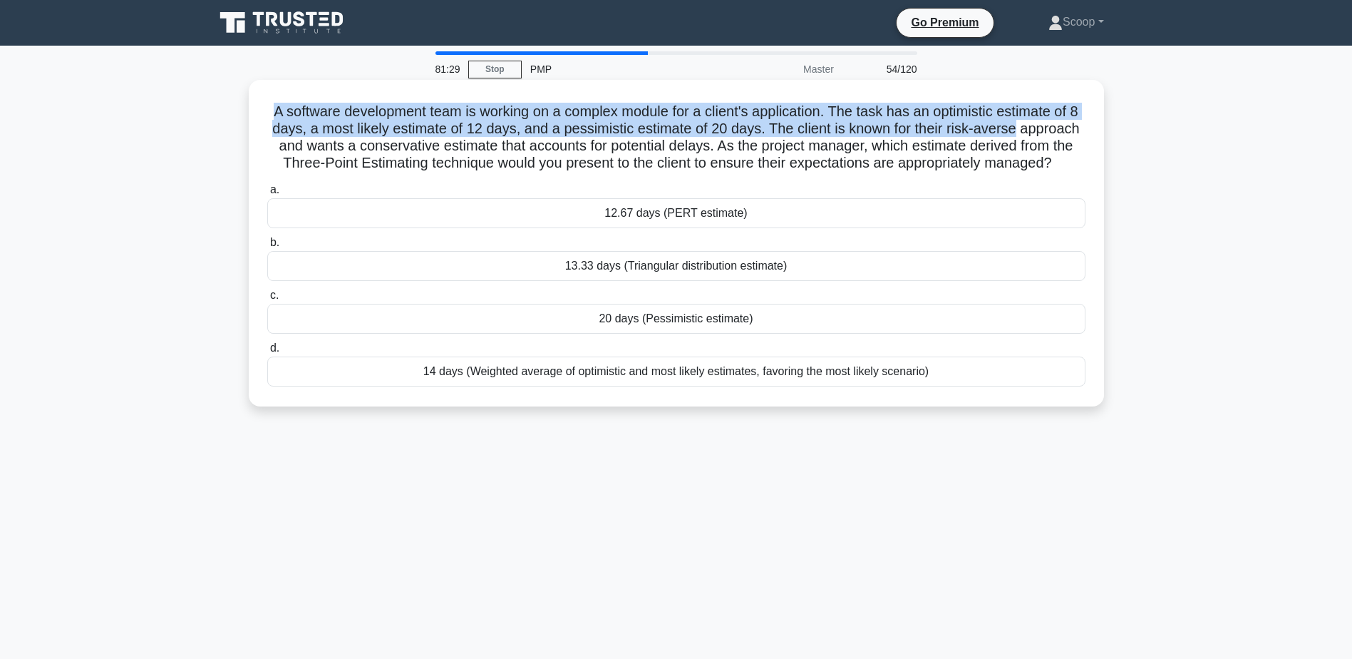
drag, startPoint x: 263, startPoint y: 110, endPoint x: 1074, endPoint y: 128, distance: 811.3
click at [1074, 128] on div "A software development team is working on a complex module for a client's appli…" at bounding box center [676, 243] width 844 height 315
drag, startPoint x: 1074, startPoint y: 128, endPoint x: 1043, endPoint y: 125, distance: 30.8
click at [1043, 125] on h5 "A software development team is working on a complex module for a client's appli…" at bounding box center [676, 138] width 821 height 70
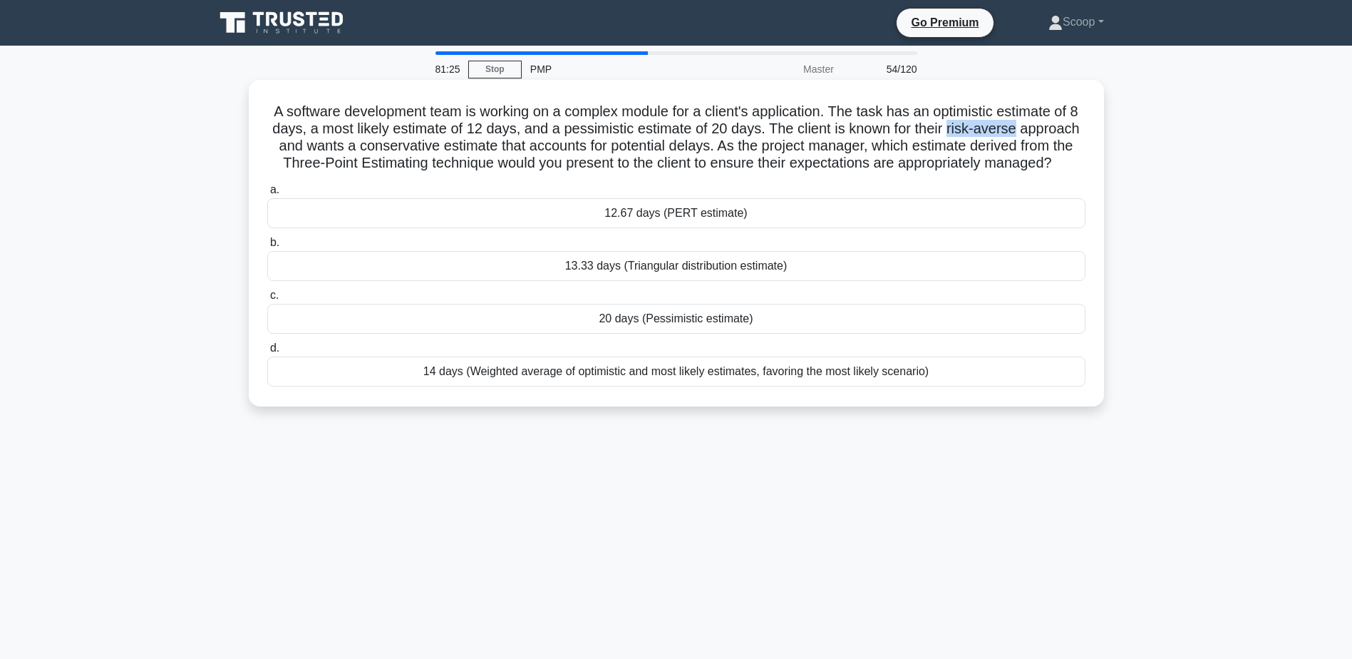
drag, startPoint x: 1063, startPoint y: 130, endPoint x: 990, endPoint y: 121, distance: 73.9
click at [990, 121] on h5 "A software development team is working on a complex module for a client's appli…" at bounding box center [676, 138] width 821 height 70
click at [748, 143] on h5 "A software development team is working on a complex module for a client's appli…" at bounding box center [676, 138] width 821 height 70
click at [1045, 118] on h5 "A software development team is working on a complex module for a client's appli…" at bounding box center [676, 138] width 821 height 70
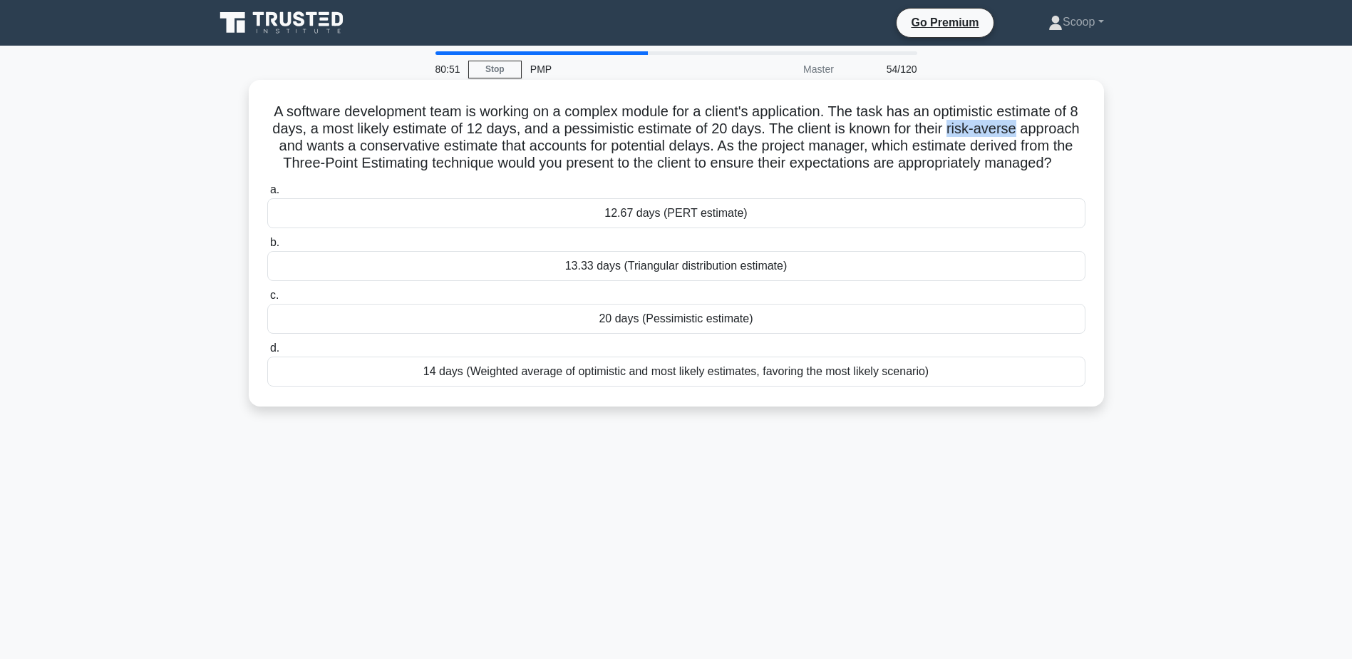
drag, startPoint x: 1057, startPoint y: 128, endPoint x: 991, endPoint y: 130, distance: 65.6
click at [991, 130] on h5 "A software development team is working on a complex module for a client's appli…" at bounding box center [676, 138] width 821 height 70
drag, startPoint x: 991, startPoint y: 130, endPoint x: 861, endPoint y: 112, distance: 131.7
click at [861, 112] on h5 "A software development team is working on a complex module for a client's appli…" at bounding box center [676, 138] width 821 height 70
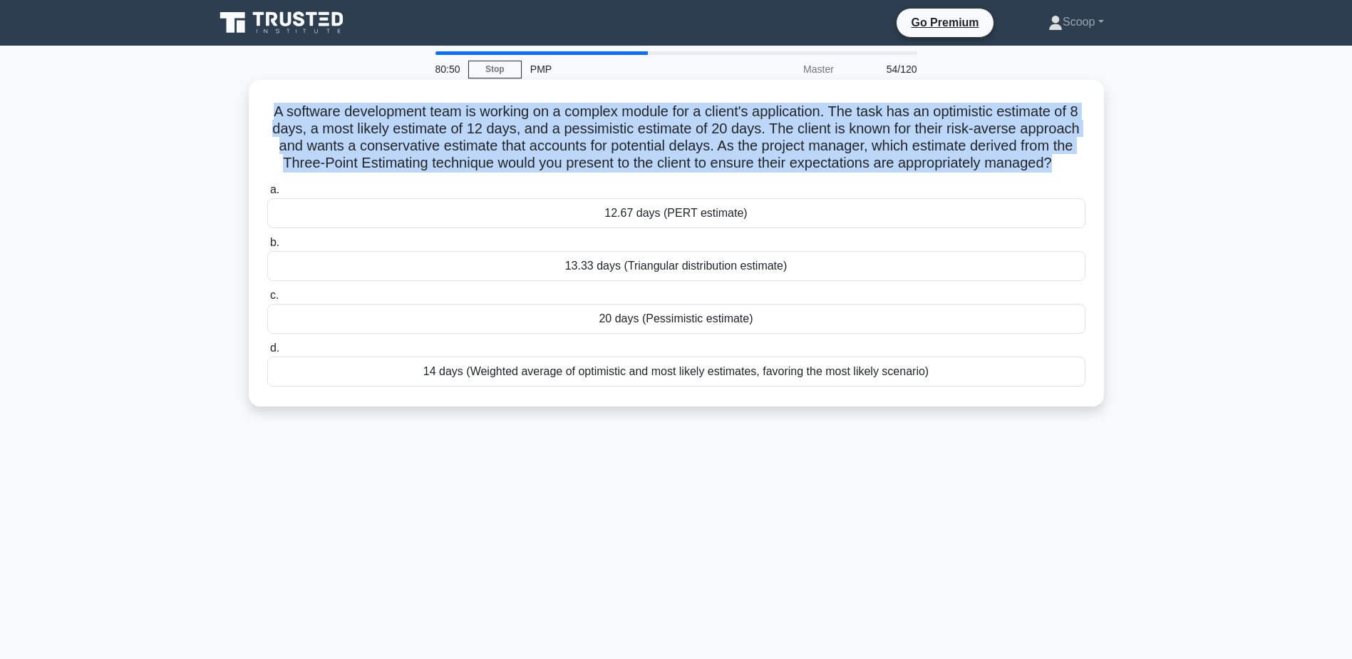
click at [861, 112] on h5 "A software development team is working on a complex module for a client's appli…" at bounding box center [676, 138] width 821 height 70
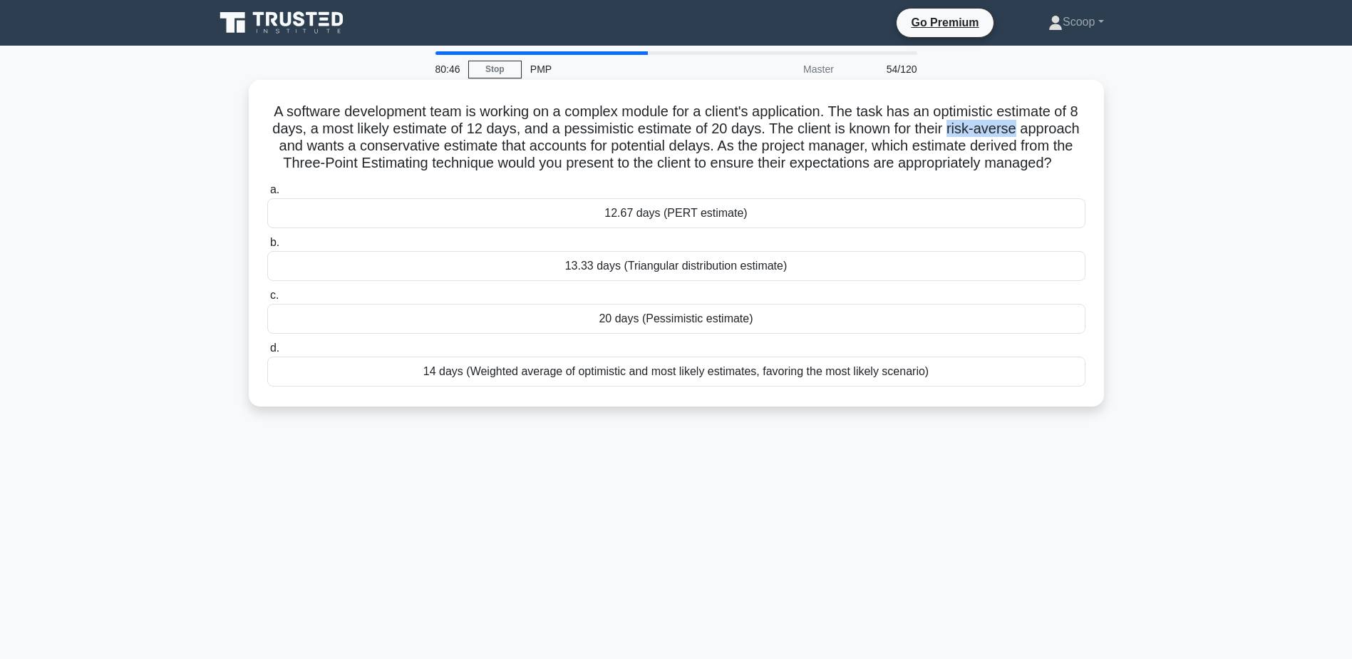
drag, startPoint x: 1068, startPoint y: 123, endPoint x: 991, endPoint y: 125, distance: 76.3
click at [991, 125] on h5 "A software development team is working on a complex module for a client's appli…" at bounding box center [676, 138] width 821 height 70
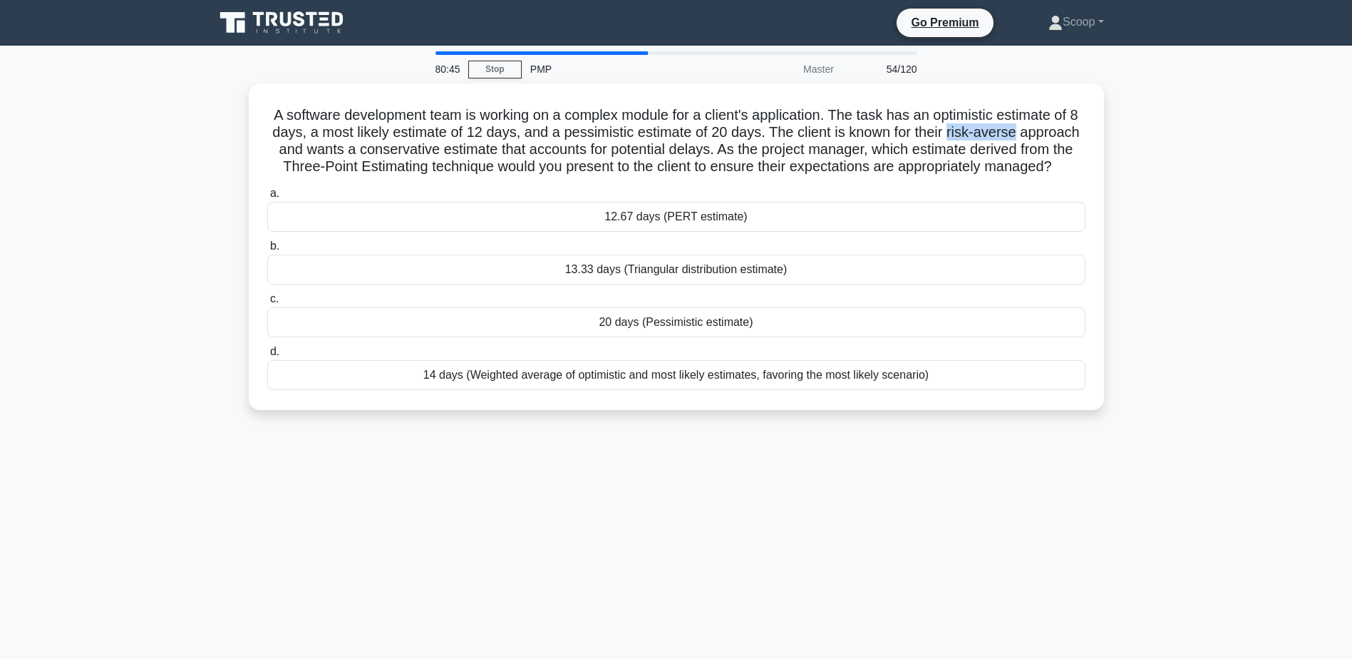
copy h5 "risk-averse"
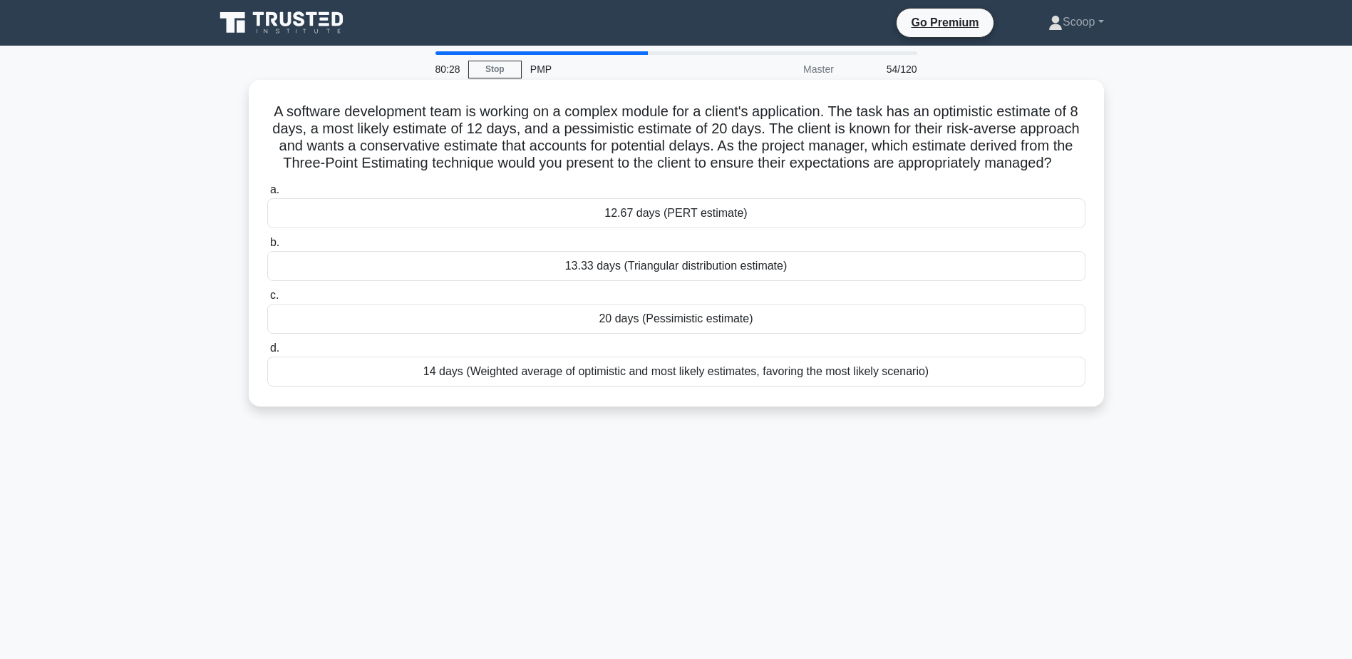
click at [783, 334] on div "20 days (Pessimistic estimate)" at bounding box center [676, 319] width 818 height 30
click at [267, 300] on input "c. 20 days (Pessimistic estimate)" at bounding box center [267, 295] width 0 height 9
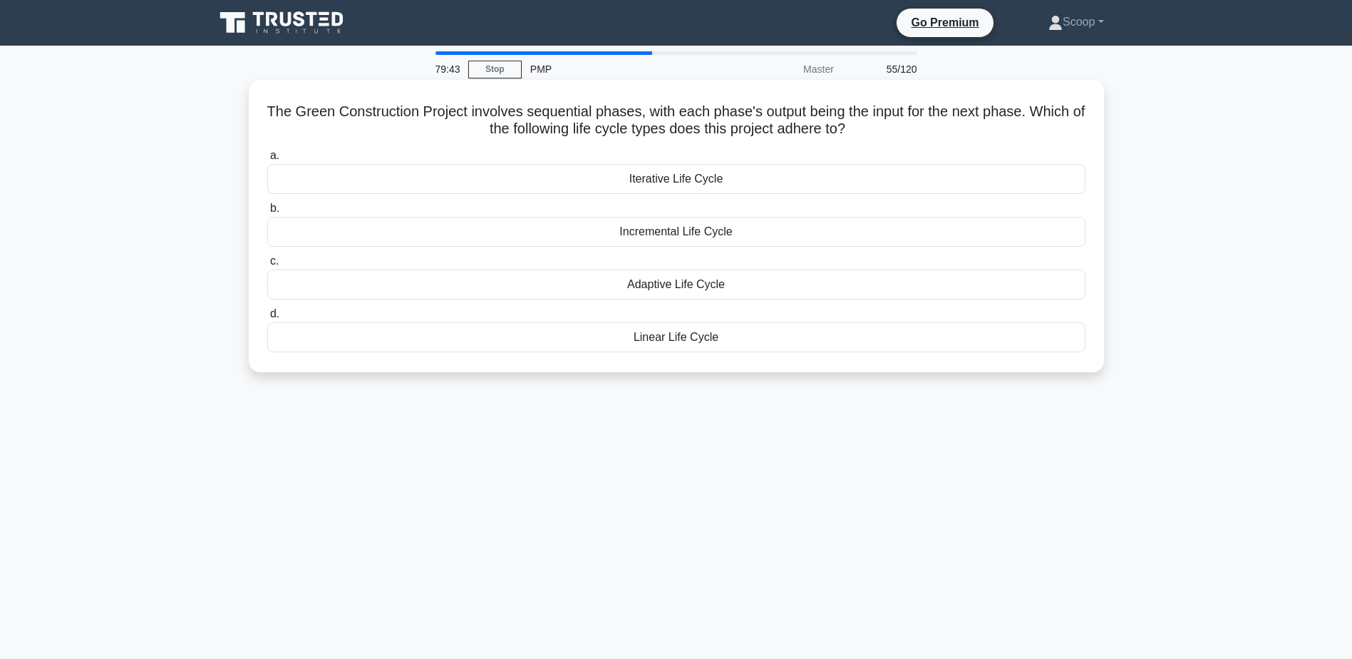
click at [819, 128] on h5 "The Green Construction Project involves sequential phases, with each phase's ou…" at bounding box center [676, 121] width 821 height 36
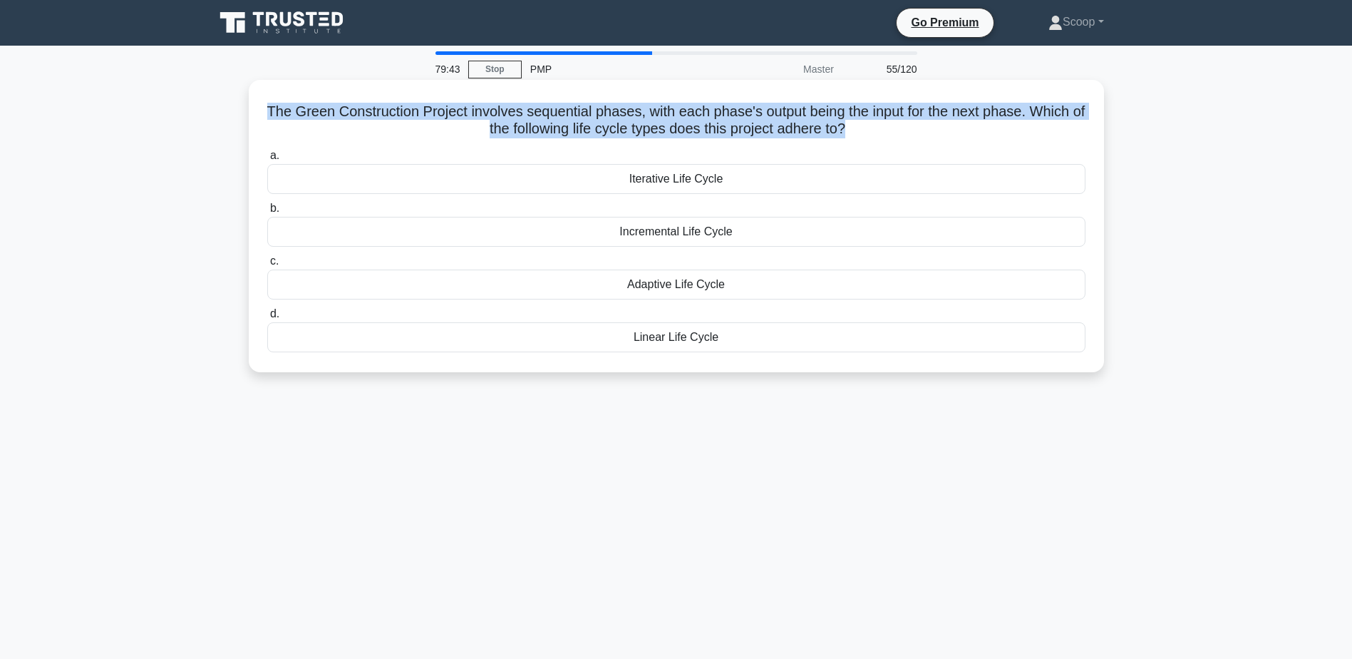
click at [819, 128] on h5 "The Green Construction Project involves sequential phases, with each phase's ou…" at bounding box center [676, 121] width 821 height 36
copy div "The Green Construction Project involves sequential phases, with each phase's ou…"
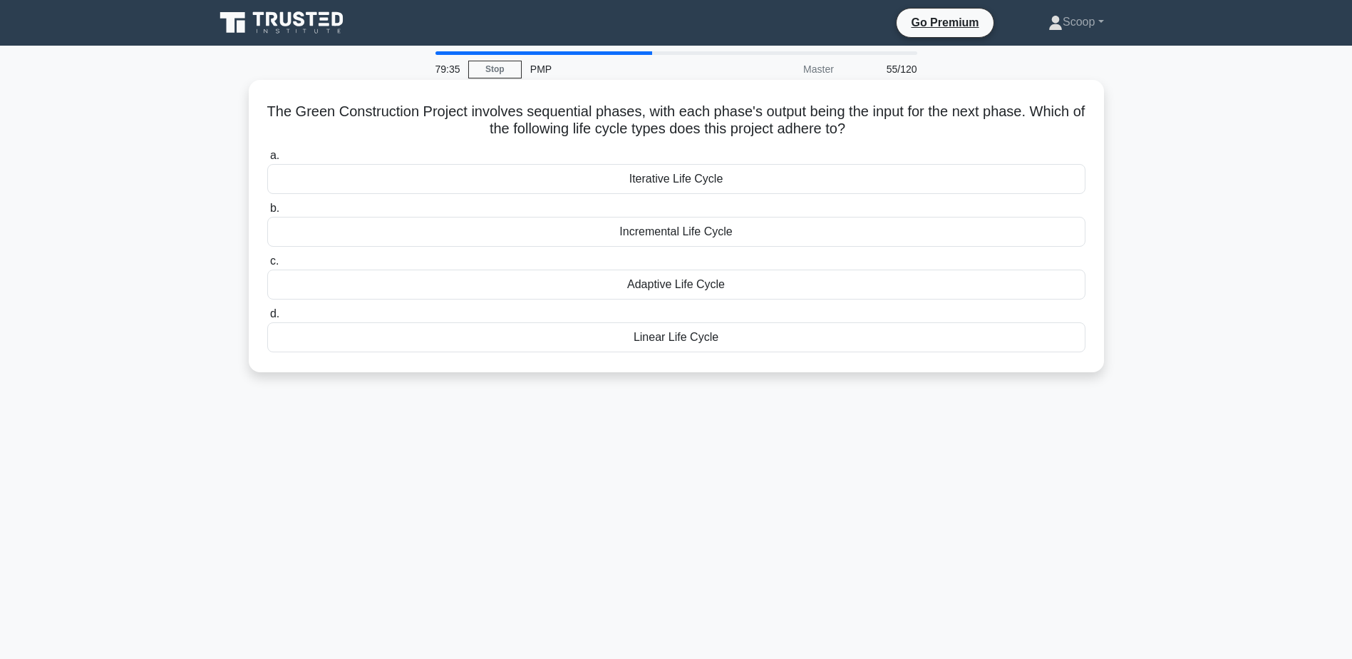
click at [708, 340] on div "Linear Life Cycle" at bounding box center [676, 337] width 818 height 30
click at [267, 319] on input "d. Linear Life Cycle" at bounding box center [267, 313] width 0 height 9
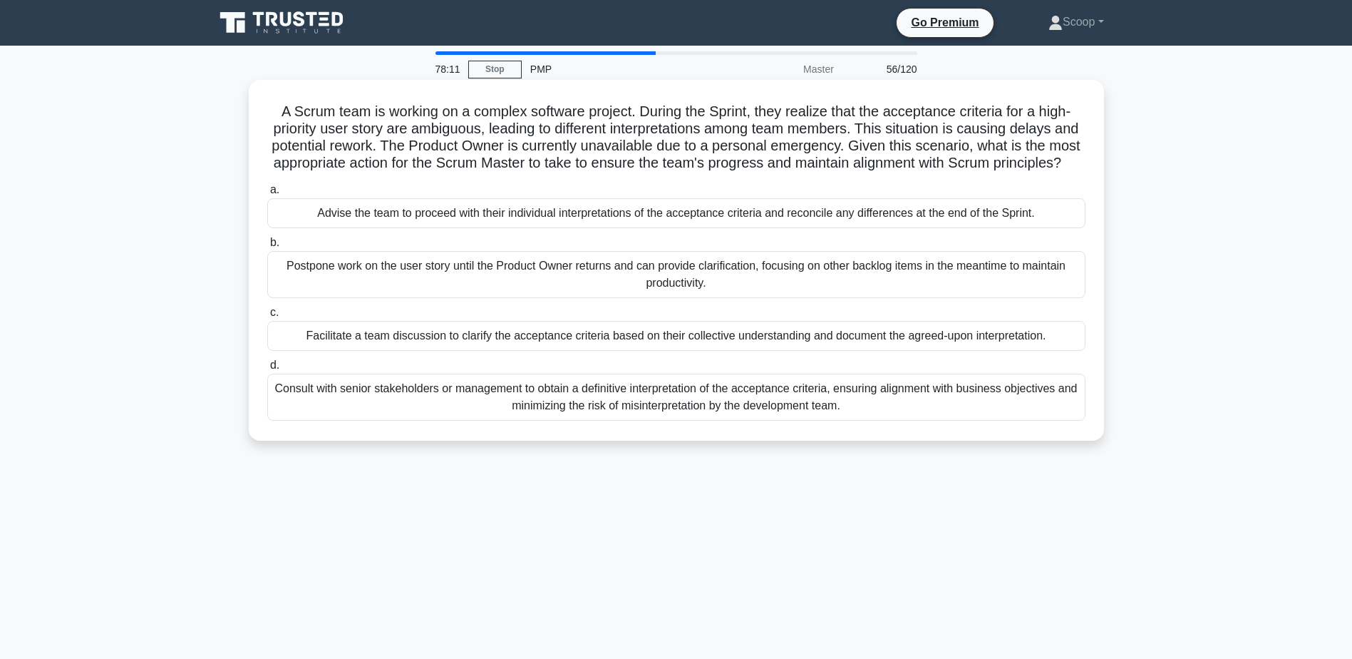
drag, startPoint x: 269, startPoint y: 105, endPoint x: 1075, endPoint y: 180, distance: 808.8
click at [1075, 172] on h5 "A Scrum team is working on a complex software project. During the Sprint, they …" at bounding box center [676, 138] width 821 height 70
click at [669, 105] on h5 "A Scrum team is working on a complex software project. During the Sprint, they …" at bounding box center [676, 138] width 821 height 70
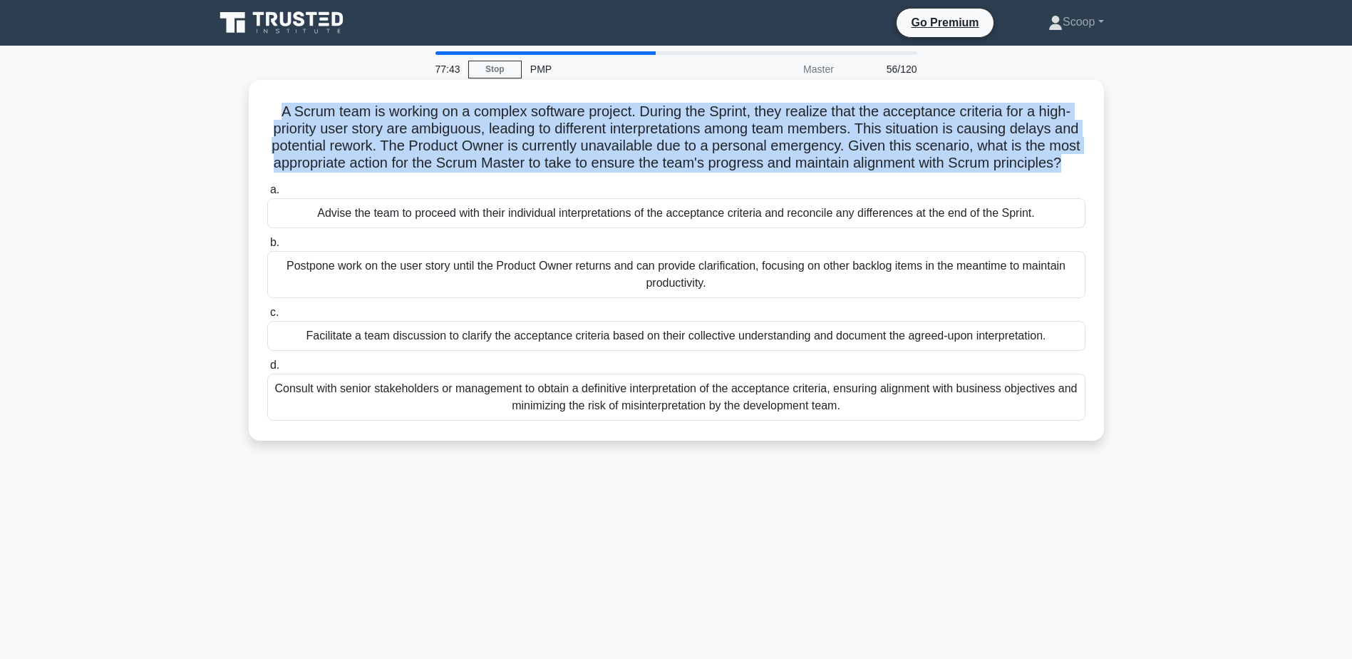
click at [669, 105] on h5 "A Scrum team is working on a complex software project. During the Sprint, they …" at bounding box center [676, 138] width 821 height 70
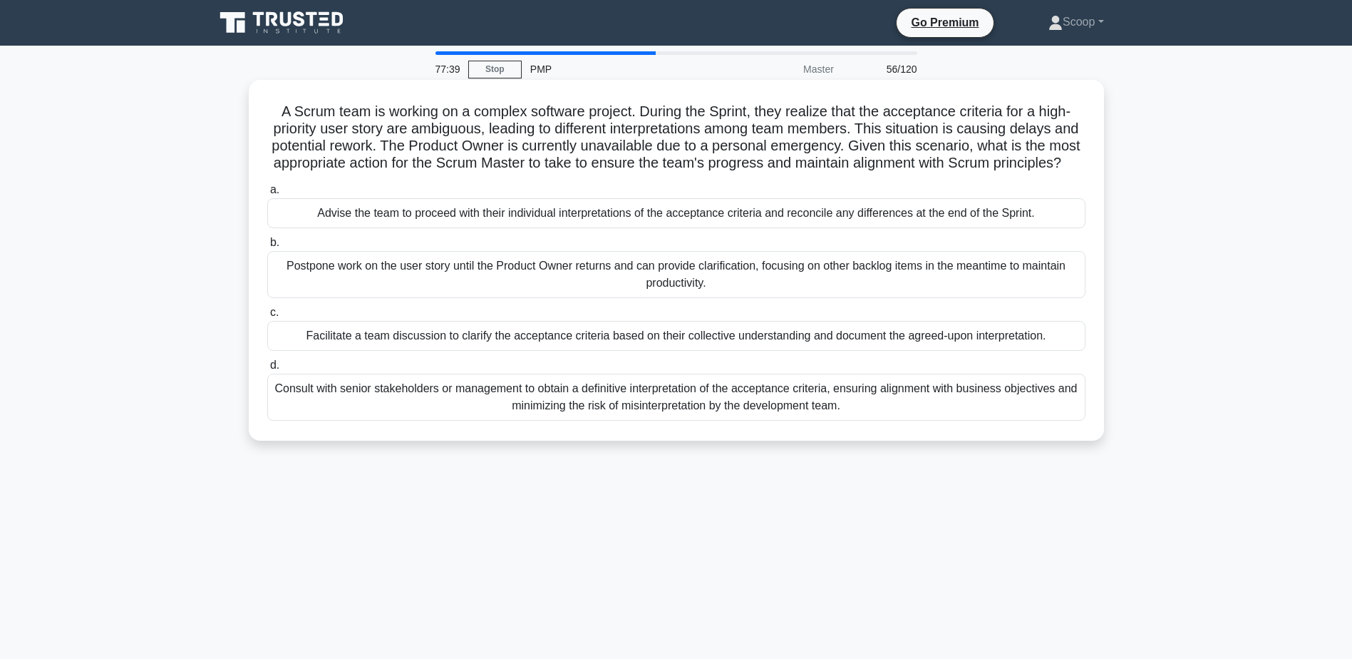
click at [554, 351] on div "Facilitate a team discussion to clarify the acceptance criteria based on their …" at bounding box center [676, 336] width 818 height 30
click at [267, 317] on input "c. Facilitate a team discussion to clarify the acceptance criteria based on the…" at bounding box center [267, 312] width 0 height 9
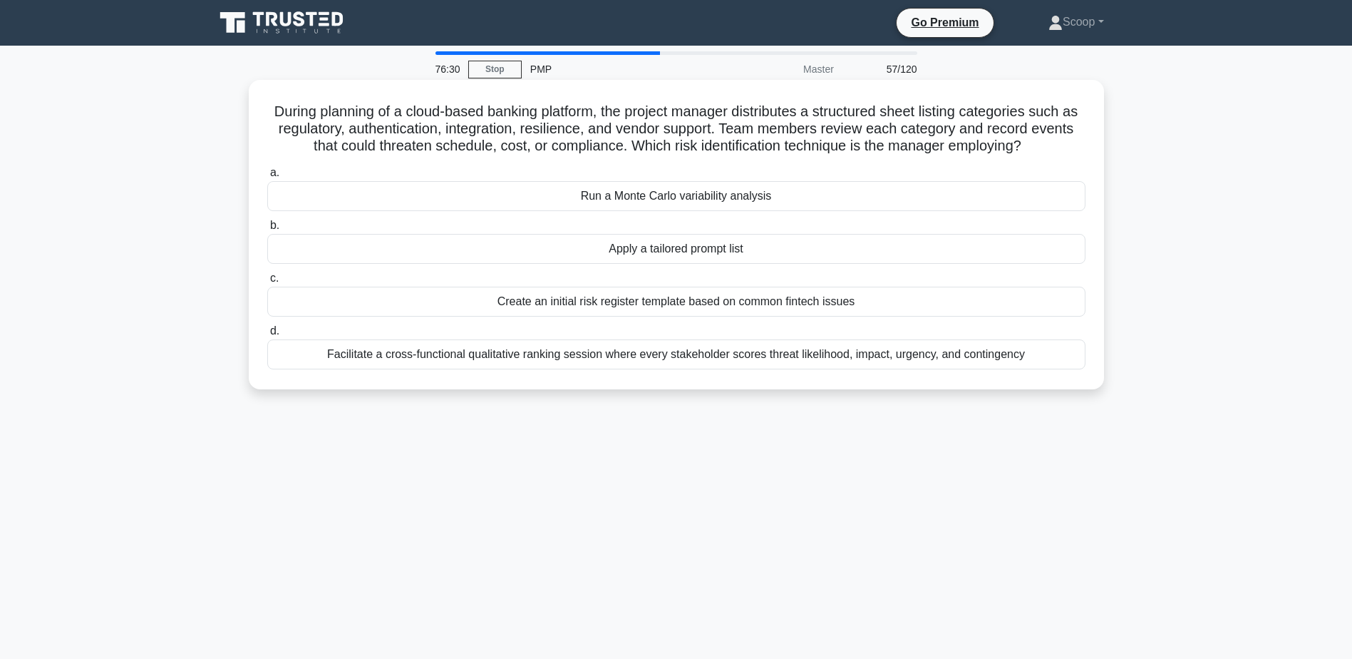
click at [710, 135] on h5 "During planning of a cloud-based banking platform, the project manager distribu…" at bounding box center [676, 129] width 821 height 53
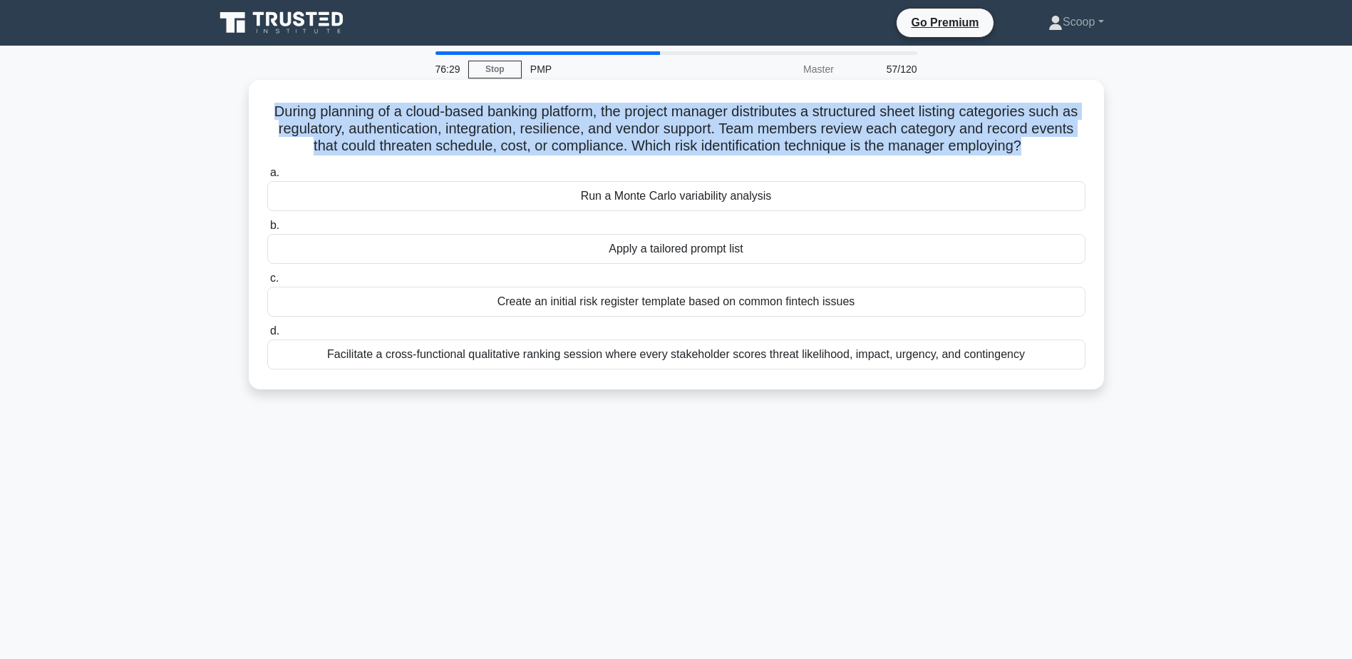
click at [710, 135] on h5 "During planning of a cloud-based banking platform, the project manager distribu…" at bounding box center [676, 129] width 821 height 53
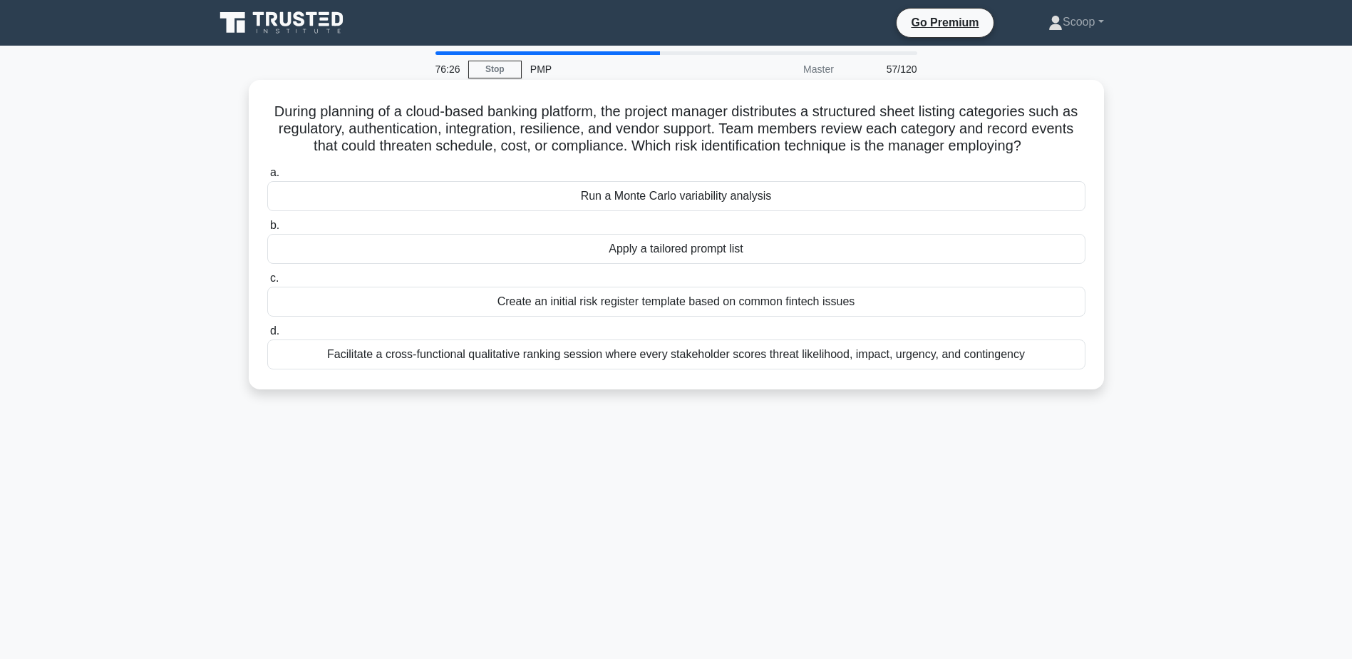
click at [648, 306] on div "Create an initial risk register template based on common fintech issues" at bounding box center [676, 302] width 818 height 30
click at [267, 283] on input "c. Create an initial risk register template based on common fintech issues" at bounding box center [267, 278] width 0 height 9
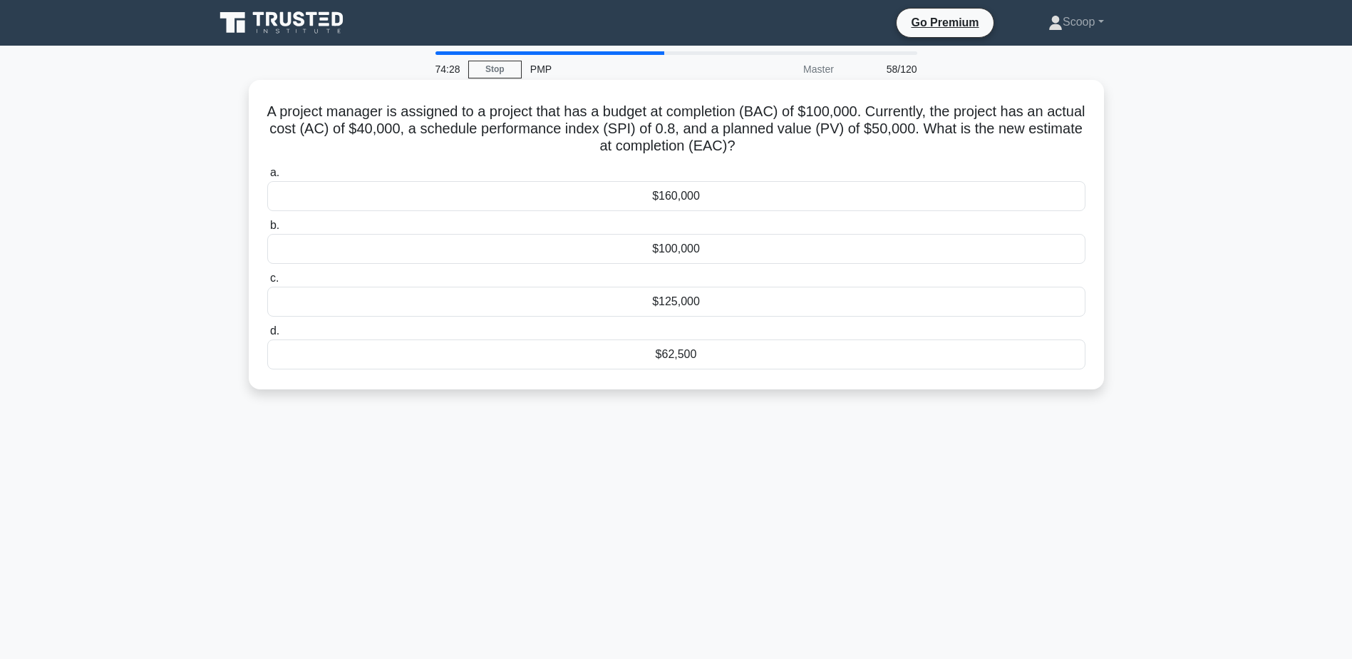
click at [731, 253] on div "$100,000" at bounding box center [676, 249] width 818 height 30
click at [267, 230] on input "b. $100,000" at bounding box center [267, 225] width 0 height 9
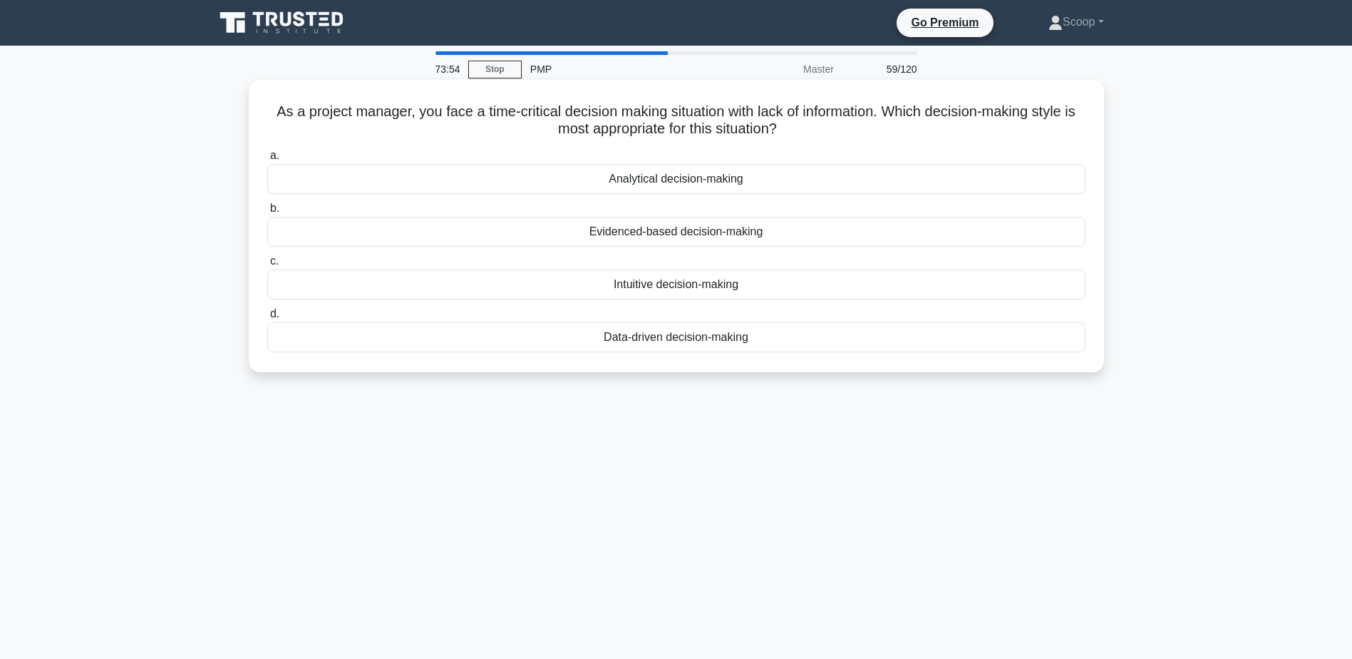
click at [674, 125] on h5 "As a project manager, you face a time-critical decision making situation with l…" at bounding box center [676, 121] width 821 height 36
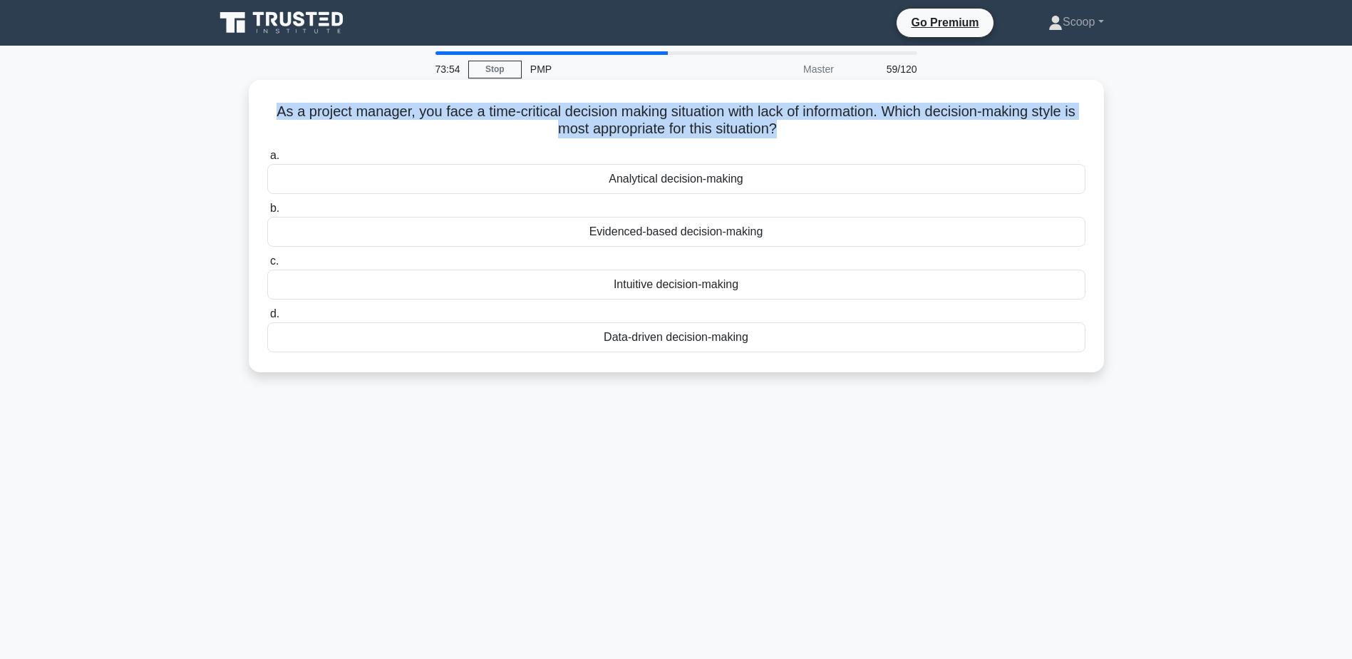
click at [674, 125] on h5 "As a project manager, you face a time-critical decision making situation with l…" at bounding box center [676, 121] width 821 height 36
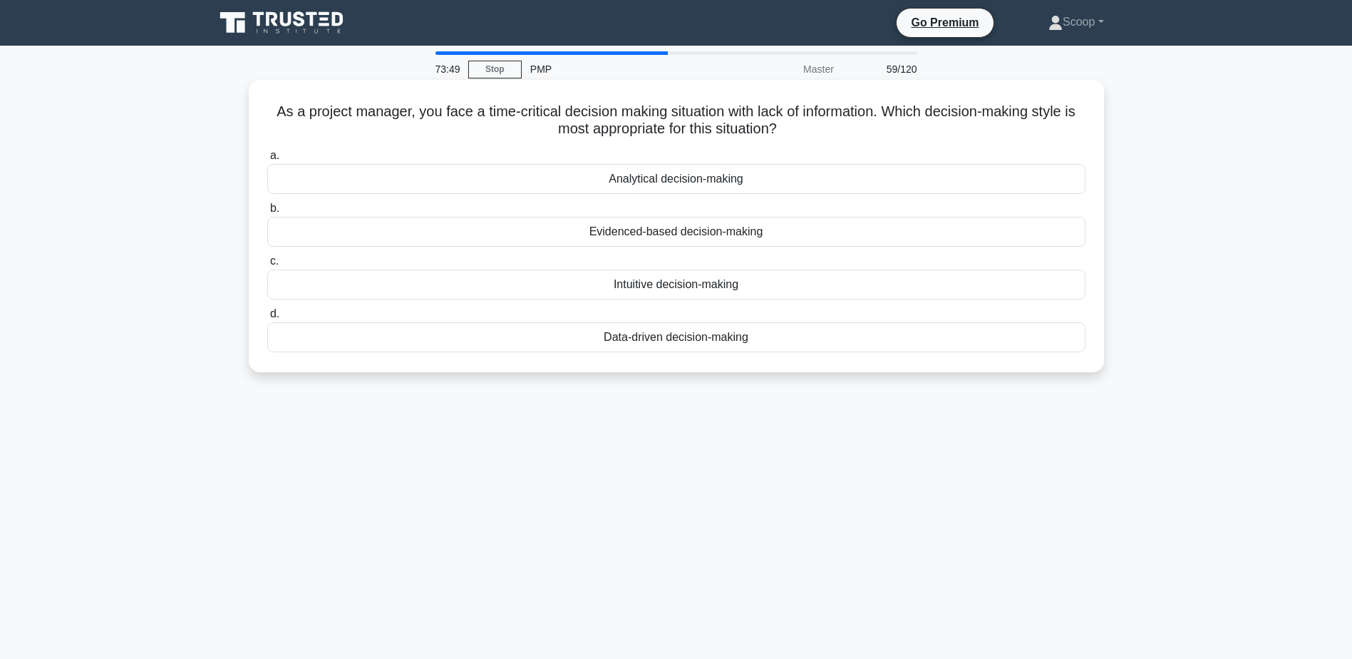
click at [651, 290] on div "Intuitive decision-making" at bounding box center [676, 284] width 818 height 30
click at [267, 266] on input "c. Intuitive decision-making" at bounding box center [267, 261] width 0 height 9
click at [716, 234] on div "Work Breakdown Structure (WBS)" at bounding box center [676, 232] width 818 height 30
click at [267, 213] on input "b. Work Breakdown Structure (WBS)" at bounding box center [267, 208] width 0 height 9
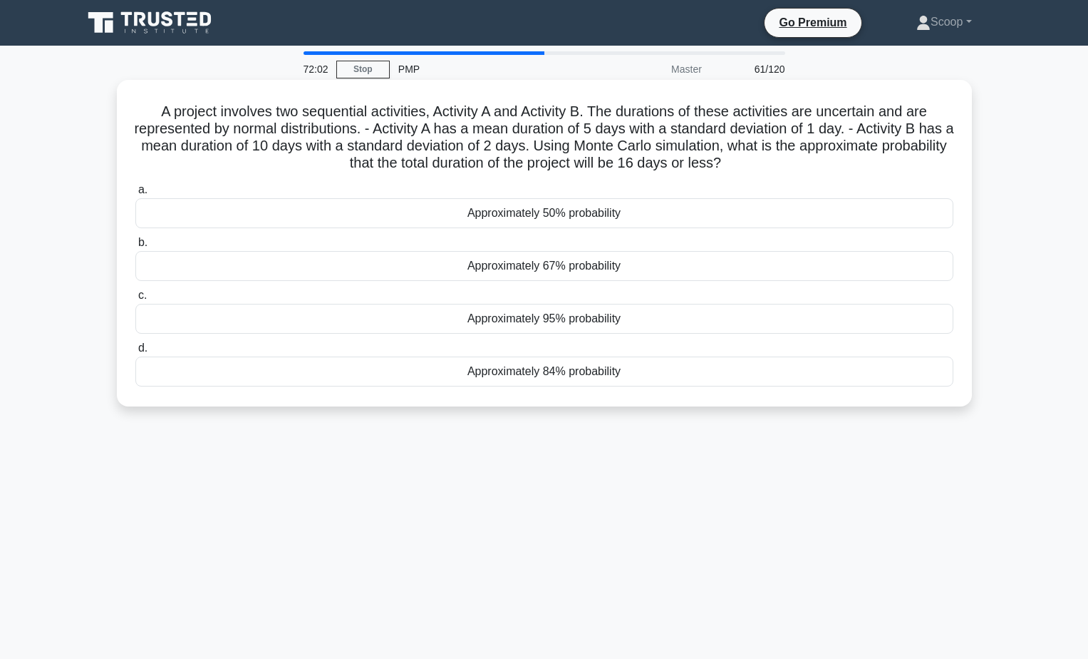
click at [616, 153] on h5 "A project involves two sequential activities, Activity A and Activity B. The du…" at bounding box center [544, 138] width 821 height 70
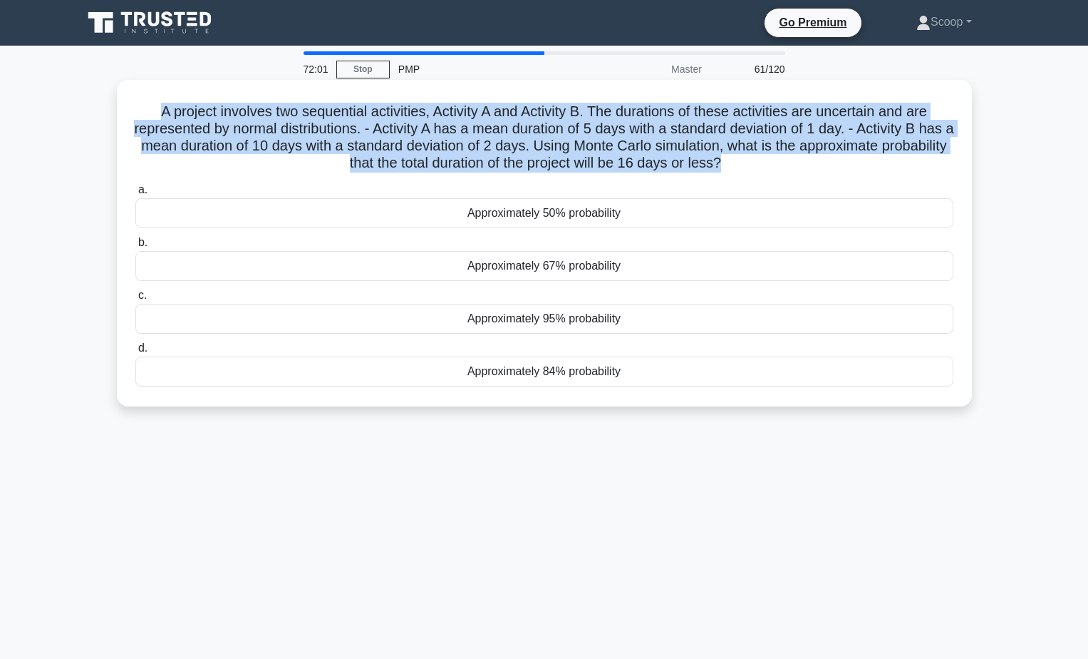
click at [616, 153] on h5 "A project involves two sequential activities, Activity A and Activity B. The du…" at bounding box center [544, 138] width 821 height 70
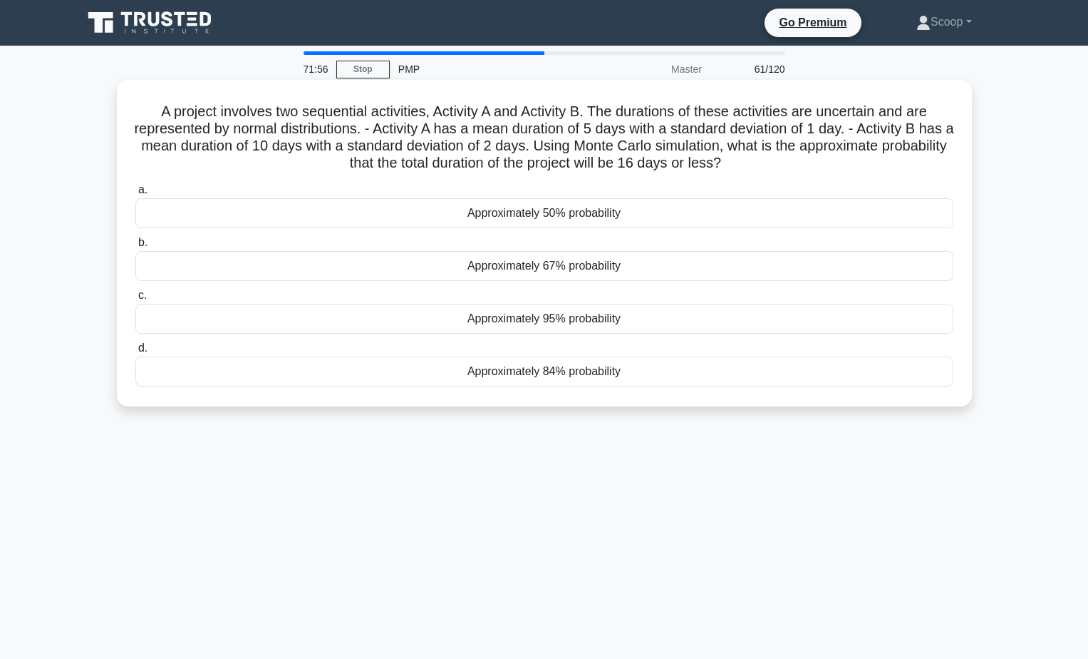
click at [601, 373] on div "Approximately 84% probability" at bounding box center [544, 371] width 818 height 30
click at [135, 353] on input "d. Approximately 84% probability" at bounding box center [135, 348] width 0 height 9
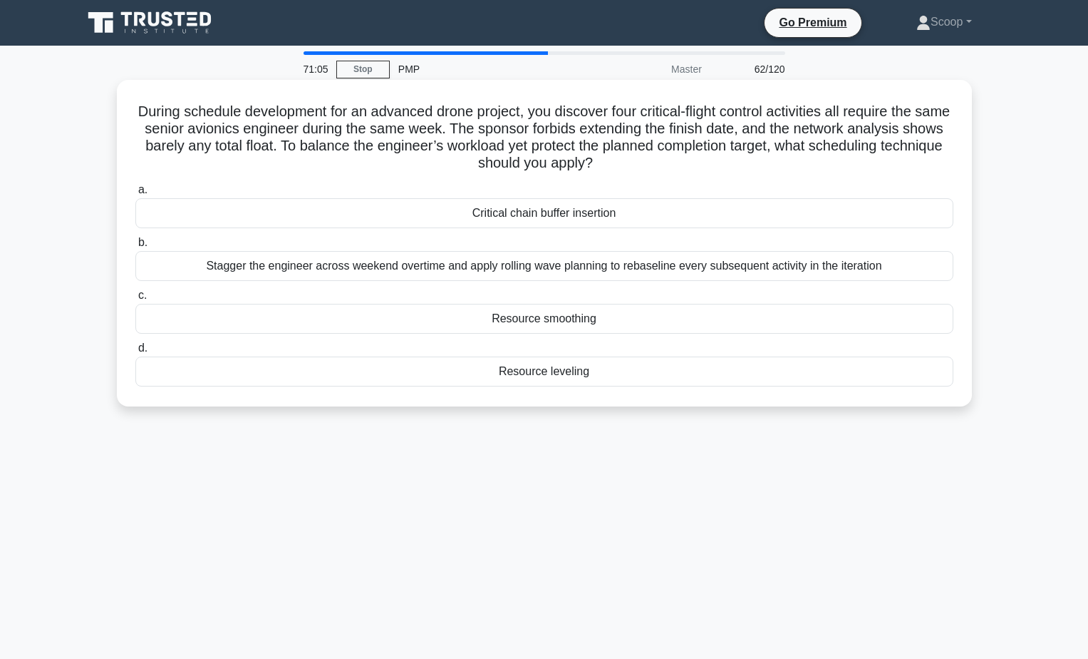
click at [572, 373] on div "Resource leveling" at bounding box center [544, 371] width 818 height 30
click at [135, 353] on input "d. Resource leveling" at bounding box center [135, 348] width 0 height 9
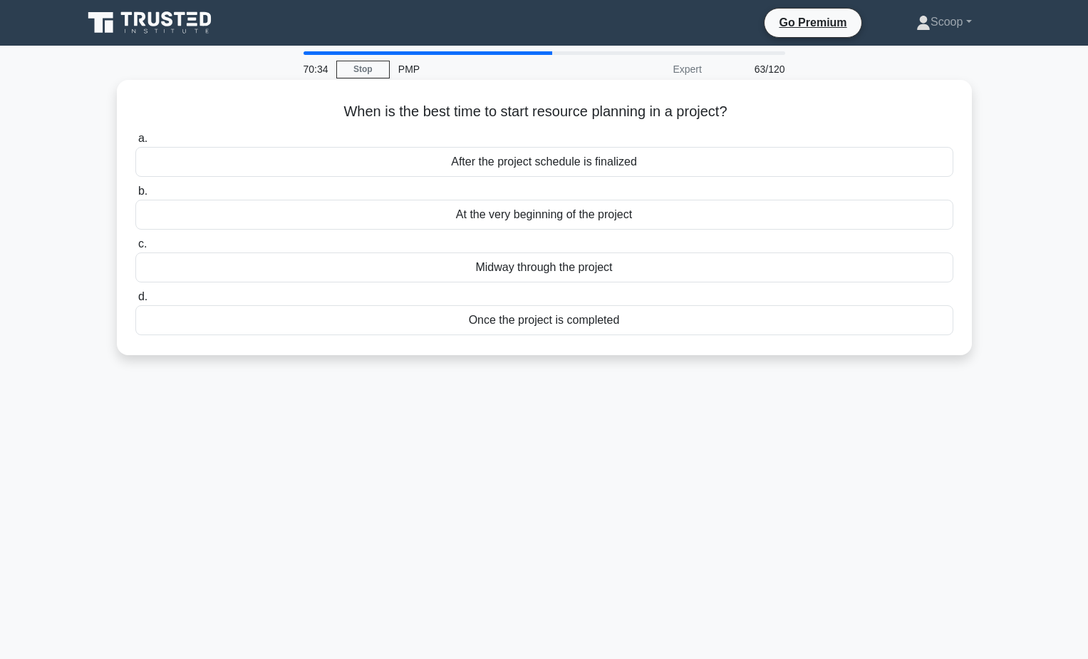
click at [713, 156] on div "After the project schedule is finalized" at bounding box center [544, 162] width 818 height 30
click at [135, 143] on input "a. After the project schedule is finalized" at bounding box center [135, 138] width 0 height 9
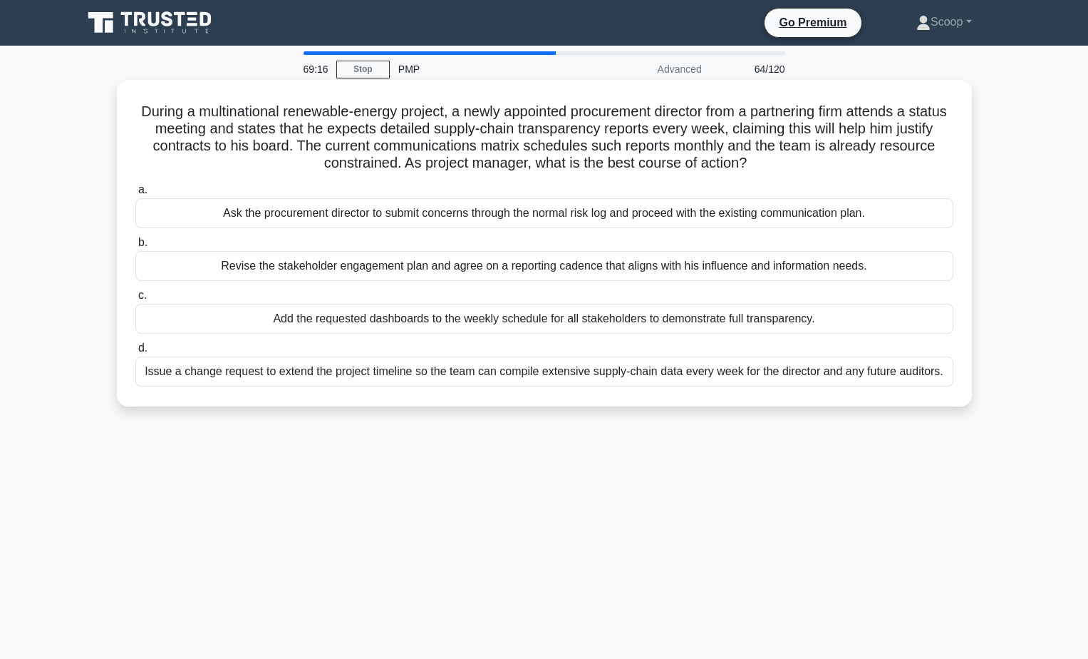
click at [711, 272] on div "Revise the stakeholder engagement plan and agree on a reporting cadence that al…" at bounding box center [544, 266] width 818 height 30
click at [135, 247] on input "b. Revise the stakeholder engagement plan and agree on a reporting cadence that…" at bounding box center [135, 242] width 0 height 9
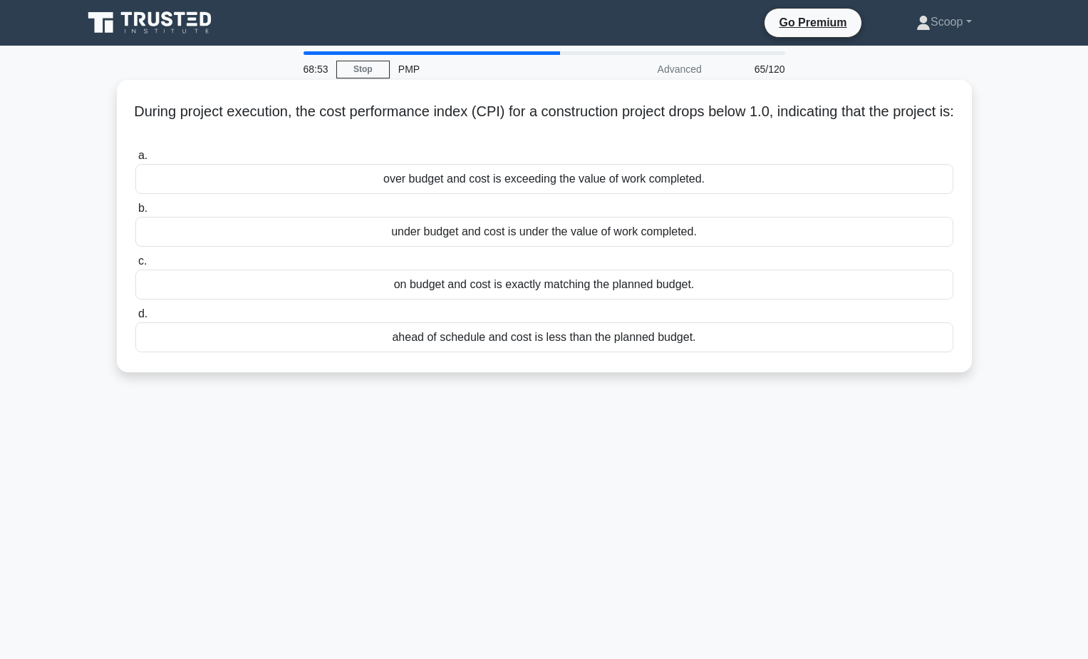
click at [685, 182] on div "over budget and cost is exceeding the value of work completed." at bounding box center [544, 179] width 818 height 30
click at [135, 160] on input "a. over budget and cost is exceeding the value of work completed." at bounding box center [135, 155] width 0 height 9
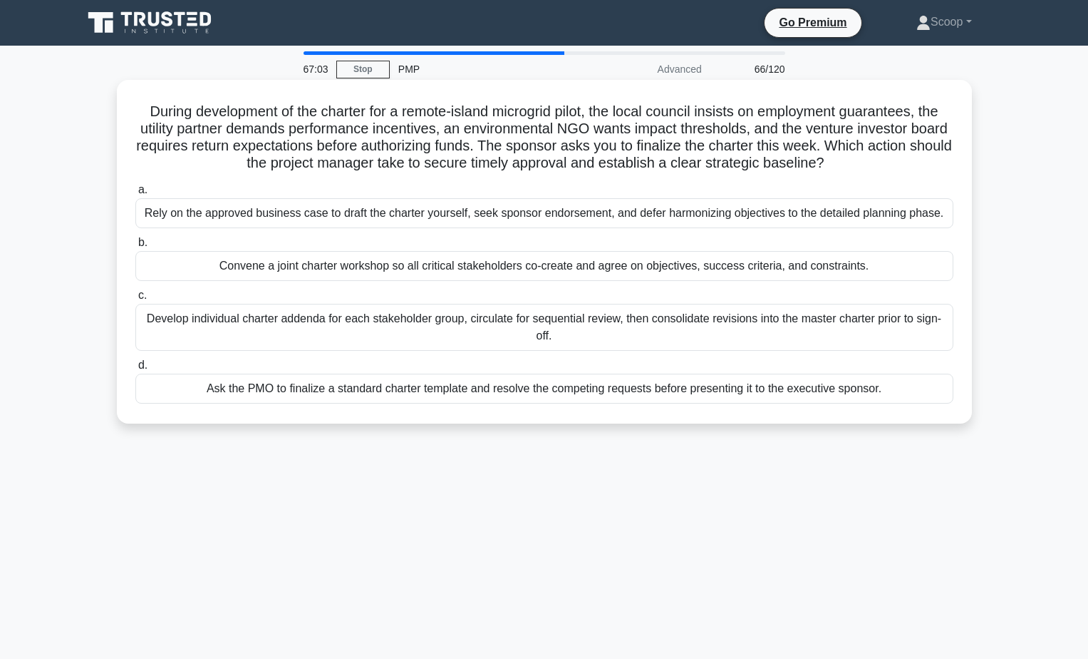
click at [673, 260] on div "Convene a joint charter workshop so all critical stakeholders co-create and agr…" at bounding box center [544, 266] width 818 height 30
click at [135, 247] on input "b. Convene a joint charter workshop so all critical stakeholders co-create and …" at bounding box center [135, 242] width 0 height 9
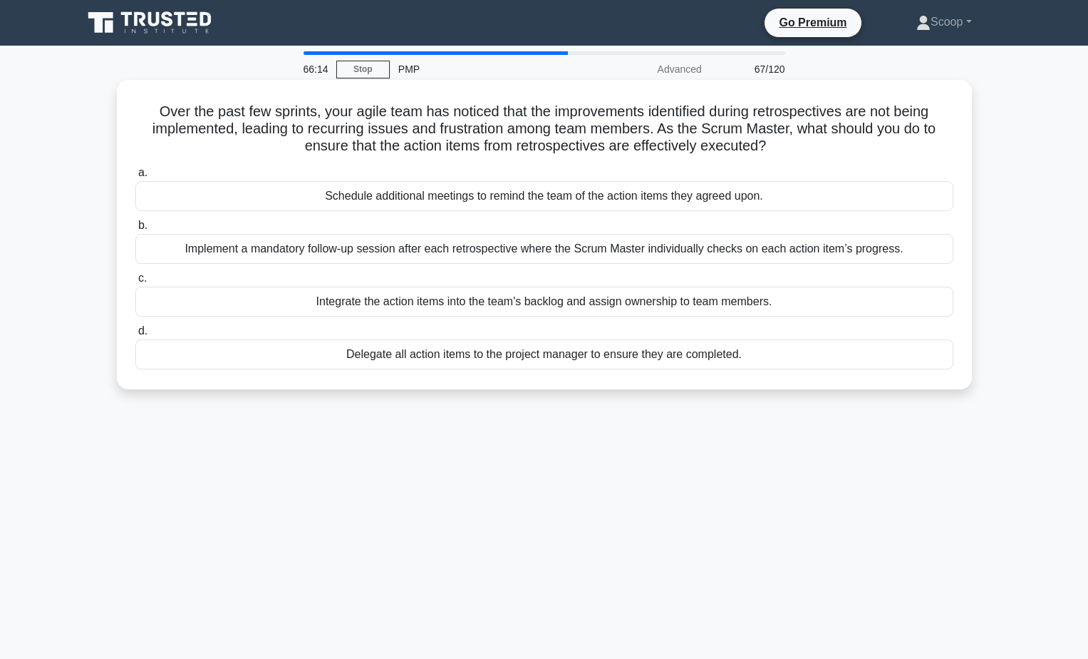
click at [601, 307] on div "Integrate the action items into the team's backlog and assign ownership to team…" at bounding box center [544, 302] width 818 height 30
click at [135, 283] on input "c. Integrate the action items into the team's backlog and assign ownership to t…" at bounding box center [135, 278] width 0 height 9
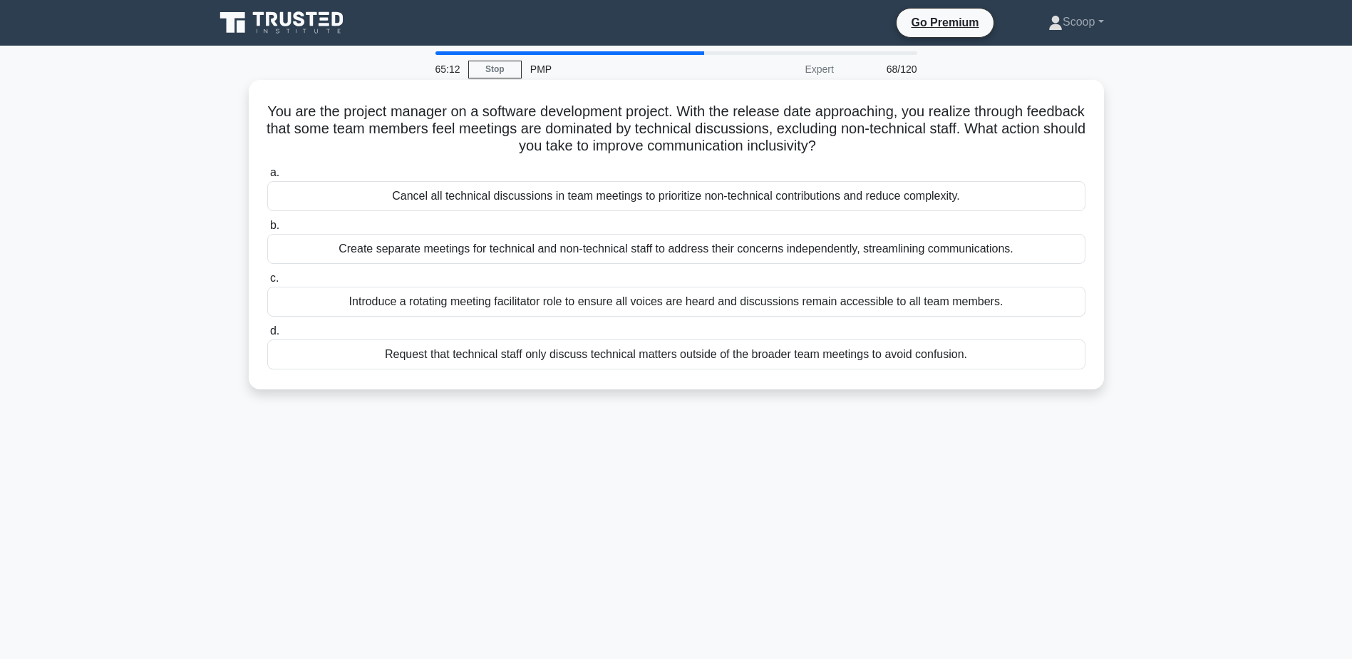
click at [897, 298] on div "Introduce a rotating meeting facilitator role to ensure all voices are heard an…" at bounding box center [676, 302] width 818 height 30
click at [267, 283] on input "c. Introduce a rotating meeting facilitator role to ensure all voices are heard…" at bounding box center [267, 278] width 0 height 9
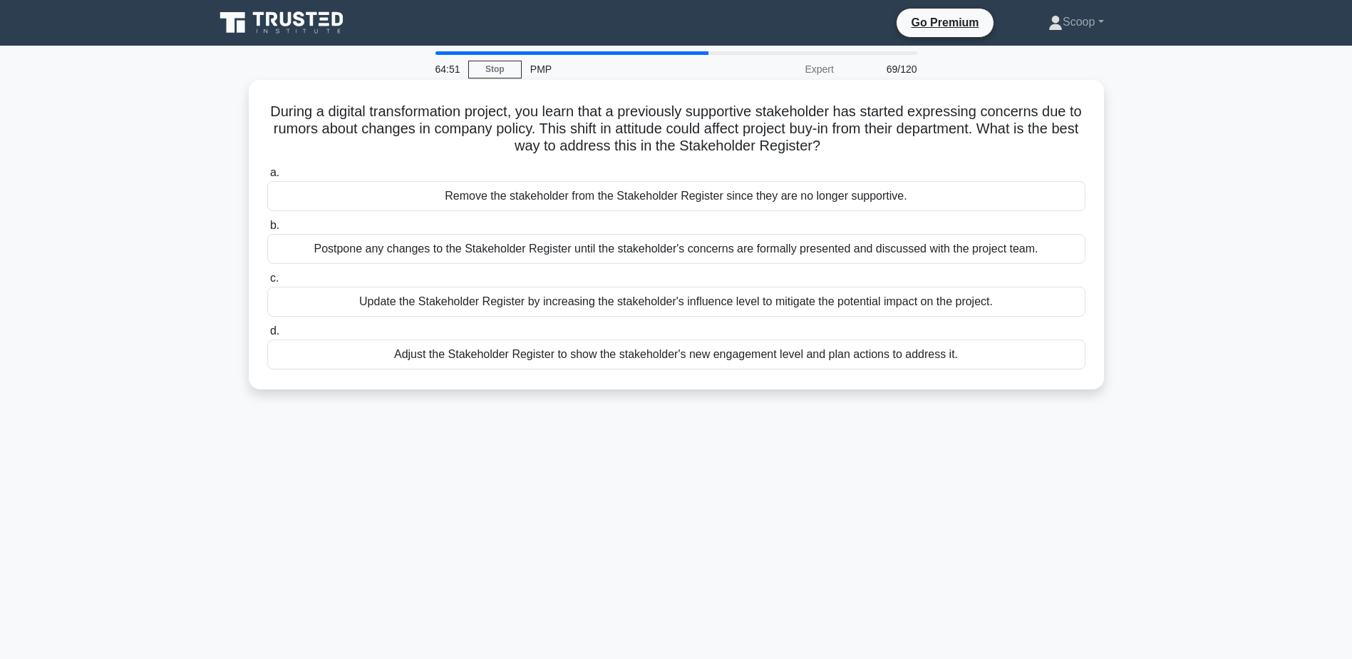
drag, startPoint x: 270, startPoint y: 117, endPoint x: 867, endPoint y: 147, distance: 597.3
click at [867, 147] on h5 "During a digital transformation project, you learn that a previously supportive…" at bounding box center [676, 129] width 821 height 53
click at [929, 362] on div "Adjust the Stakeholder Register to show the stakeholder's new engagement level …" at bounding box center [676, 354] width 818 height 30
click at [267, 336] on input "d. Adjust the Stakeholder Register to show the stakeholder's new engagement lev…" at bounding box center [267, 330] width 0 height 9
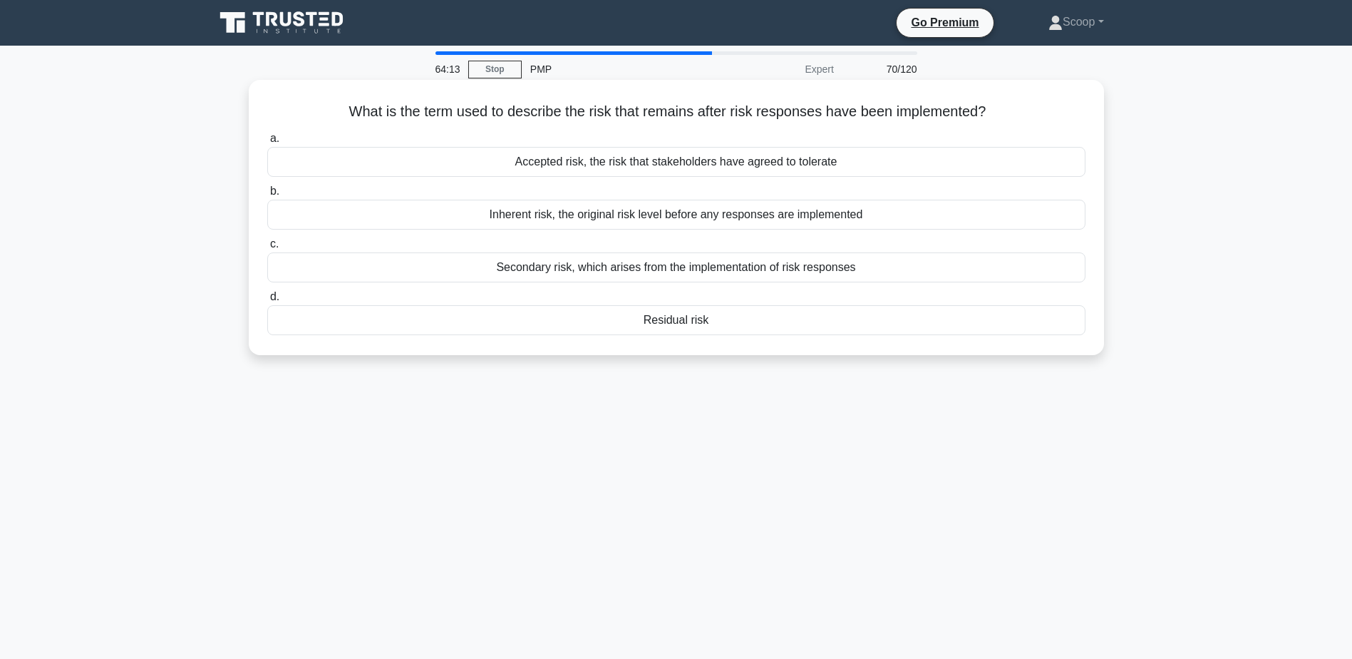
drag, startPoint x: 351, startPoint y: 106, endPoint x: 1005, endPoint y: 115, distance: 654.3
click at [1005, 115] on h5 "What is the term used to describe the risk that remains after risk responses ha…" at bounding box center [676, 112] width 821 height 19
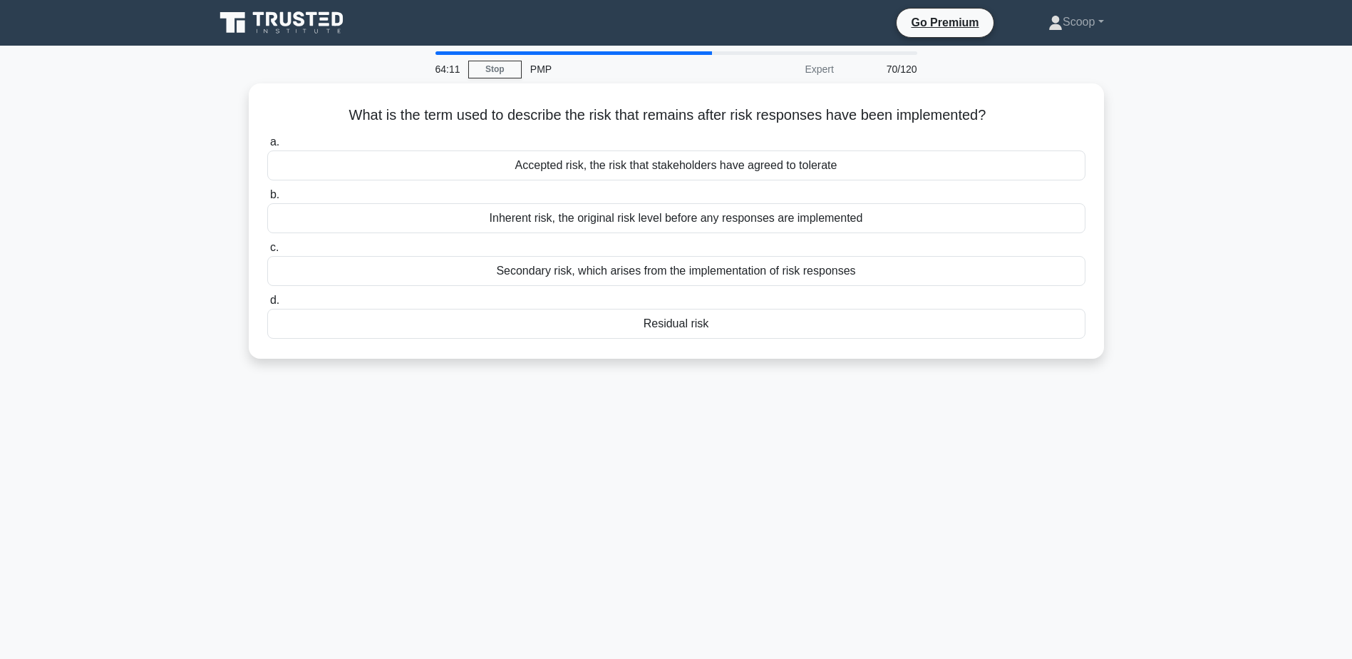
click at [1333, 223] on main "64:11 Stop PMP Expert 70/120 What is the term used to describe the risk that re…" at bounding box center [676, 408] width 1352 height 724
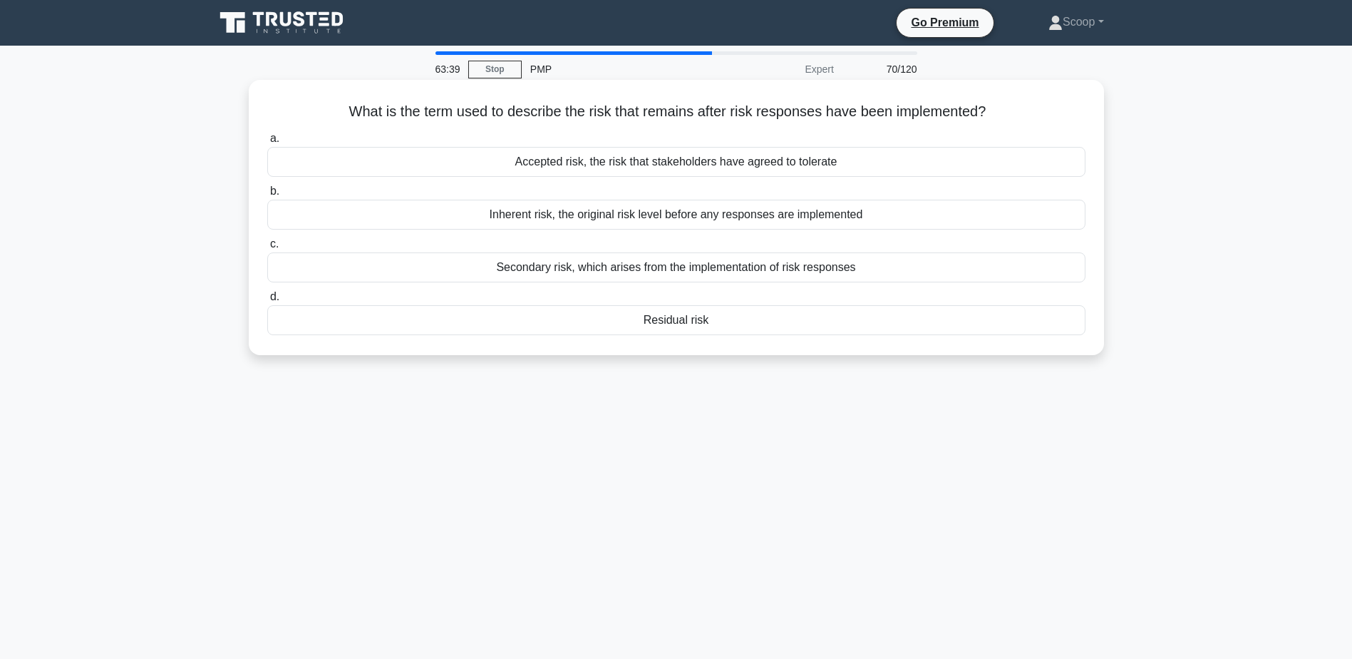
click at [557, 222] on div "Inherent risk, the original risk level before any responses are implemented" at bounding box center [676, 215] width 818 height 30
click at [267, 196] on input "b. Inherent risk, the original risk level before any responses are implemented" at bounding box center [267, 191] width 0 height 9
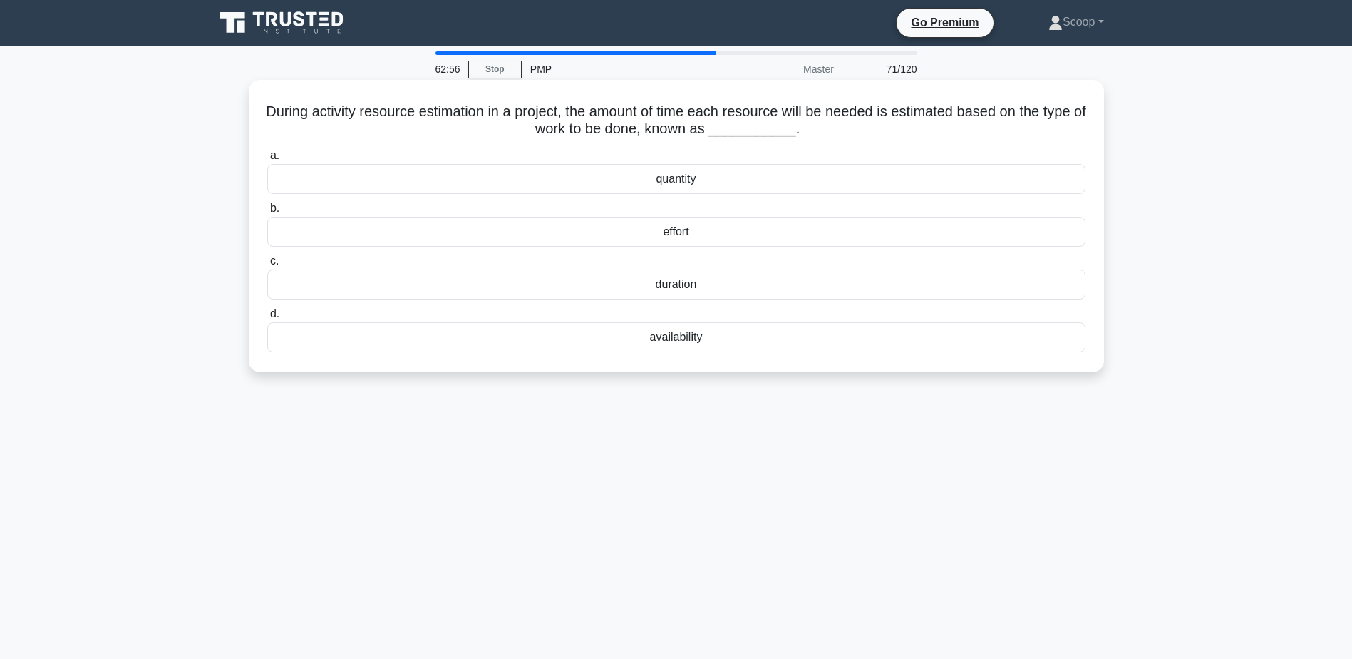
click at [701, 231] on div "effort" at bounding box center [676, 232] width 818 height 30
click at [267, 213] on input "b. effort" at bounding box center [267, 208] width 0 height 9
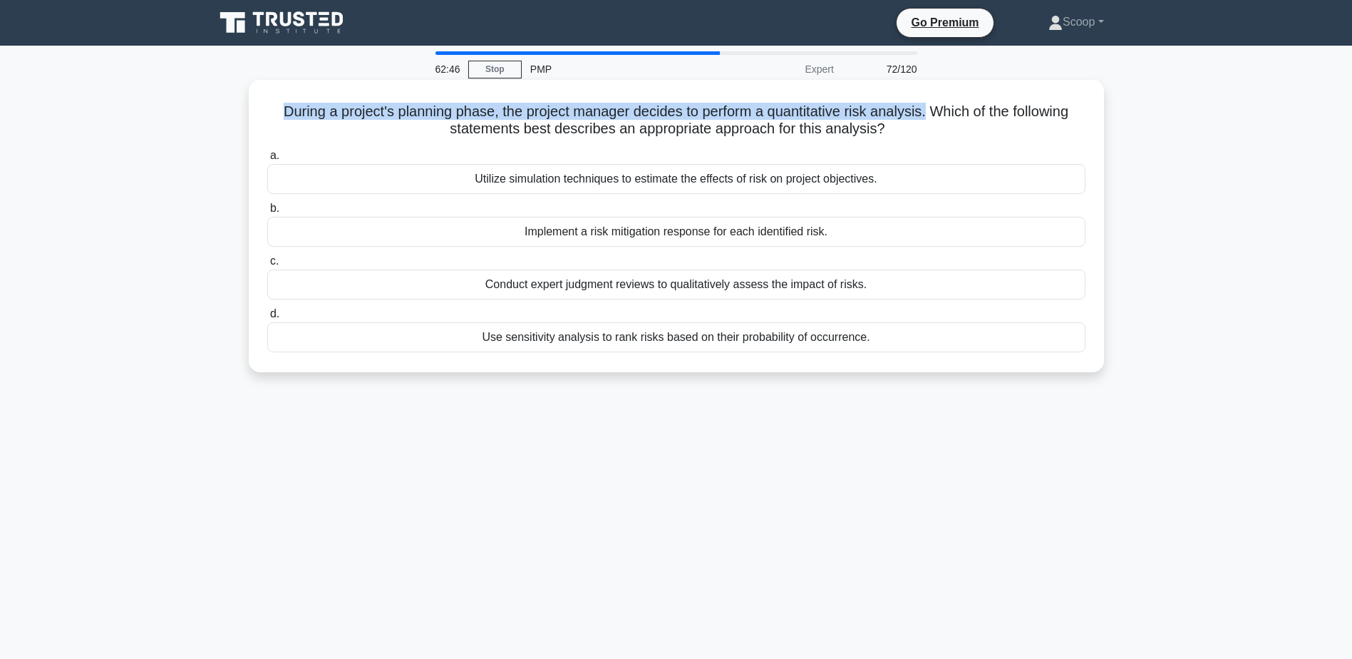
drag, startPoint x: 267, startPoint y: 111, endPoint x: 930, endPoint y: 118, distance: 663.6
click at [930, 118] on h5 "During a project's planning phase, the project manager decides to perform a qua…" at bounding box center [676, 121] width 821 height 36
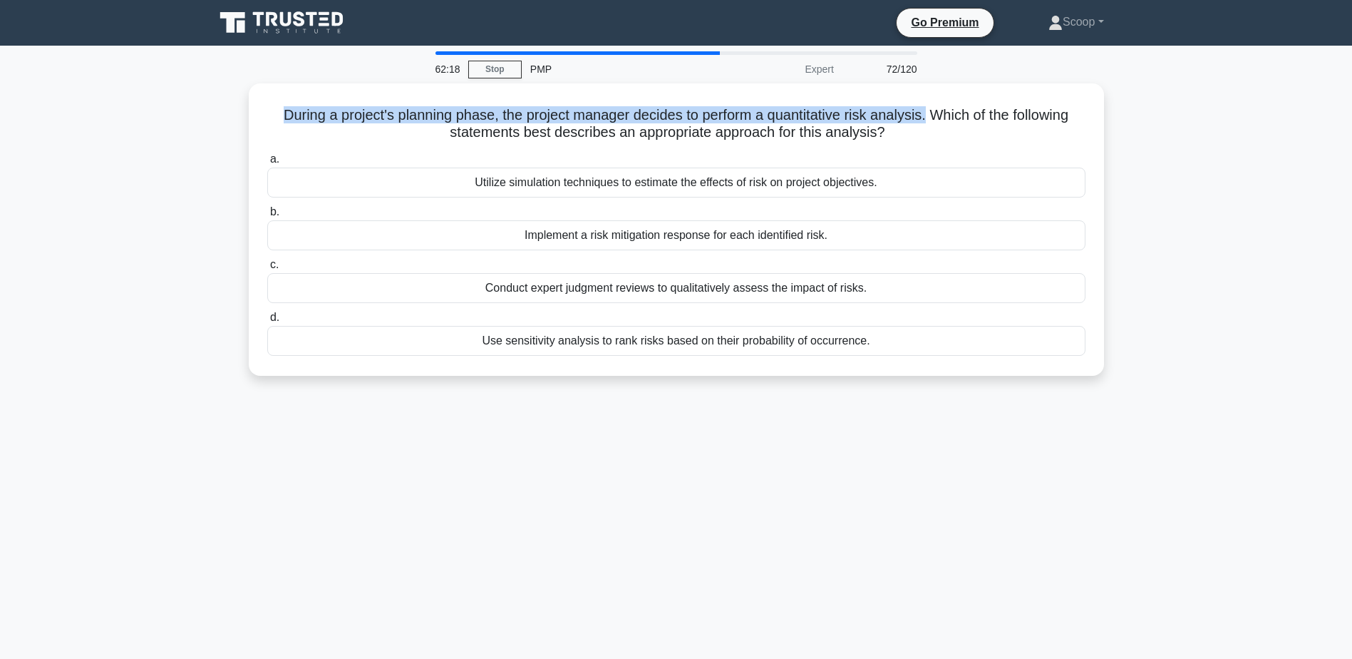
drag, startPoint x: 652, startPoint y: 238, endPoint x: 1190, endPoint y: 124, distance: 549.4
click at [1190, 124] on main "62:18 Stop PMP Expert 72/120 During a project's planning phase, the project man…" at bounding box center [676, 408] width 1352 height 724
drag, startPoint x: 1190, startPoint y: 124, endPoint x: 1144, endPoint y: 124, distance: 45.6
click at [1144, 124] on div "During a project's planning phase, the project manager decides to perform a qua…" at bounding box center [676, 237] width 941 height 309
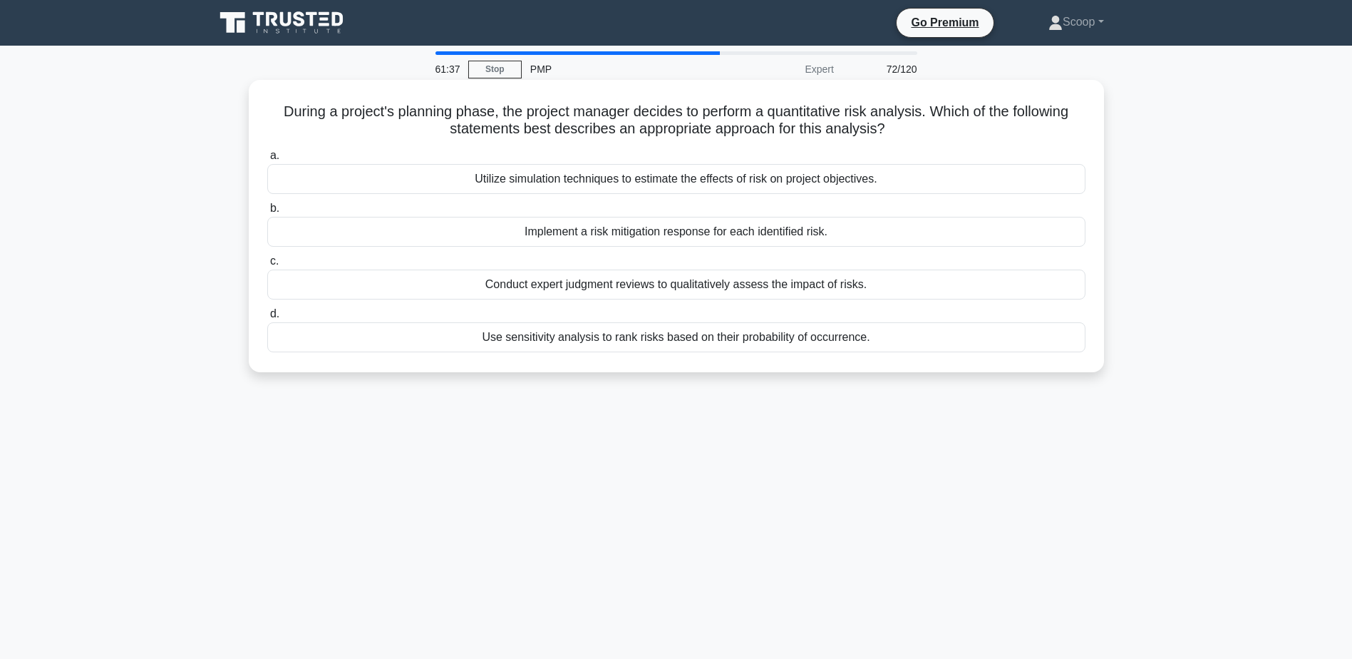
click at [595, 279] on div "Conduct expert judgment reviews to qualitatively assess the impact of risks." at bounding box center [676, 284] width 818 height 30
click at [267, 266] on input "c. Conduct expert judgment reviews to qualitatively assess the impact of risks." at bounding box center [267, 261] width 0 height 9
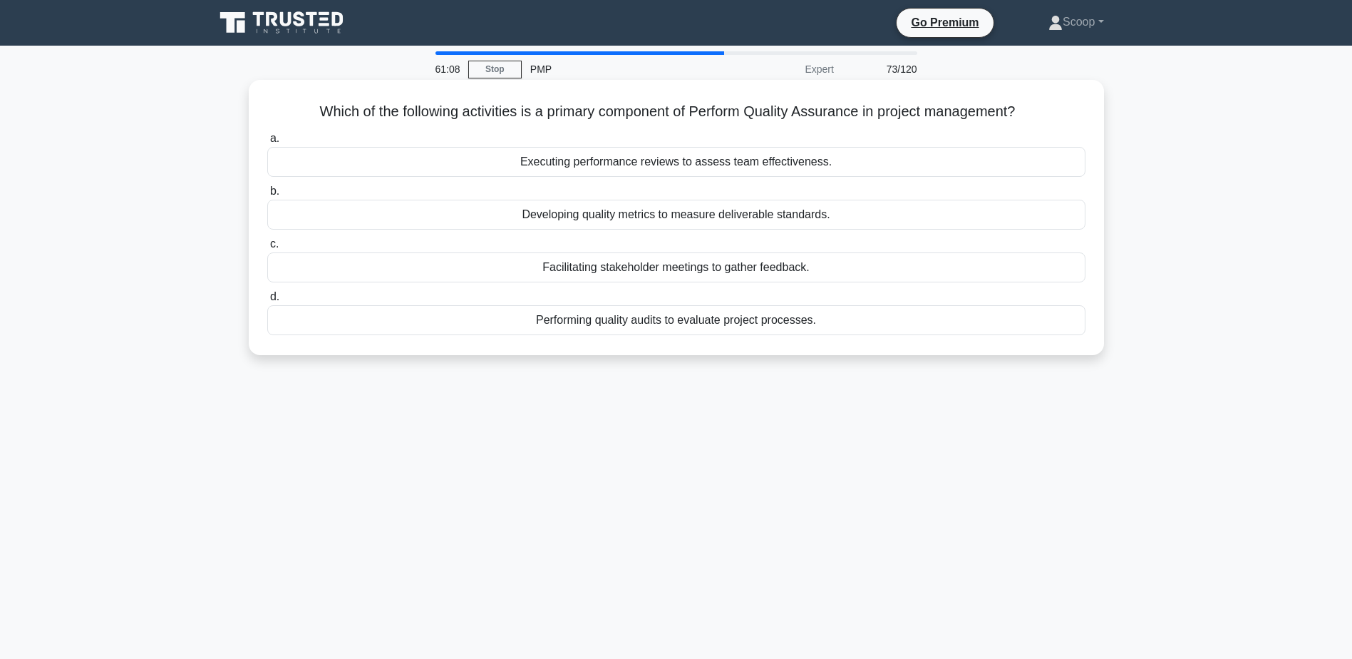
click at [641, 327] on div "Performing quality audits to evaluate project processes." at bounding box center [676, 320] width 818 height 30
click at [267, 301] on input "d. Performing quality audits to evaluate project processes." at bounding box center [267, 296] width 0 height 9
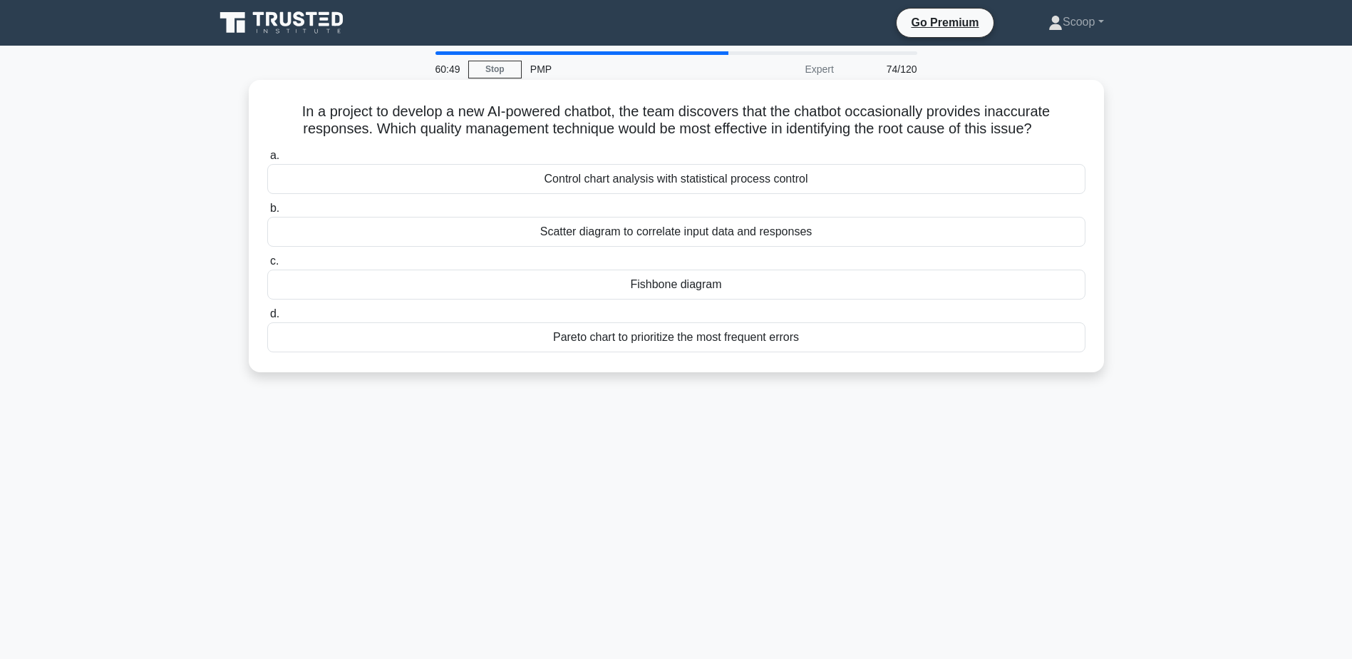
drag, startPoint x: 285, startPoint y: 118, endPoint x: 1049, endPoint y: 127, distance: 764.1
click at [1049, 127] on h5 "In a project to develop a new AI-powered chatbot, the team discovers that the c…" at bounding box center [676, 121] width 821 height 36
click at [676, 284] on div "Fishbone diagram" at bounding box center [676, 284] width 818 height 30
click at [267, 266] on input "c. Fishbone diagram" at bounding box center [267, 261] width 0 height 9
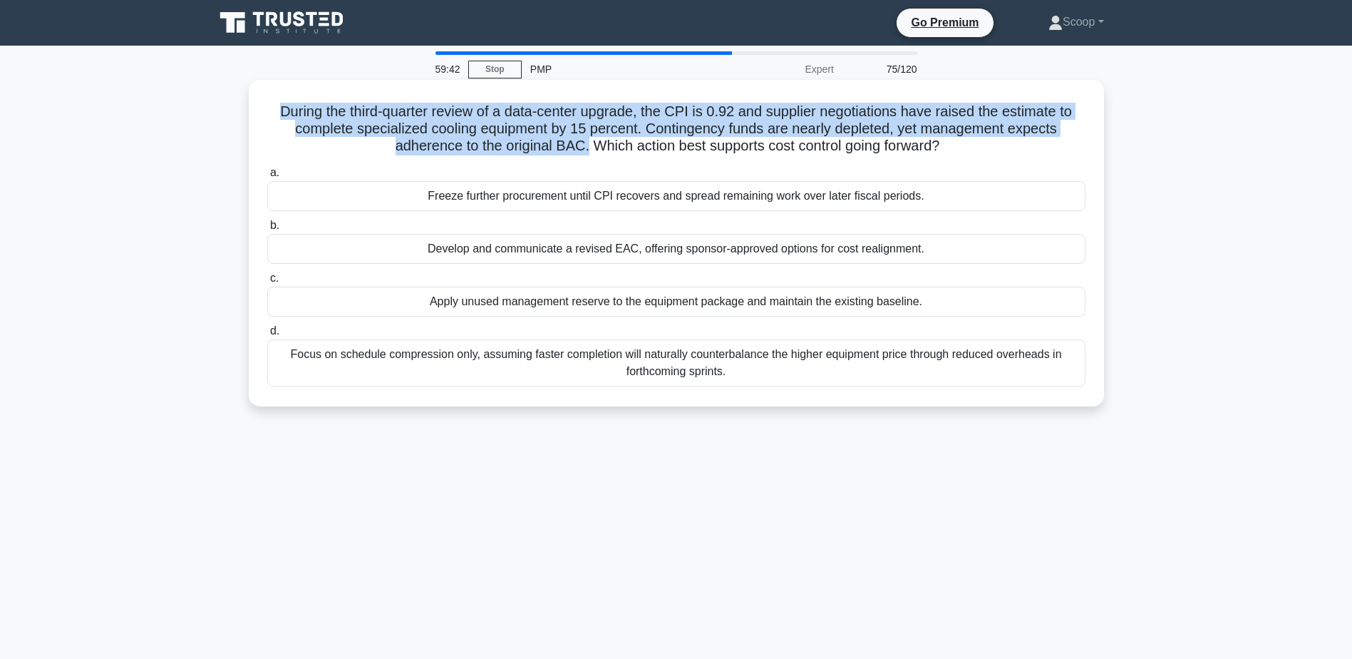
drag, startPoint x: 267, startPoint y: 108, endPoint x: 584, endPoint y: 149, distance: 319.8
click at [584, 149] on h5 "During the third-quarter review of a data-center upgrade, the CPI is 0.92 and s…" at bounding box center [676, 129] width 821 height 53
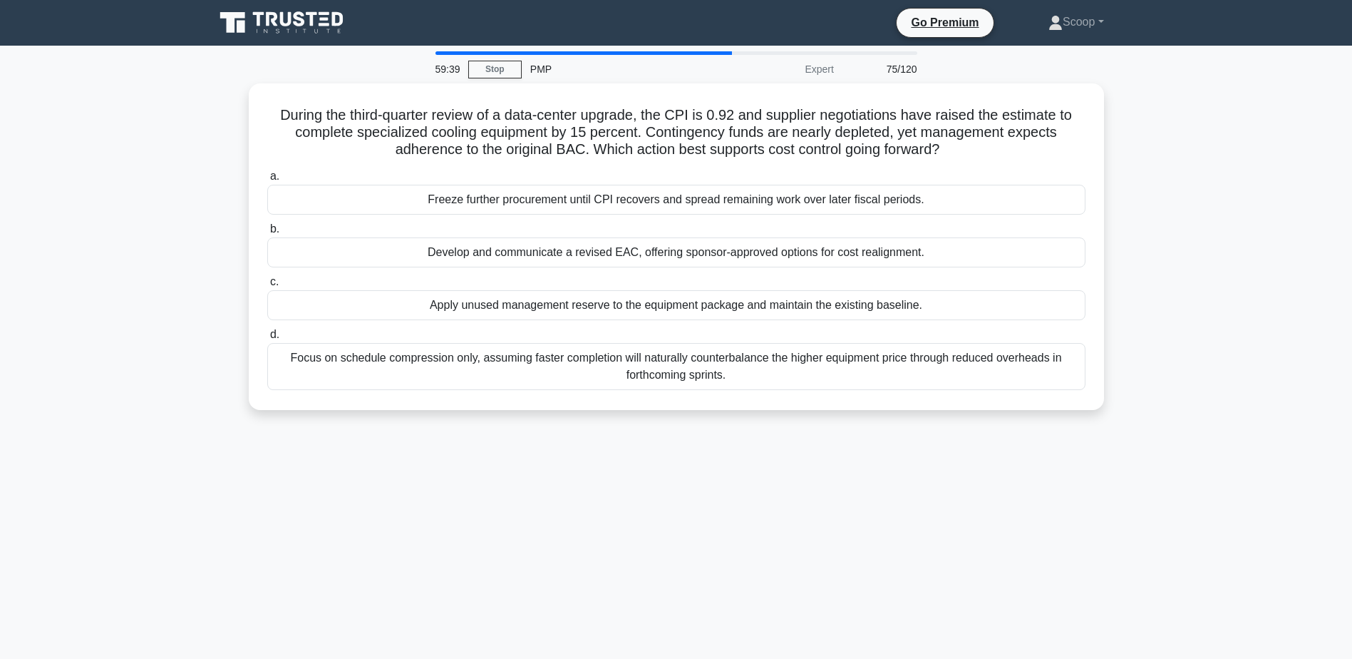
click at [743, 475] on div "59:39 Stop PMP Expert 75/120 During the third-quarter review of a data-center u…" at bounding box center [676, 407] width 941 height 713
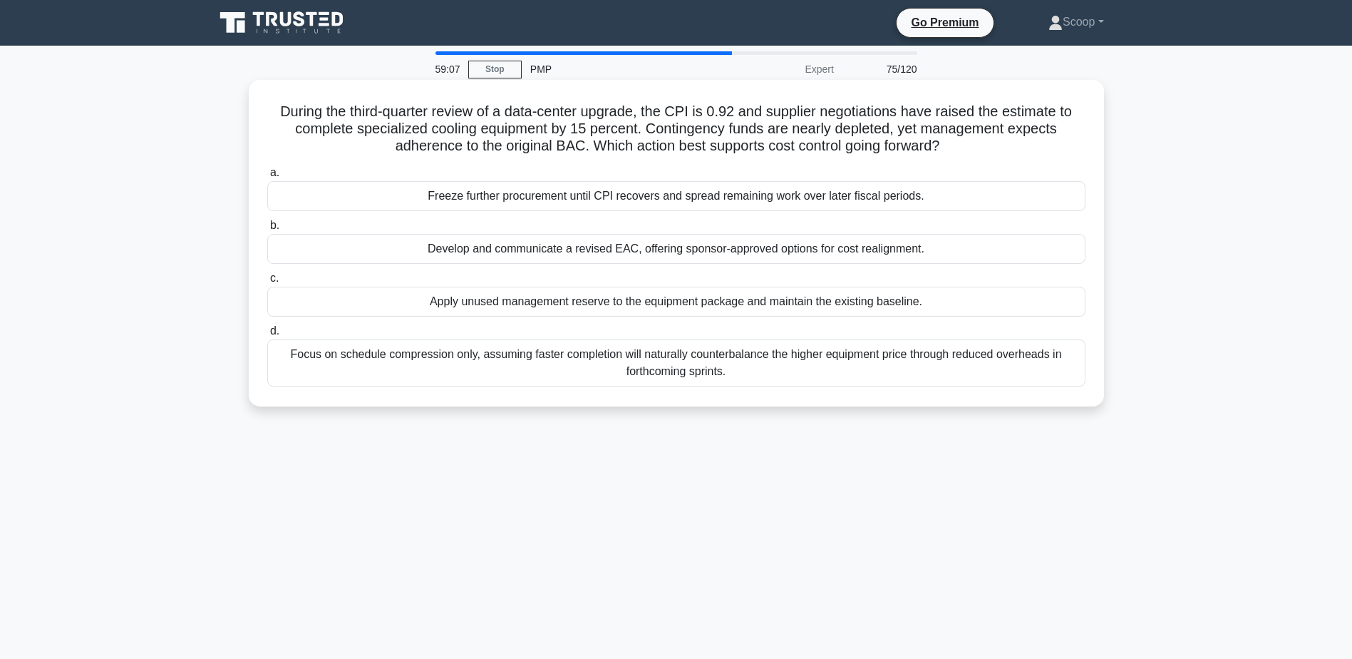
click at [558, 198] on div "Freeze further procurement until CPI recovers and spread remaining work over la…" at bounding box center [676, 196] width 818 height 30
click at [267, 177] on input "a. Freeze further procurement until CPI recovers and spread remaining work over…" at bounding box center [267, 172] width 0 height 9
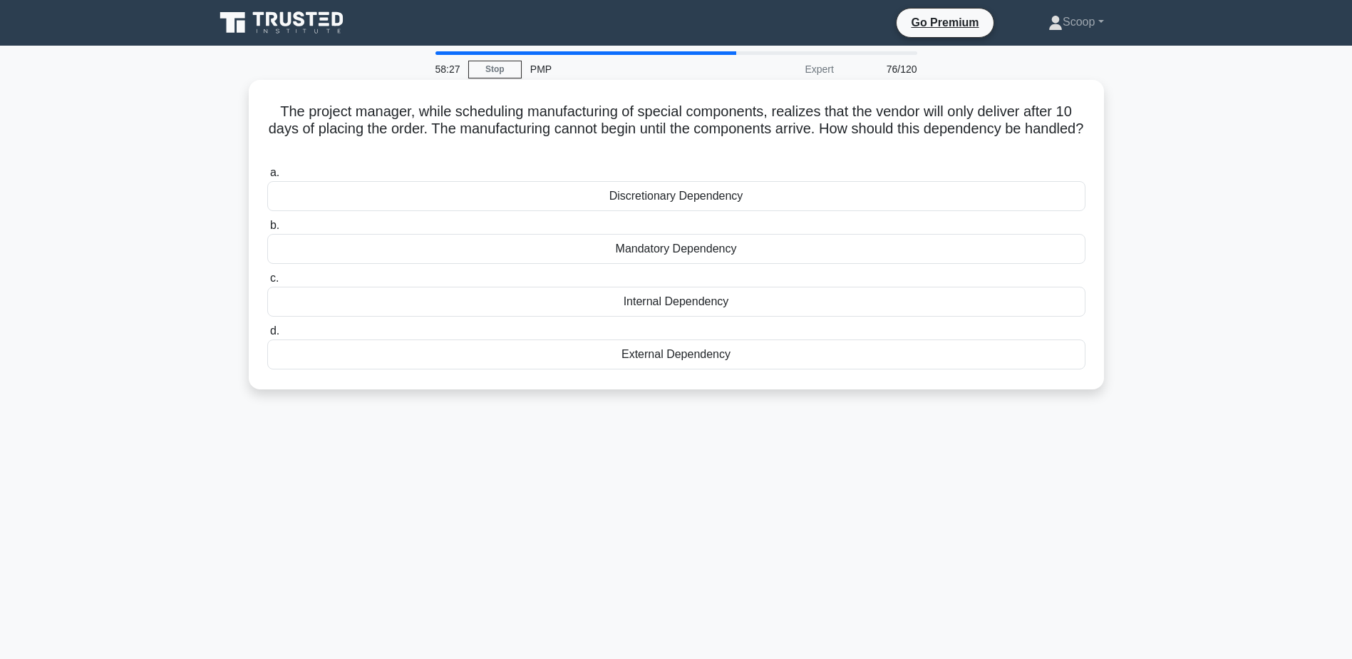
click at [743, 250] on div "Mandatory Dependency" at bounding box center [676, 249] width 818 height 30
click at [267, 230] on input "b. Mandatory Dependency" at bounding box center [267, 225] width 0 height 9
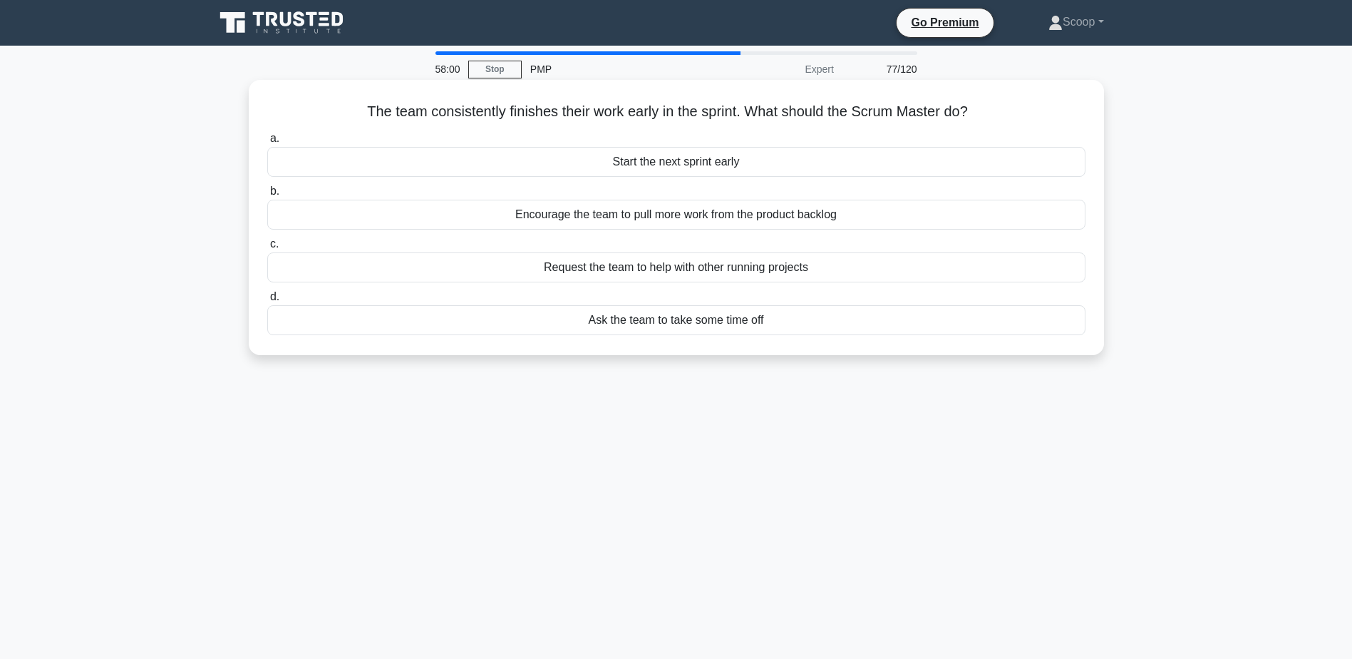
click at [693, 220] on div "Encourage the team to pull more work from the product backlog" at bounding box center [676, 215] width 818 height 30
click at [267, 196] on input "b. Encourage the team to pull more work from the product backlog" at bounding box center [267, 191] width 0 height 9
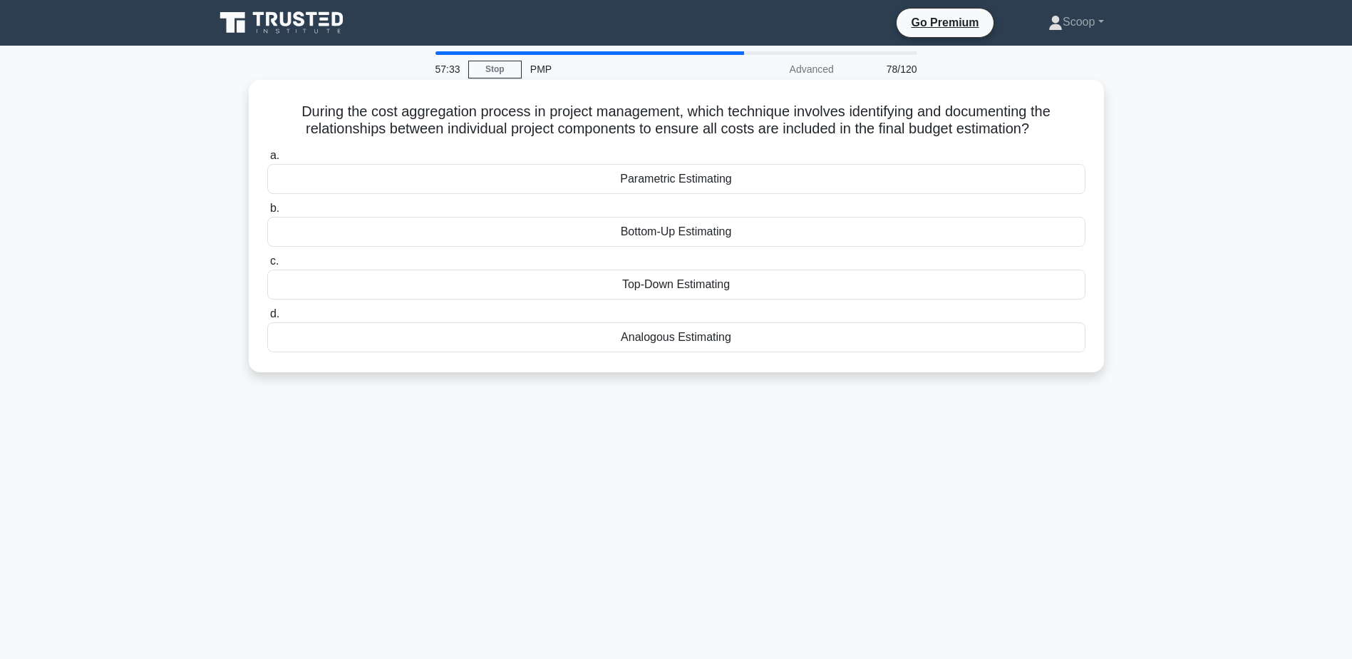
drag, startPoint x: 276, startPoint y: 107, endPoint x: 1100, endPoint y: 124, distance: 824.1
click at [1100, 124] on div "During the cost aggregation process in project management, which technique invo…" at bounding box center [676, 226] width 855 height 292
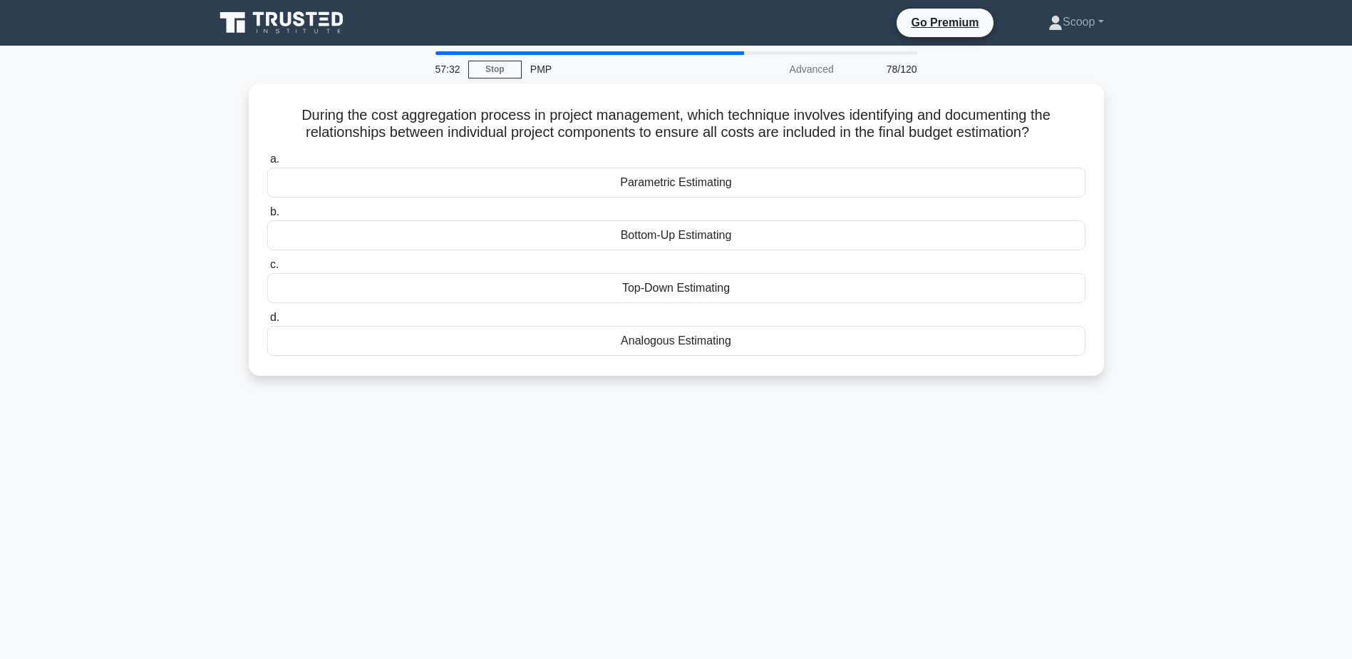
click at [893, 465] on div "57:32 Stop PMP Advanced 78/120 During the cost aggregation process in project m…" at bounding box center [676, 407] width 941 height 713
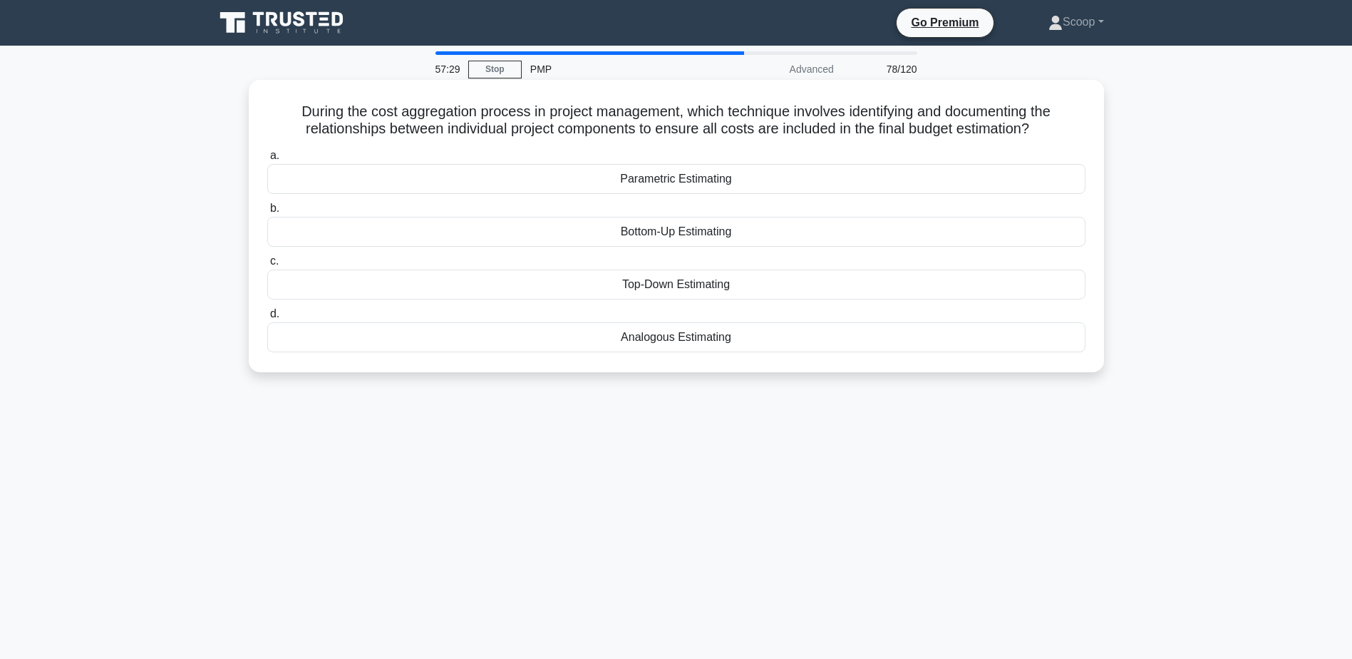
click at [674, 237] on div "Bottom-Up Estimating" at bounding box center [676, 232] width 818 height 30
click at [267, 213] on input "b. Bottom-Up Estimating" at bounding box center [267, 208] width 0 height 9
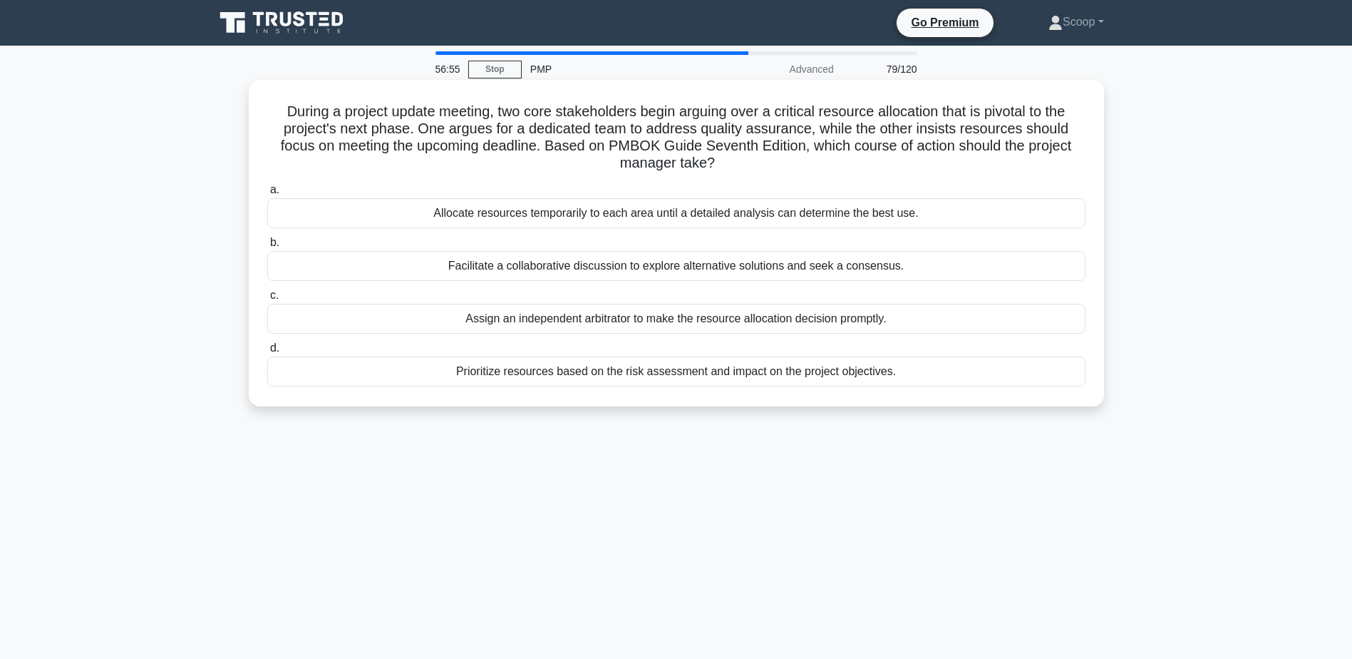
drag, startPoint x: 272, startPoint y: 109, endPoint x: 835, endPoint y: 159, distance: 566.0
click at [835, 159] on h5 "During a project update meeting, two core stakeholders begin arguing over a cri…" at bounding box center [676, 138] width 821 height 70
click at [651, 267] on div "Facilitate a collaborative discussion to explore alternative solutions and seek…" at bounding box center [676, 266] width 818 height 30
click at [267, 247] on input "b. Facilitate a collaborative discussion to explore alternative solutions and s…" at bounding box center [267, 242] width 0 height 9
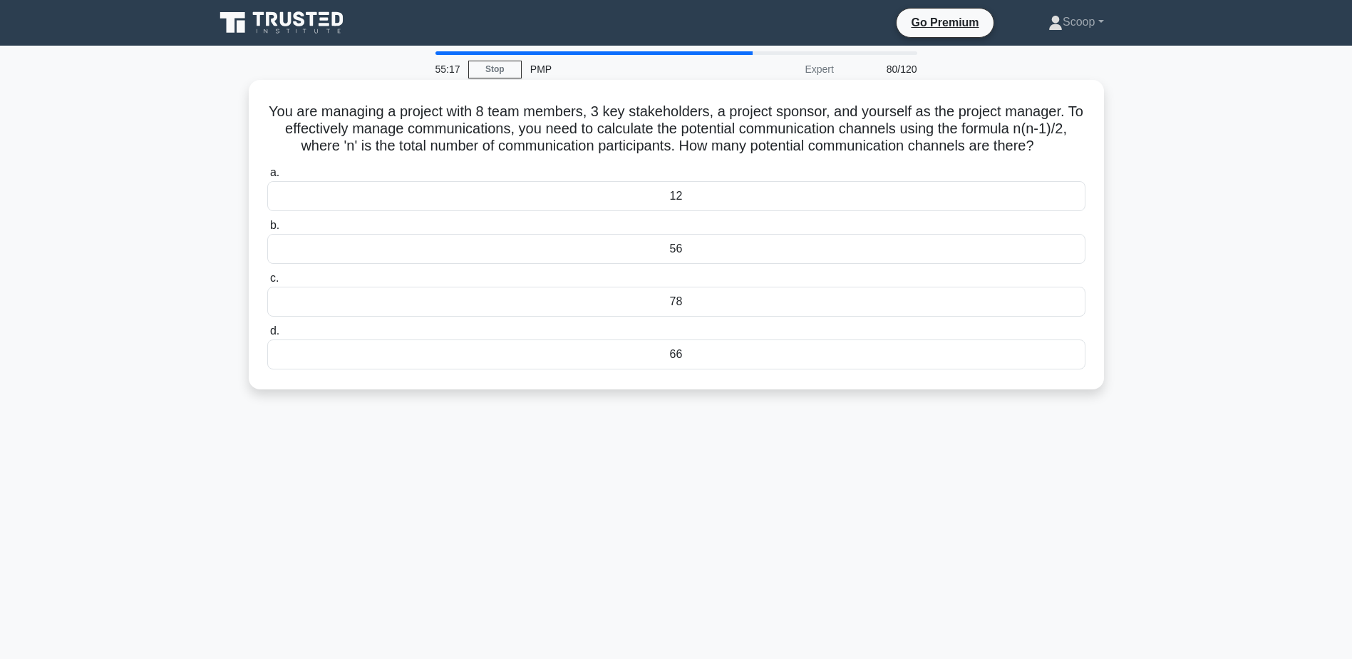
click at [718, 309] on div "78" at bounding box center [676, 302] width 818 height 30
click at [267, 283] on input "c. 78" at bounding box center [267, 278] width 0 height 9
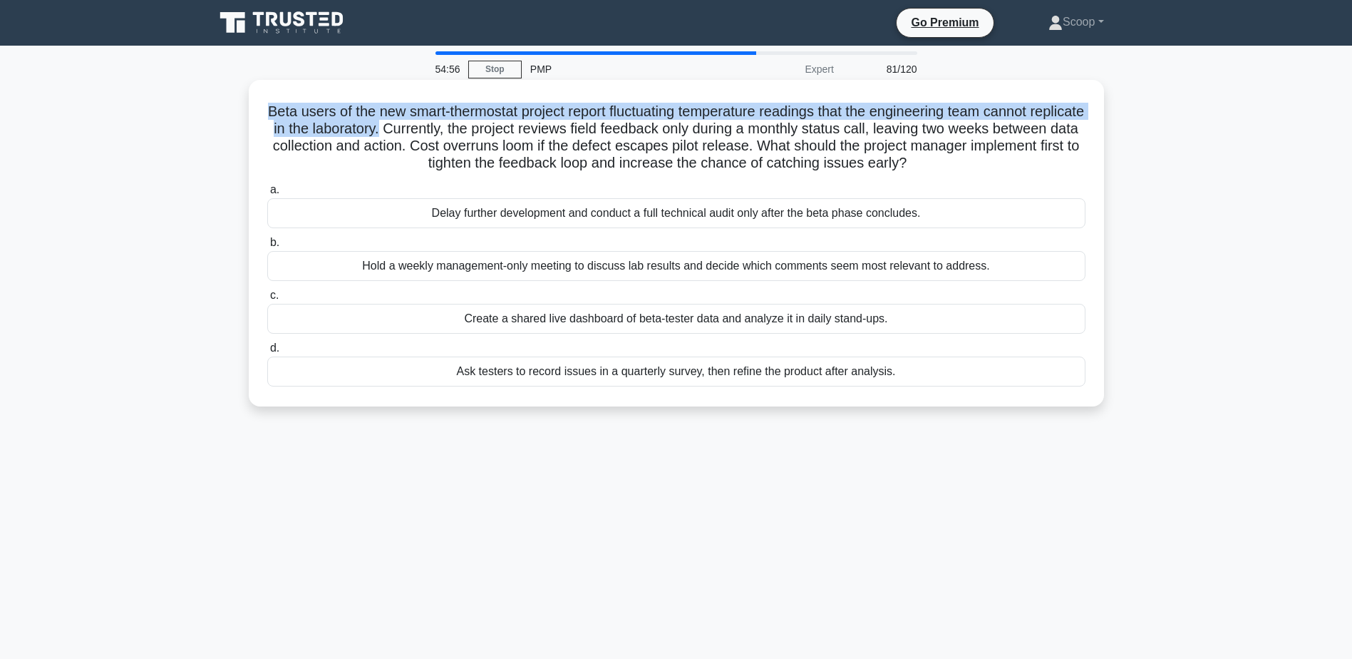
drag, startPoint x: 279, startPoint y: 114, endPoint x: 448, endPoint y: 129, distance: 168.9
click at [448, 129] on h5 "Beta users of the new smart-thermostat project report fluctuating temperature r…" at bounding box center [676, 138] width 821 height 70
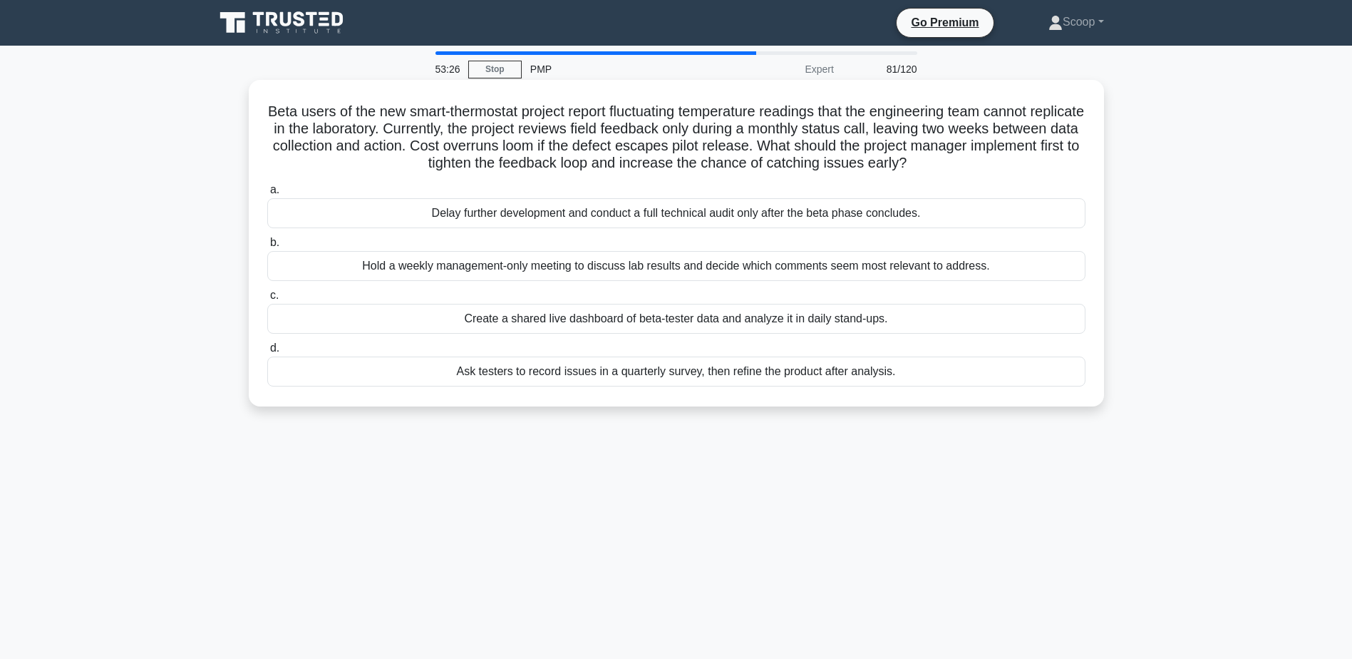
click at [685, 322] on div "Create a shared live dashboard of beta-tester data and analyze it in daily stan…" at bounding box center [676, 319] width 818 height 30
click at [267, 300] on input "c. Create a shared live dashboard of beta-tester data and analyze it in daily s…" at bounding box center [267, 295] width 0 height 9
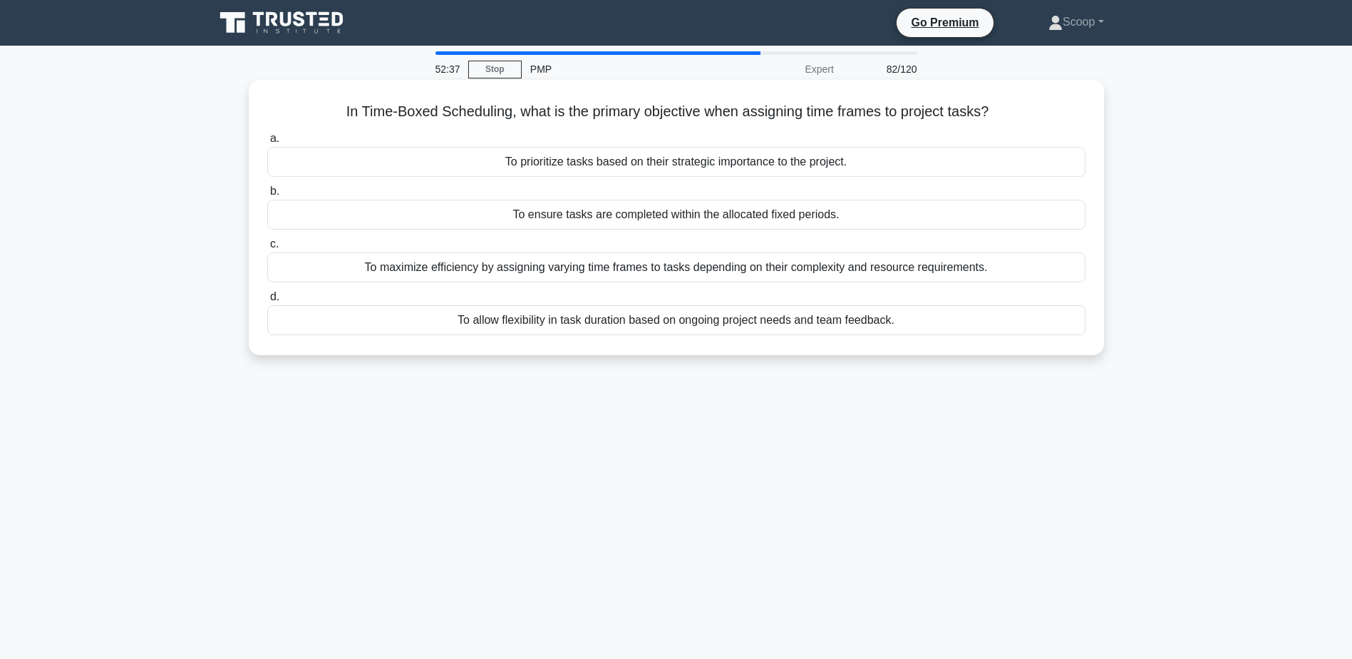
click at [716, 162] on div "To prioritize tasks based on their strategic importance to the project." at bounding box center [676, 162] width 818 height 30
click at [267, 143] on input "a. To prioritize tasks based on their strategic importance to the project." at bounding box center [267, 138] width 0 height 9
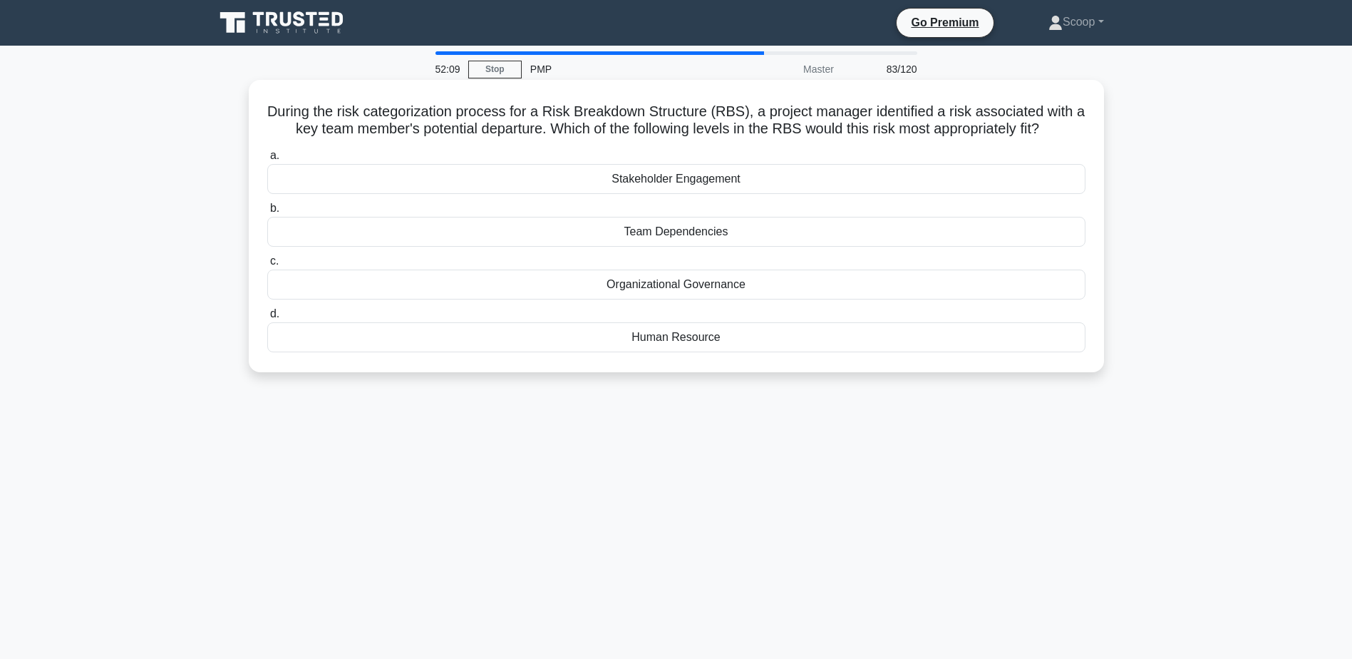
click at [689, 234] on div "Team Dependencies" at bounding box center [676, 232] width 818 height 30
click at [267, 213] on input "b. Team Dependencies" at bounding box center [267, 208] width 0 height 9
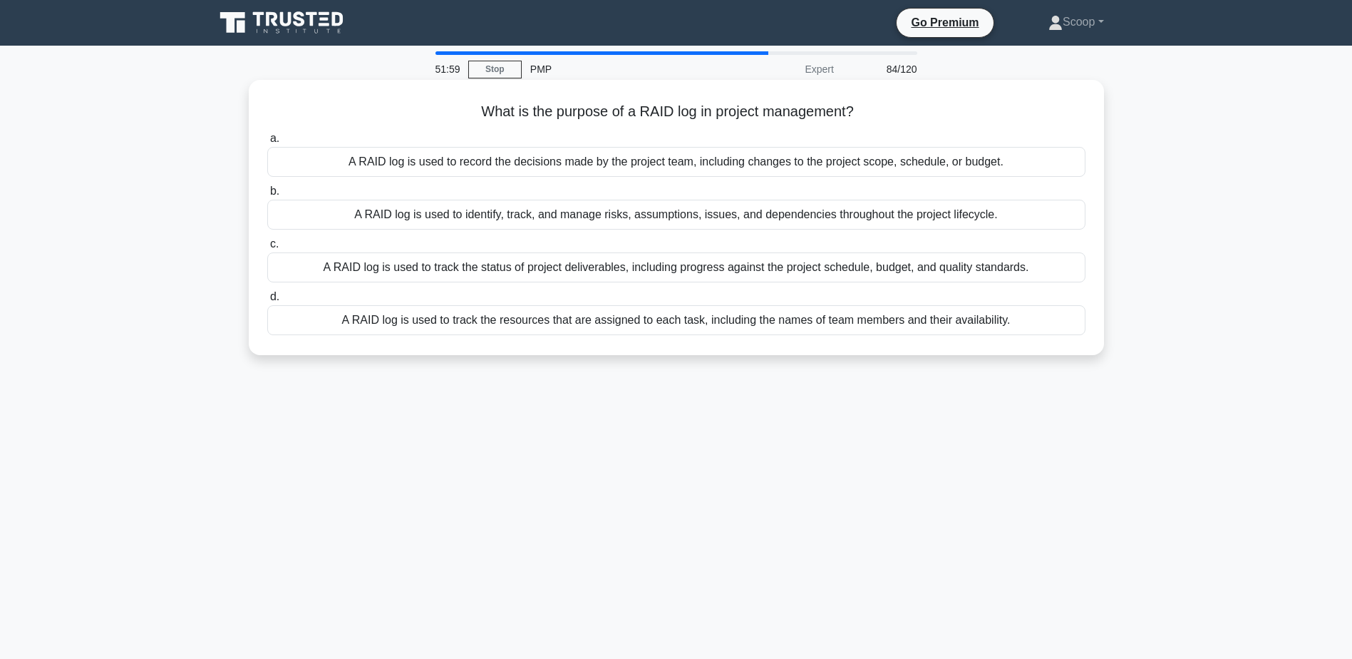
click at [662, 119] on h5 "What is the purpose of a RAID log in project management? .spinner_0XTQ{transfor…" at bounding box center [676, 112] width 821 height 19
click at [666, 269] on div "A RAID log is used to track the status of project deliverables, including progr…" at bounding box center [676, 267] width 818 height 30
click at [267, 249] on input "c. A RAID log is used to track the status of project deliverables, including pr…" at bounding box center [267, 243] width 0 height 9
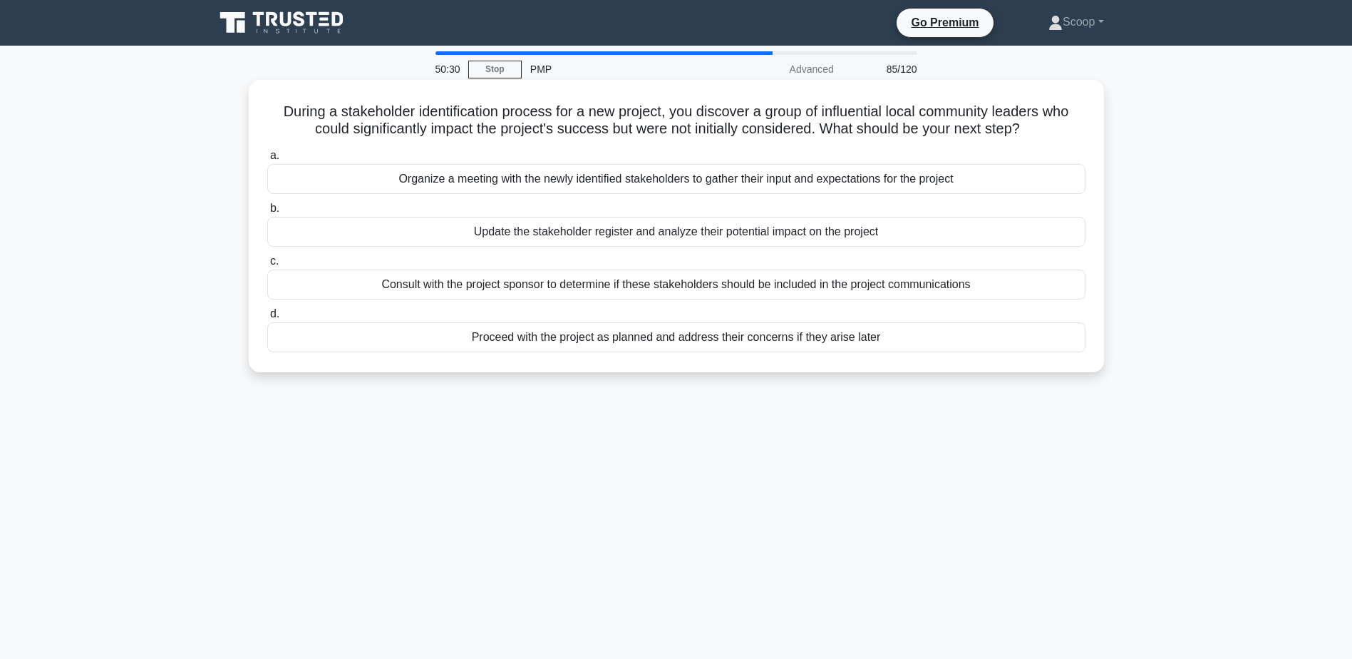
drag, startPoint x: 282, startPoint y: 112, endPoint x: 1042, endPoint y: 128, distance: 760.6
click at [1042, 128] on h5 "During a stakeholder identification process for a new project, you discover a g…" at bounding box center [676, 121] width 821 height 36
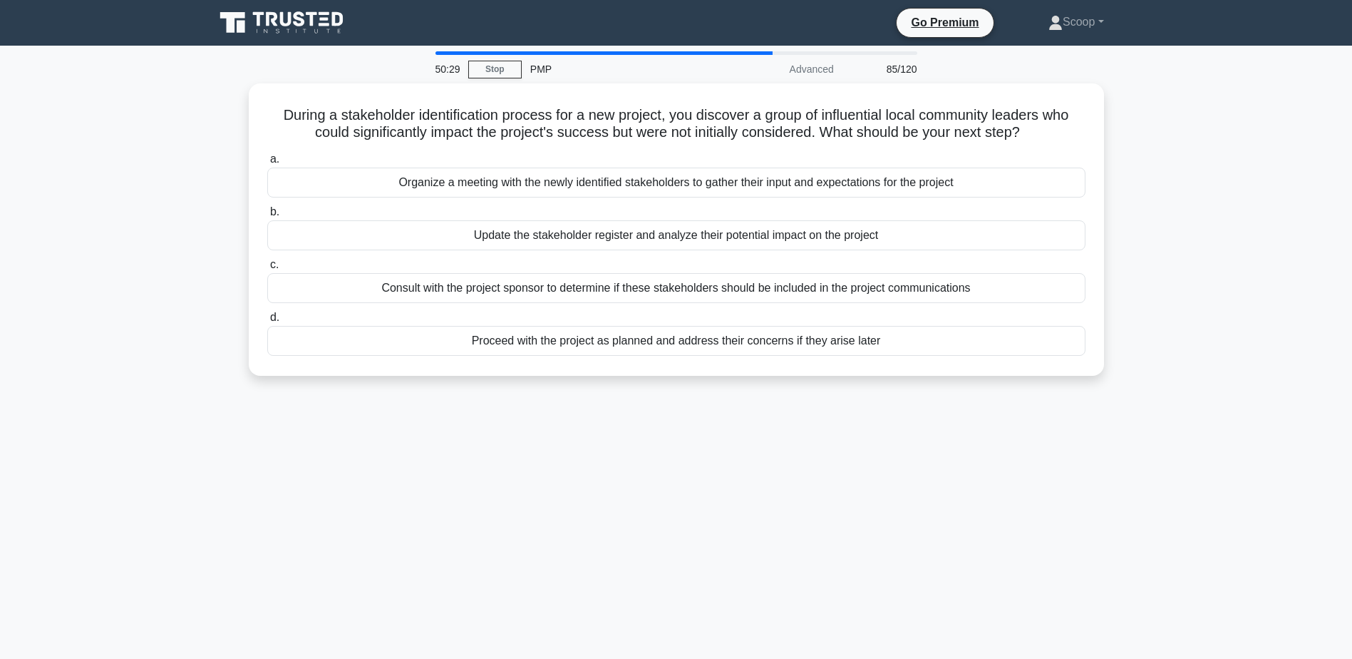
click at [936, 534] on div "50:29 Stop PMP Advanced 85/120 During a stakeholder identification process for …" at bounding box center [676, 407] width 941 height 713
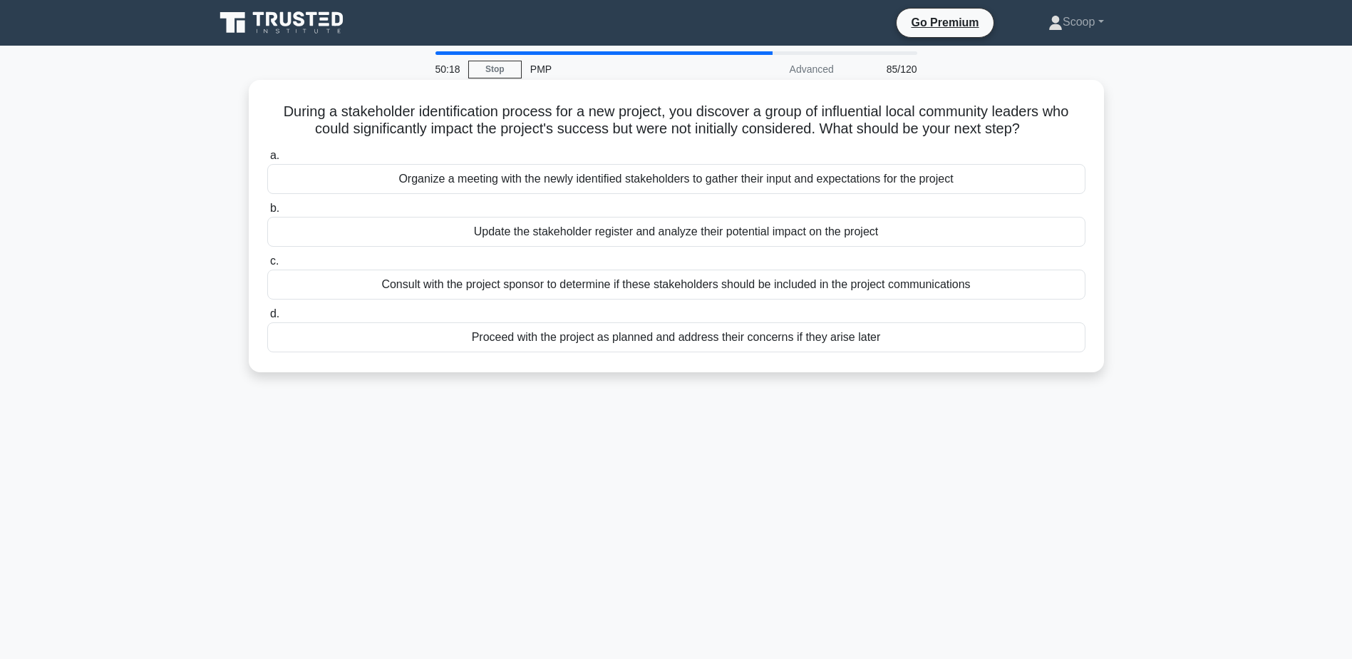
click at [876, 235] on div "Update the stakeholder register and analyze their potential impact on the proje…" at bounding box center [676, 232] width 818 height 30
click at [267, 213] on input "b. Update the stakeholder register and analyze their potential impact on the pr…" at bounding box center [267, 208] width 0 height 9
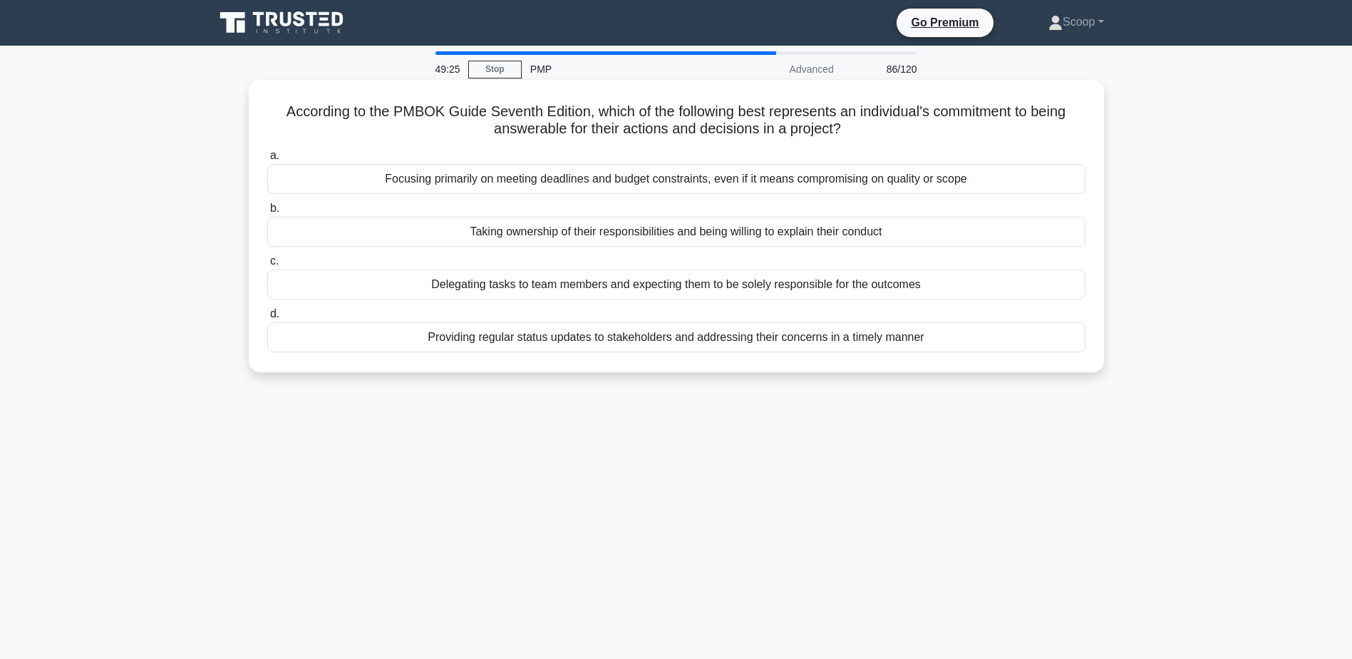
click at [652, 333] on div "Providing regular status updates to stakeholders and addressing their concerns …" at bounding box center [676, 337] width 818 height 30
click at [267, 319] on input "d. Providing regular status updates to stakeholders and addressing their concer…" at bounding box center [267, 313] width 0 height 9
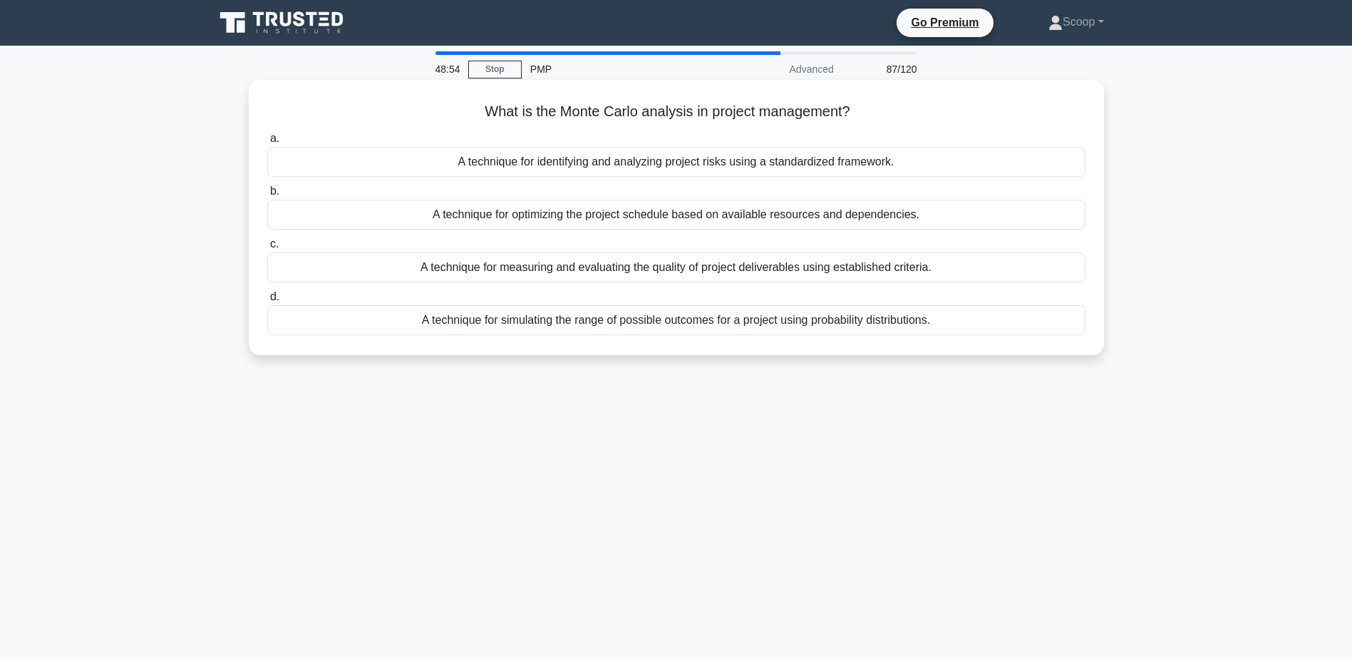
click at [708, 162] on div "A technique for identifying and analyzing project risks using a standardized fr…" at bounding box center [676, 162] width 818 height 30
click at [267, 143] on input "a. A technique for identifying and analyzing project risks using a standardized…" at bounding box center [267, 138] width 0 height 9
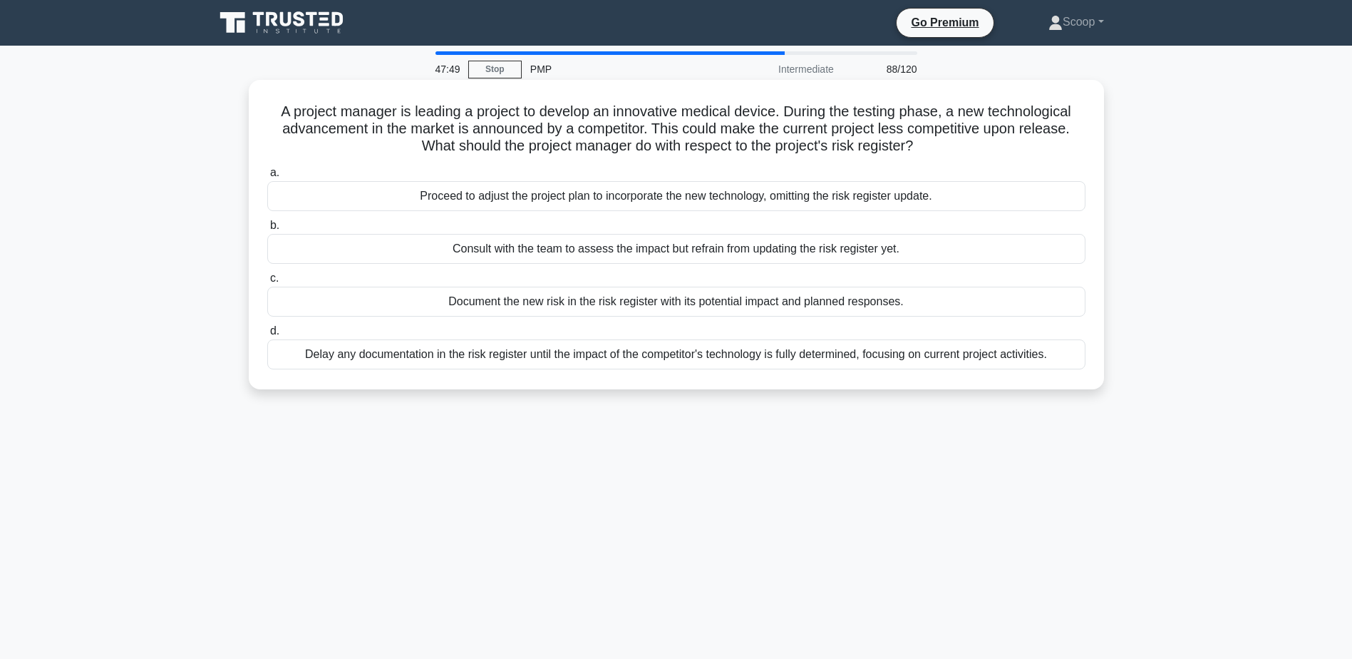
click at [594, 306] on div "Document the new risk in the risk register with its potential impact and planne…" at bounding box center [676, 302] width 818 height 30
click at [267, 283] on input "c. Document the new risk in the risk register with its potential impact and pla…" at bounding box center [267, 278] width 0 height 9
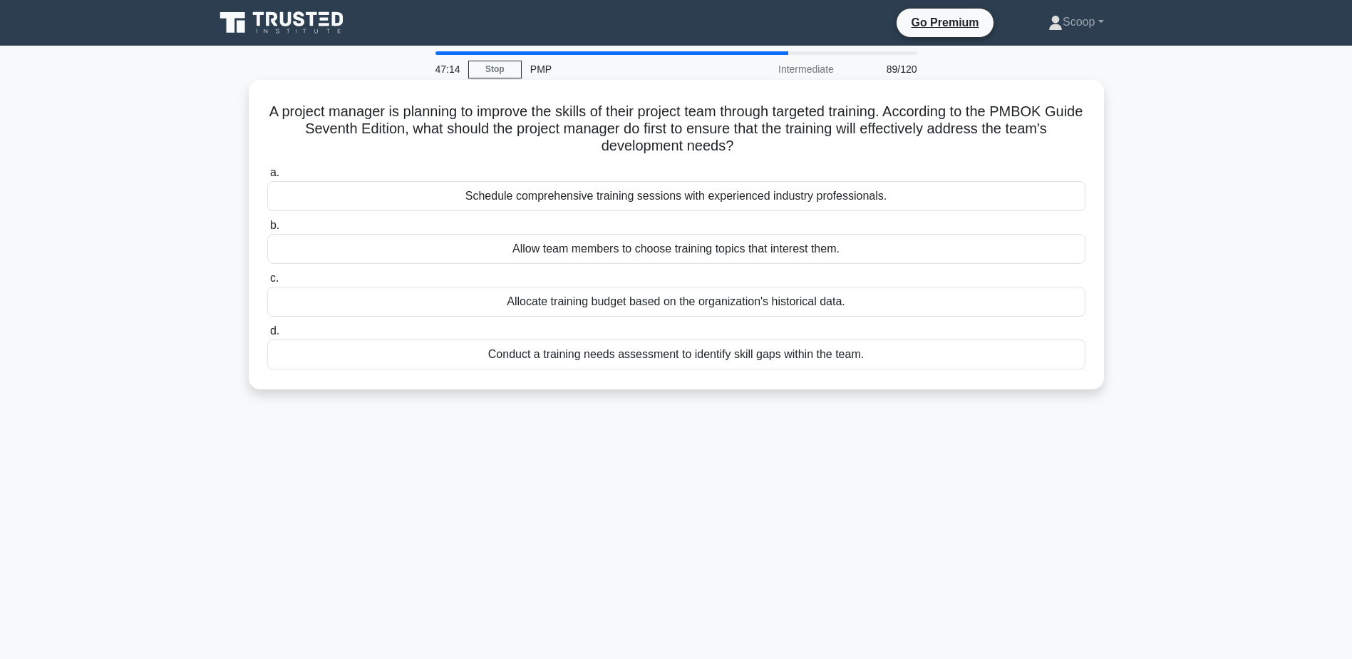
click at [716, 345] on div "Conduct a training needs assessment to identify skill gaps within the team." at bounding box center [676, 354] width 818 height 30
click at [267, 336] on input "d. Conduct a training needs assessment to identify skill gaps within the team." at bounding box center [267, 330] width 0 height 9
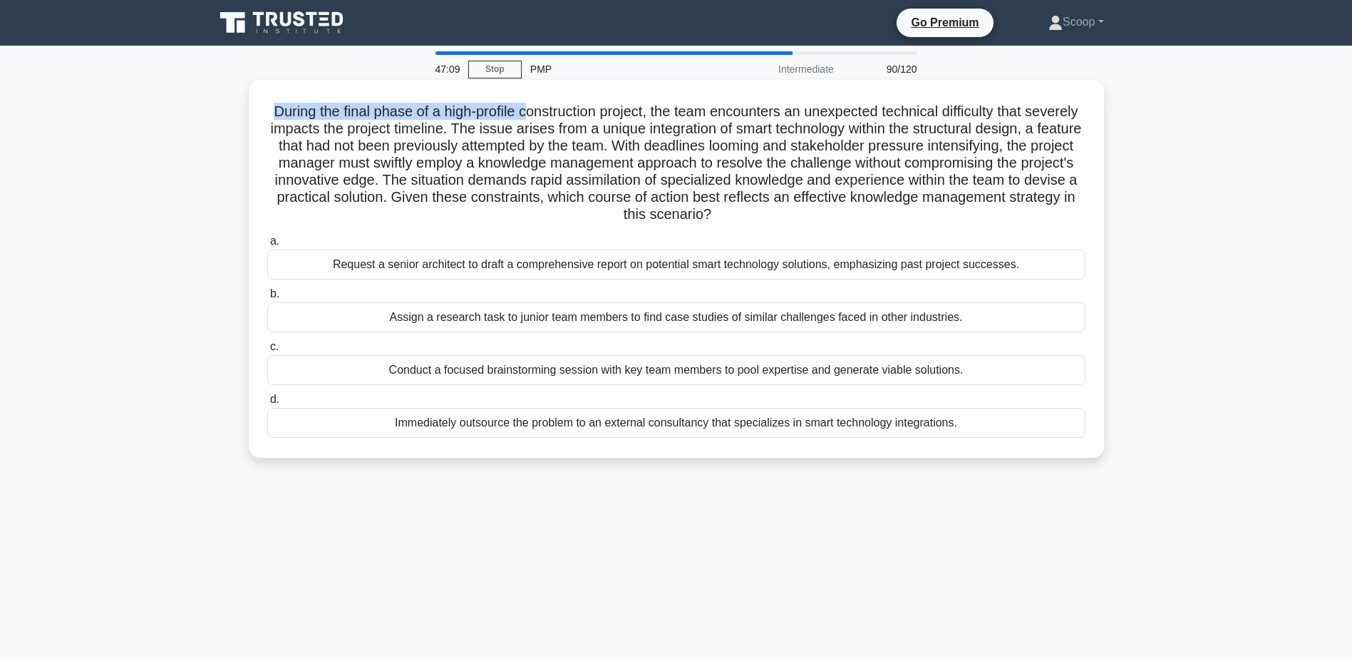
drag, startPoint x: 288, startPoint y: 103, endPoint x: 549, endPoint y: 106, distance: 260.9
click at [549, 106] on h5 "During the final phase of a high-profile construction project, the team encount…" at bounding box center [676, 163] width 821 height 121
drag, startPoint x: 549, startPoint y: 106, endPoint x: 868, endPoint y: 217, distance: 338.1
click at [868, 217] on h5 "During the final phase of a high-profile construction project, the team encount…" at bounding box center [676, 163] width 821 height 121
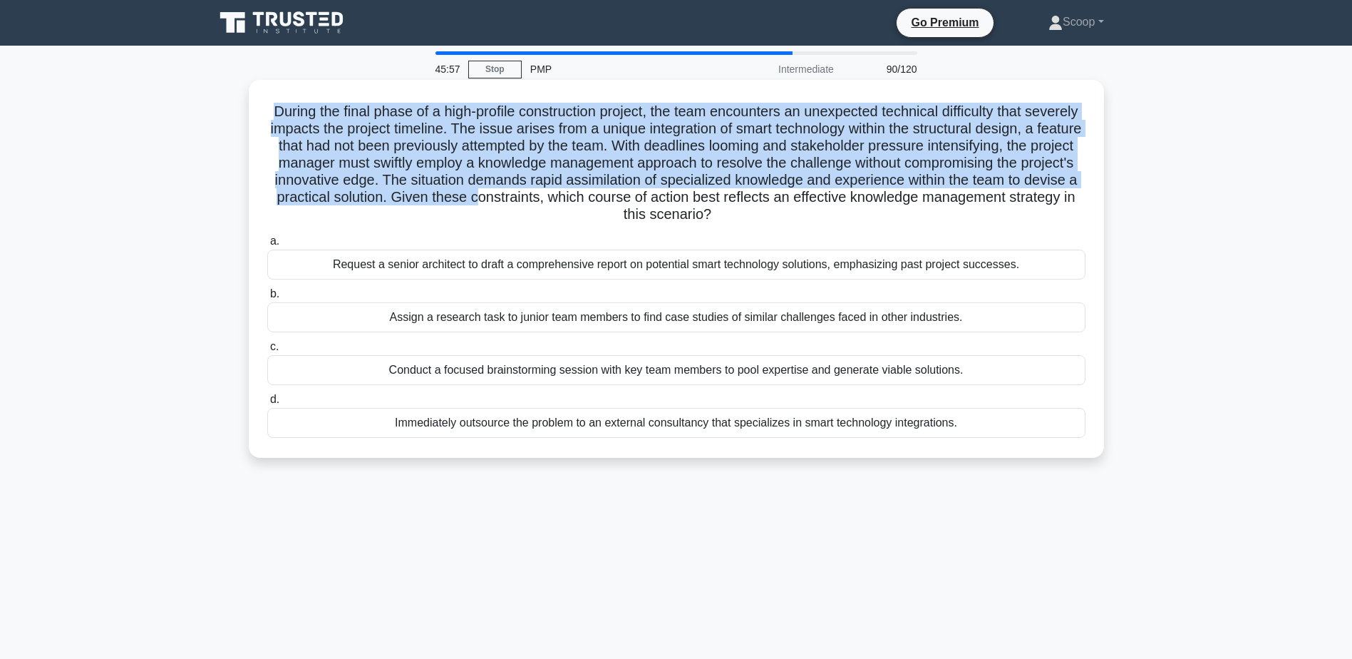
drag, startPoint x: 288, startPoint y: 112, endPoint x: 745, endPoint y: 200, distance: 465.3
click at [745, 200] on h5 "During the final phase of a high-profile construction project, the team encount…" at bounding box center [676, 163] width 821 height 121
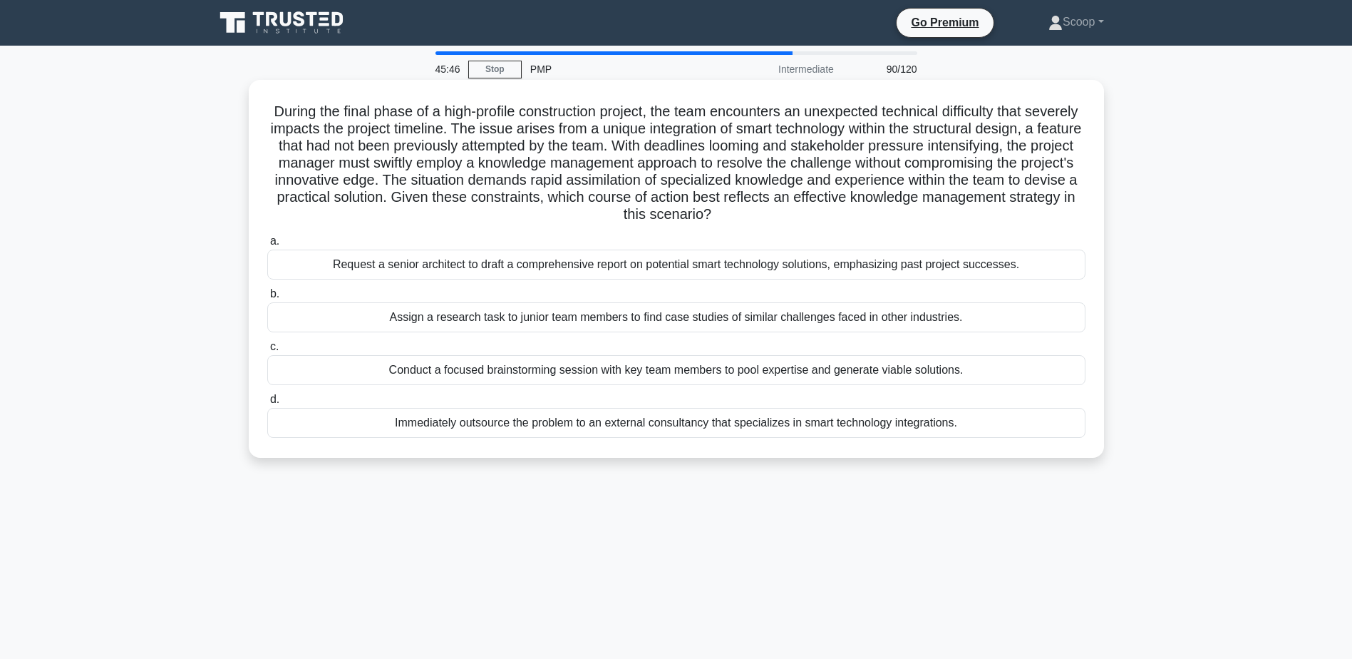
click at [587, 423] on div "Immediately outsource the problem to an external consultancy that specializes i…" at bounding box center [676, 423] width 818 height 30
click at [267, 404] on input "d. Immediately outsource the problem to an external consultancy that specialize…" at bounding box center [267, 399] width 0 height 9
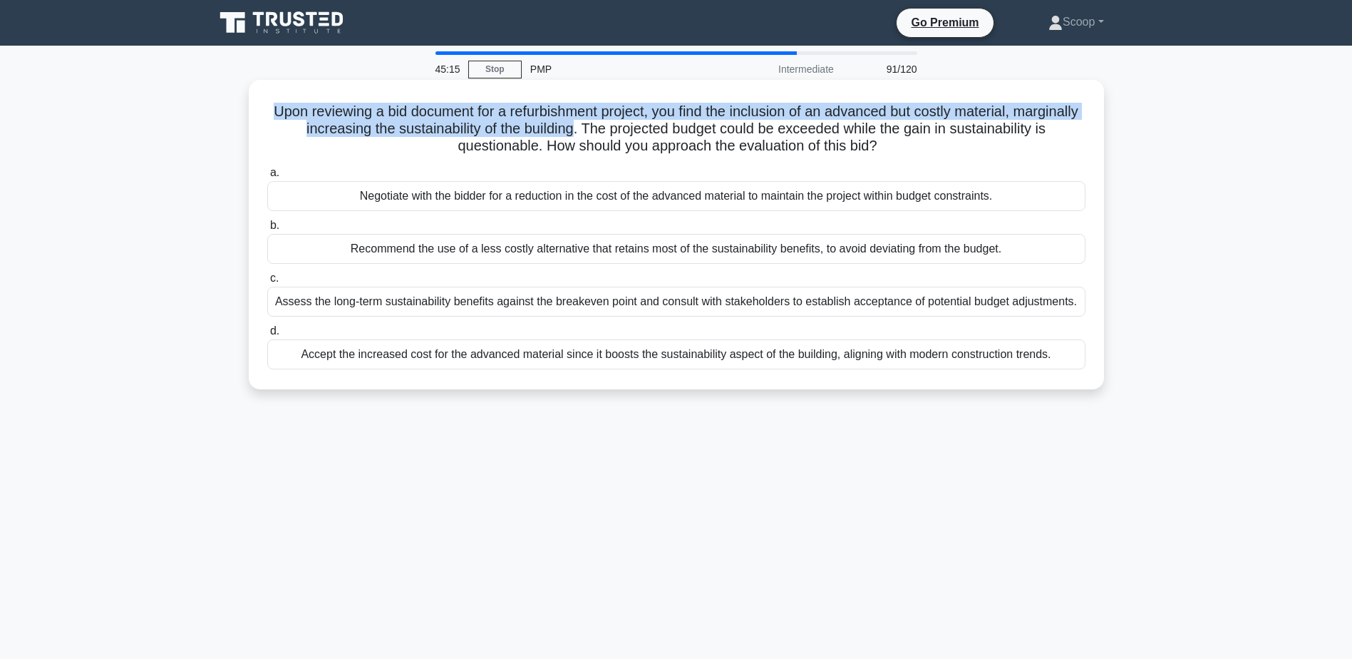
drag, startPoint x: 292, startPoint y: 118, endPoint x: 657, endPoint y: 130, distance: 365.1
click at [657, 130] on h5 "Upon reviewing a bid document for a refurbishment project, you find the inclusi…" at bounding box center [676, 129] width 821 height 53
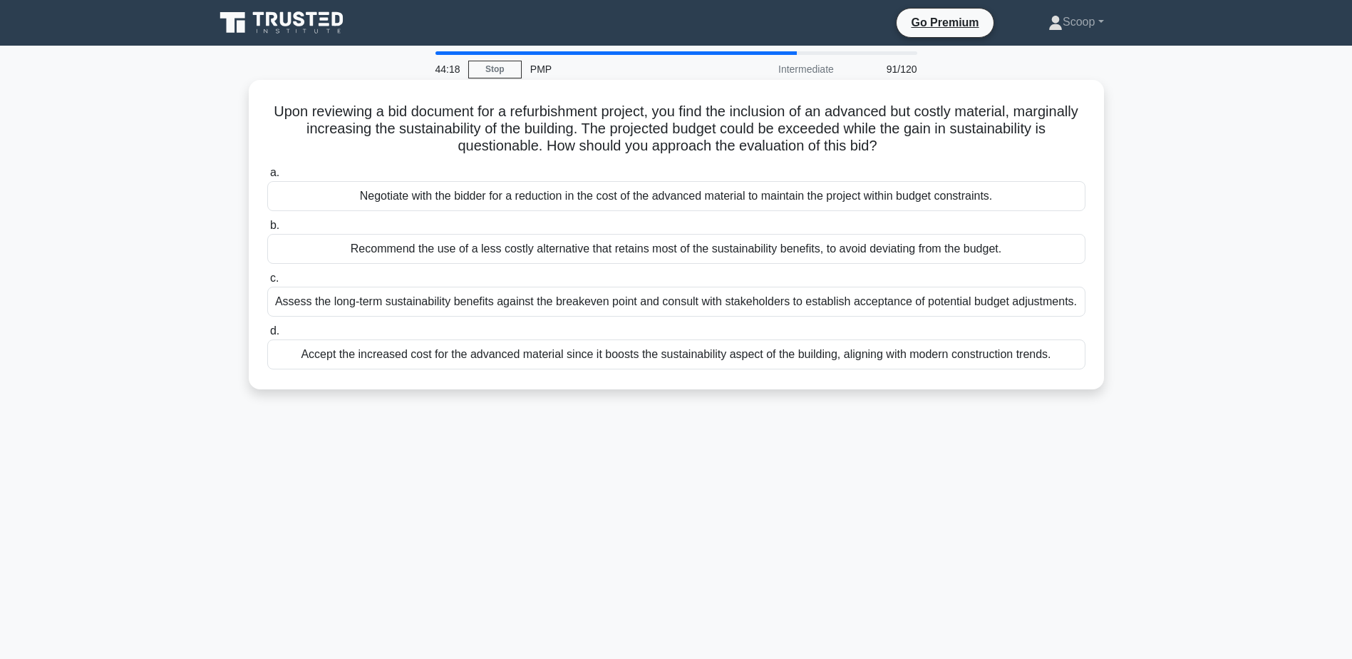
click at [659, 303] on div "Assess the long-term sustainability benefits against the breakeven point and co…" at bounding box center [676, 302] width 818 height 30
click at [267, 283] on input "c. Assess the long-term sustainability benefits against the breakeven point and…" at bounding box center [267, 278] width 0 height 9
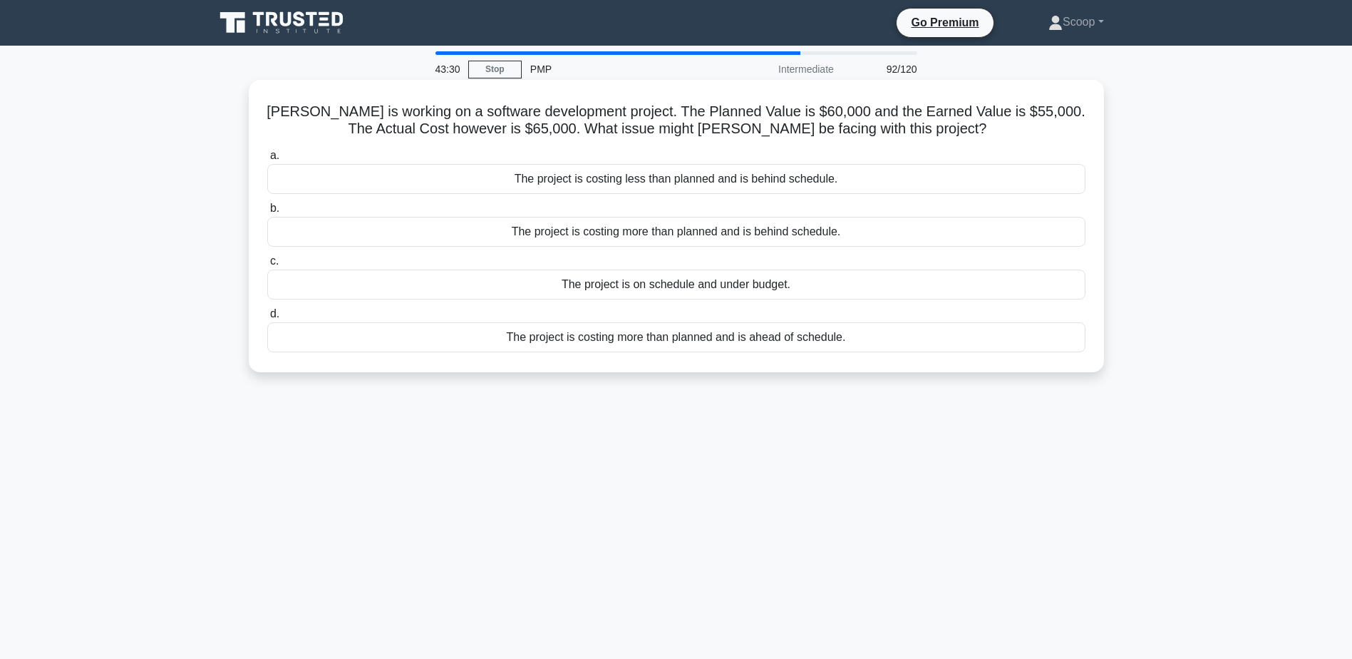
click at [758, 237] on div "The project is costing more than planned and is behind schedule." at bounding box center [676, 232] width 818 height 30
click at [267, 213] on input "b. The project is costing more than planned and is behind schedule." at bounding box center [267, 208] width 0 height 9
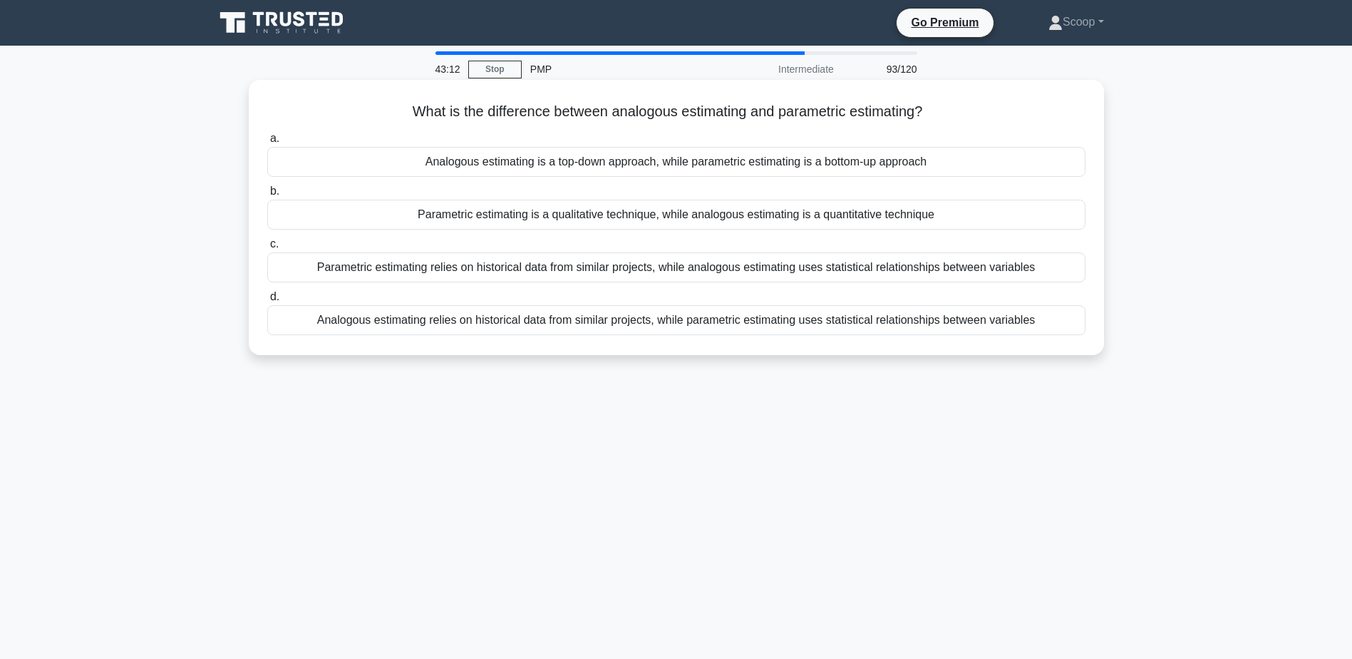
click at [1016, 324] on div "Analogous estimating relies on historical data from similar projects, while par…" at bounding box center [676, 320] width 818 height 30
click at [267, 301] on input "d. Analogous estimating relies on historical data from similar projects, while …" at bounding box center [267, 296] width 0 height 9
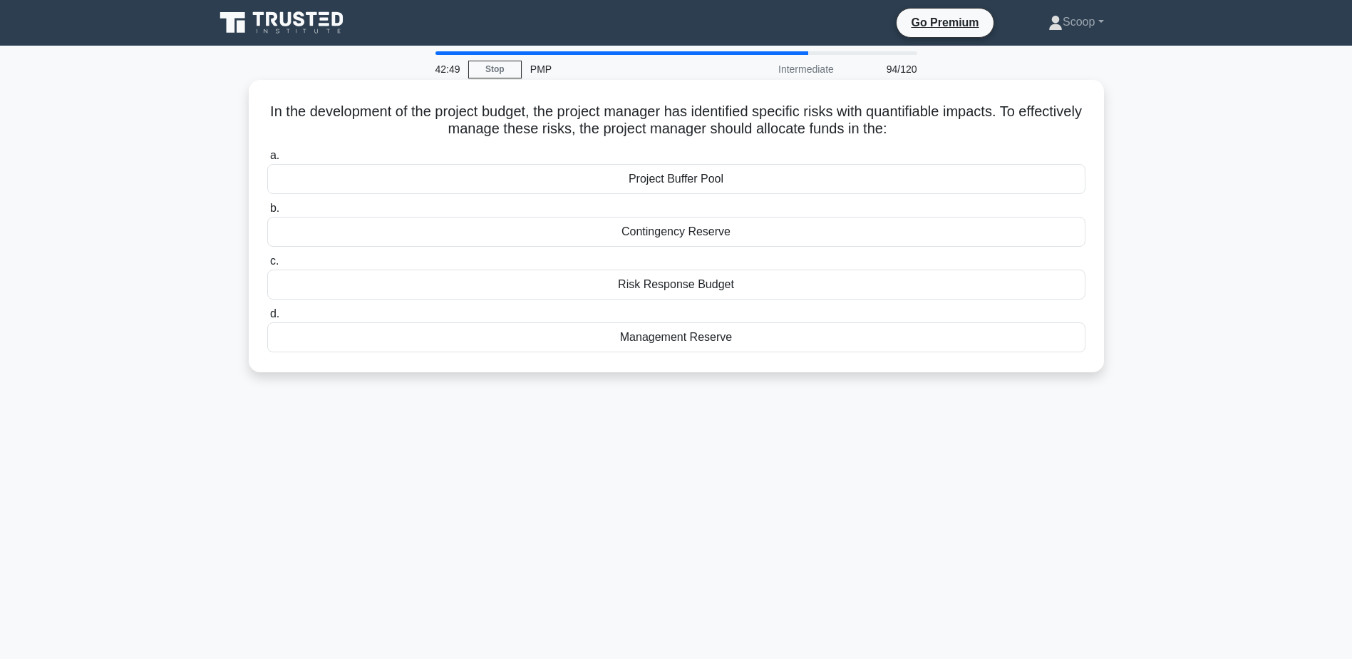
click at [675, 232] on div "Contingency Reserve" at bounding box center [676, 232] width 818 height 30
click at [267, 213] on input "b. Contingency Reserve" at bounding box center [267, 208] width 0 height 9
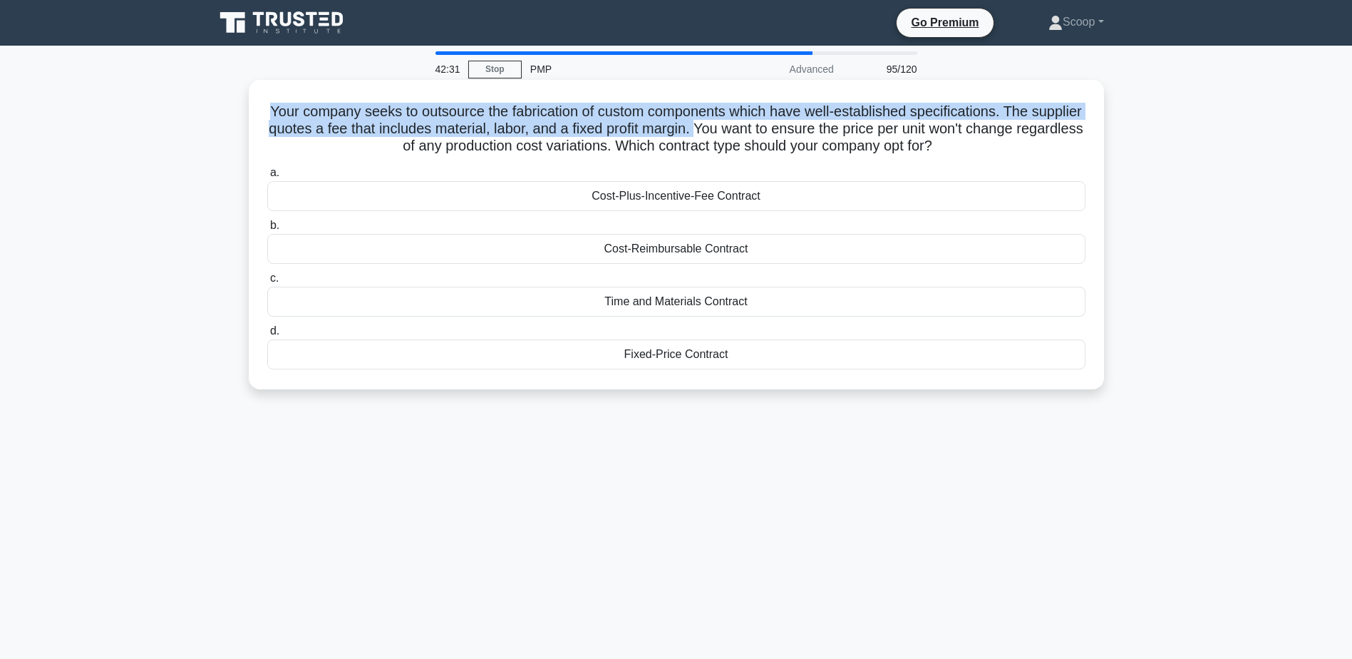
drag, startPoint x: 284, startPoint y: 115, endPoint x: 783, endPoint y: 128, distance: 499.0
click at [783, 128] on h5 "Your company seeks to outsource the fabrication of custom components which have…" at bounding box center [676, 129] width 821 height 53
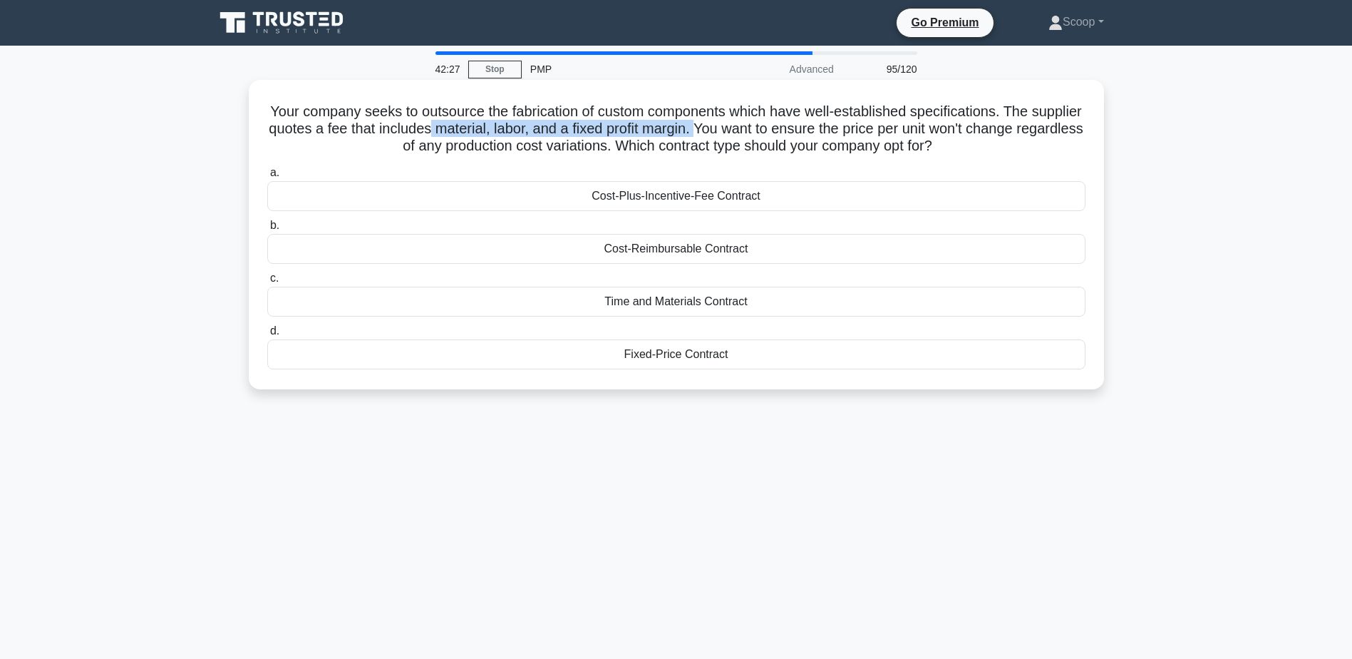
drag, startPoint x: 783, startPoint y: 128, endPoint x: 510, endPoint y: 127, distance: 273.0
click at [510, 127] on h5 "Your company seeks to outsource the fabrication of custom components which have…" at bounding box center [676, 129] width 821 height 53
click at [679, 351] on div "Fixed-Price Contract" at bounding box center [676, 354] width 818 height 30
click at [267, 336] on input "d. Fixed-Price Contract" at bounding box center [267, 330] width 0 height 9
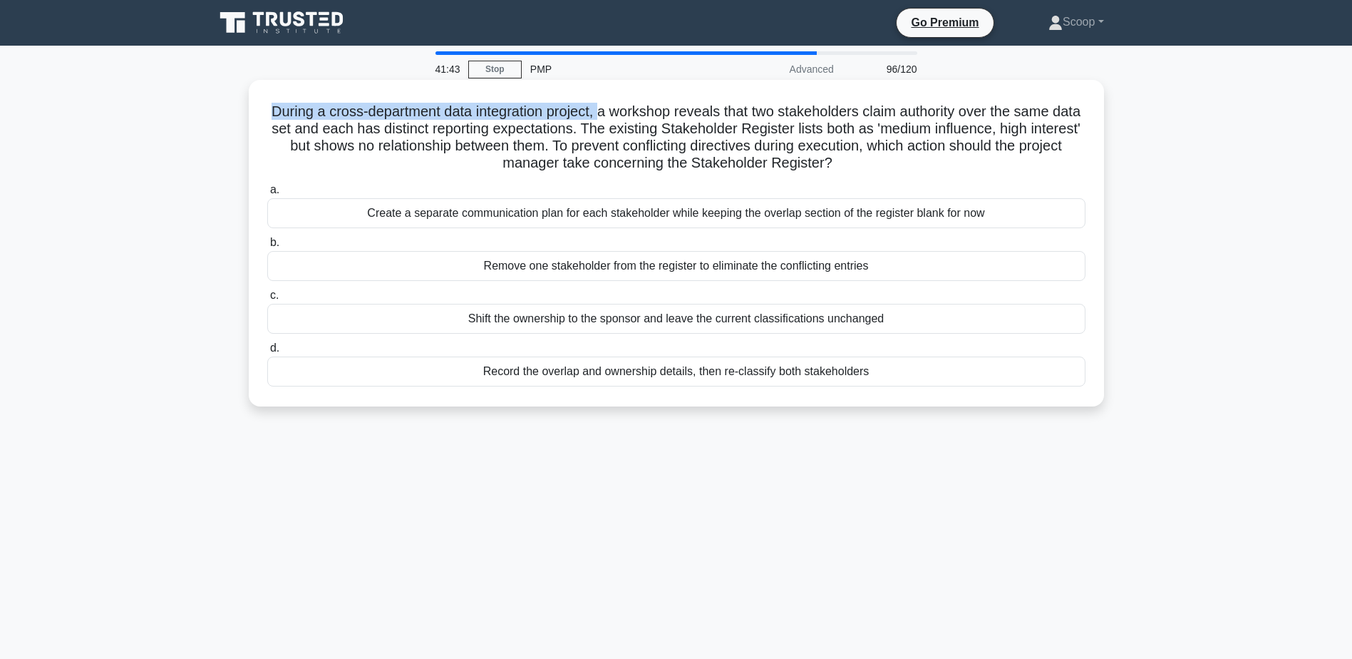
drag, startPoint x: 267, startPoint y: 110, endPoint x: 615, endPoint y: 103, distance: 348.6
click at [615, 103] on h5 "During a cross-department data integration project, a workshop reveals that two…" at bounding box center [676, 138] width 821 height 70
click at [892, 372] on div "Record the overlap and ownership details, then re-classify both stakeholders" at bounding box center [676, 371] width 818 height 30
click at [267, 353] on input "d. Record the overlap and ownership details, then re-classify both stakeholders" at bounding box center [267, 348] width 0 height 9
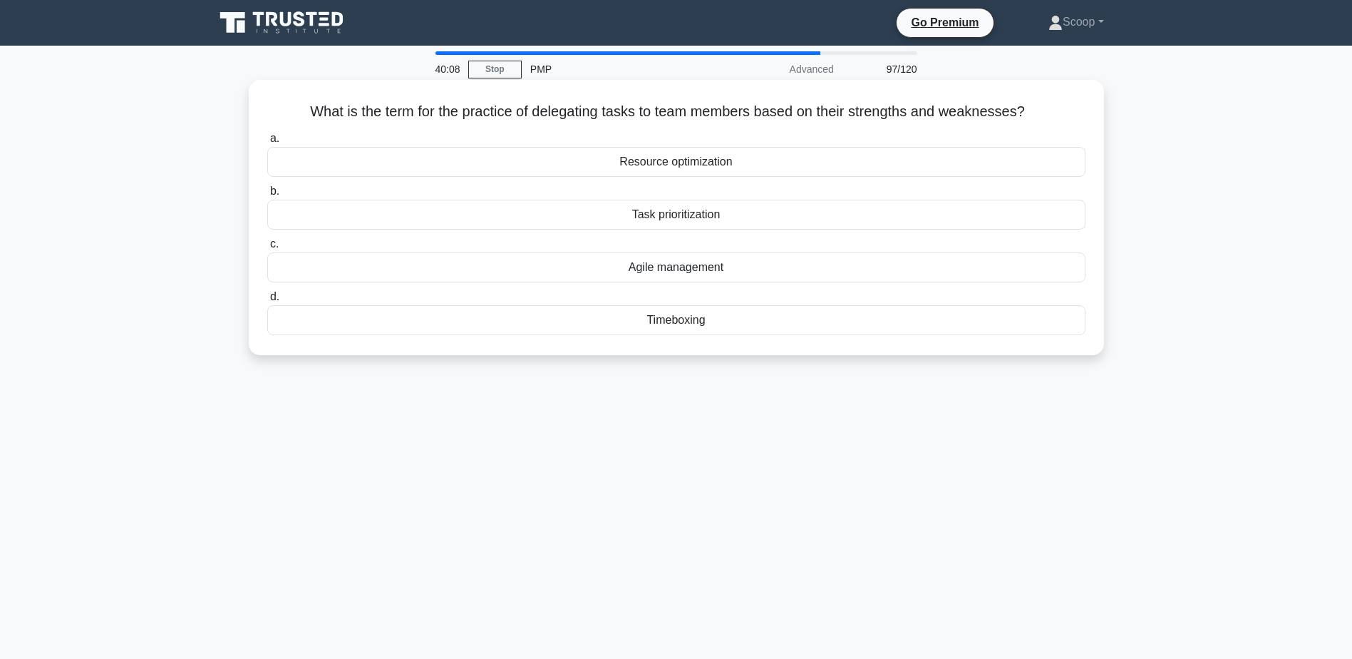
click at [675, 107] on h5 "What is the term for the practice of delegating tasks to team members based on …" at bounding box center [676, 112] width 821 height 19
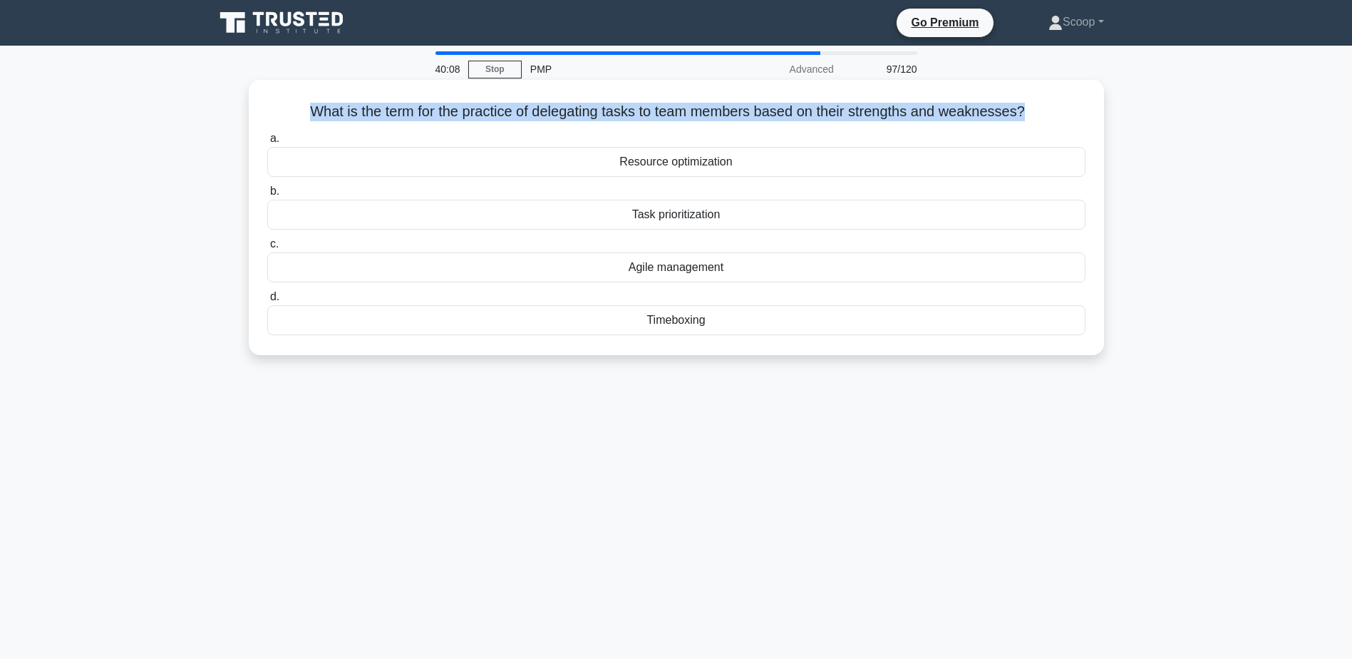
click at [675, 107] on h5 "What is the term for the practice of delegating tasks to team members based on …" at bounding box center [676, 112] width 821 height 19
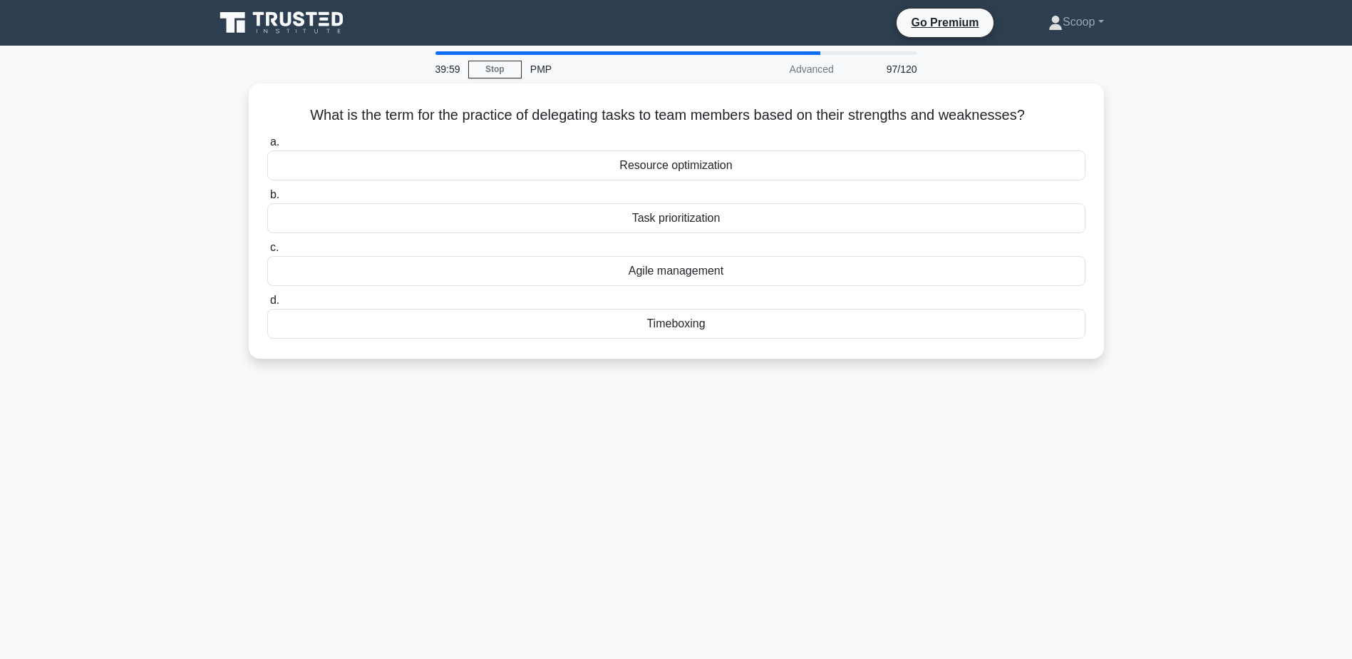
click at [1180, 162] on main "39:59 Stop PMP Advanced 97/120 What is the term for the practice of delegating …" at bounding box center [676, 408] width 1352 height 724
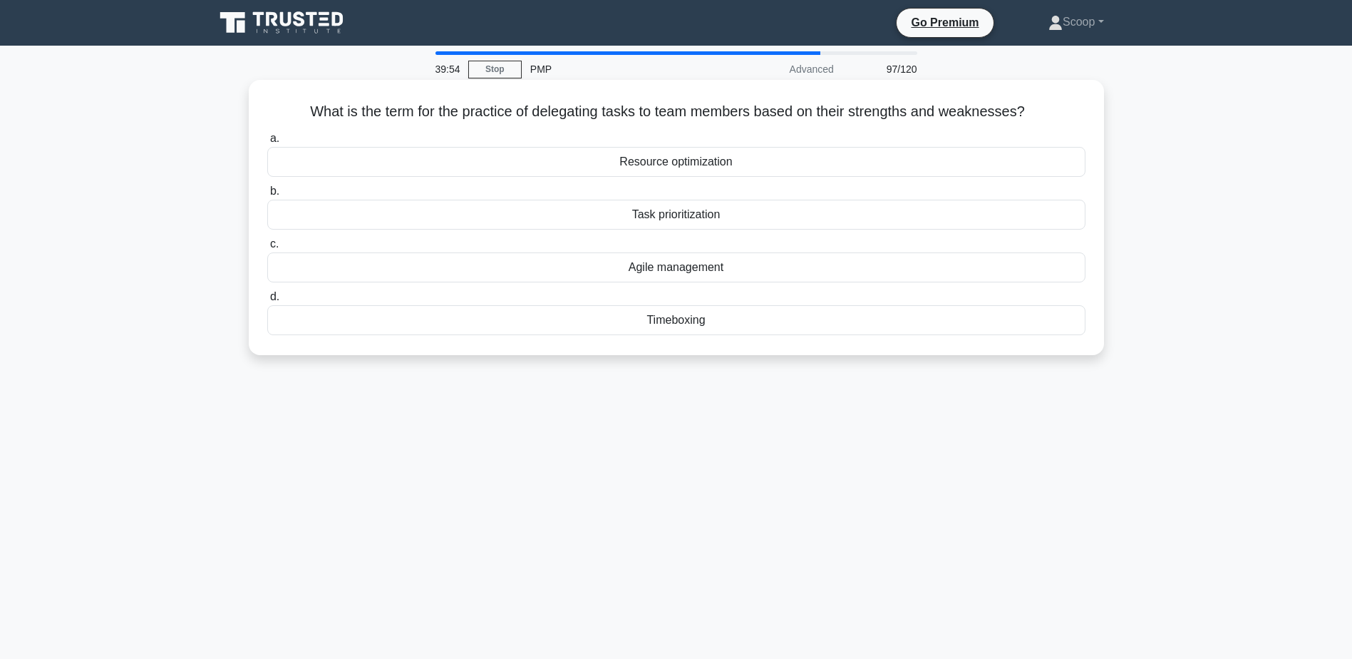
click at [686, 267] on div "Agile management" at bounding box center [676, 267] width 818 height 30
click at [267, 249] on input "c. Agile management" at bounding box center [267, 243] width 0 height 9
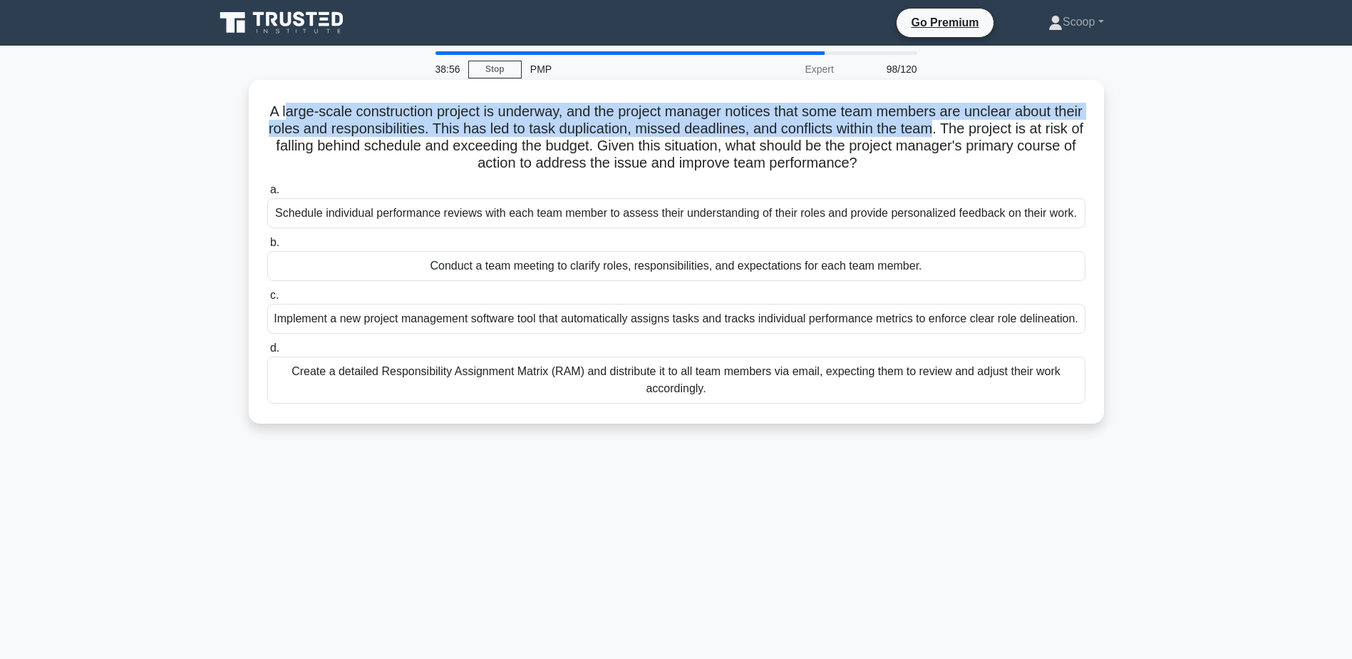
drag, startPoint x: 292, startPoint y: 110, endPoint x: 986, endPoint y: 121, distance: 695.0
click at [986, 121] on h5 "A large-scale construction project is underway, and the project manager notices…" at bounding box center [676, 138] width 821 height 70
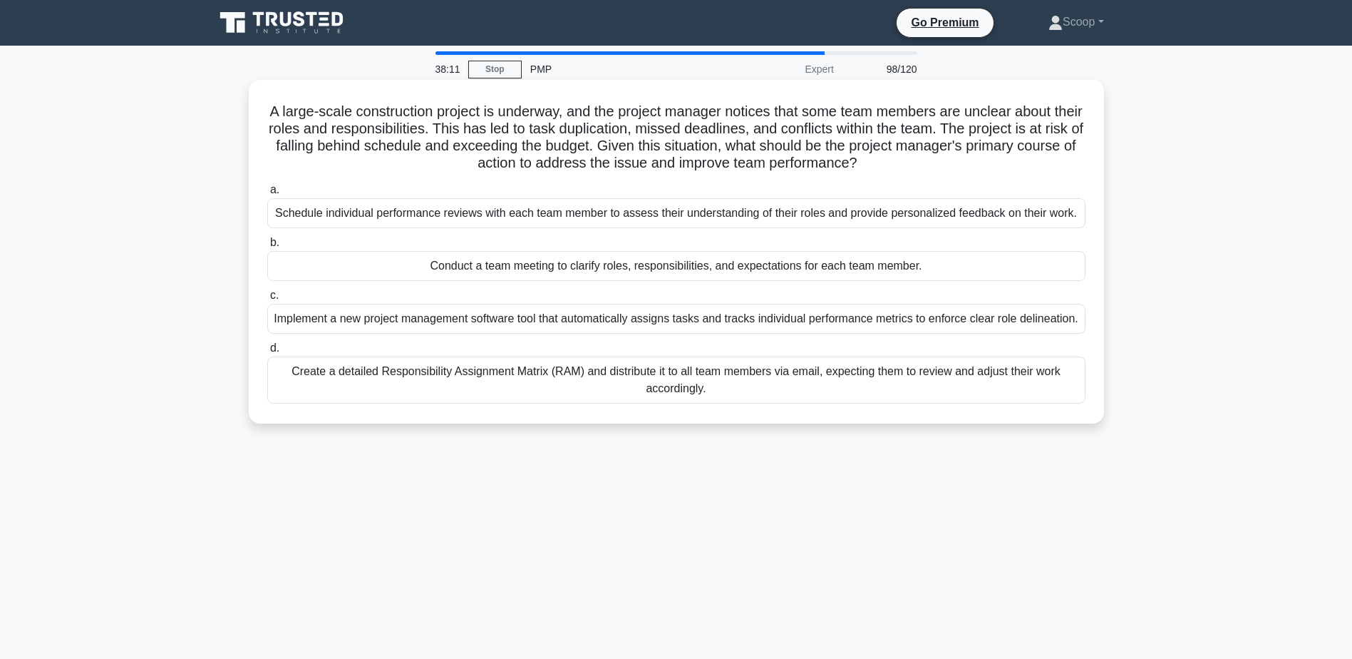
click at [594, 276] on div "Conduct a team meeting to clarify roles, responsibilities, and expectations for…" at bounding box center [676, 266] width 818 height 30
click at [267, 247] on input "b. Conduct a team meeting to clarify roles, responsibilities, and expectations …" at bounding box center [267, 242] width 0 height 9
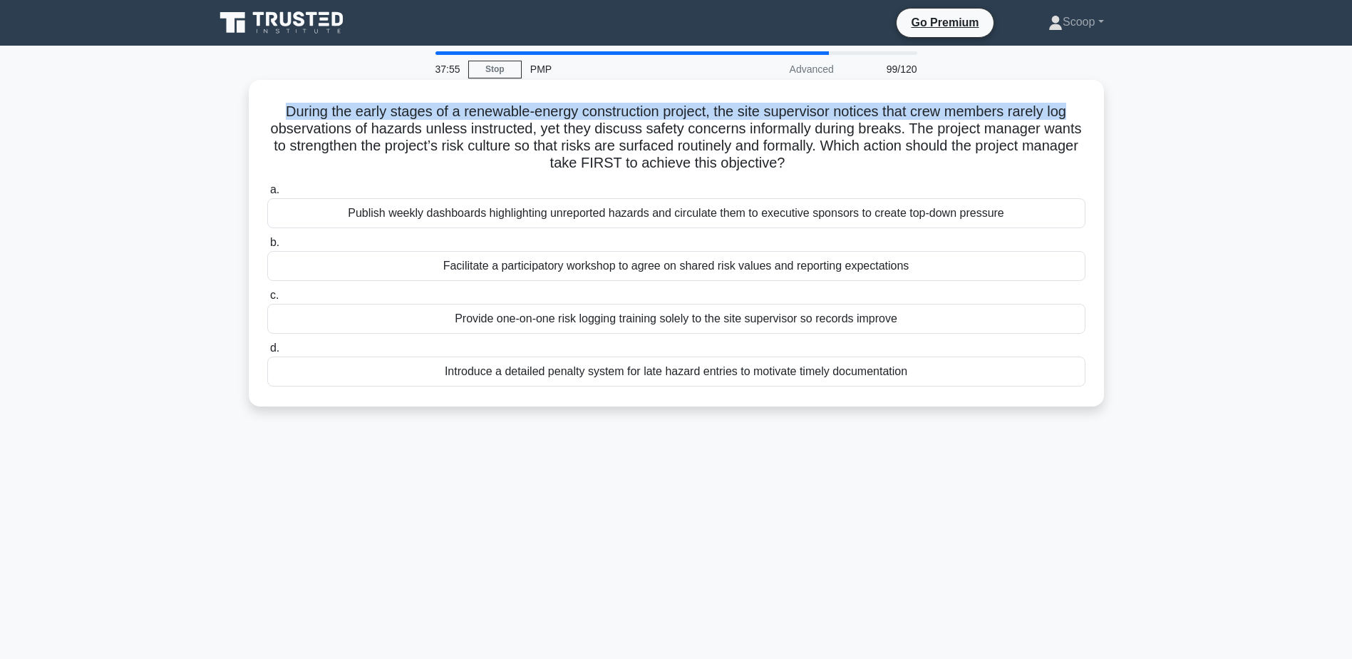
drag, startPoint x: 275, startPoint y: 119, endPoint x: 1011, endPoint y: 103, distance: 736.4
click at [1013, 103] on h5 "During the early stages of a renewable-energy construction project, the site su…" at bounding box center [676, 138] width 821 height 70
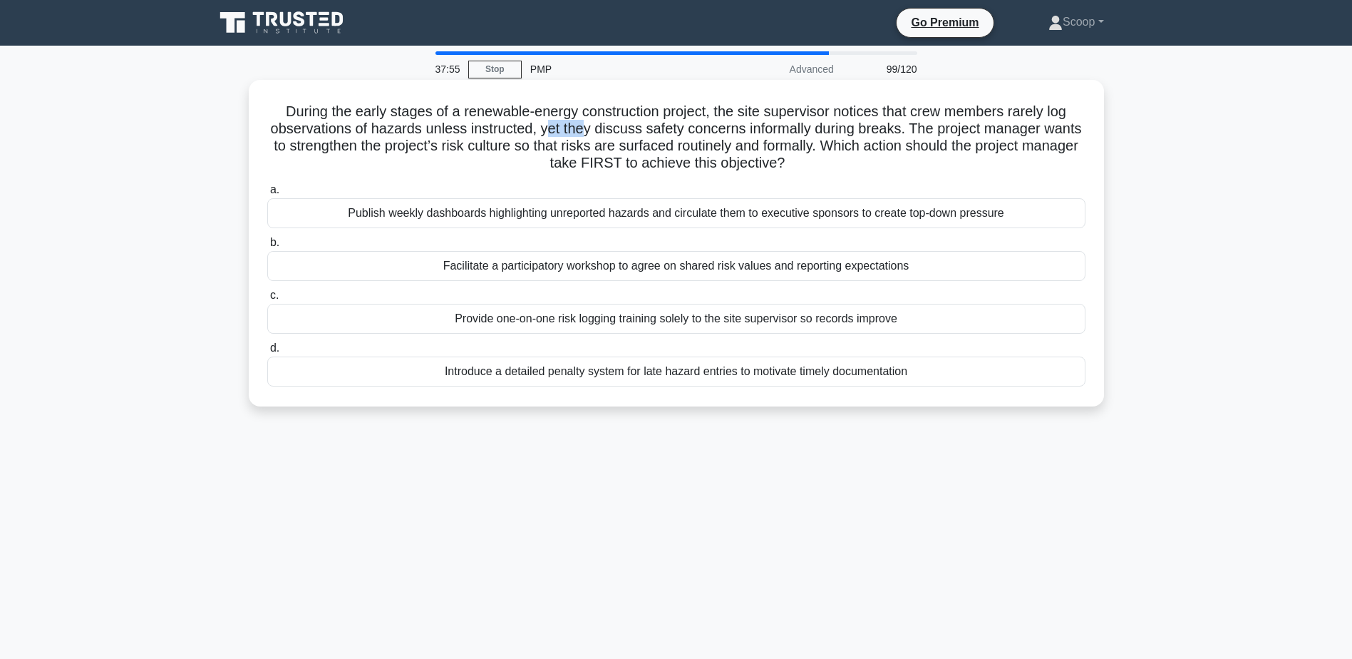
drag, startPoint x: 1011, startPoint y: 103, endPoint x: 547, endPoint y: 129, distance: 465.4
click at [547, 129] on h5 "During the early stages of a renewable-energy construction project, the site su…" at bounding box center [676, 138] width 821 height 70
click at [493, 263] on div "Facilitate a participatory workshop to agree on shared risk values and reportin…" at bounding box center [676, 266] width 818 height 30
click at [267, 247] on input "b. Facilitate a participatory workshop to agree on shared risk values and repor…" at bounding box center [267, 242] width 0 height 9
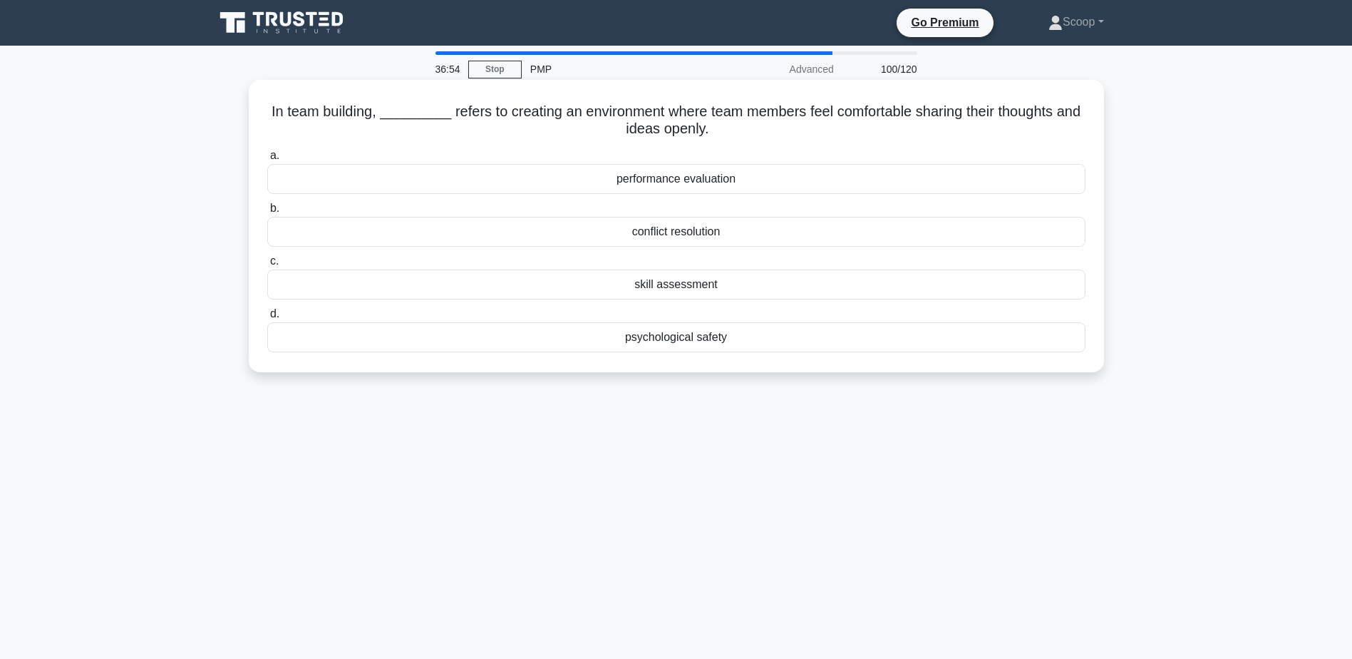
click at [644, 339] on div "psychological safety" at bounding box center [676, 337] width 818 height 30
click at [267, 319] on input "d. psychological safety" at bounding box center [267, 313] width 0 height 9
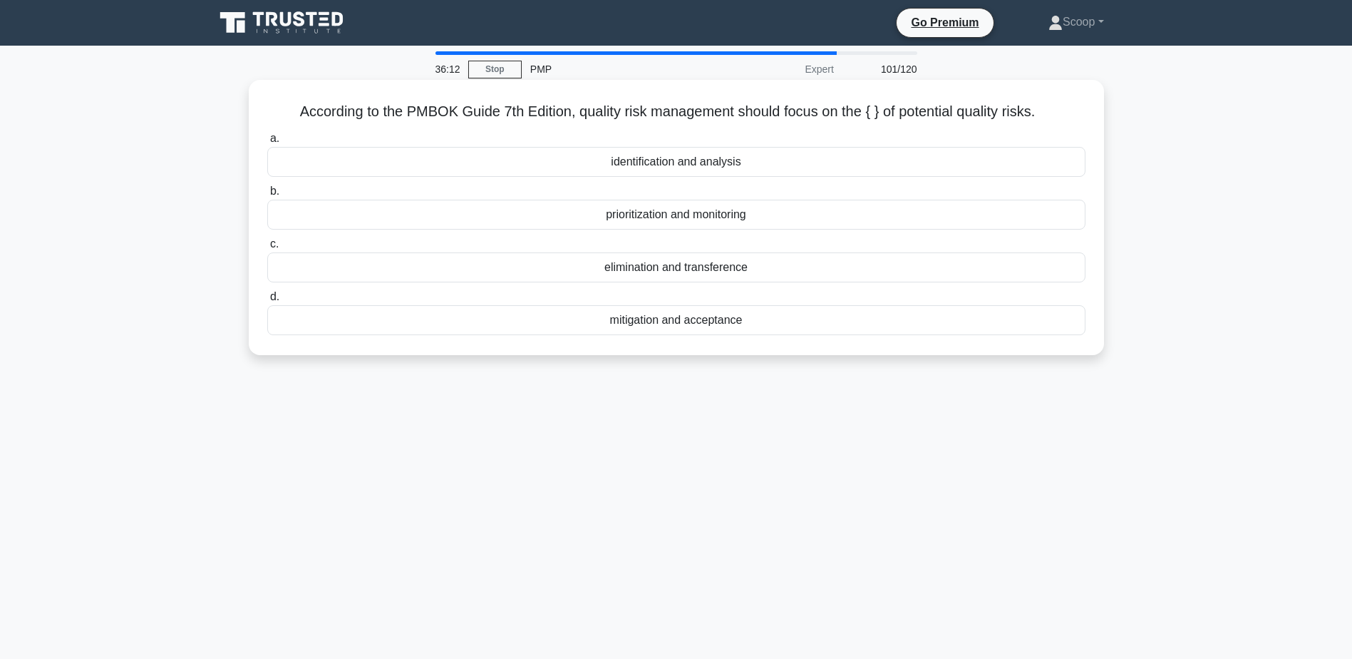
click at [736, 164] on div "identification and analysis" at bounding box center [676, 162] width 818 height 30
click at [267, 143] on input "a. identification and analysis" at bounding box center [267, 138] width 0 height 9
click at [676, 335] on div "Ecosystem services" at bounding box center [676, 320] width 818 height 30
click at [267, 301] on input "d. Ecosystem services" at bounding box center [267, 296] width 0 height 9
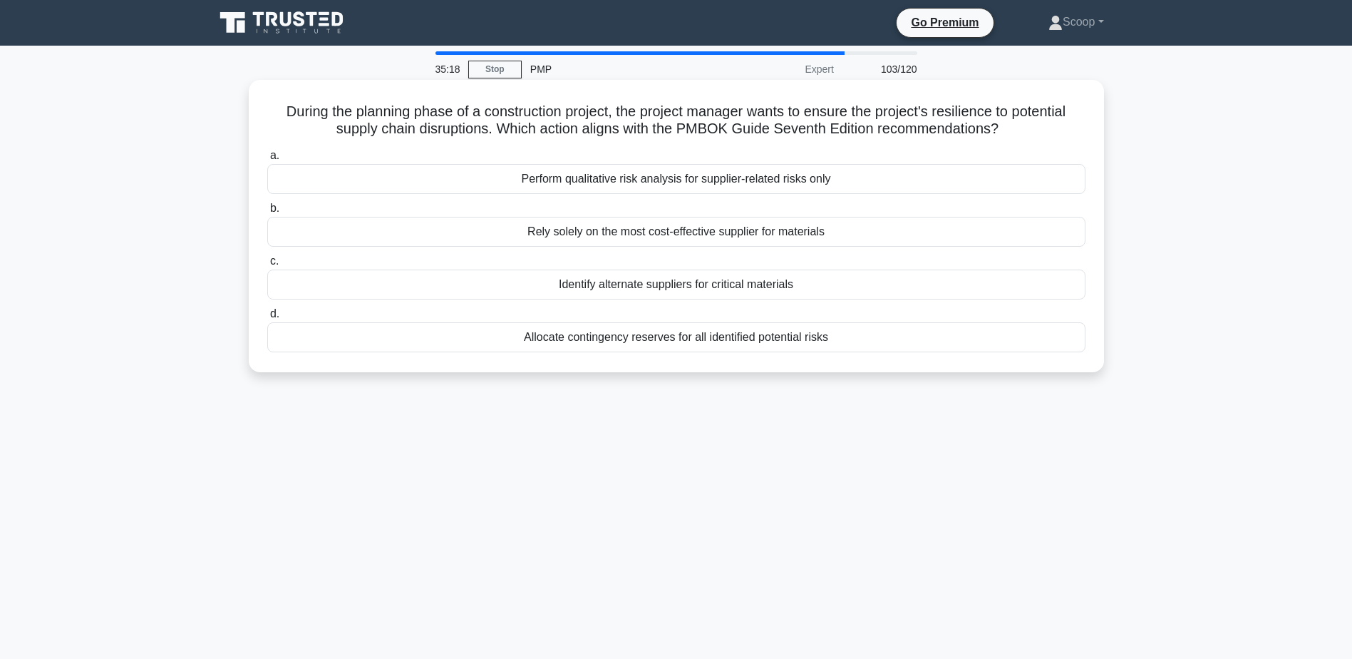
drag, startPoint x: 269, startPoint y: 108, endPoint x: 1018, endPoint y: 135, distance: 748.8
click at [1018, 135] on h5 "During the planning phase of a construction project, the project manager wants …" at bounding box center [676, 121] width 821 height 36
click at [622, 289] on div "Identify alternate suppliers for critical materials" at bounding box center [676, 284] width 818 height 30
click at [267, 266] on input "c. Identify alternate suppliers for critical materials" at bounding box center [267, 261] width 0 height 9
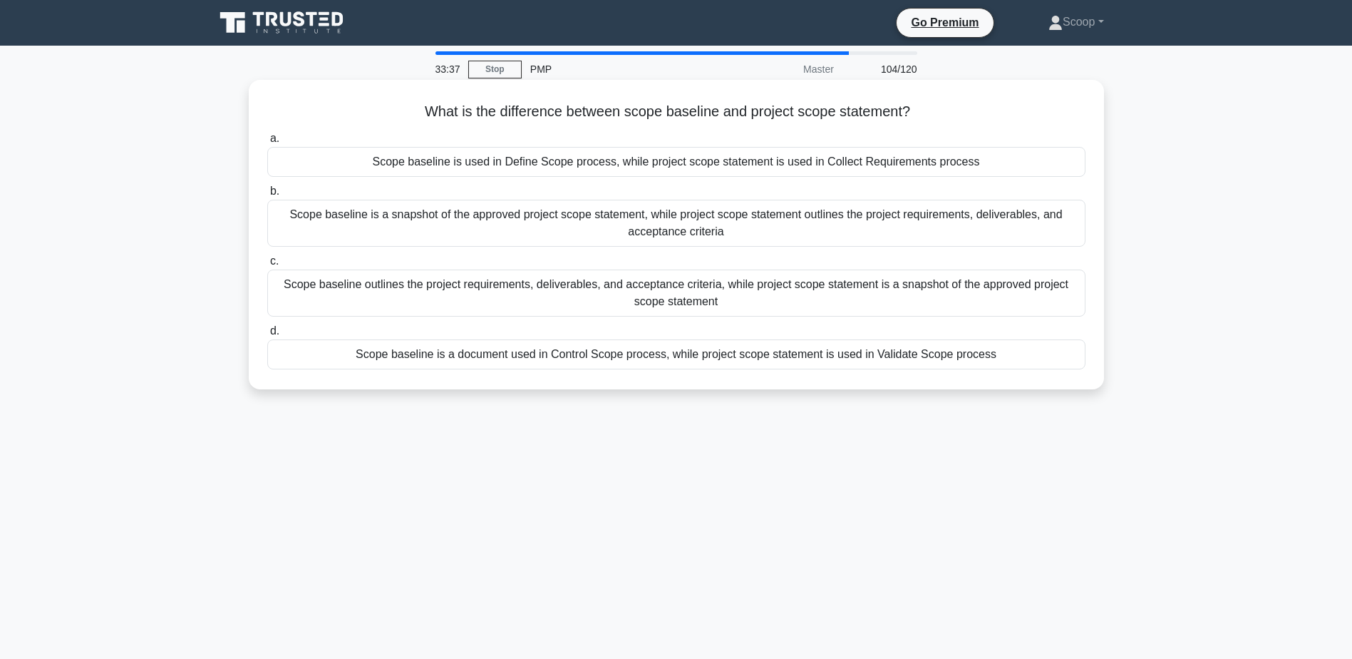
click at [299, 304] on div "Scope baseline outlines the project requirements, deliverables, and acceptance …" at bounding box center [676, 292] width 818 height 47
click at [267, 266] on input "c. Scope baseline outlines the project requirements, deliverables, and acceptan…" at bounding box center [267, 261] width 0 height 9
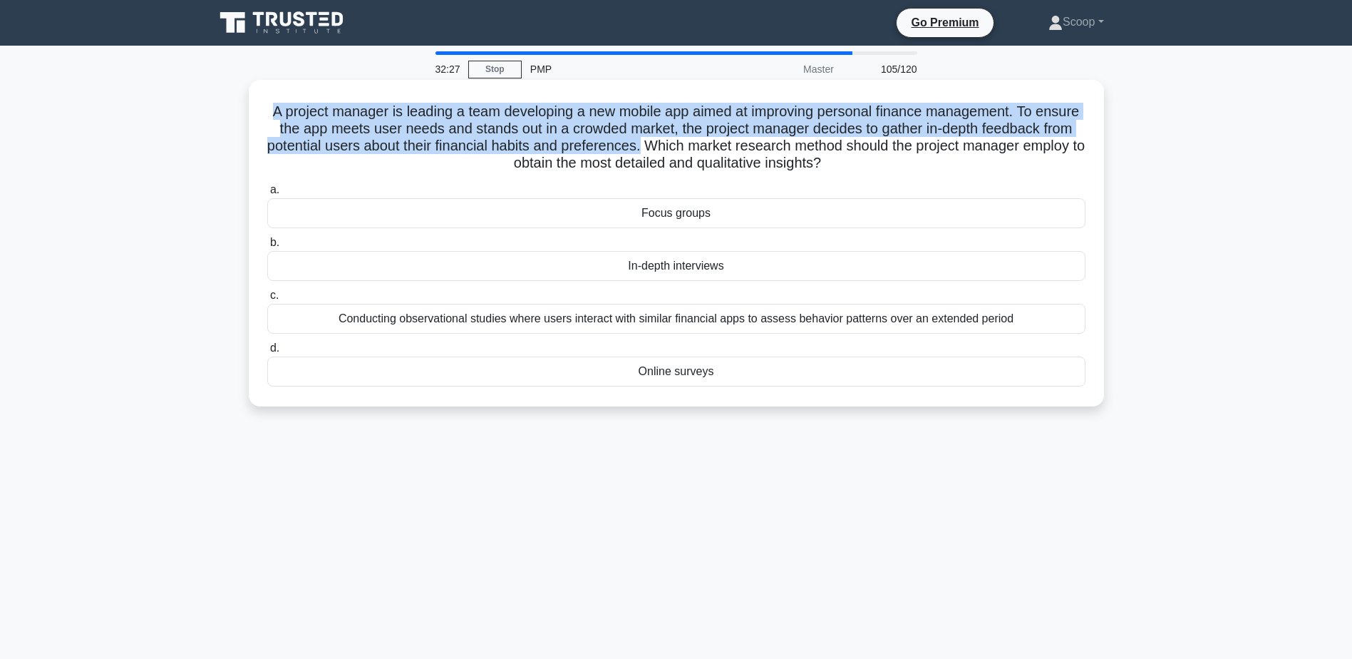
drag, startPoint x: 281, startPoint y: 112, endPoint x: 752, endPoint y: 148, distance: 472.5
click at [752, 148] on h5 "A project manager is leading a team developing a new mobile app aimed at improv…" at bounding box center [676, 138] width 821 height 70
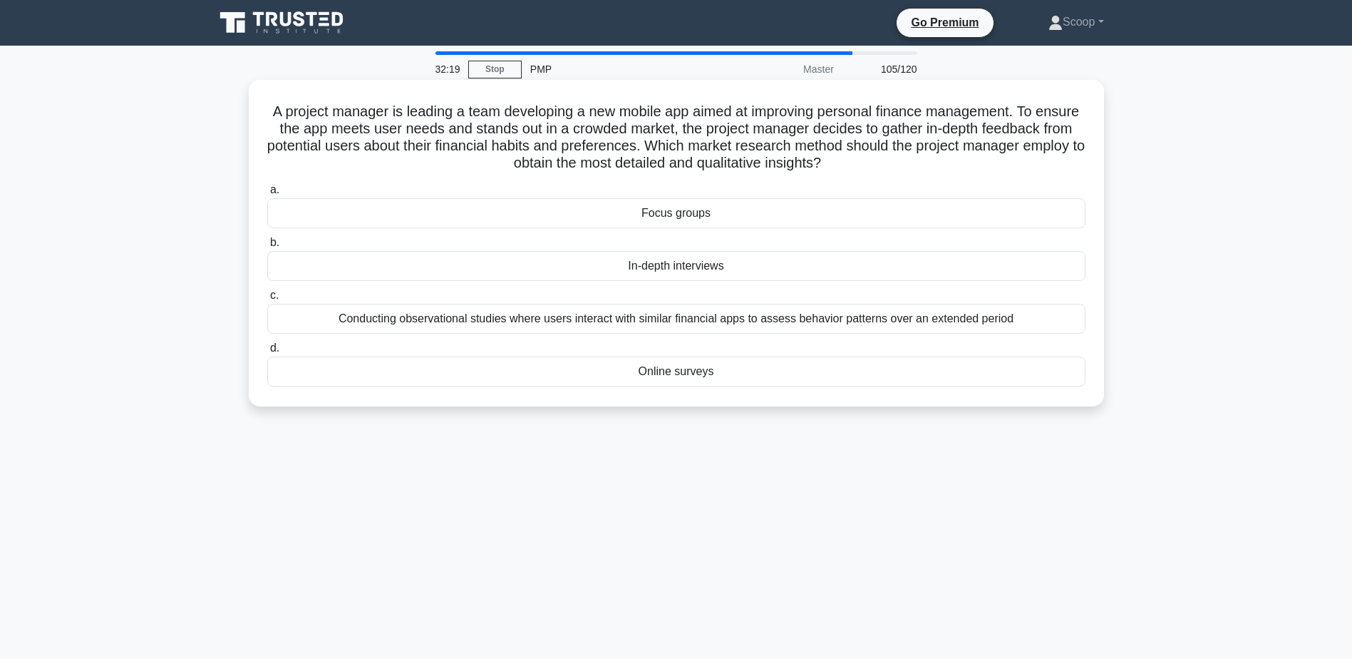
click at [661, 277] on div "In-depth interviews" at bounding box center [676, 266] width 818 height 30
click at [267, 247] on input "b. In-depth interviews" at bounding box center [267, 242] width 0 height 9
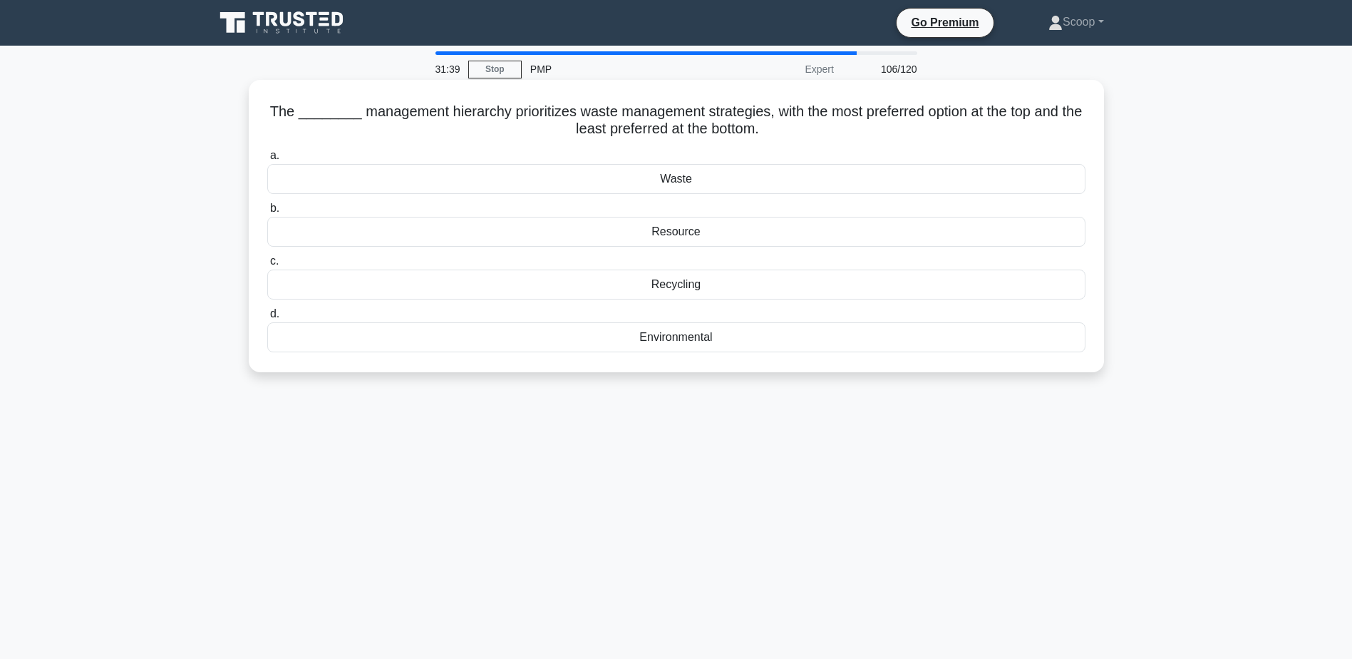
click at [664, 118] on h5 "The ________ management hierarchy prioritizes waste management strategies, with…" at bounding box center [676, 121] width 821 height 36
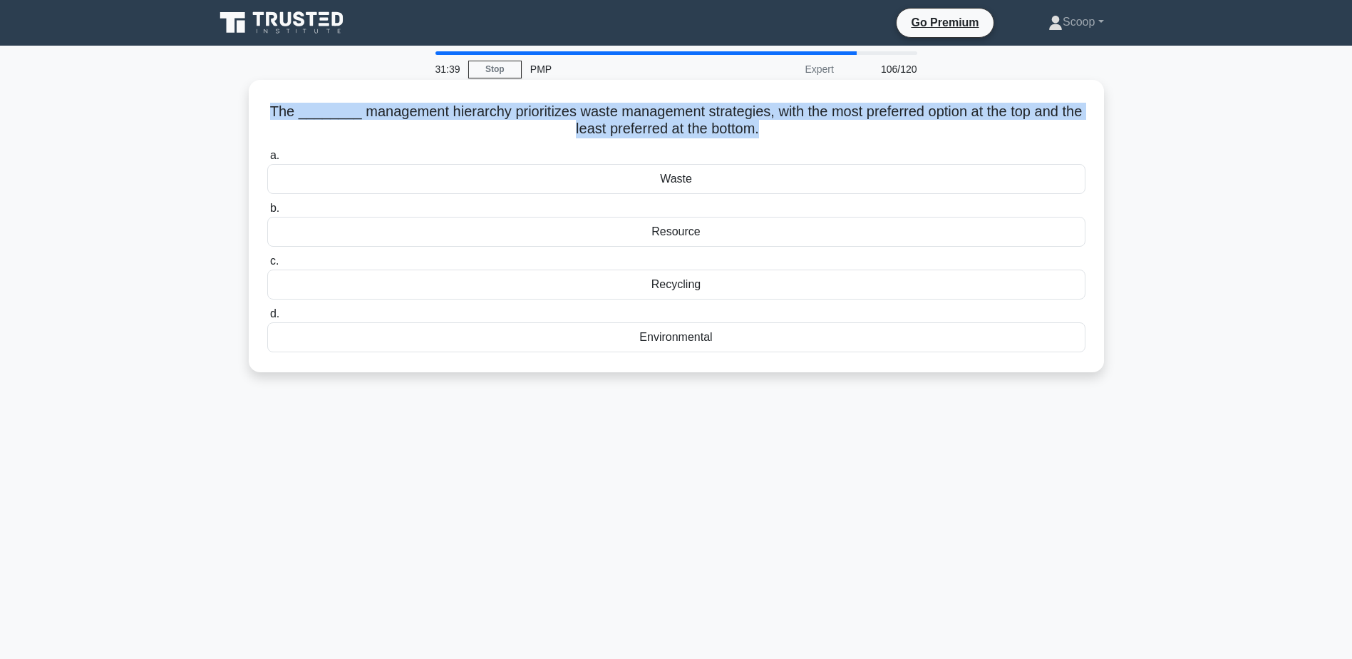
click at [664, 118] on h5 "The ________ management hierarchy prioritizes waste management strategies, with…" at bounding box center [676, 121] width 821 height 36
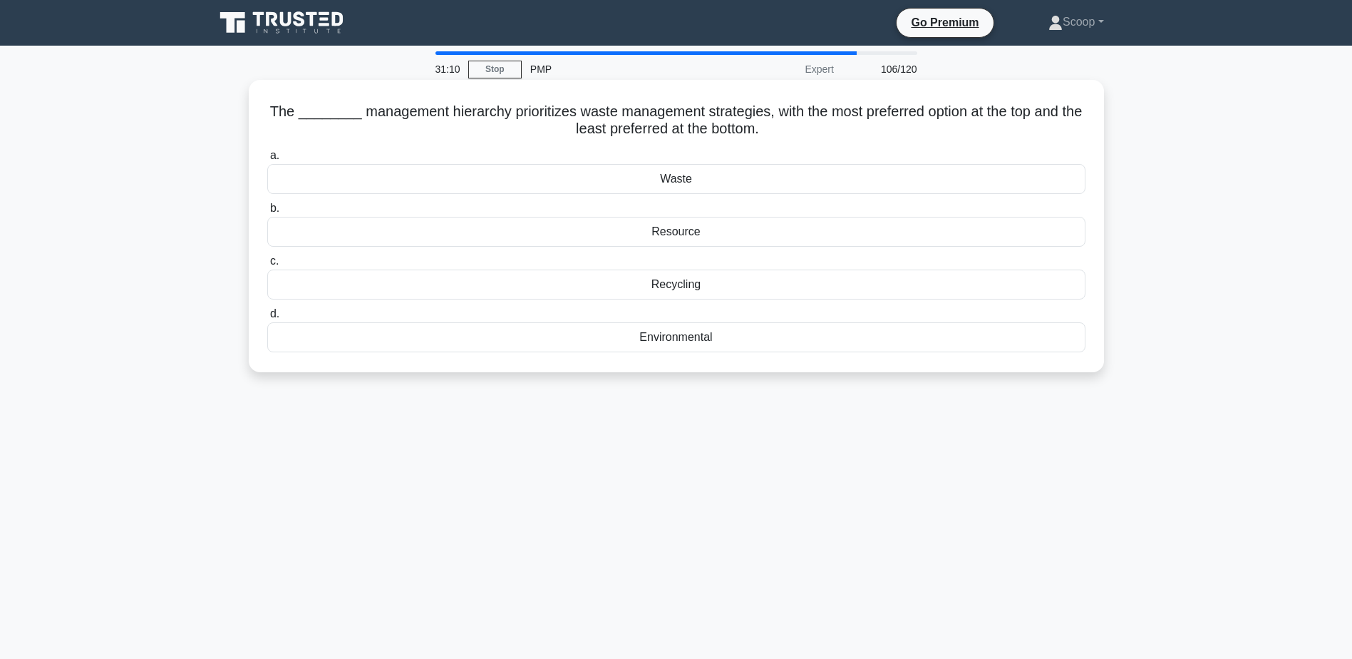
click at [685, 346] on div "Environmental" at bounding box center [676, 337] width 818 height 30
click at [267, 319] on input "d. Environmental" at bounding box center [267, 313] width 0 height 9
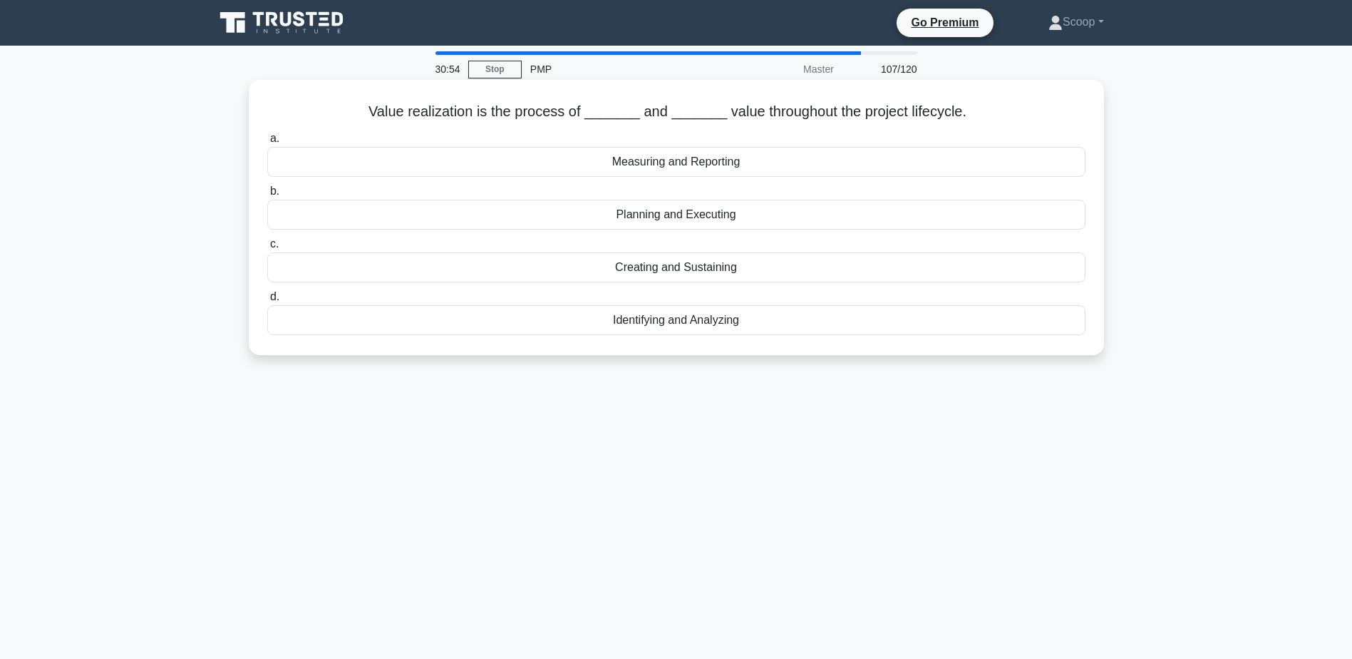
click at [732, 118] on h5 "Value realization is the process of _______ and _______ value throughout the pr…" at bounding box center [676, 112] width 821 height 19
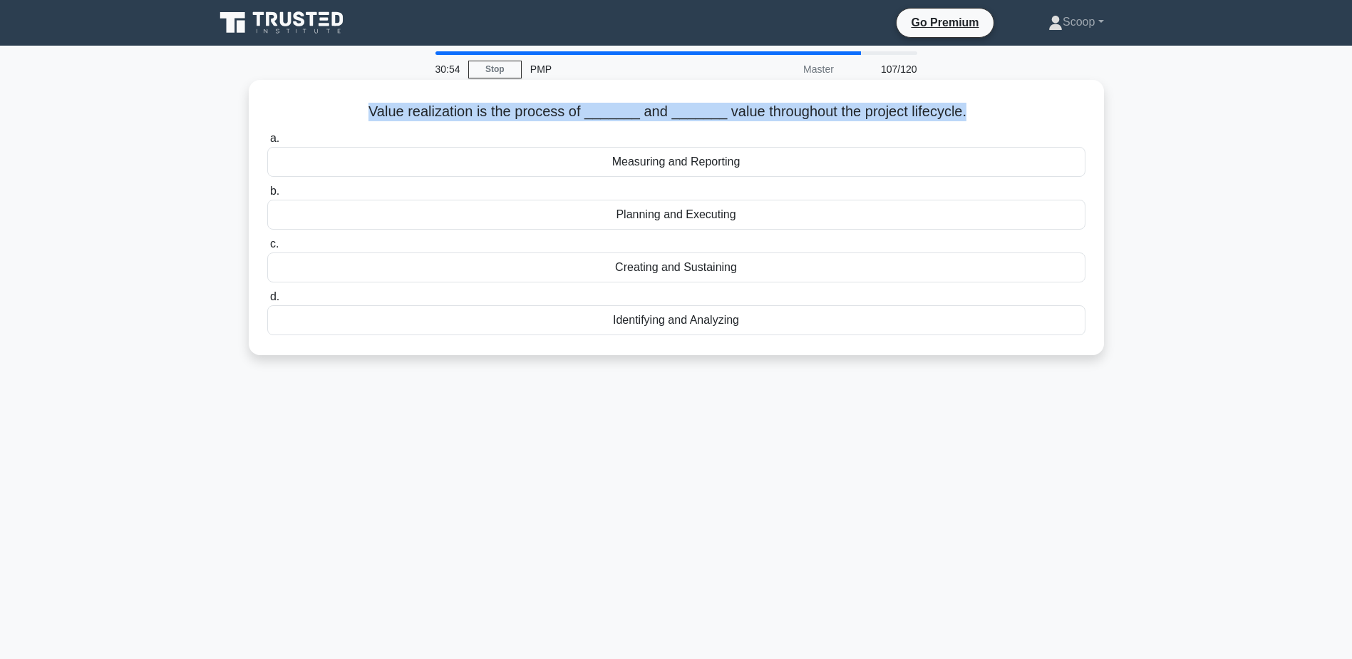
click at [732, 118] on h5 "Value realization is the process of _______ and _______ value throughout the pr…" at bounding box center [676, 112] width 821 height 19
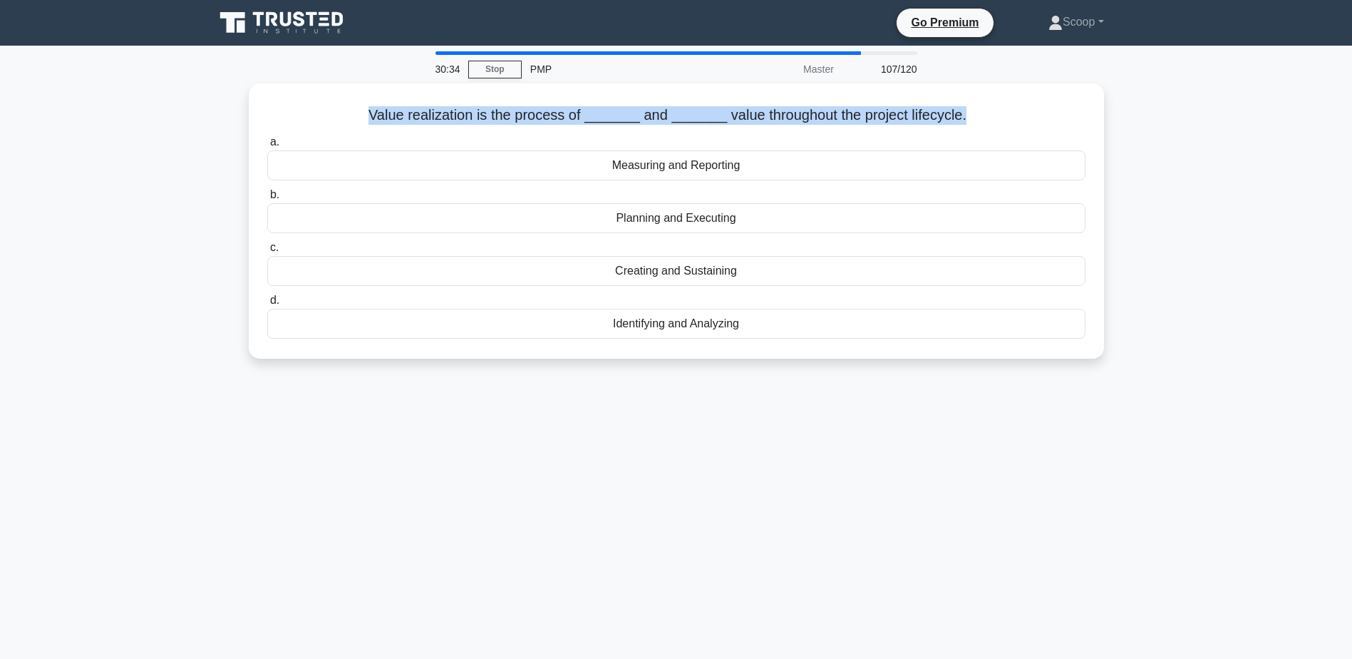
drag, startPoint x: 687, startPoint y: 373, endPoint x: 1176, endPoint y: 342, distance: 489.9
click at [1176, 342] on main "30:34 Stop PMP Master 107/120 Value realization is the process of _______ and _…" at bounding box center [676, 408] width 1352 height 724
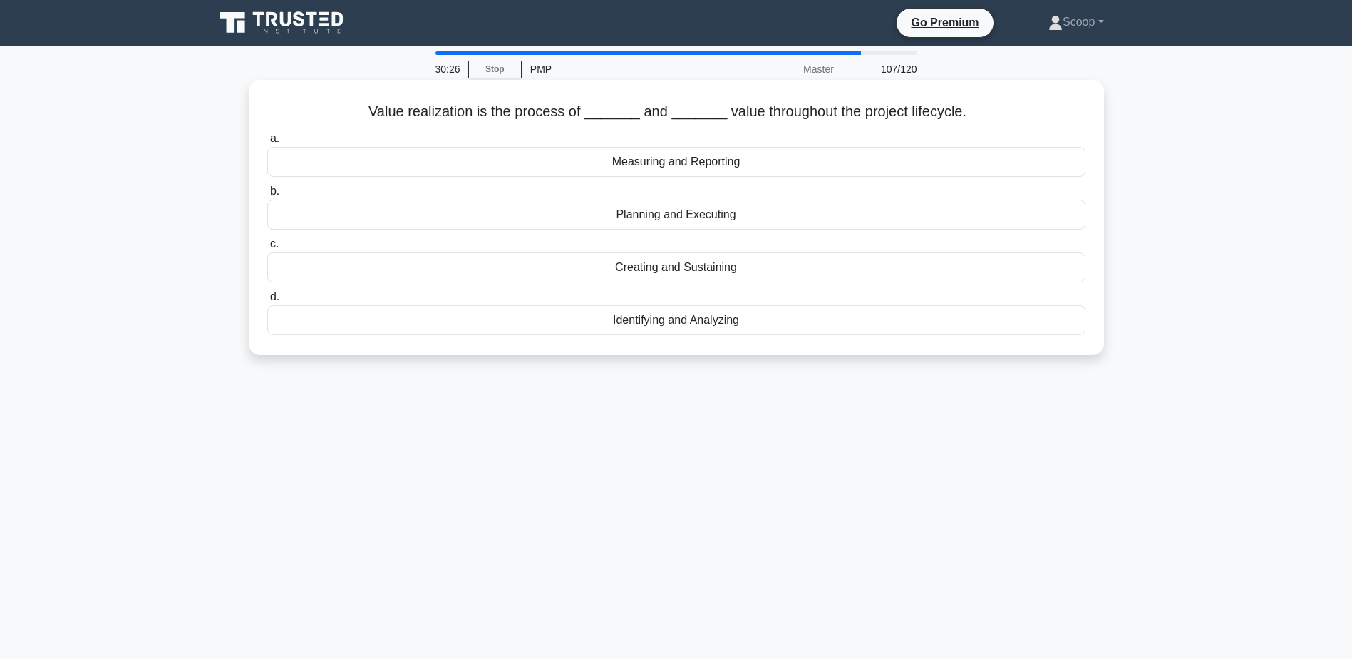
click at [704, 166] on div "Measuring and Reporting" at bounding box center [676, 162] width 818 height 30
click at [267, 143] on input "a. Measuring and Reporting" at bounding box center [267, 138] width 0 height 9
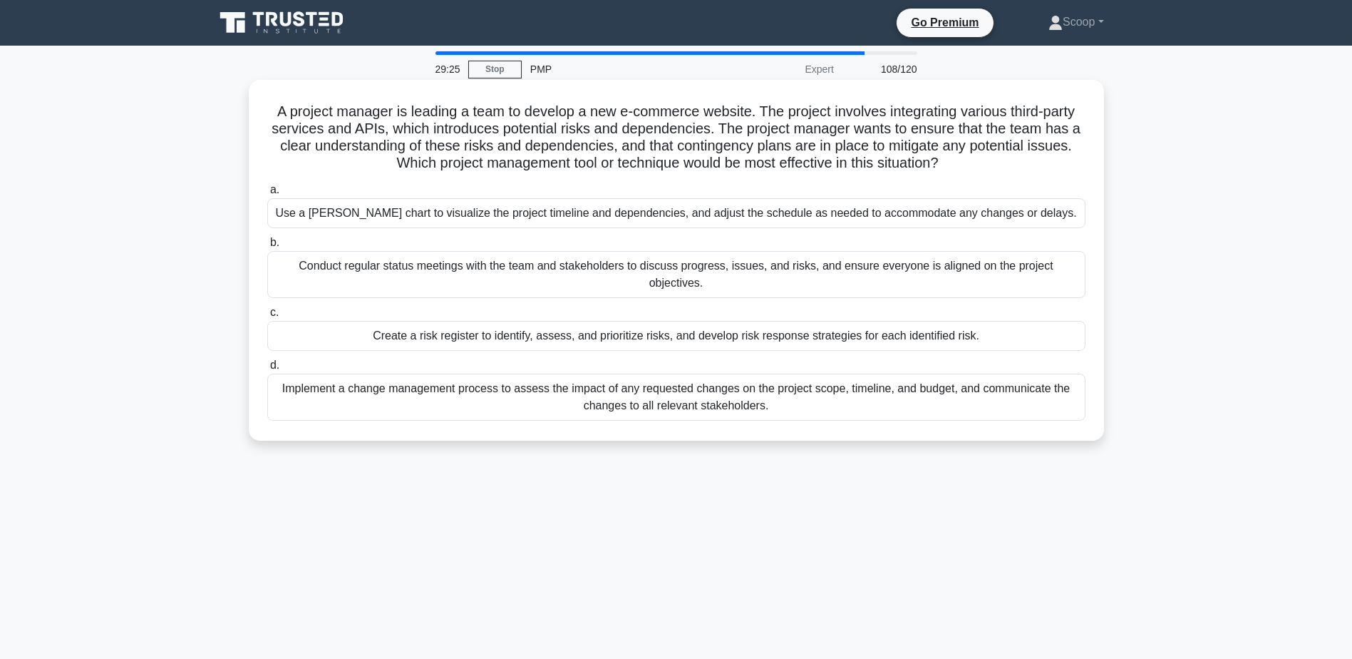
drag, startPoint x: 284, startPoint y: 105, endPoint x: 1016, endPoint y: 159, distance: 733.9
click at [1016, 159] on h5 "A project manager is leading a team to develop a new e-commerce website. The pr…" at bounding box center [676, 138] width 821 height 70
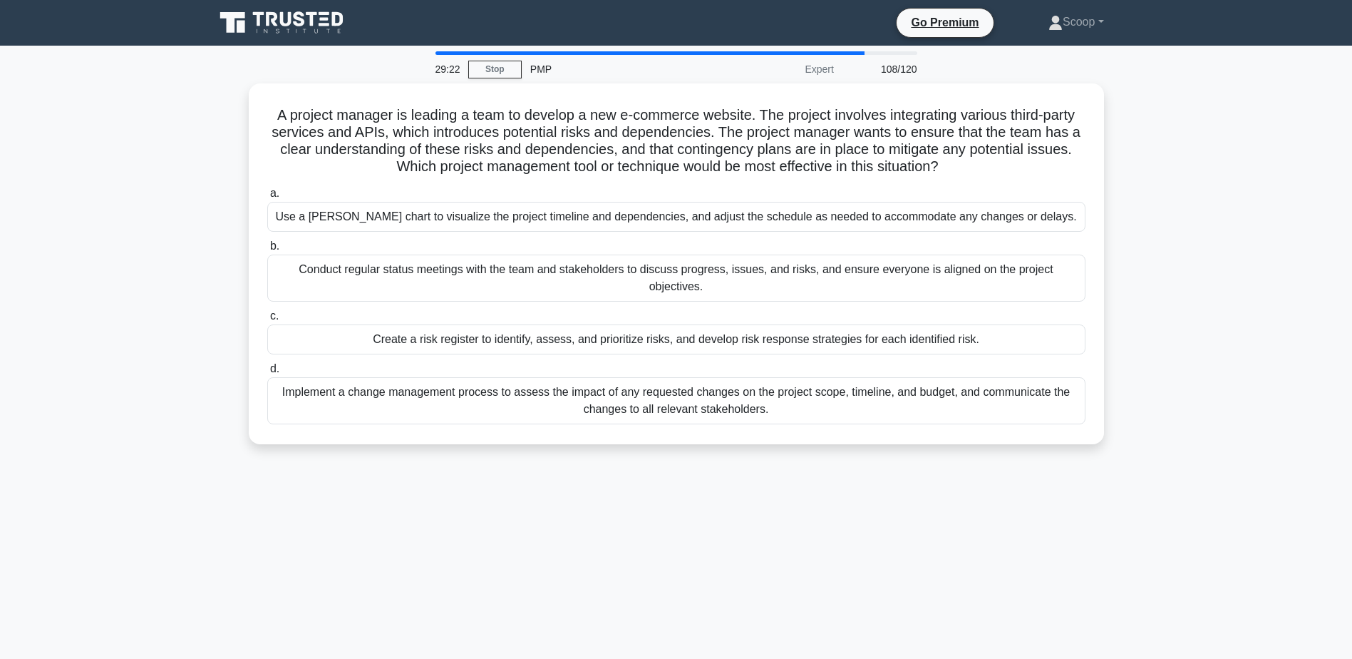
click at [95, 291] on main "29:22 Stop PMP Expert 108/120 A project manager is leading a team to develop a …" at bounding box center [676, 408] width 1352 height 724
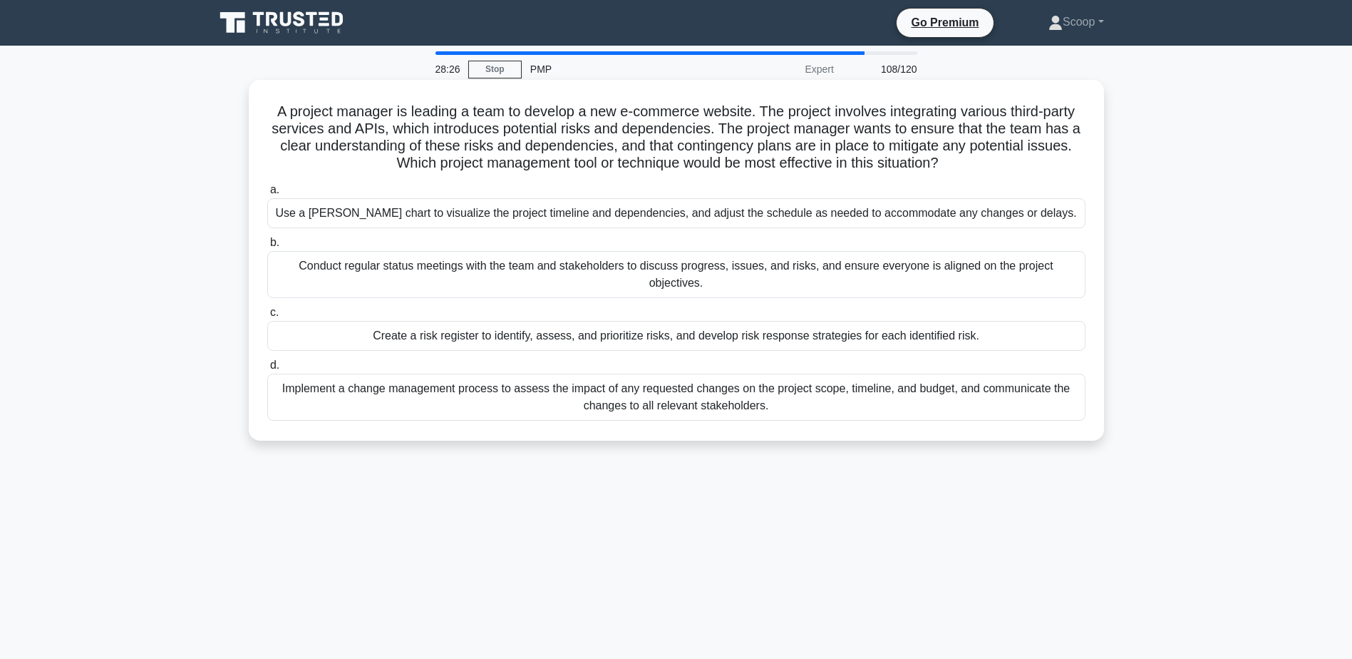
click at [1018, 321] on div "Create a risk register to identify, assess, and prioritize risks, and develop r…" at bounding box center [676, 336] width 818 height 30
click at [267, 317] on input "c. Create a risk register to identify, assess, and prioritize risks, and develo…" at bounding box center [267, 312] width 0 height 9
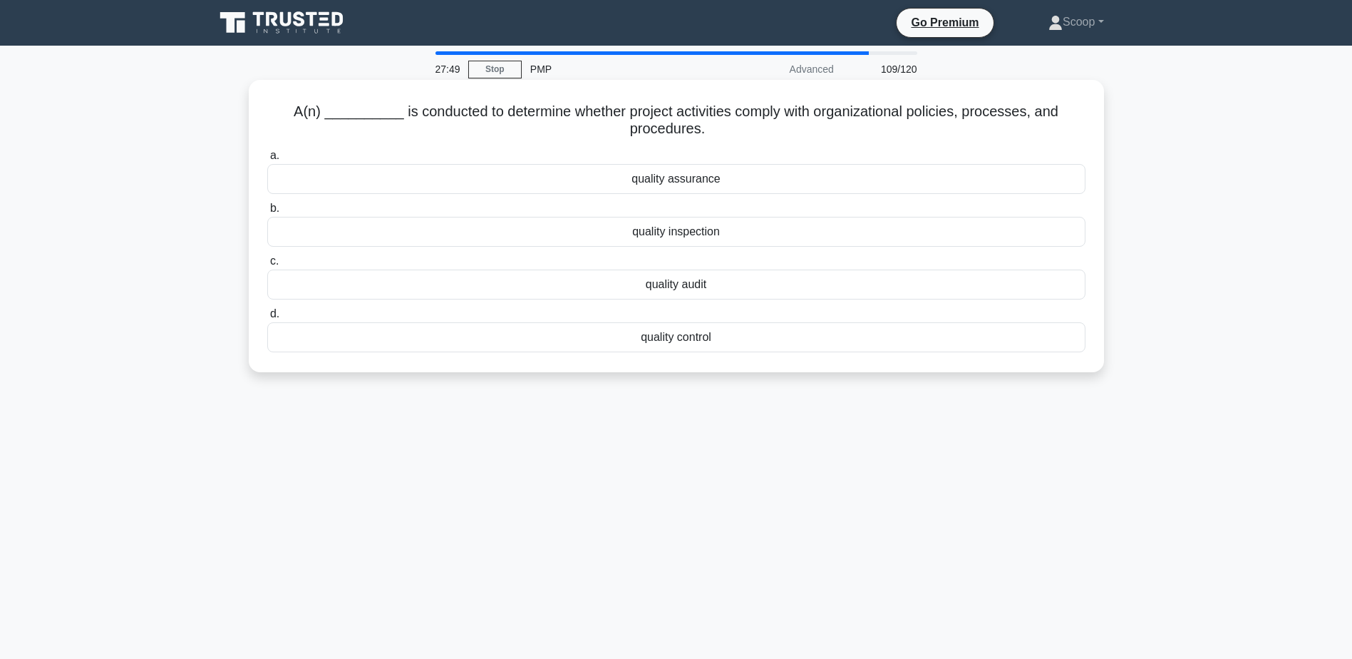
click at [716, 292] on div "quality audit" at bounding box center [676, 284] width 818 height 30
click at [267, 266] on input "c. quality audit" at bounding box center [267, 261] width 0 height 9
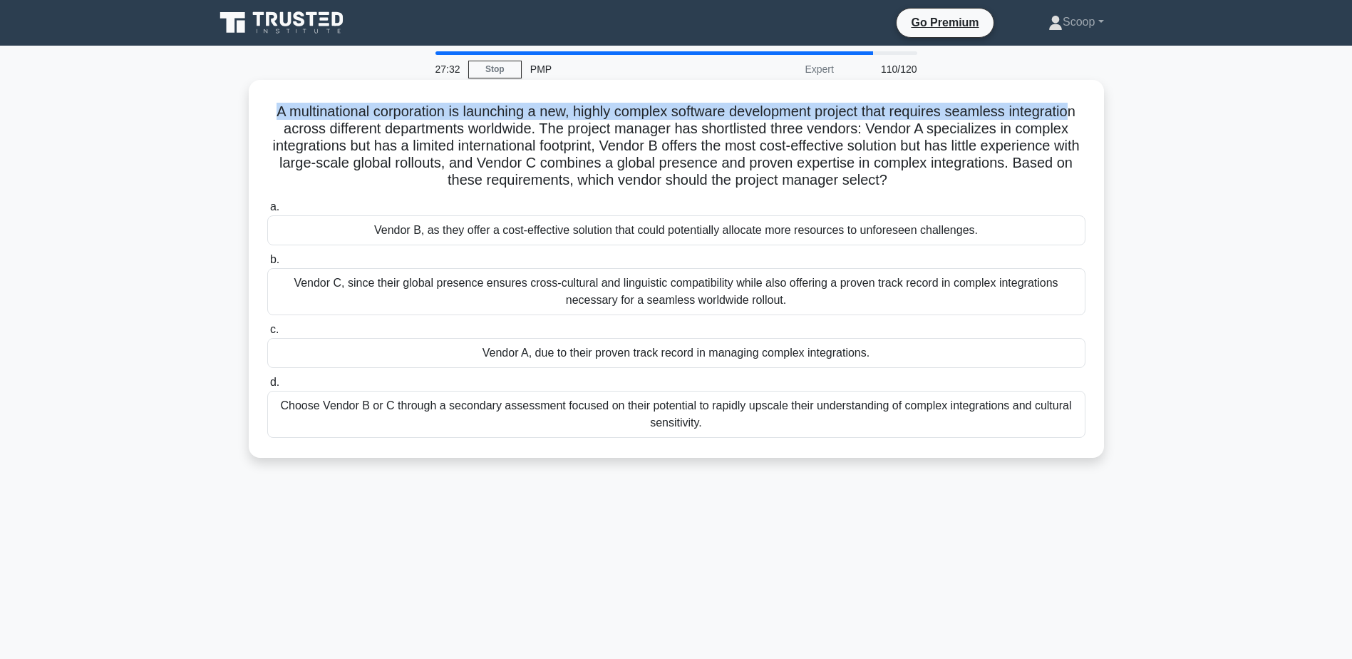
drag, startPoint x: 292, startPoint y: 115, endPoint x: 339, endPoint y: 134, distance: 50.8
click at [339, 134] on h5 "A multinational corporation is launching a new, highly complex software develop…" at bounding box center [676, 146] width 821 height 87
drag, startPoint x: 339, startPoint y: 134, endPoint x: 302, endPoint y: 120, distance: 39.7
click at [302, 120] on h5 "A multinational corporation is launching a new, highly complex software develop…" at bounding box center [676, 146] width 821 height 87
click at [299, 113] on h5 "A multinational corporation is launching a new, highly complex software develop…" at bounding box center [676, 146] width 821 height 87
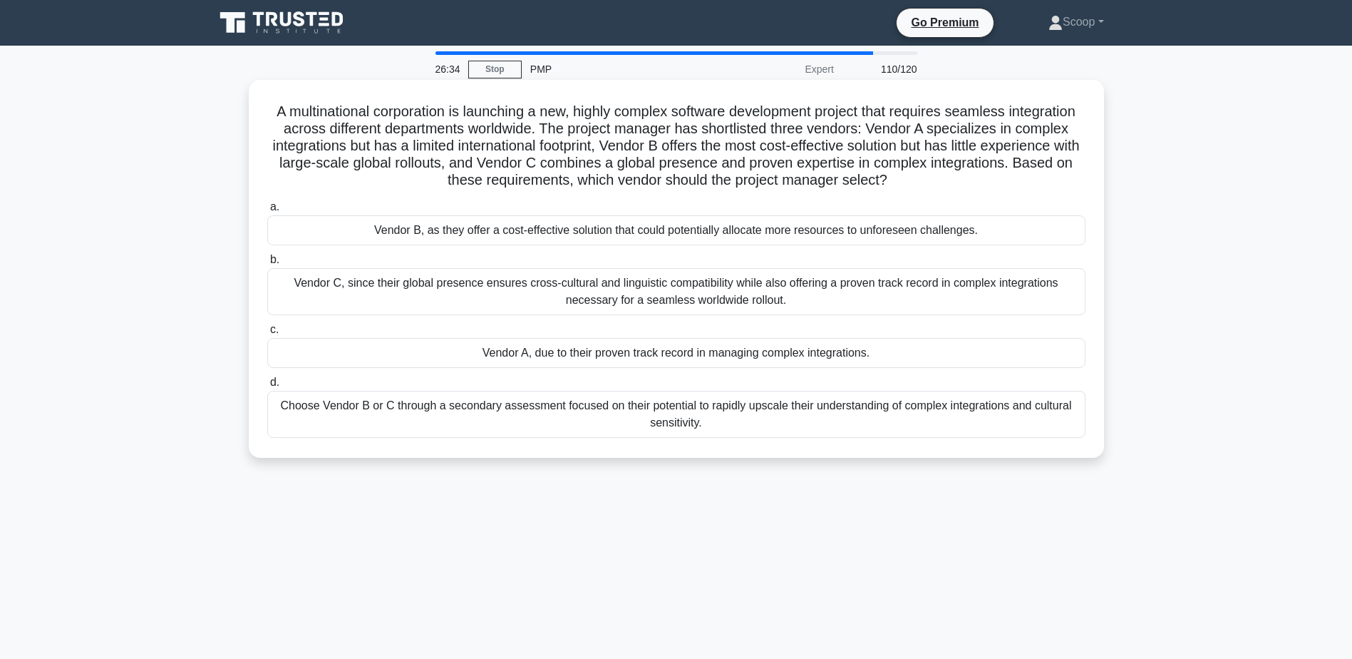
drag, startPoint x: 299, startPoint y: 113, endPoint x: 961, endPoint y: 182, distance: 666.5
click at [961, 182] on h5 "A multinational corporation is launching a new, highly complex software develop…" at bounding box center [676, 146] width 821 height 87
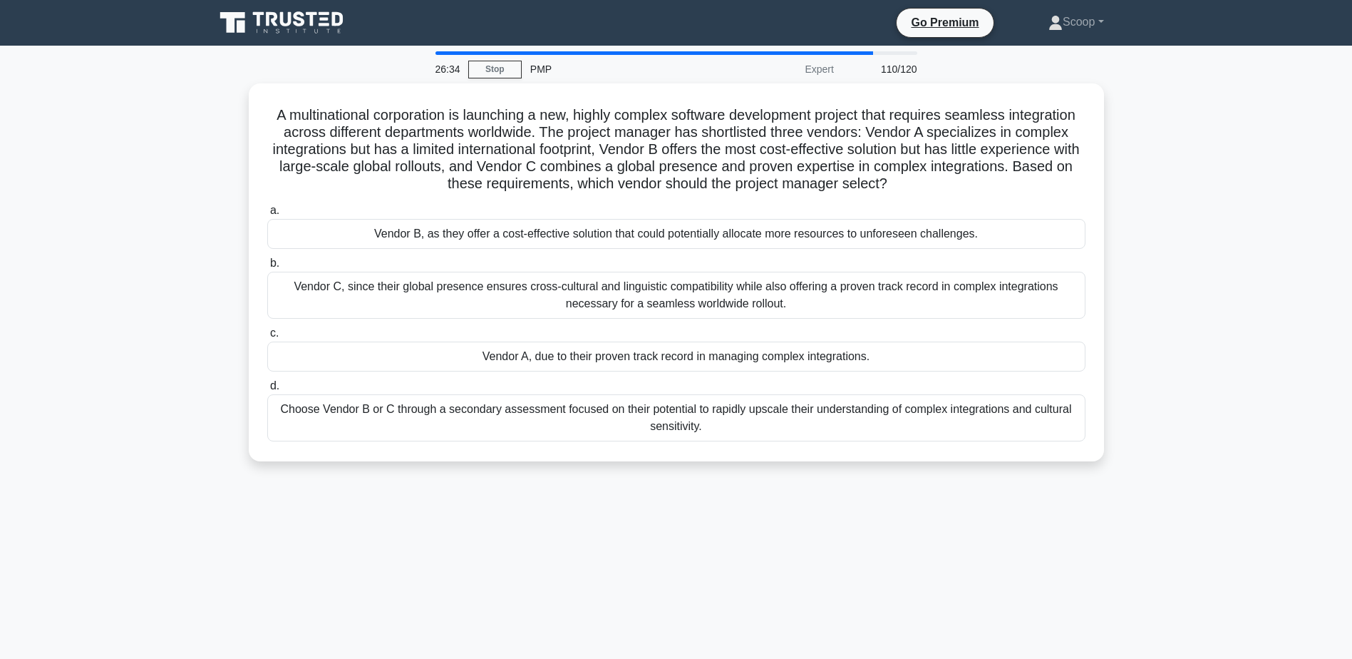
click at [141, 293] on main "26:34 Stop PMP Expert 110/120 A multinational corporation is launching a new, h…" at bounding box center [676, 408] width 1352 height 724
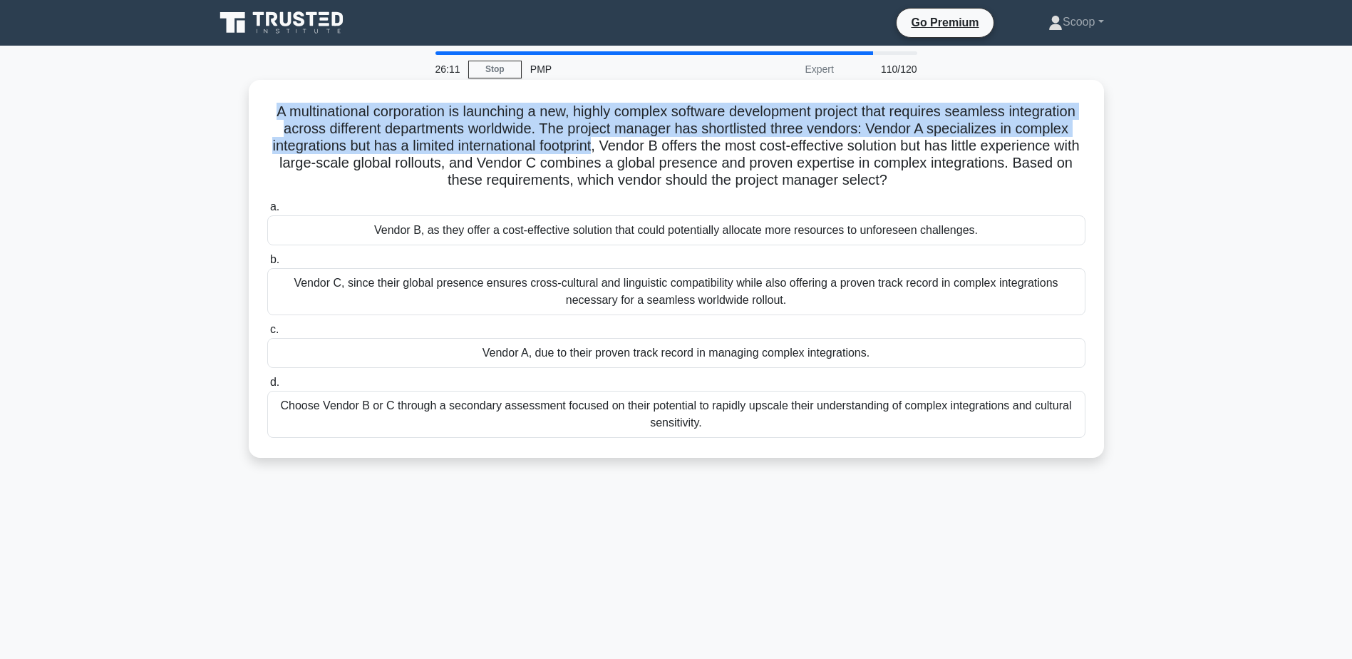
drag, startPoint x: 293, startPoint y: 118, endPoint x: 681, endPoint y: 145, distance: 388.7
click at [681, 145] on h5 "A multinational corporation is launching a new, highly complex software develop…" at bounding box center [676, 146] width 821 height 87
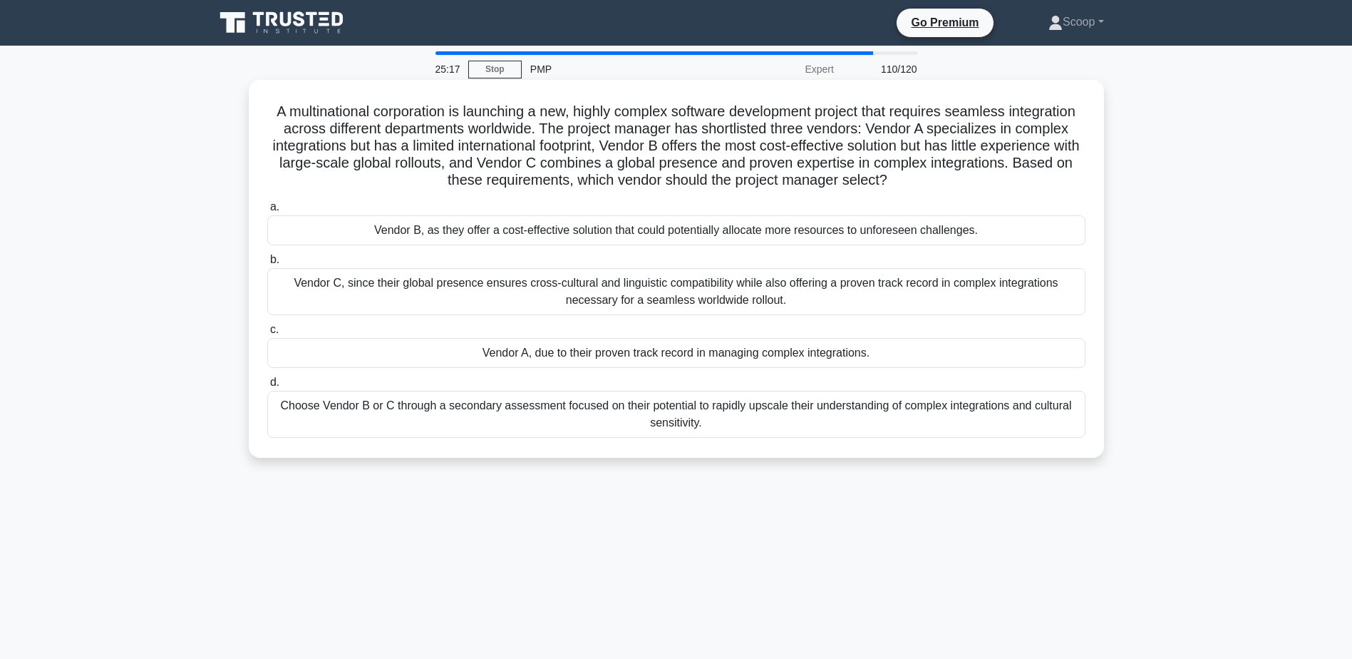
click at [796, 306] on div "Vendor C, since their global presence ensures cross-cultural and linguistic com…" at bounding box center [676, 291] width 818 height 47
click at [267, 264] on input "b. Vendor C, since their global presence ensures cross-cultural and linguistic …" at bounding box center [267, 259] width 0 height 9
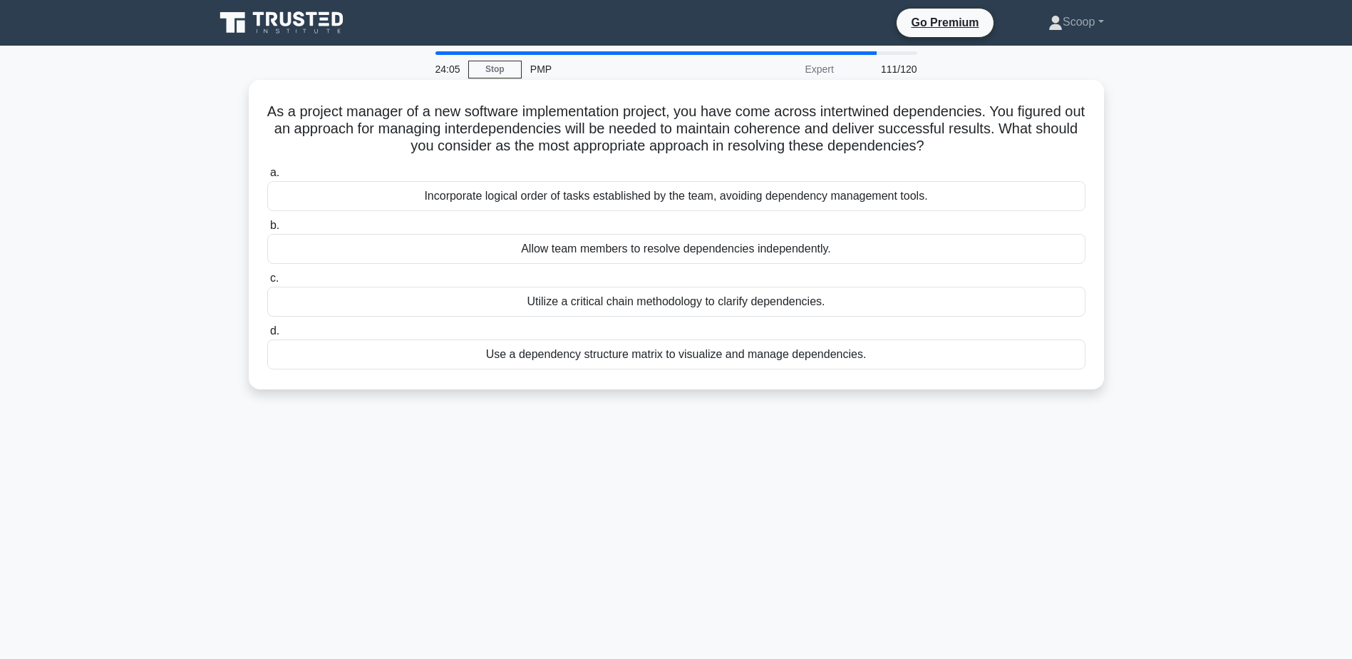
click at [691, 356] on div "Use a dependency structure matrix to visualize and manage dependencies." at bounding box center [676, 354] width 818 height 30
click at [267, 336] on input "d. Use a dependency structure matrix to visualize and manage dependencies." at bounding box center [267, 330] width 0 height 9
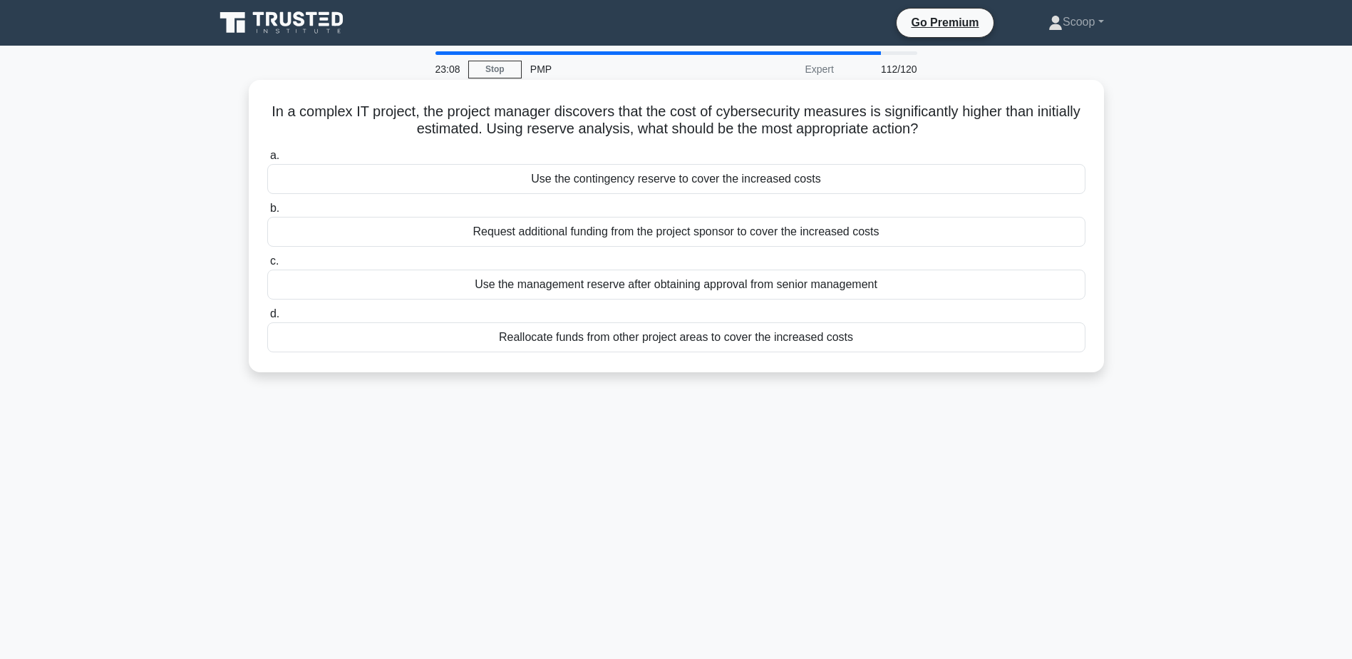
click at [771, 178] on div "Use the contingency reserve to cover the increased costs" at bounding box center [676, 179] width 818 height 30
click at [267, 160] on input "a. Use the contingency reserve to cover the increased costs" at bounding box center [267, 155] width 0 height 9
drag, startPoint x: 522, startPoint y: 115, endPoint x: 840, endPoint y: 135, distance: 318.5
click at [840, 135] on h5 "During the value engineering process, a project team identifies a design featur…" at bounding box center [676, 121] width 821 height 36
click at [758, 98] on div "During the value engineering process, a project team identifies a design featur…" at bounding box center [676, 226] width 844 height 281
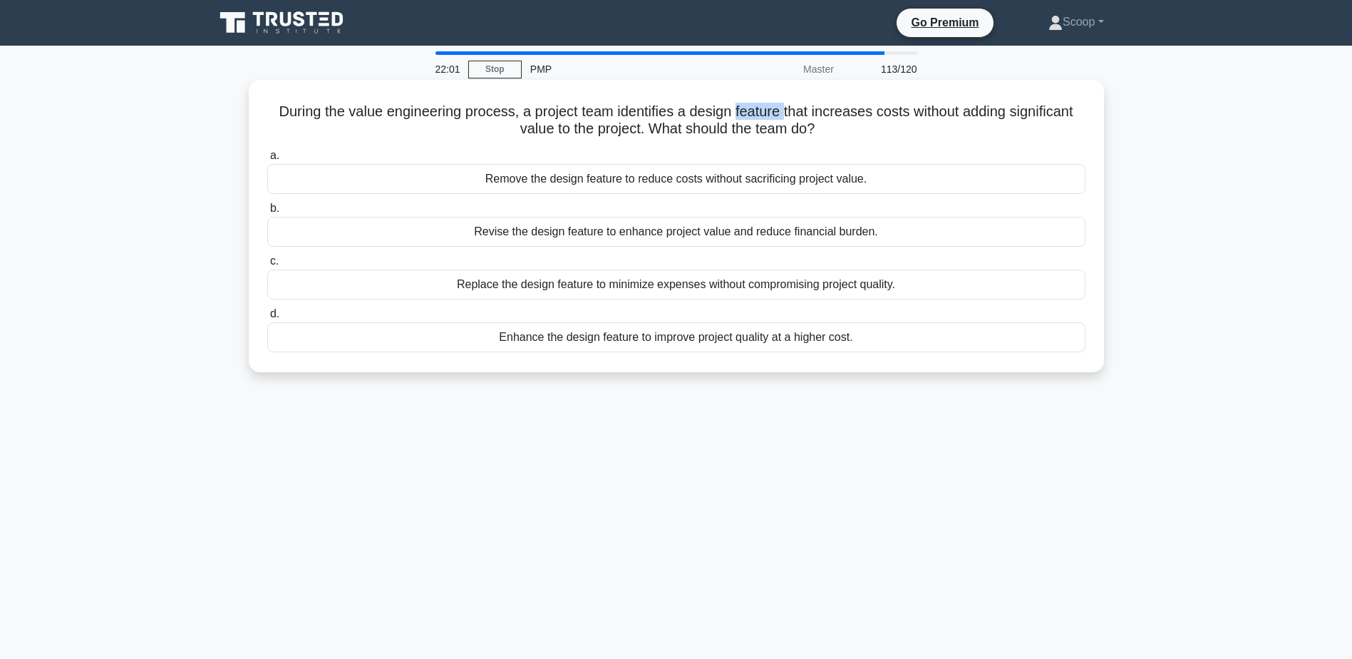
click at [758, 98] on div "During the value engineering process, a project team identifies a design featur…" at bounding box center [676, 226] width 844 height 281
drag, startPoint x: 758, startPoint y: 98, endPoint x: 666, endPoint y: 118, distance: 93.5
click at [666, 118] on h5 "During the value engineering process, a project team identifies a design featur…" at bounding box center [676, 121] width 821 height 36
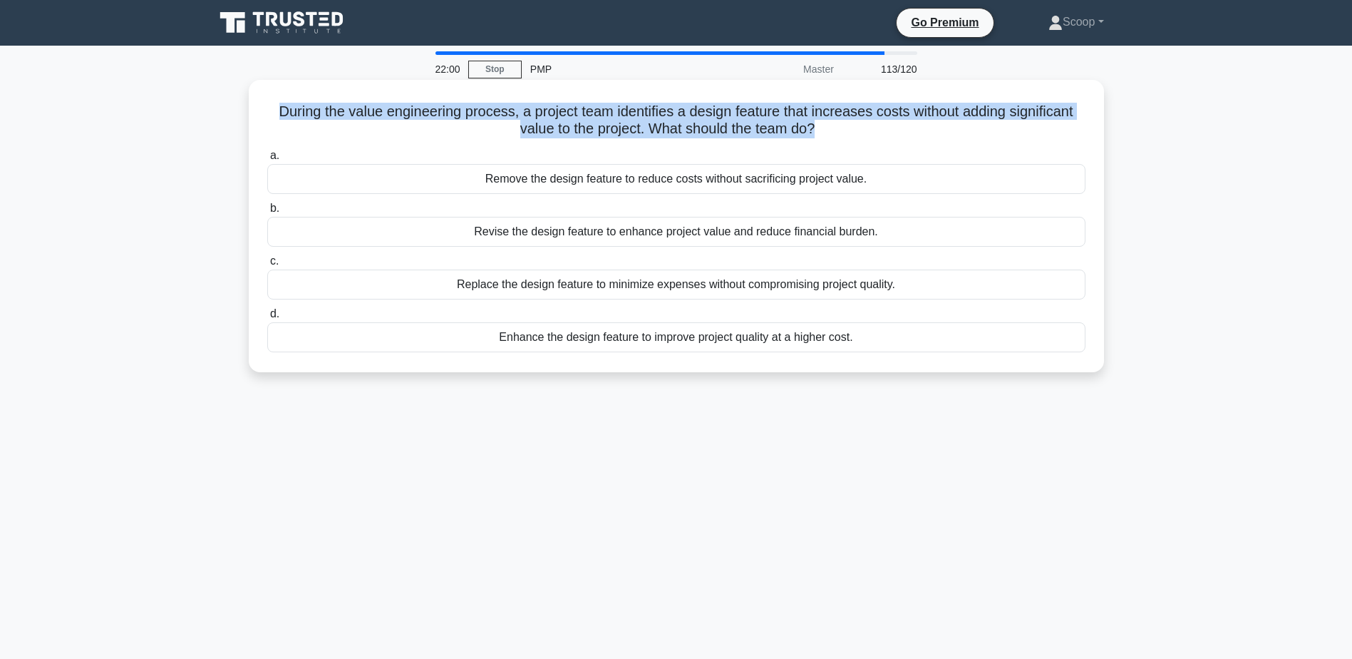
click at [666, 118] on h5 "During the value engineering process, a project team identifies a design featur…" at bounding box center [676, 121] width 821 height 36
click at [690, 231] on div "Revise the design feature to enhance project value and reduce financial burden." at bounding box center [676, 232] width 818 height 30
click at [267, 213] on input "b. Revise the design feature to enhance project value and reduce financial burd…" at bounding box center [267, 208] width 0 height 9
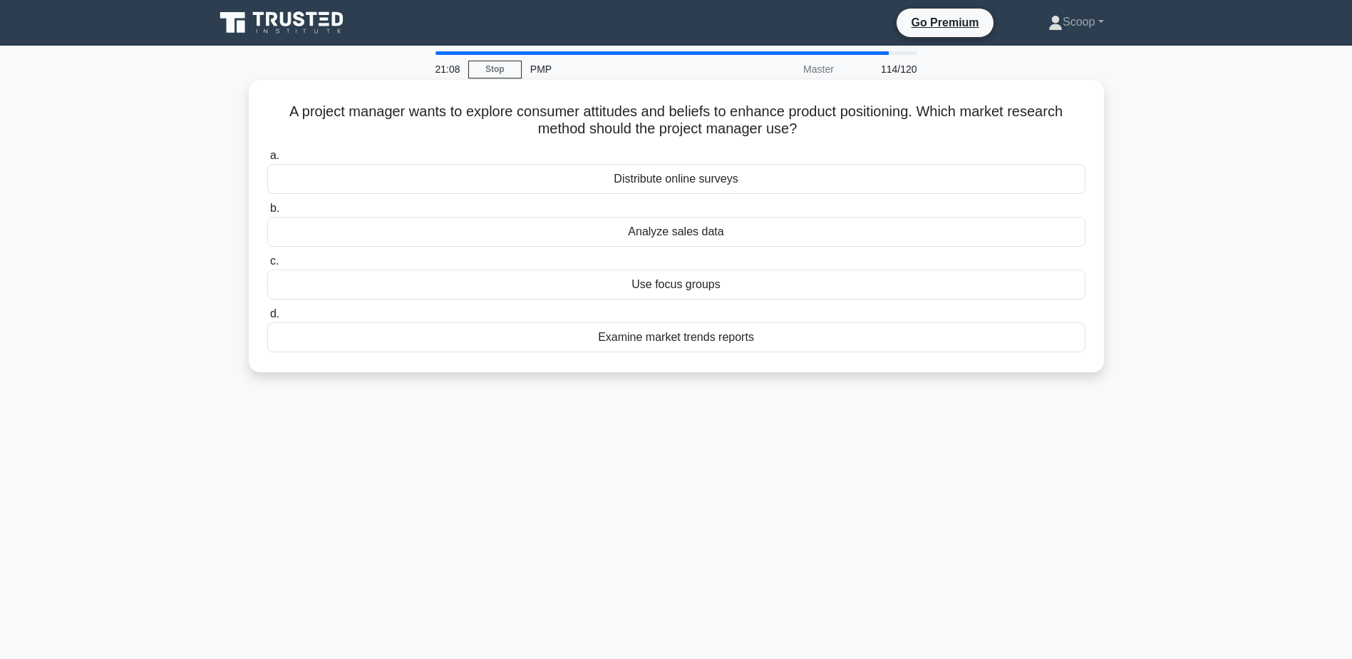
click at [726, 185] on div "Distribute online surveys" at bounding box center [676, 179] width 818 height 30
click at [267, 160] on input "a. Distribute online surveys" at bounding box center [267, 155] width 0 height 9
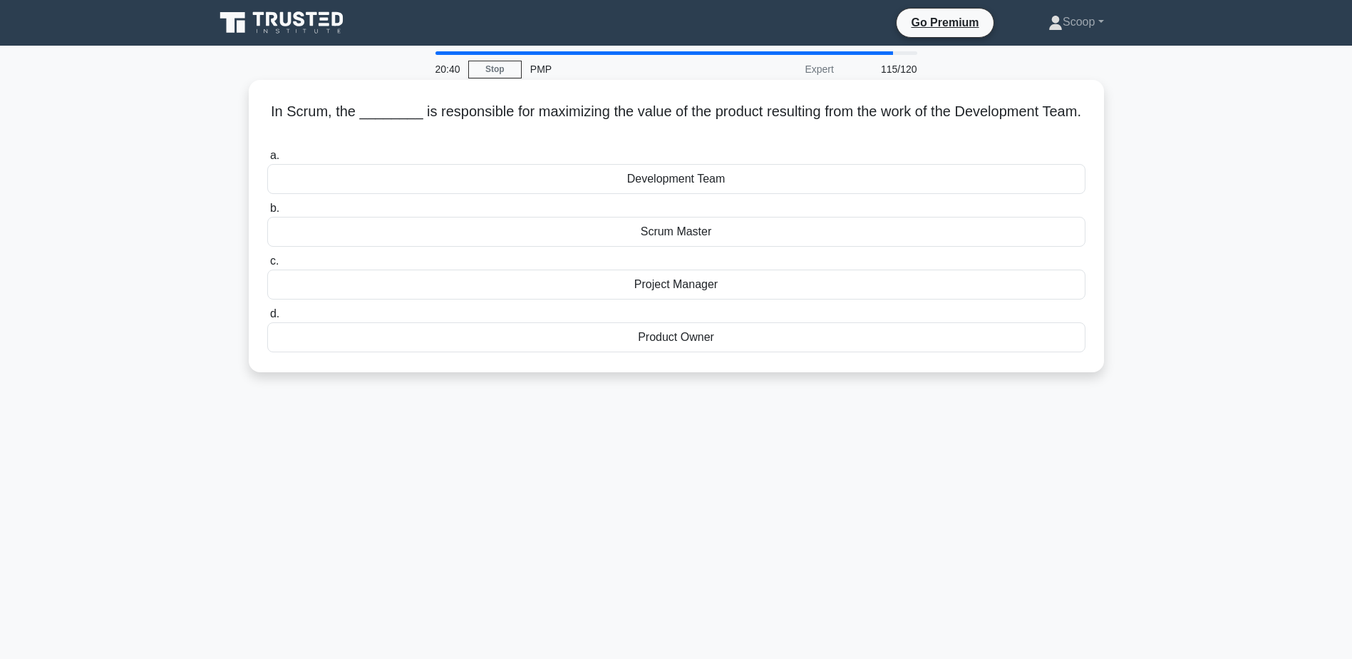
click at [708, 342] on div "Product Owner" at bounding box center [676, 337] width 818 height 30
click at [267, 319] on input "d. Product Owner" at bounding box center [267, 313] width 0 height 9
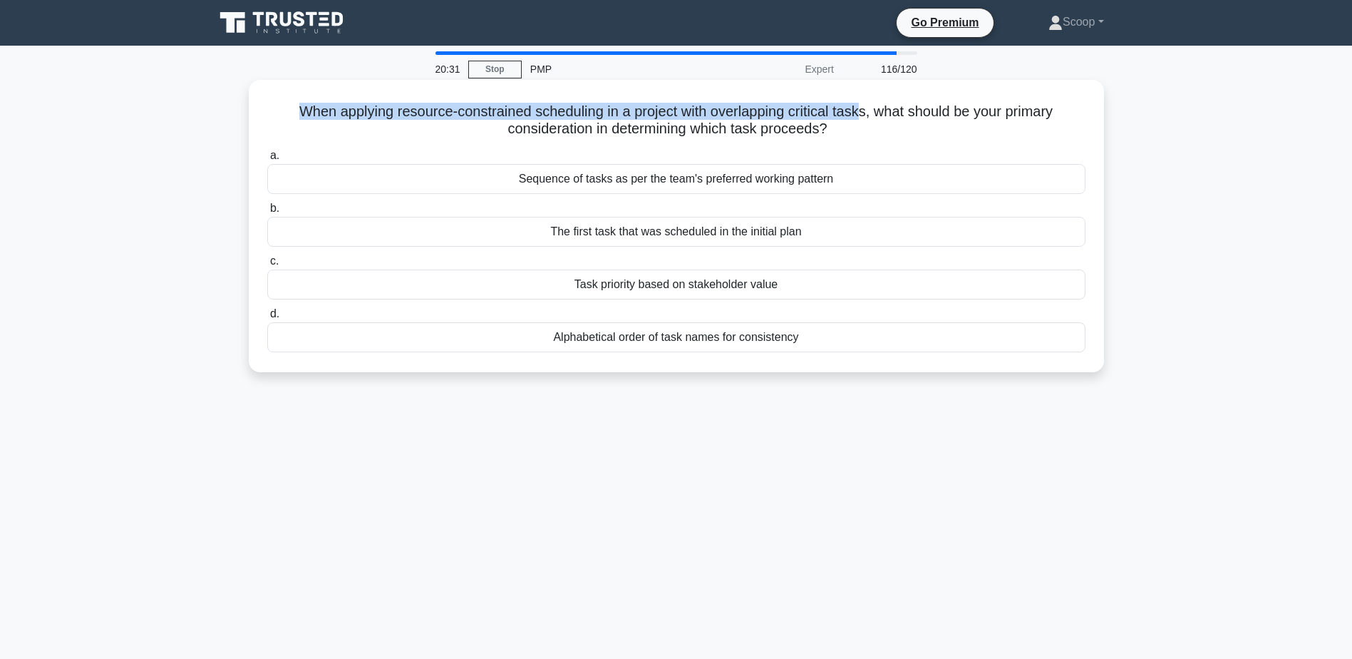
drag, startPoint x: 284, startPoint y: 108, endPoint x: 867, endPoint y: 106, distance: 583.7
click at [867, 106] on h5 "When applying resource-constrained scheduling in a project with overlapping cri…" at bounding box center [676, 121] width 821 height 36
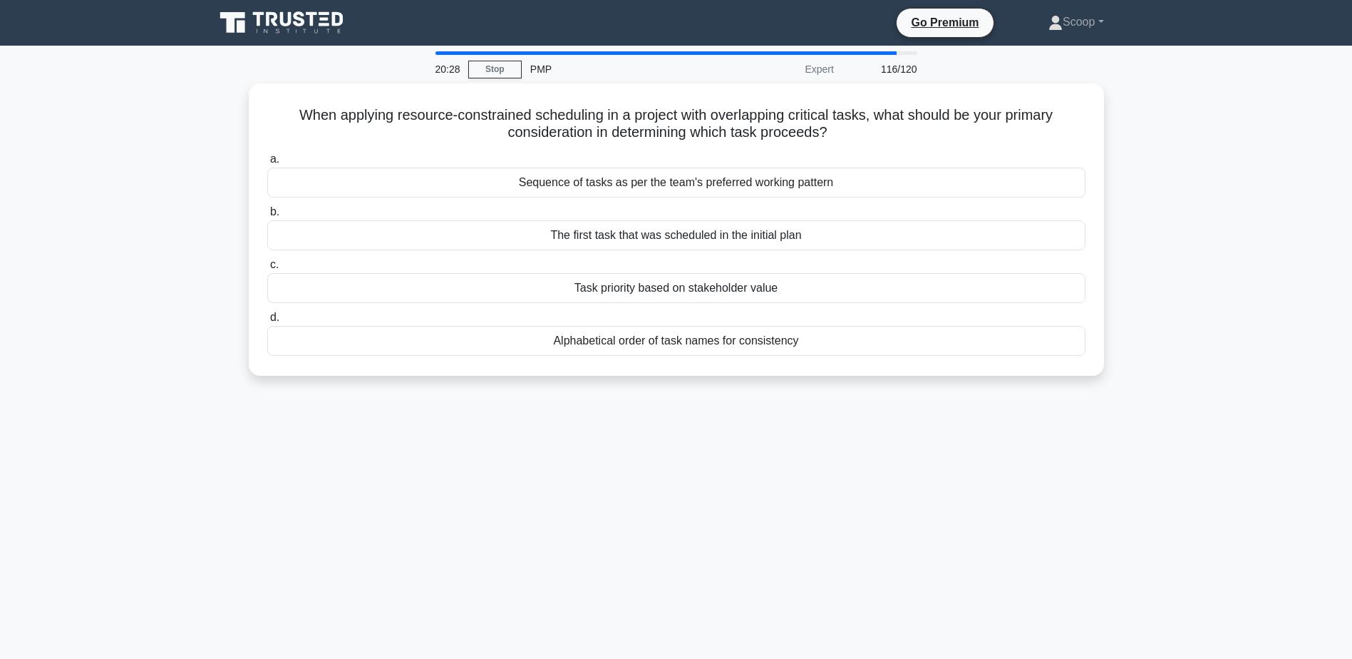
click at [1280, 210] on main "20:28 Stop PMP Expert 116/120 When applying resource-constrained scheduling in …" at bounding box center [676, 408] width 1352 height 724
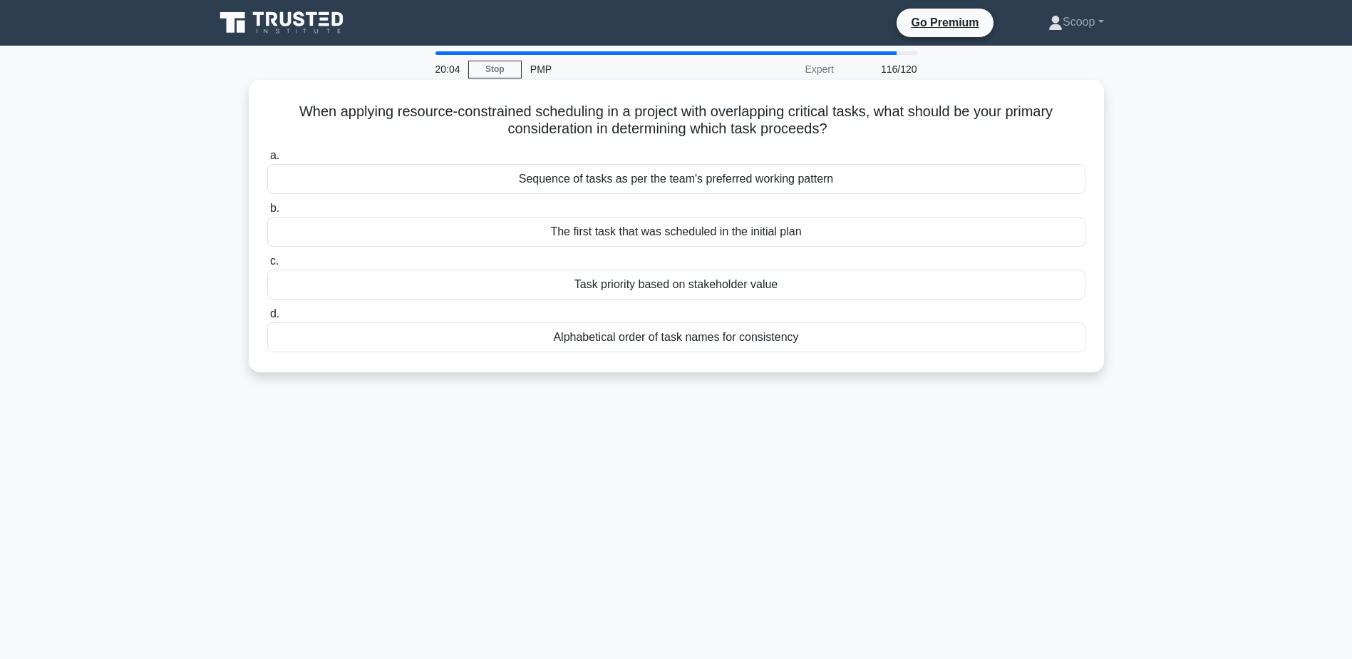
click at [676, 282] on div "Task priority based on stakeholder value" at bounding box center [676, 284] width 818 height 30
click at [267, 266] on input "c. Task priority based on stakeholder value" at bounding box center [267, 261] width 0 height 9
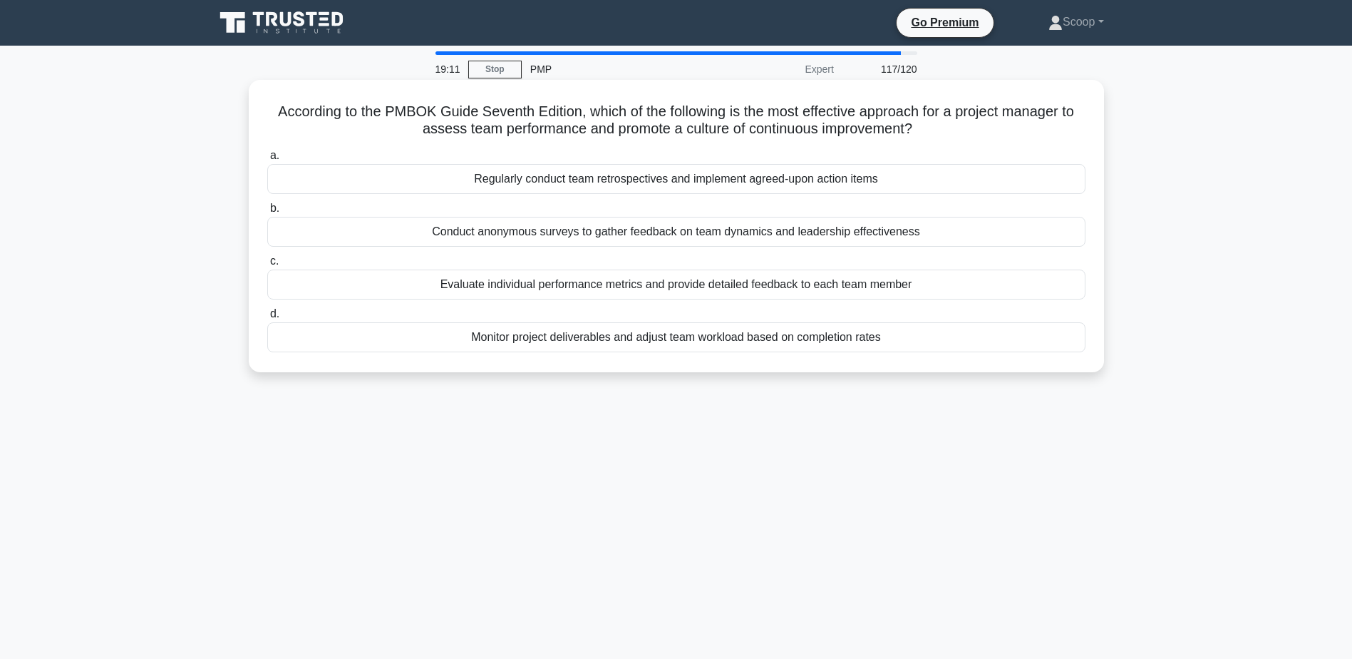
click at [737, 182] on div "Regularly conduct team retrospectives and implement agreed-upon action items" at bounding box center [676, 179] width 818 height 30
click at [267, 160] on input "a. Regularly conduct team retrospectives and implement agreed-upon action items" at bounding box center [267, 155] width 0 height 9
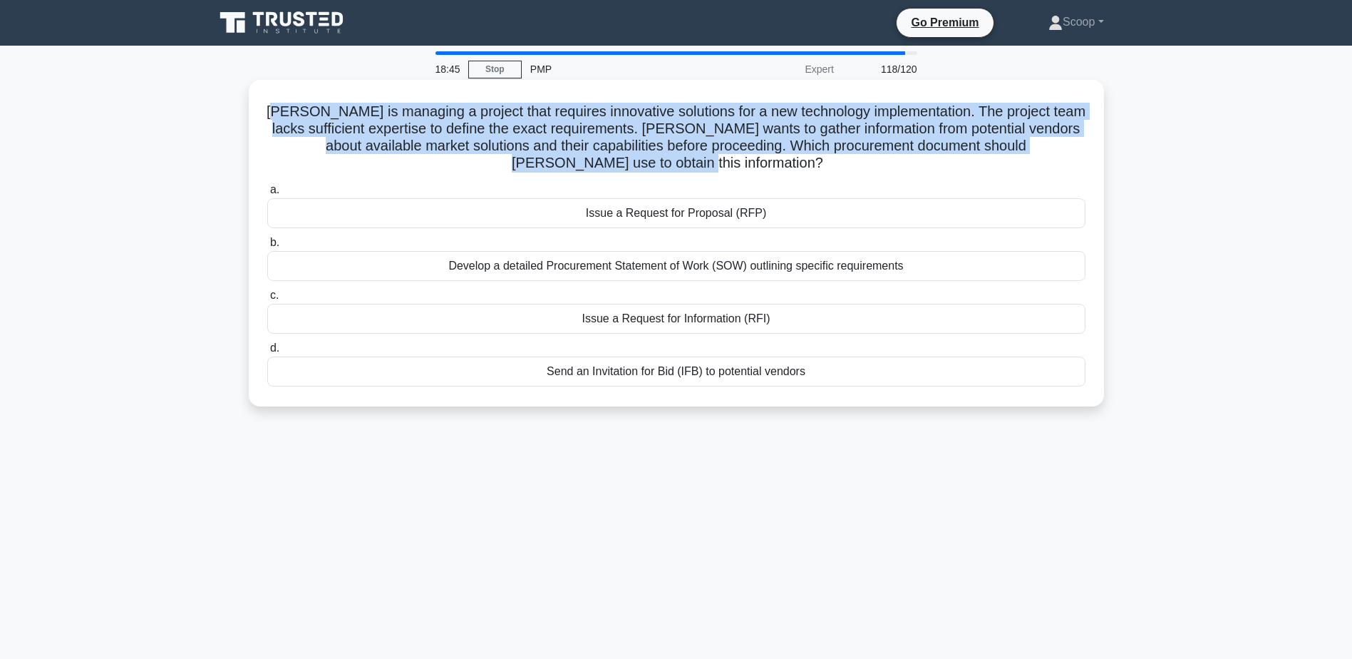
drag, startPoint x: 277, startPoint y: 108, endPoint x: 750, endPoint y: 167, distance: 476.9
click at [750, 167] on h5 "Michael is managing a project that requires innovative solutions for a new tech…" at bounding box center [676, 138] width 821 height 70
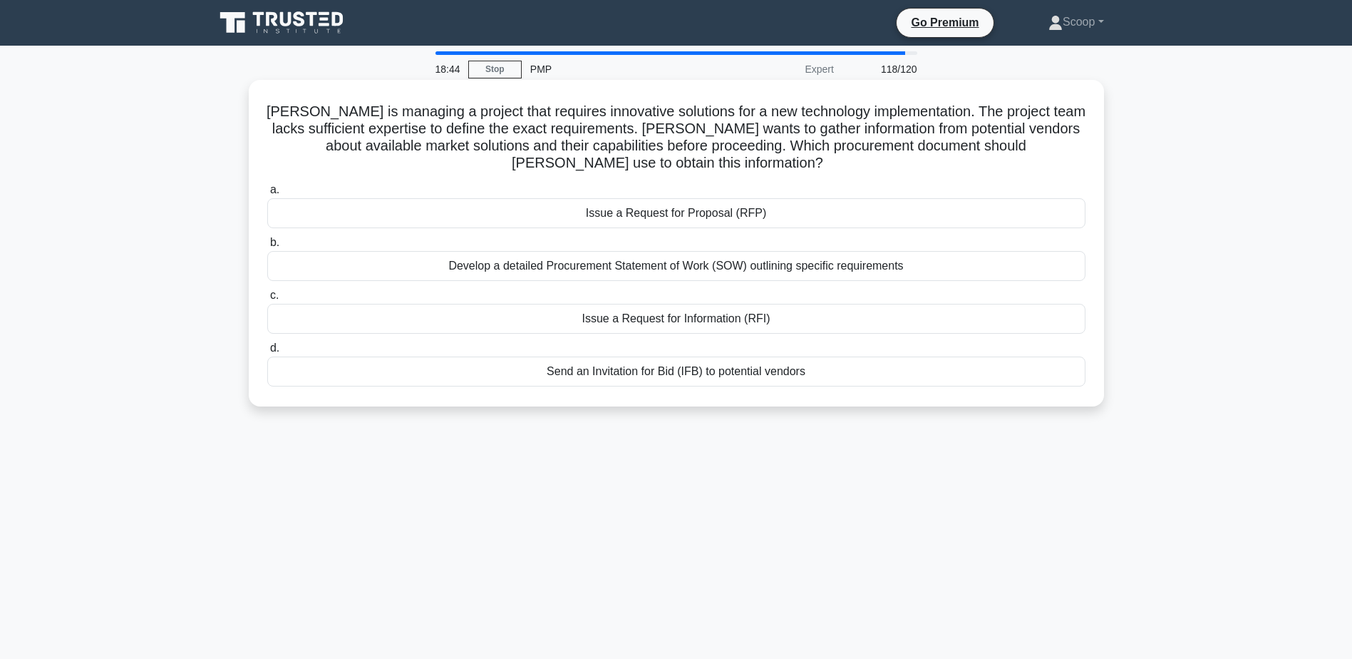
drag, startPoint x: 750, startPoint y: 167, endPoint x: 780, endPoint y: 177, distance: 31.6
click at [780, 177] on div "Michael is managing a project that requires innovative solutions for a new tech…" at bounding box center [676, 243] width 844 height 315
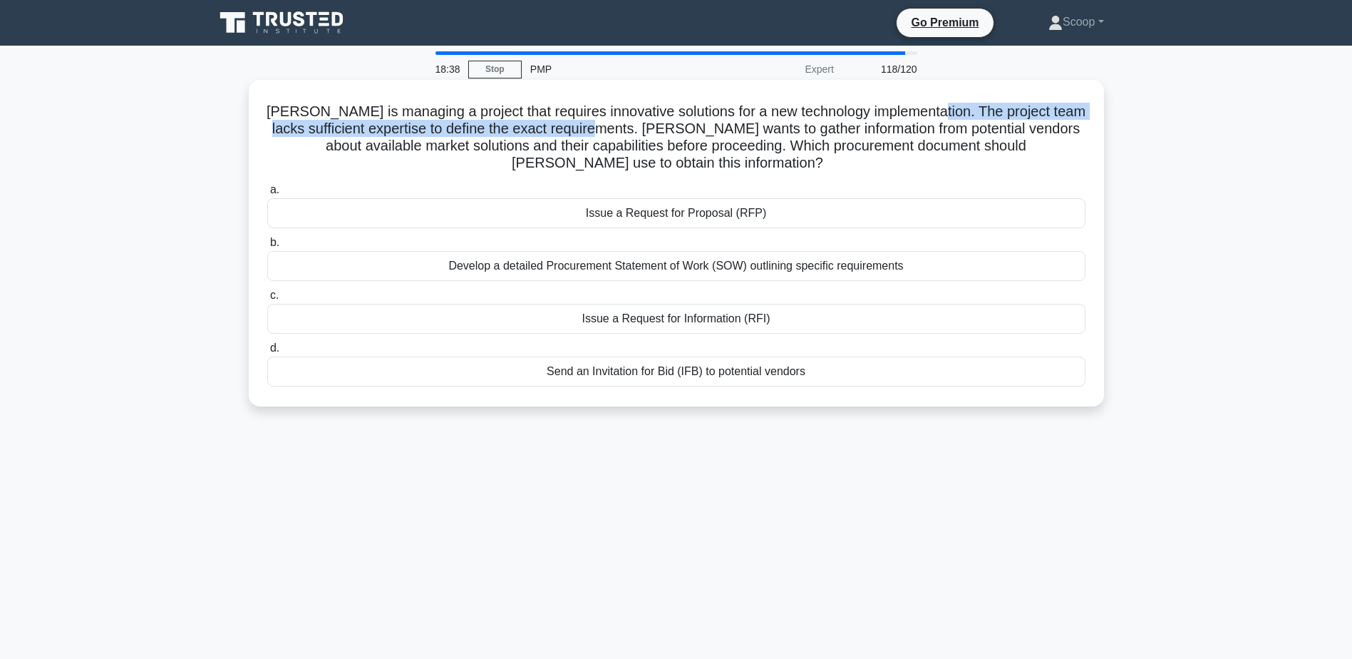
drag, startPoint x: 939, startPoint y: 113, endPoint x: 628, endPoint y: 126, distance: 311.8
click at [628, 126] on h5 "Michael is managing a project that requires innovative solutions for a new tech…" at bounding box center [676, 138] width 821 height 70
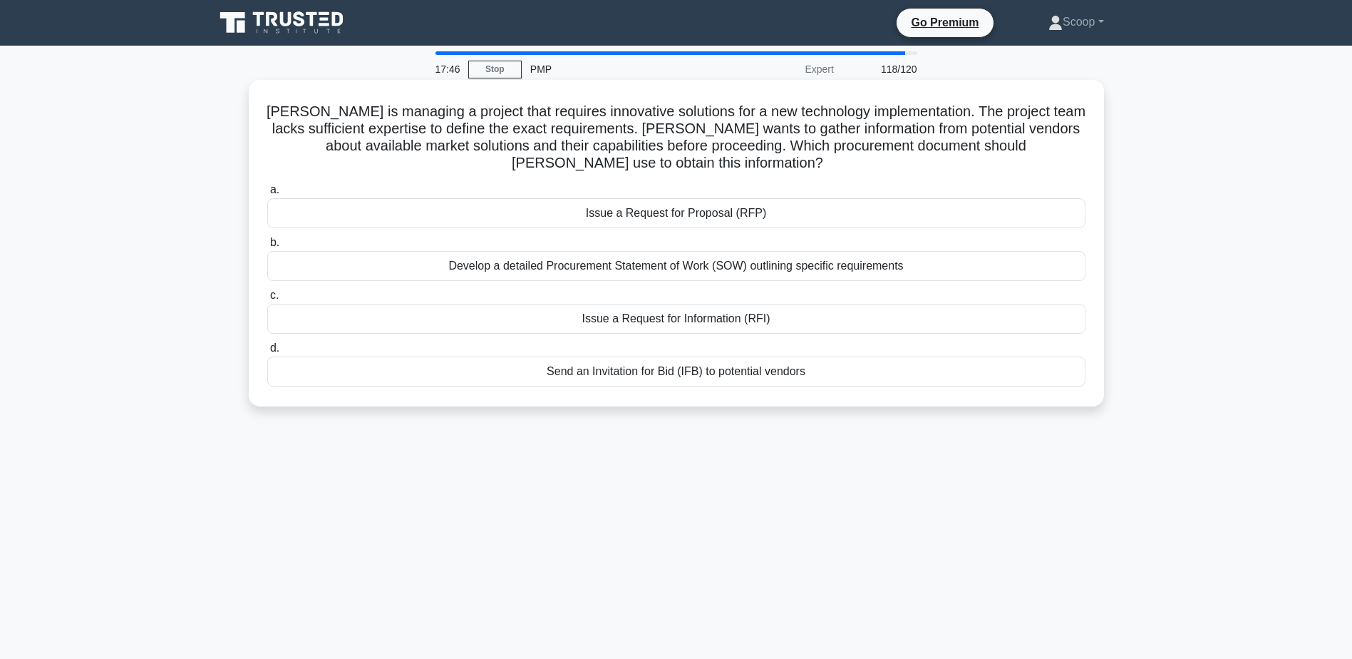
click at [795, 319] on div "Issue a Request for Information (RFI)" at bounding box center [676, 319] width 818 height 30
click at [267, 300] on input "c. Issue a Request for Information (RFI)" at bounding box center [267, 295] width 0 height 9
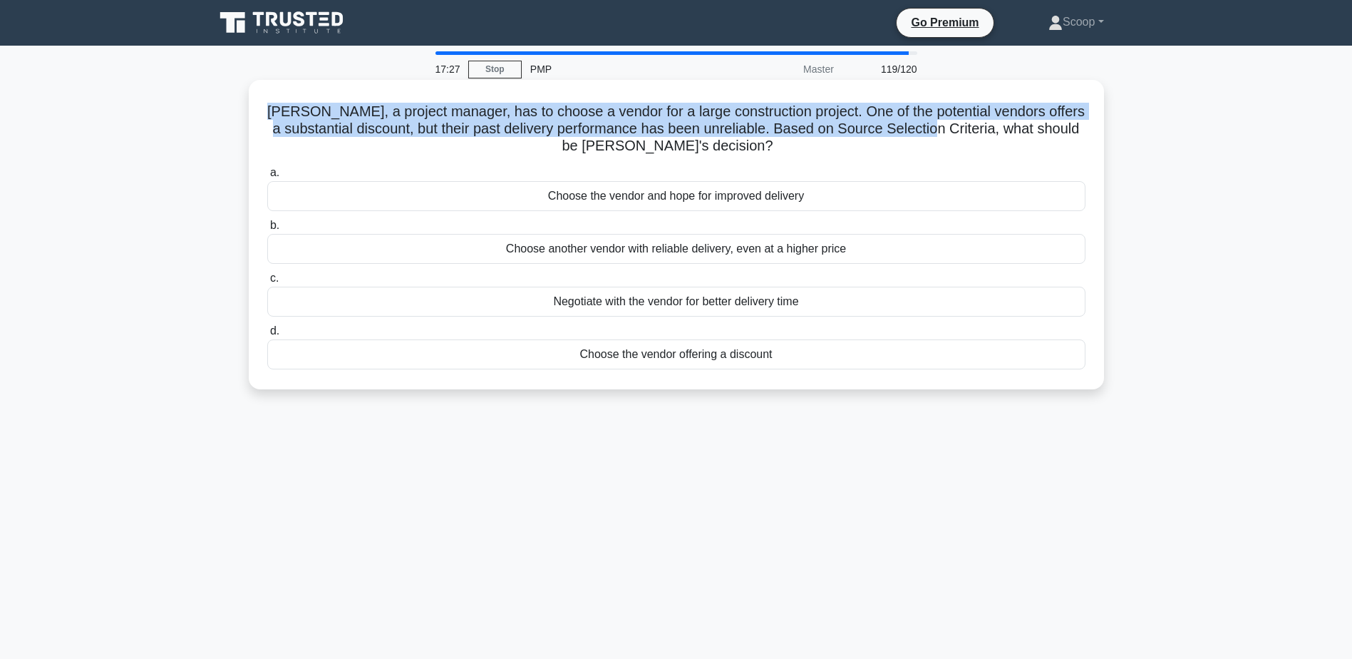
drag, startPoint x: 296, startPoint y: 109, endPoint x: 990, endPoint y: 127, distance: 694.4
click at [990, 127] on h5 "Marc, a project manager, has to choose a vendor for a large construction projec…" at bounding box center [676, 129] width 821 height 53
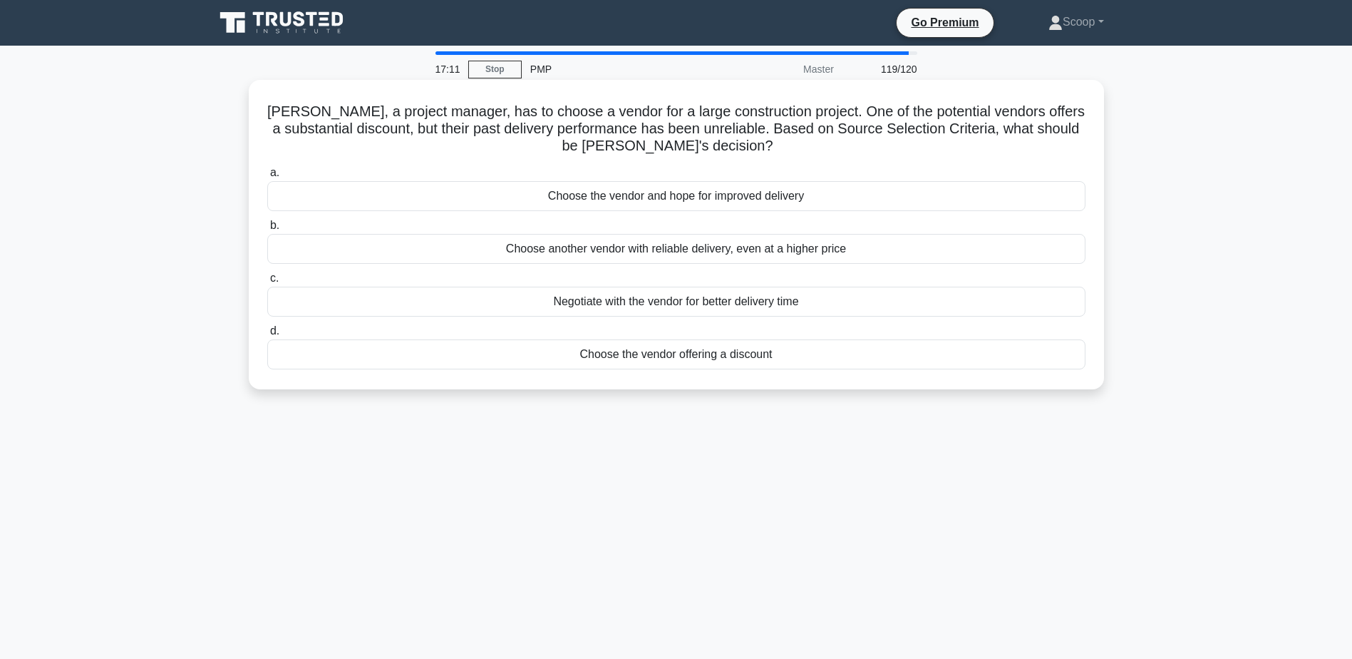
click at [683, 248] on div "Choose another vendor with reliable delivery, even at a higher price" at bounding box center [676, 249] width 818 height 30
click at [267, 230] on input "b. Choose another vendor with reliable delivery, even at a higher price" at bounding box center [267, 225] width 0 height 9
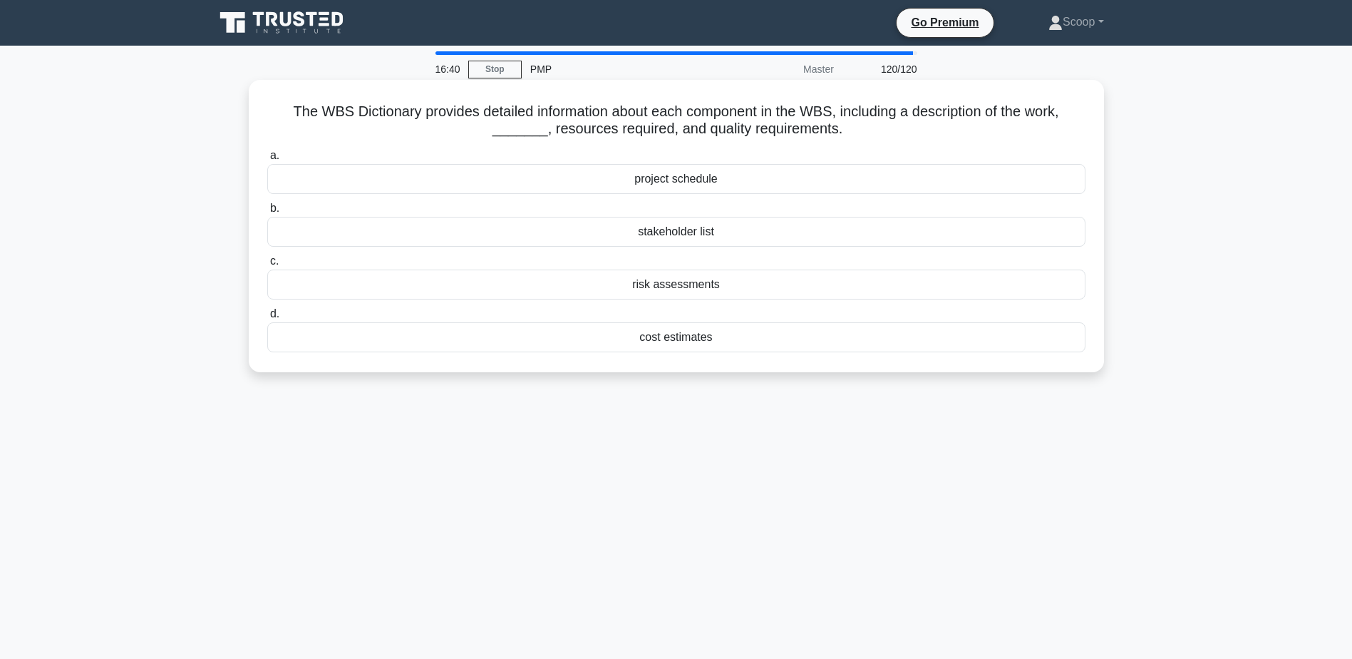
click at [708, 334] on div "cost estimates" at bounding box center [676, 337] width 818 height 30
click at [267, 319] on input "d. cost estimates" at bounding box center [267, 313] width 0 height 9
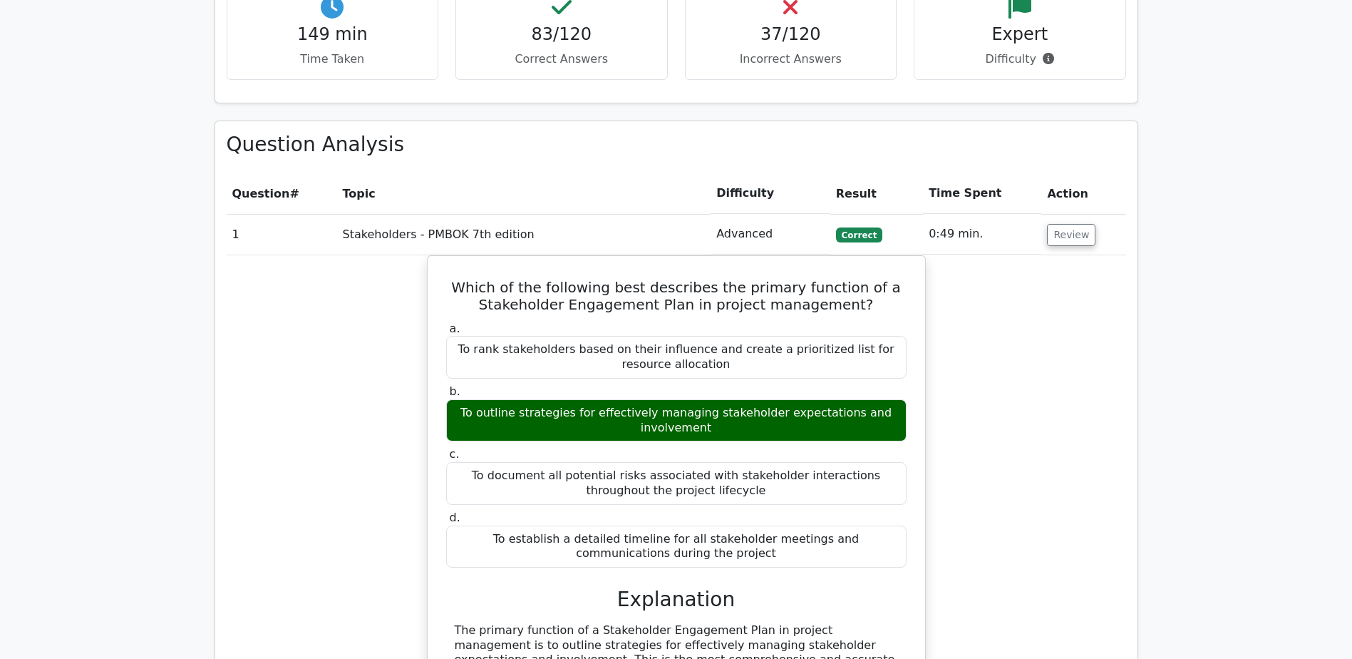
scroll to position [2019, 0]
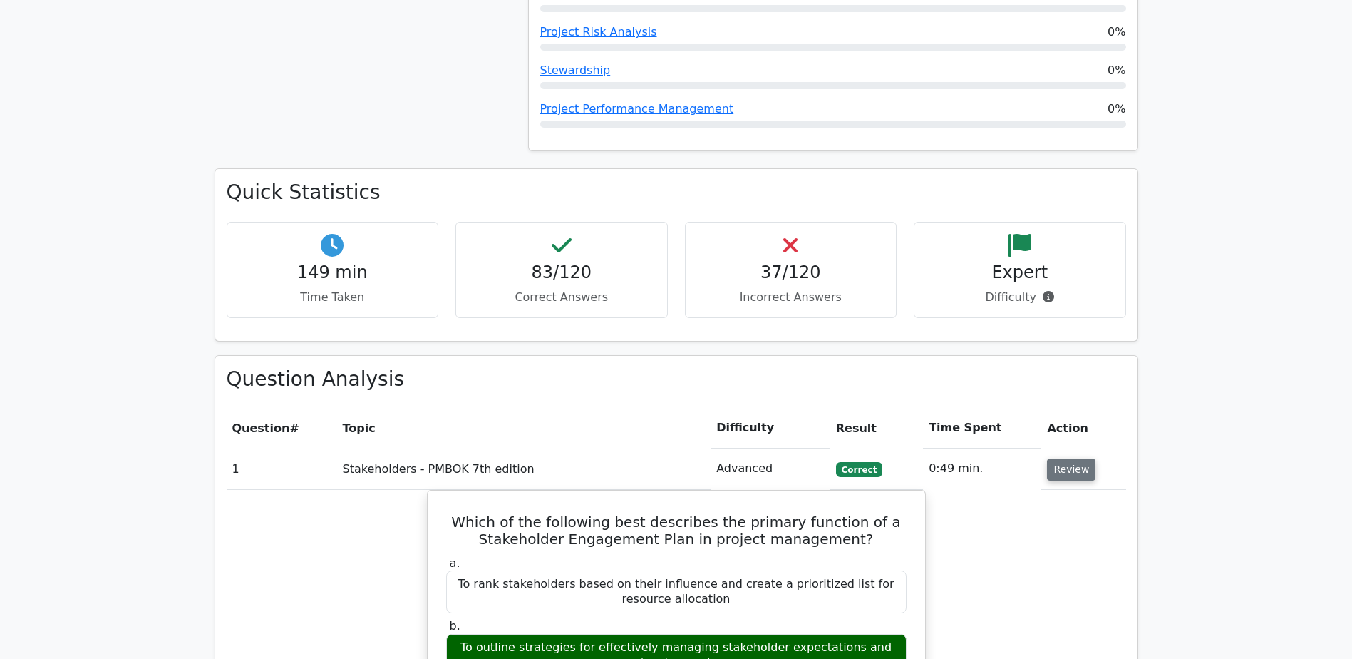
click at [1057, 458] on button "Review" at bounding box center [1071, 469] width 48 height 22
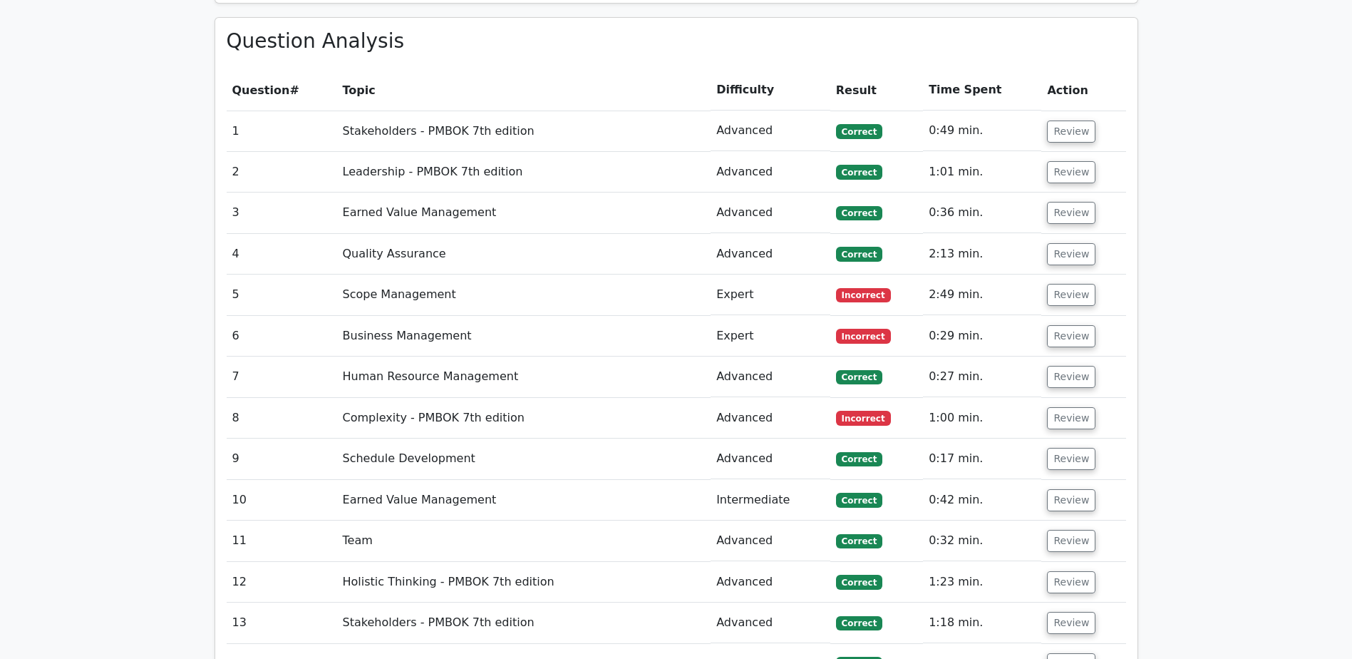
scroll to position [2138, 0]
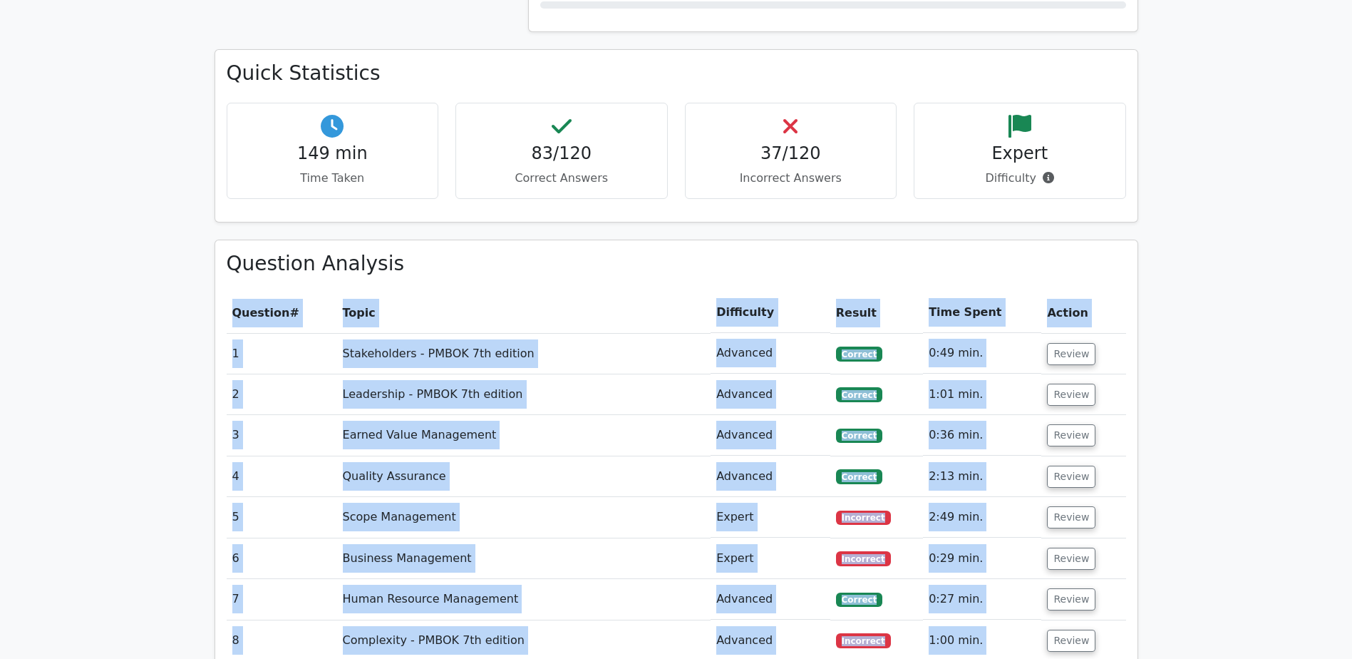
drag, startPoint x: 1101, startPoint y: 529, endPoint x: 200, endPoint y: 247, distance: 944.7
copy div "Question # Topic Difficulty Result Time Spent Action 1 Stakeholders - PMBOK 7th…"
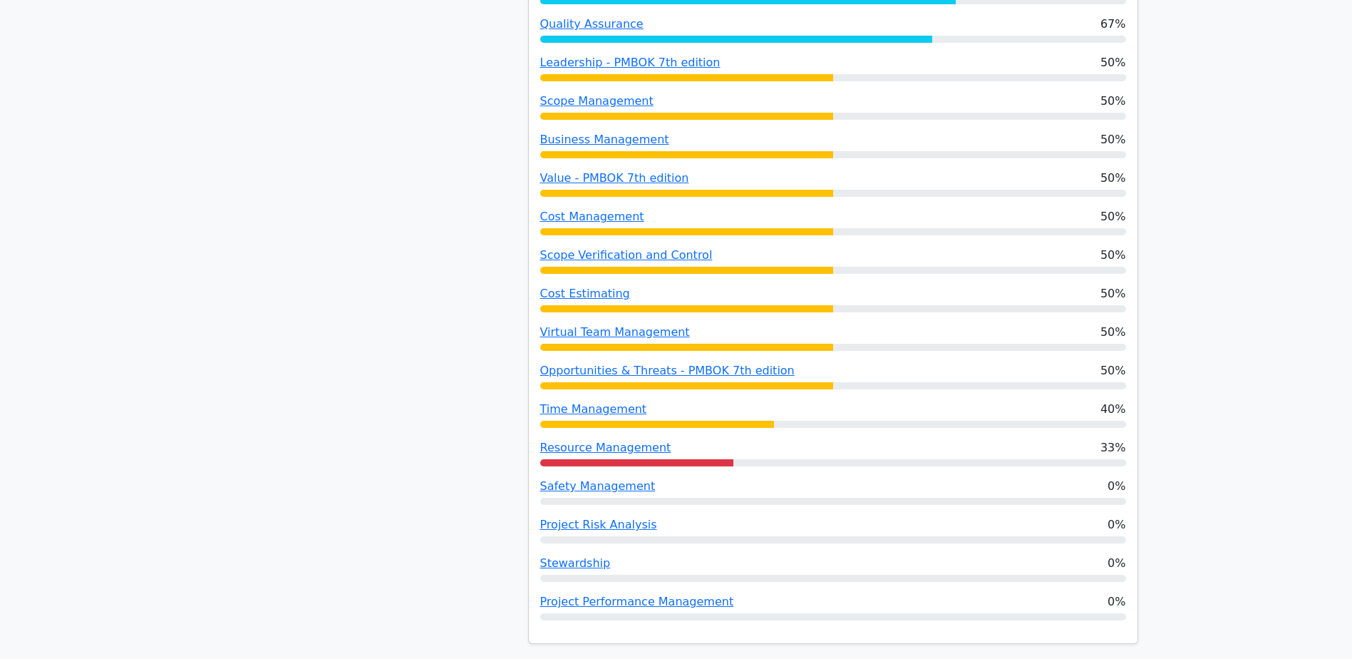
scroll to position [1544, 0]
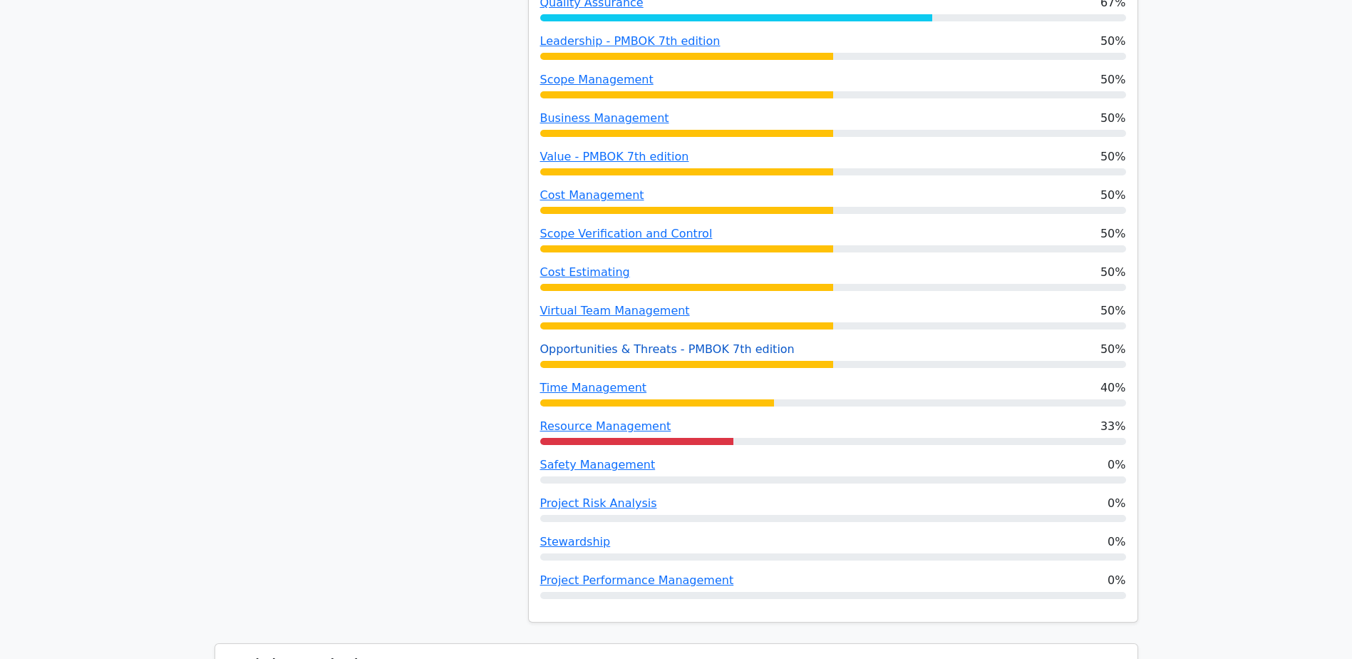
click at [737, 342] on link "Opportunities & Threats - PMBOK 7th edition" at bounding box center [667, 349] width 254 height 14
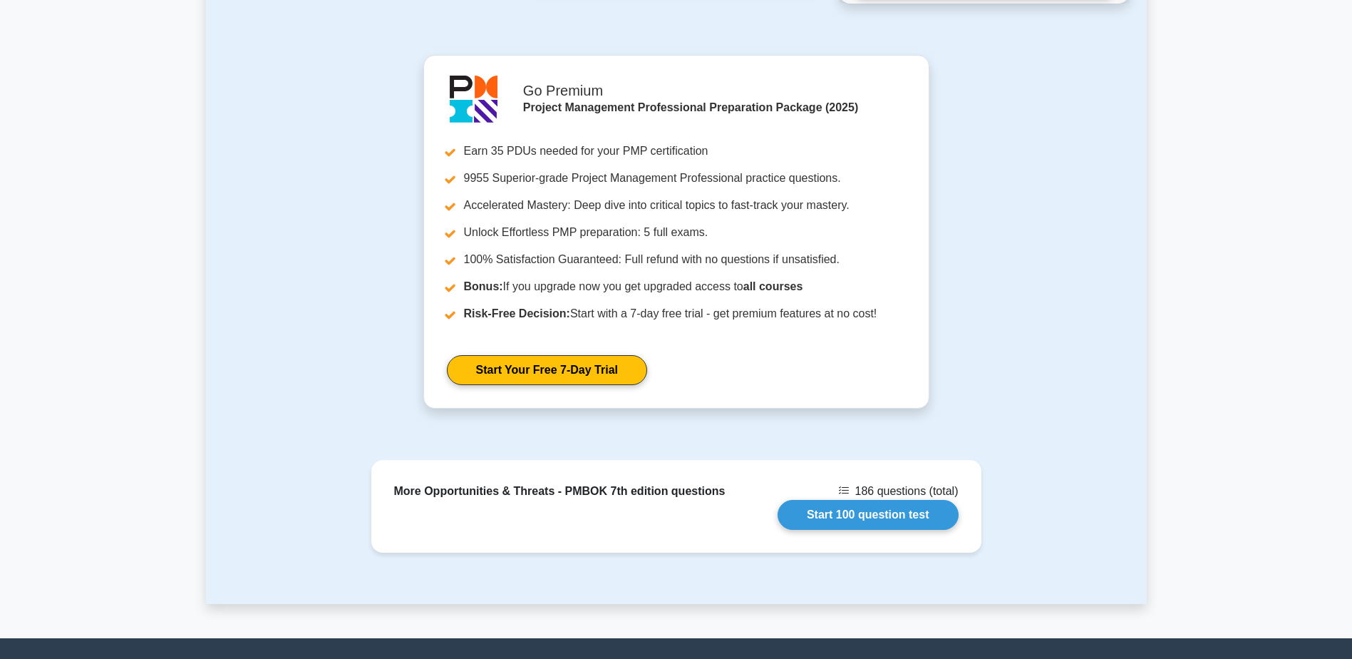
scroll to position [1409, 0]
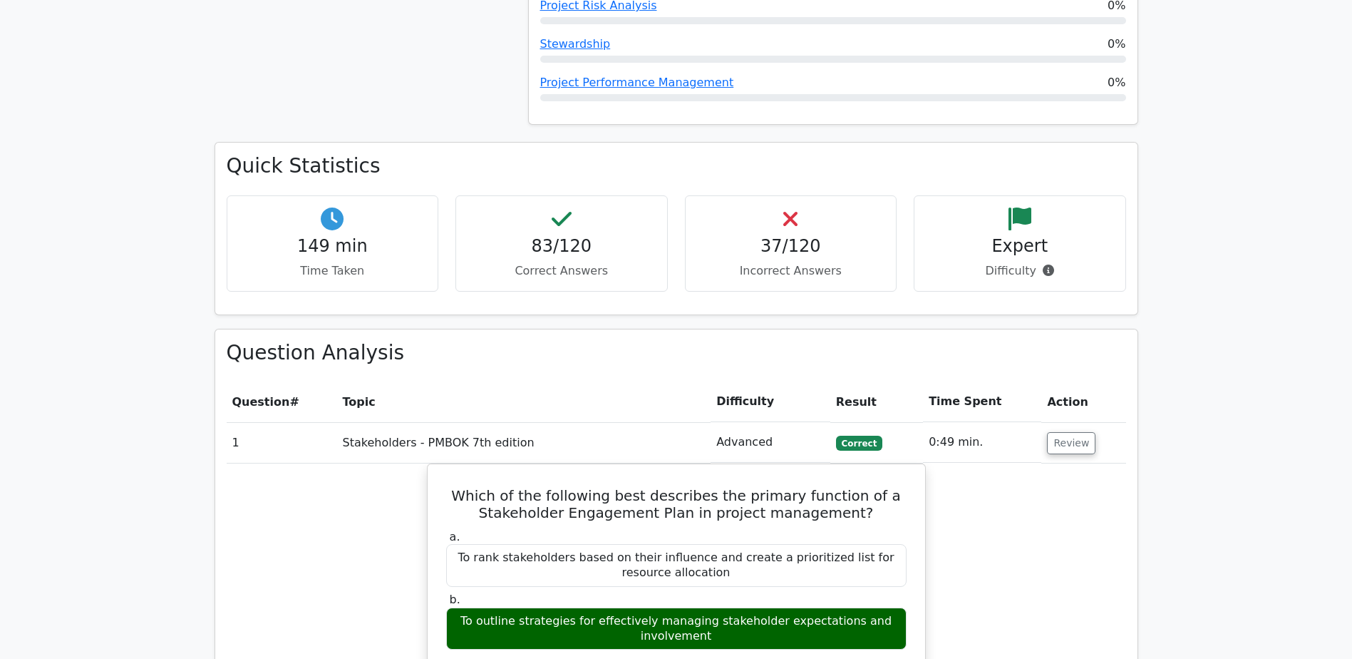
scroll to position [2020, 0]
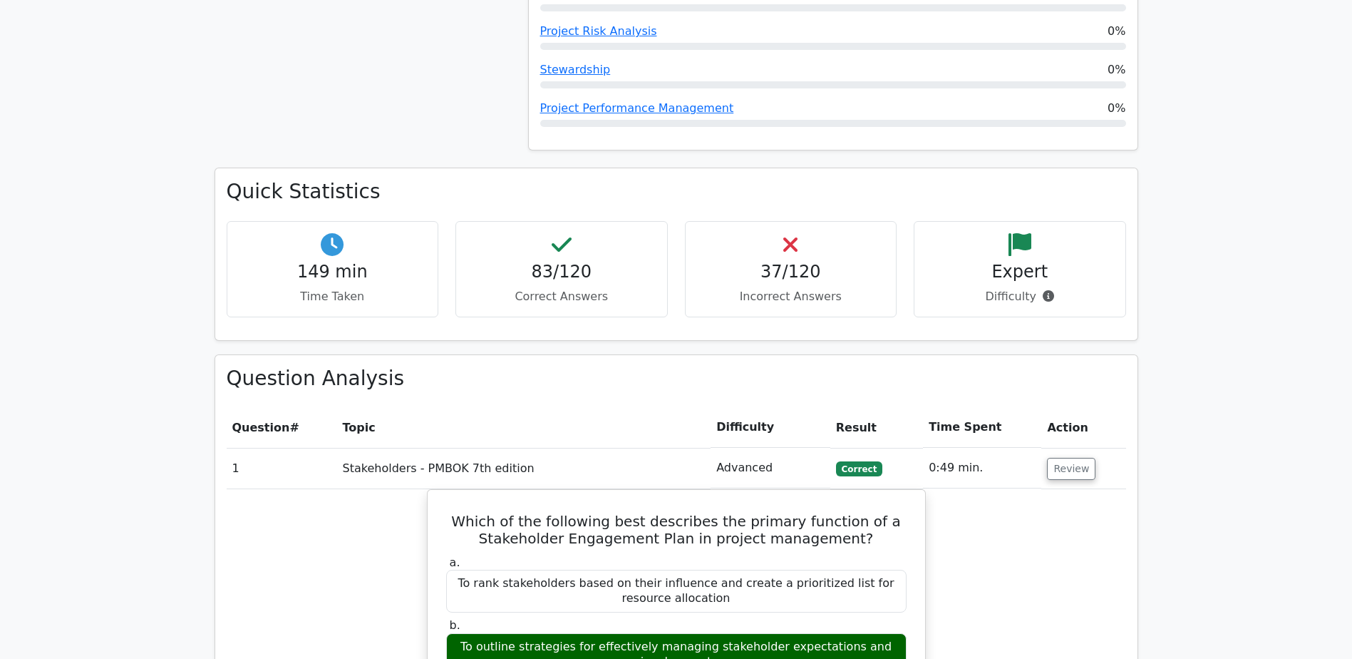
click at [1099, 448] on td "Review" at bounding box center [1083, 468] width 84 height 41
click at [1080, 458] on button "Review" at bounding box center [1071, 469] width 48 height 22
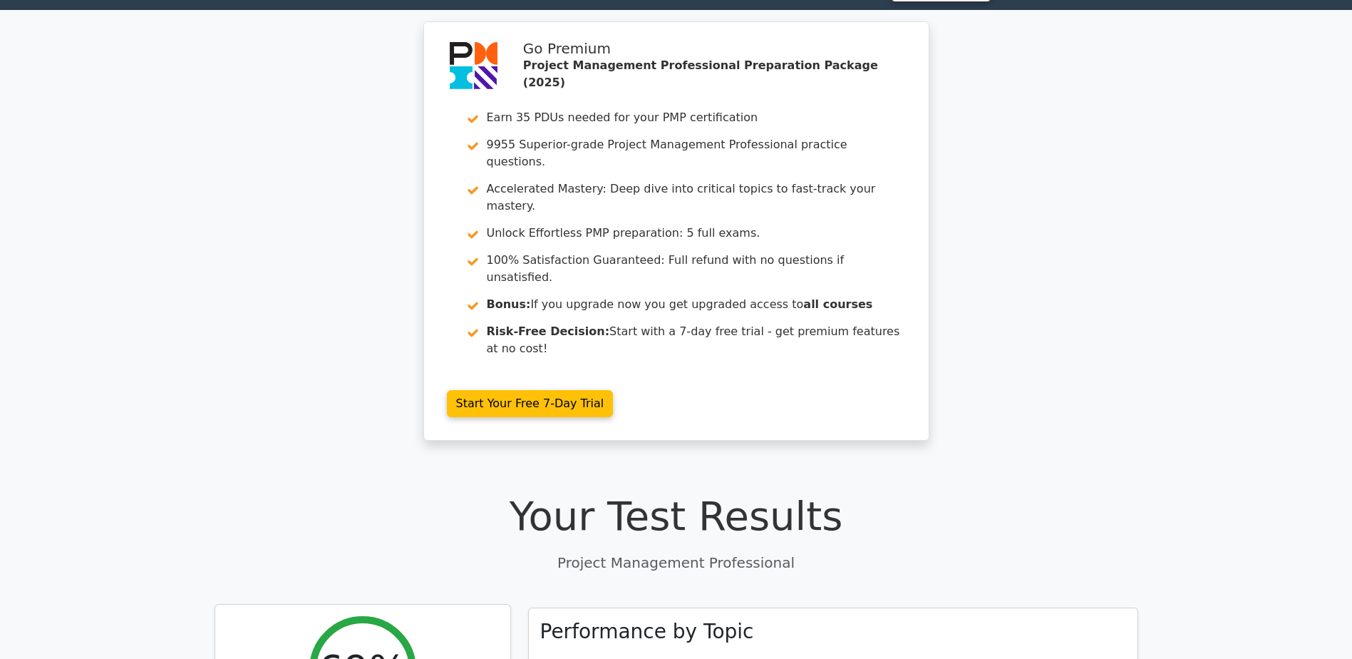
scroll to position [0, 0]
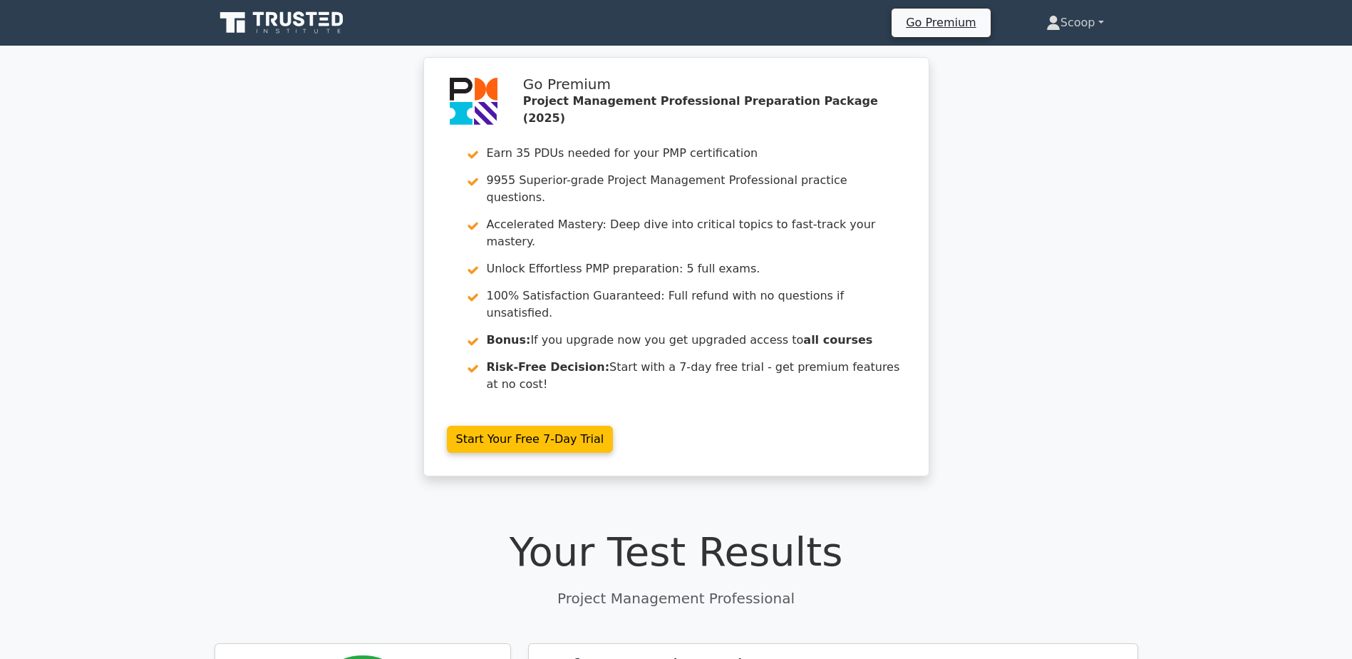
click at [1075, 16] on link "Scoop" at bounding box center [1075, 23] width 126 height 29
click at [1078, 45] on link "Profile" at bounding box center [1069, 56] width 113 height 23
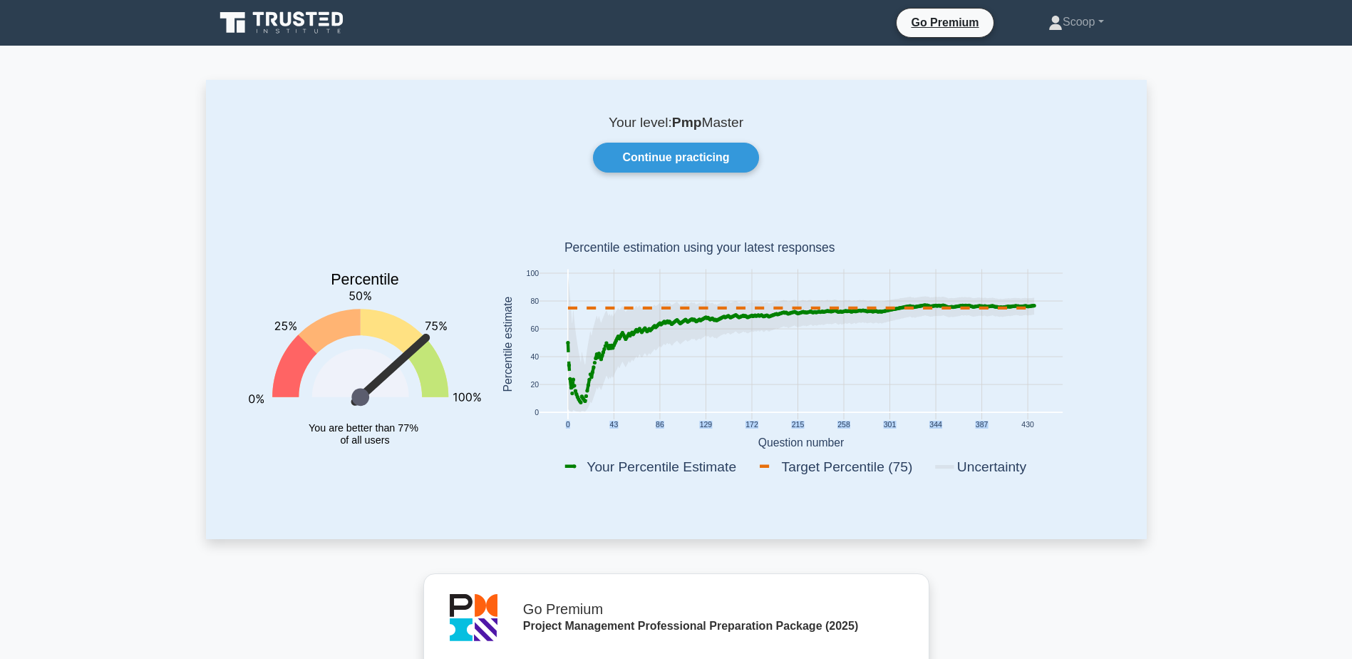
drag, startPoint x: 1021, startPoint y: 422, endPoint x: 1090, endPoint y: 422, distance: 69.8
click at [1090, 422] on icon "0 43 86 129 172 215 258 301 344 387 430 0 20 40 60 80 100 Your Percentile Estim…" at bounding box center [801, 347] width 623 height 280
drag, startPoint x: 1090, startPoint y: 422, endPoint x: 1021, endPoint y: 425, distance: 69.9
click at [1021, 425] on text "430" at bounding box center [1027, 425] width 13 height 8
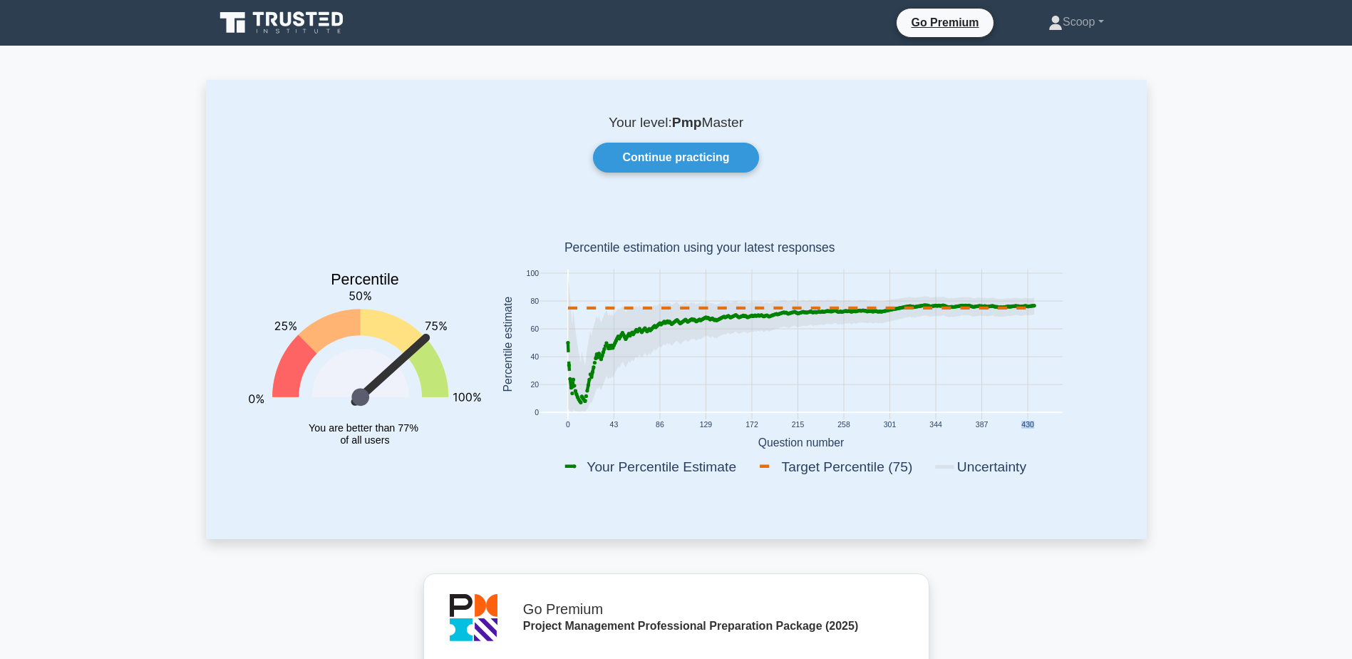
click at [1021, 425] on text "430" at bounding box center [1027, 425] width 13 height 8
click at [489, 150] on div "Continue practicing" at bounding box center [676, 158] width 889 height 30
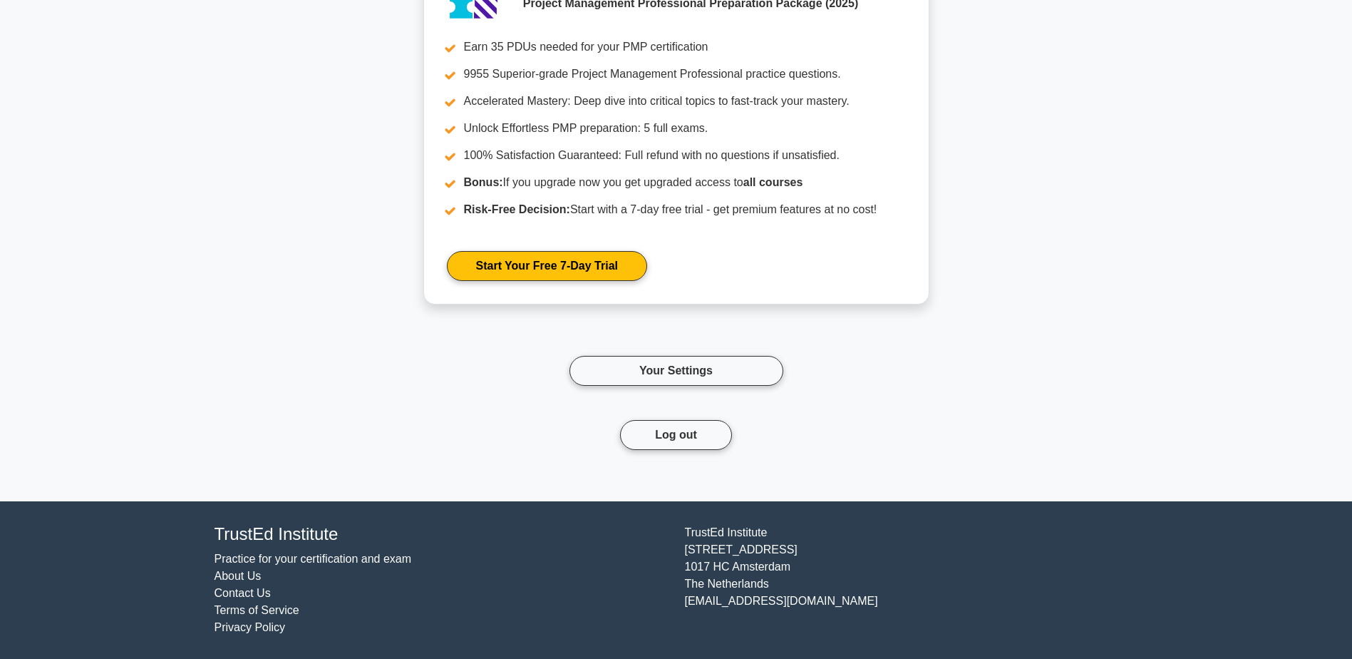
scroll to position [2283, 0]
